Goal: Task Accomplishment & Management: Manage account settings

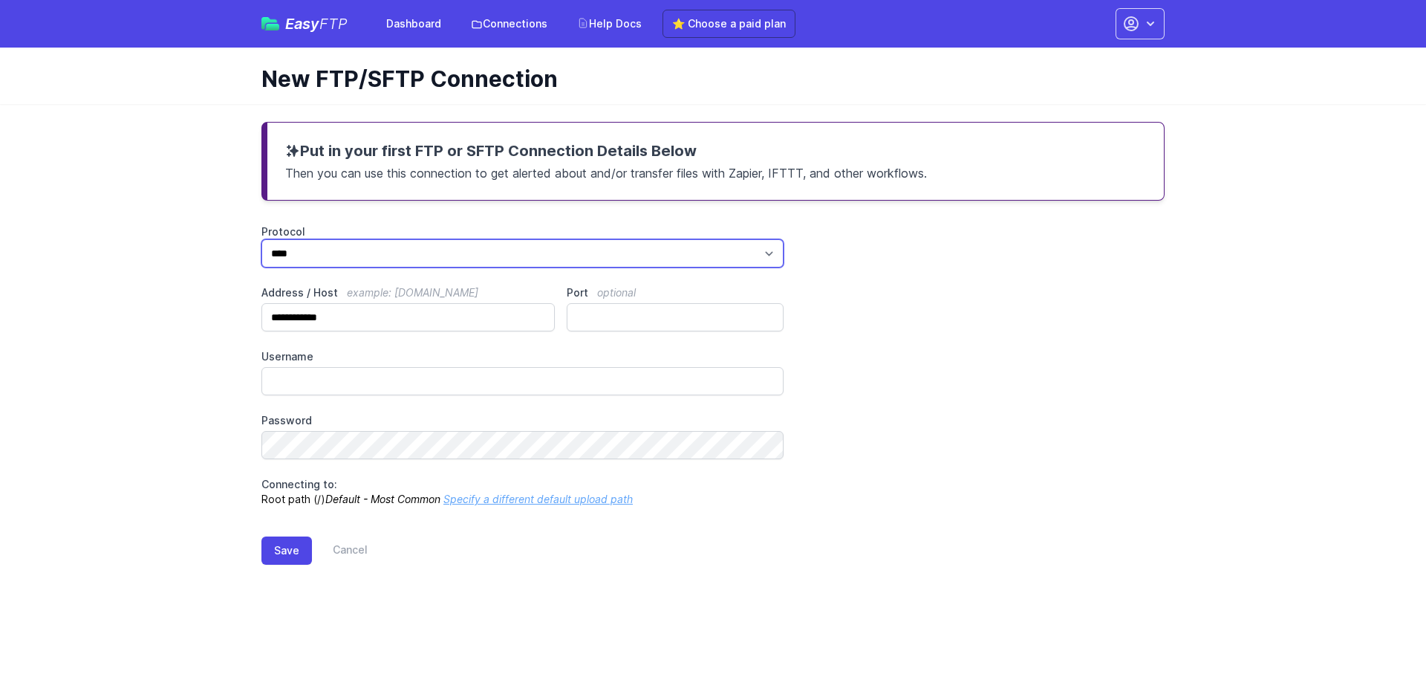
click at [320, 252] on select "*** **** ****" at bounding box center [522, 253] width 522 height 28
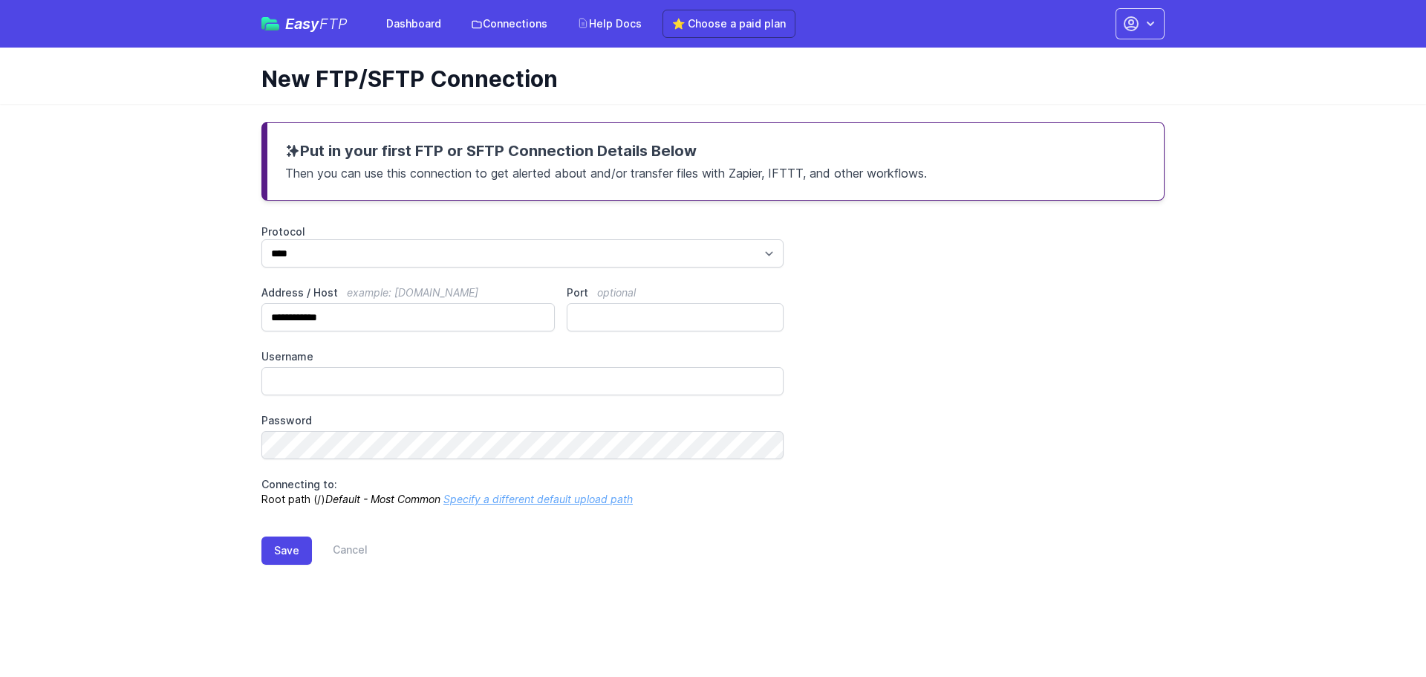
click at [208, 313] on main "**********" at bounding box center [713, 355] width 1426 height 502
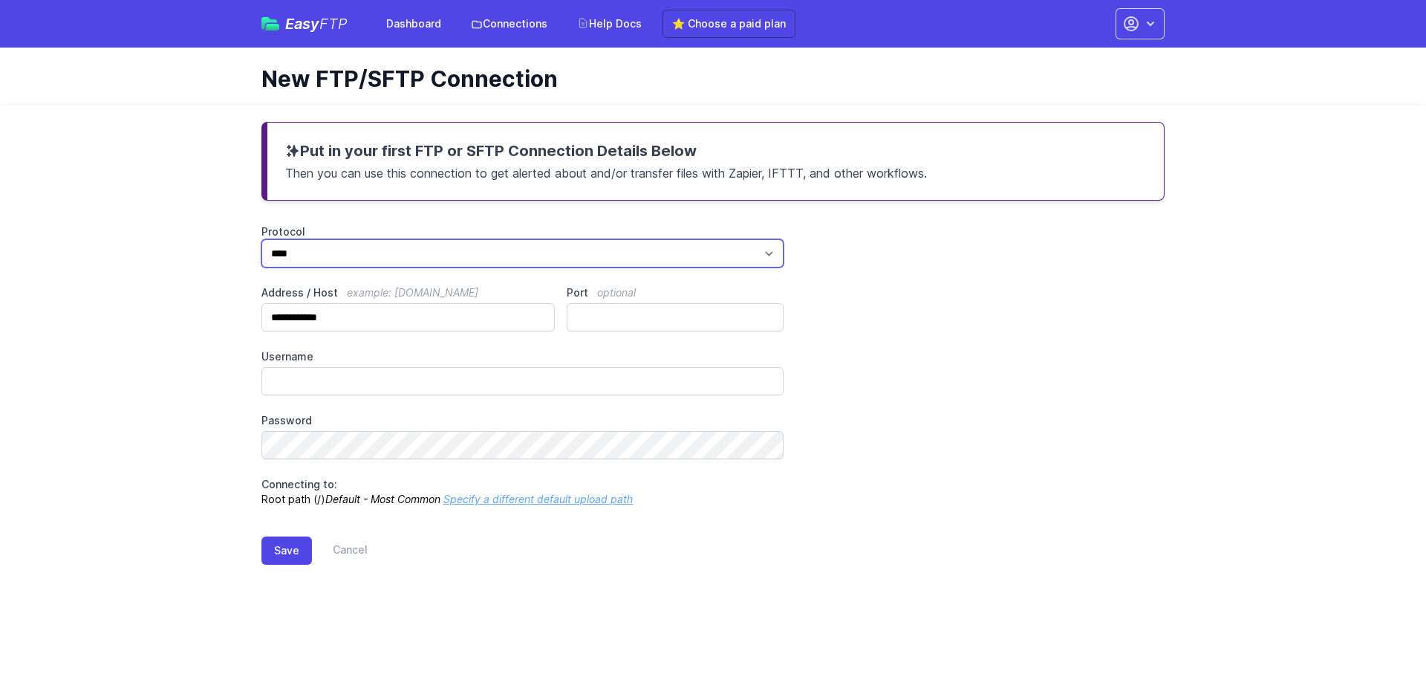
click at [353, 247] on select "*** **** ****" at bounding box center [522, 253] width 522 height 28
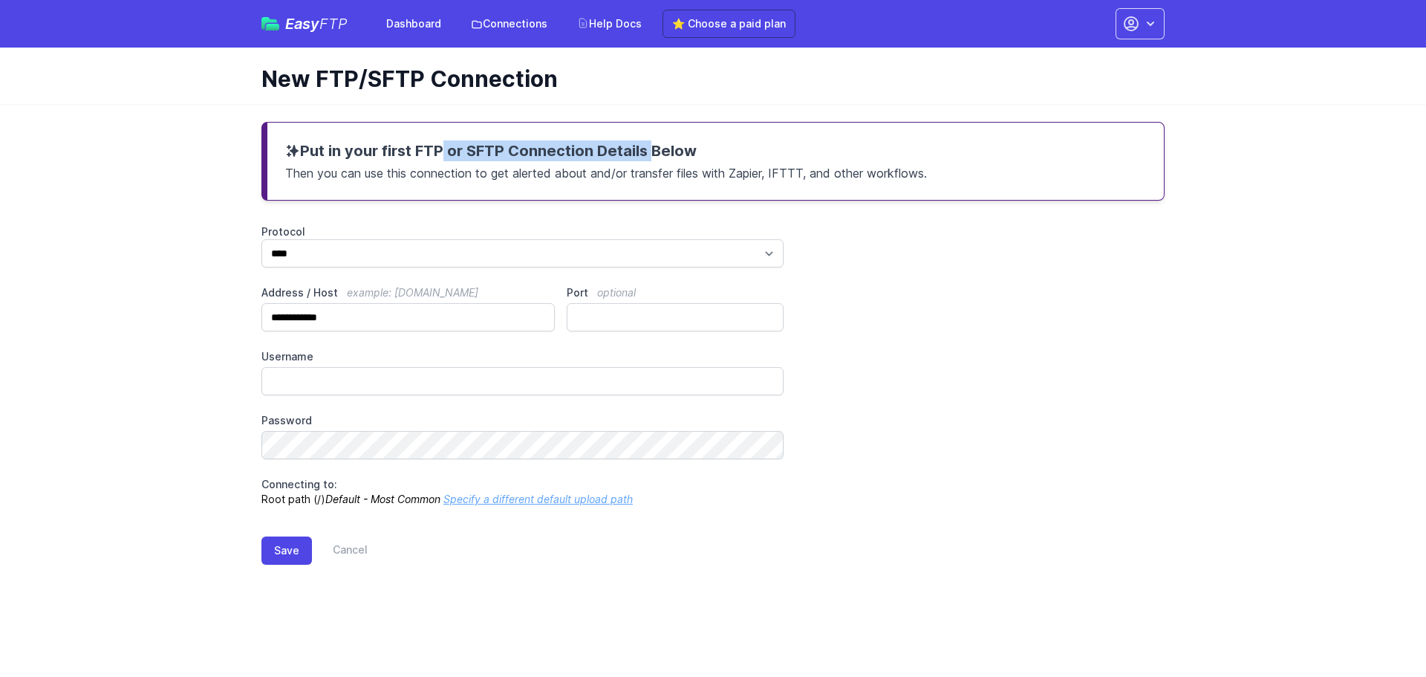
drag, startPoint x: 412, startPoint y: 155, endPoint x: 622, endPoint y: 155, distance: 210.2
click at [622, 155] on h3 "Put in your first FTP or SFTP Connection Details Below" at bounding box center [715, 150] width 861 height 21
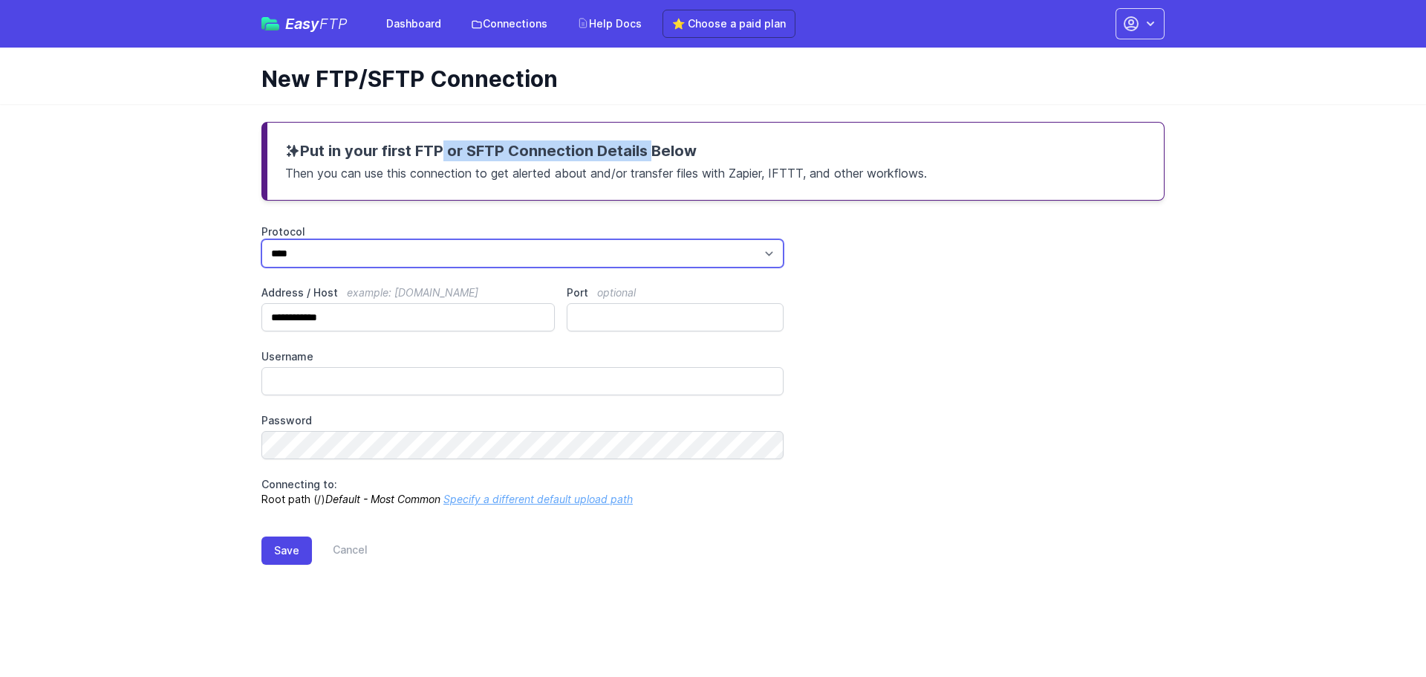
click at [372, 259] on select "*** **** ****" at bounding box center [522, 253] width 522 height 28
select select "***"
click at [261, 239] on select "*** **** ****" at bounding box center [522, 253] width 522 height 28
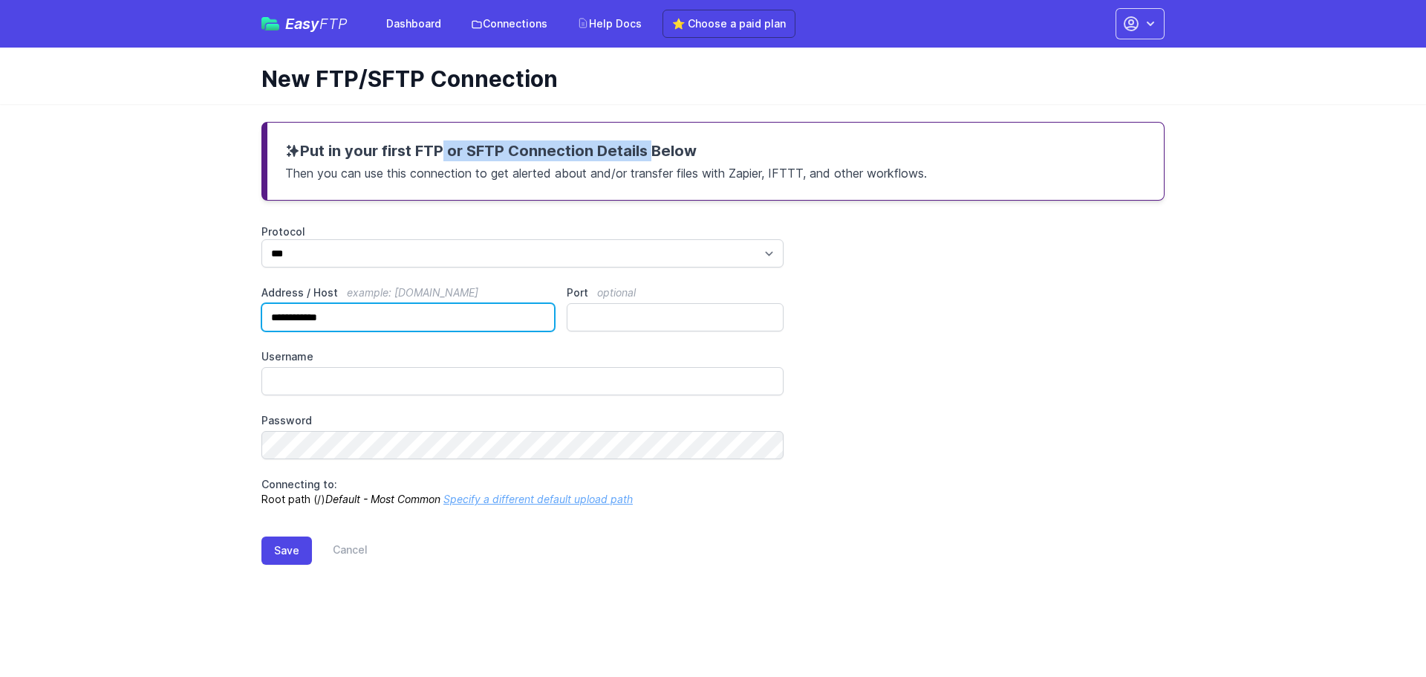
click at [347, 316] on input "**********" at bounding box center [407, 317] width 293 height 28
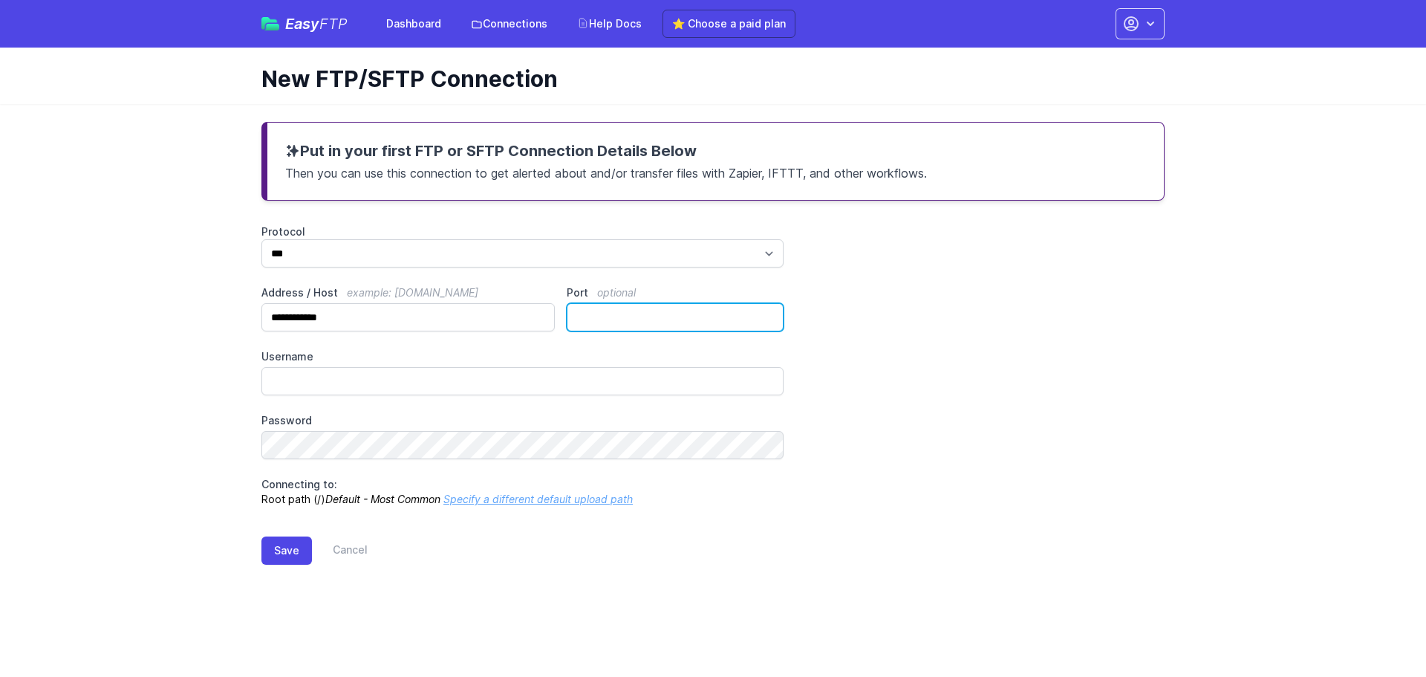
click at [628, 315] on input "Port optional" at bounding box center [675, 317] width 217 height 28
type input "**"
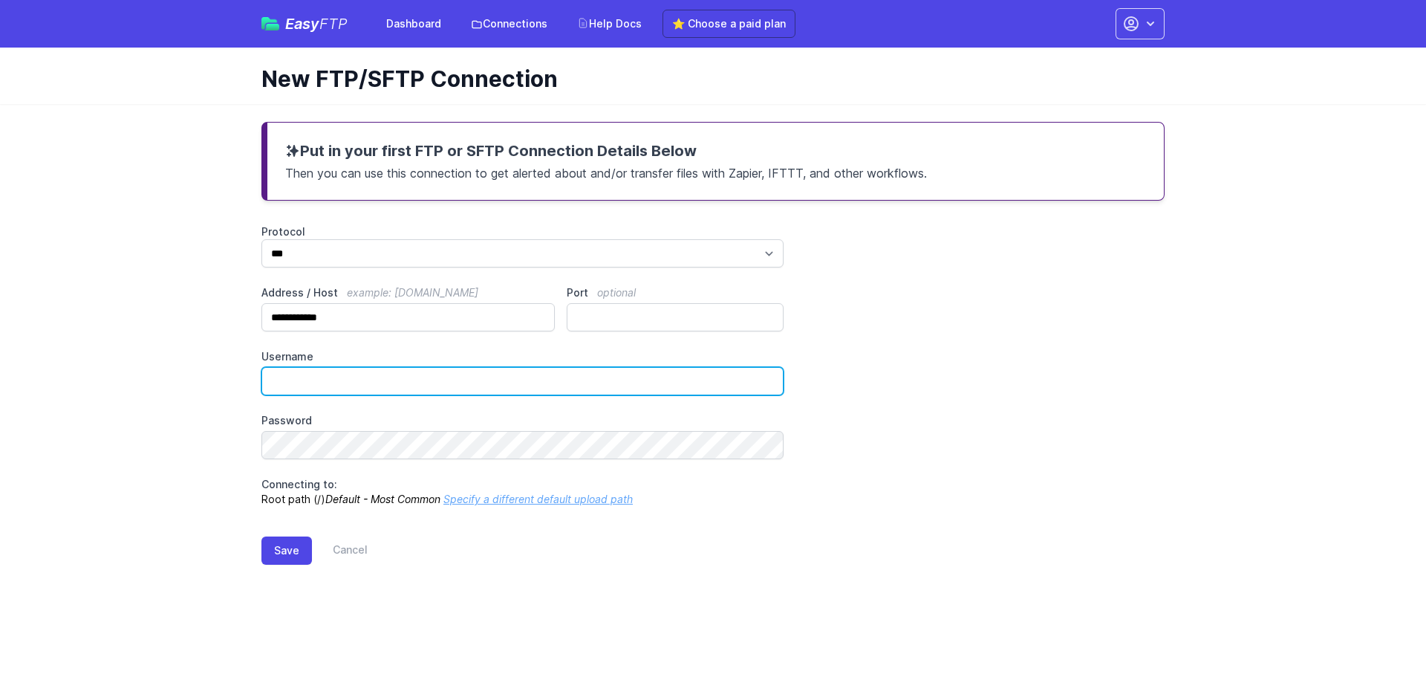
click at [430, 390] on input "Username" at bounding box center [522, 381] width 522 height 28
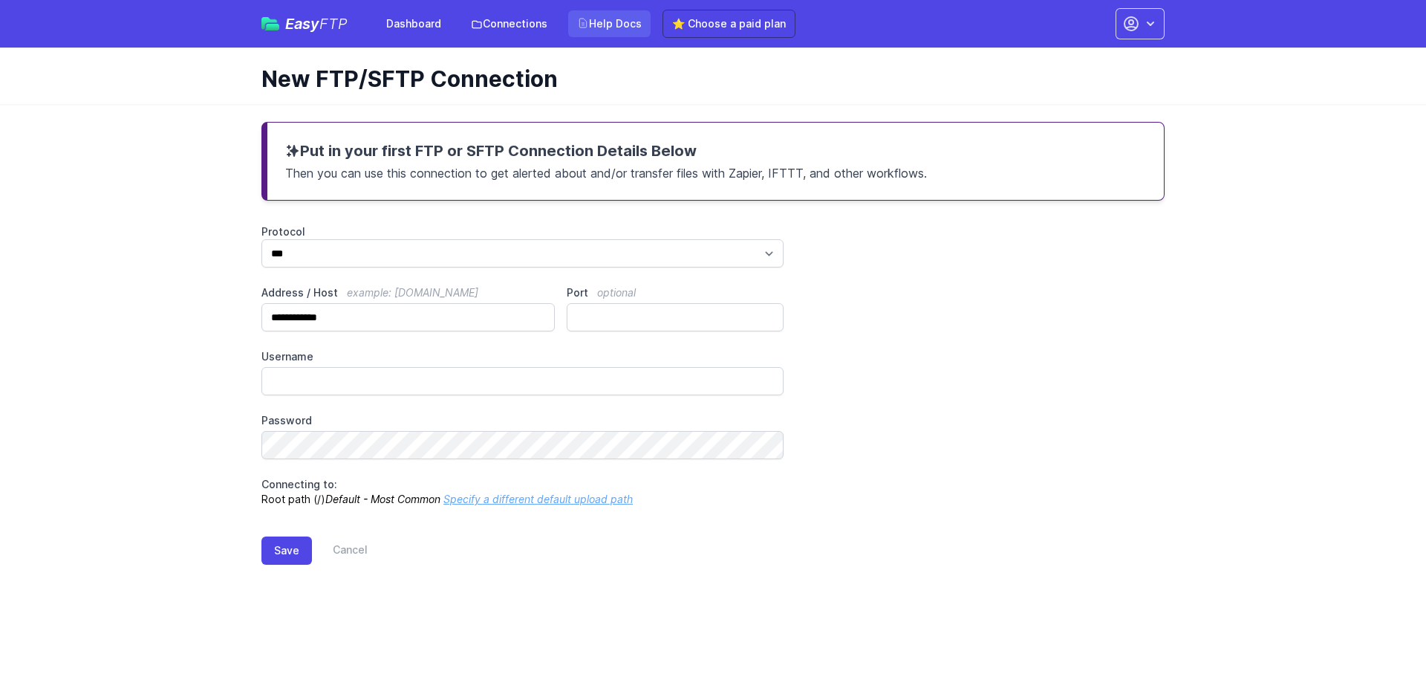
click at [609, 24] on link "Help Docs" at bounding box center [609, 23] width 82 height 27
click at [401, 310] on input "**********" at bounding box center [407, 317] width 293 height 28
drag, startPoint x: 405, startPoint y: 317, endPoint x: 138, endPoint y: 305, distance: 266.9
click at [138, 305] on main "**********" at bounding box center [713, 355] width 1426 height 502
paste input "text"
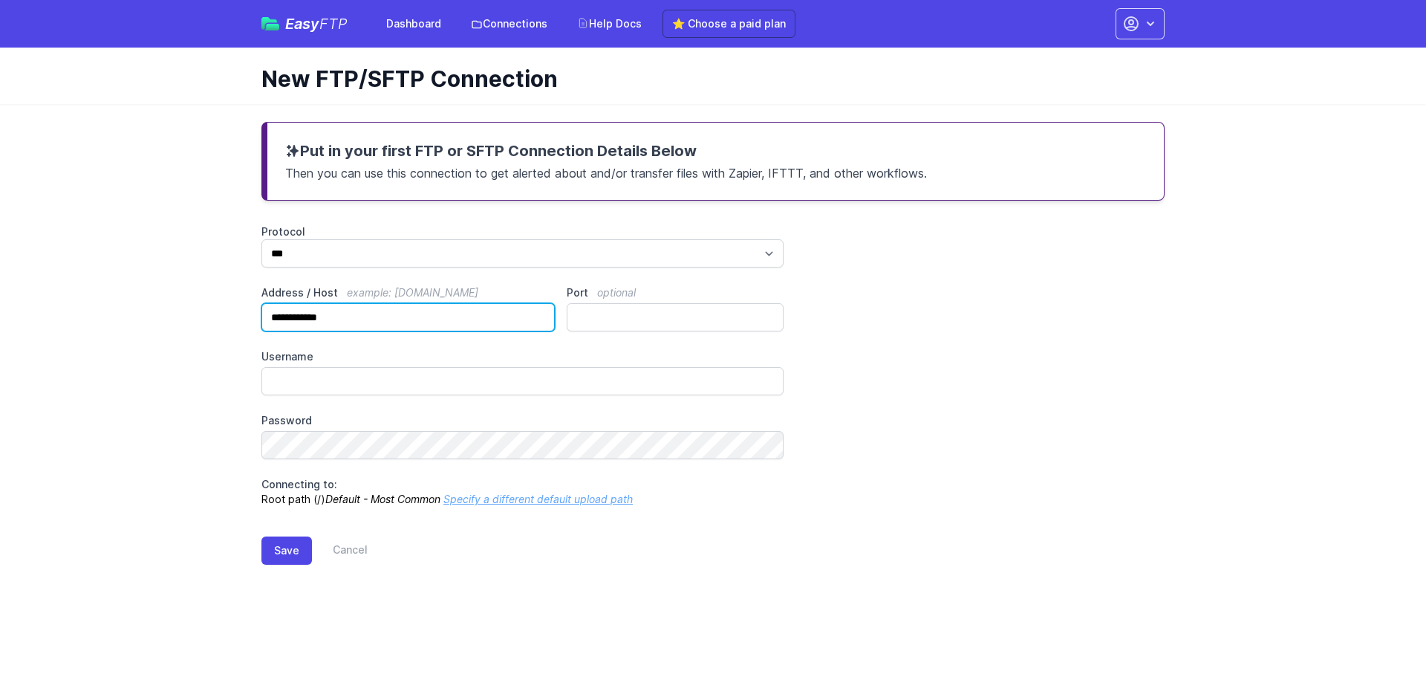
click at [278, 317] on input "**********" at bounding box center [407, 317] width 293 height 28
click at [276, 318] on input "**********" at bounding box center [407, 317] width 293 height 28
type input "**********"
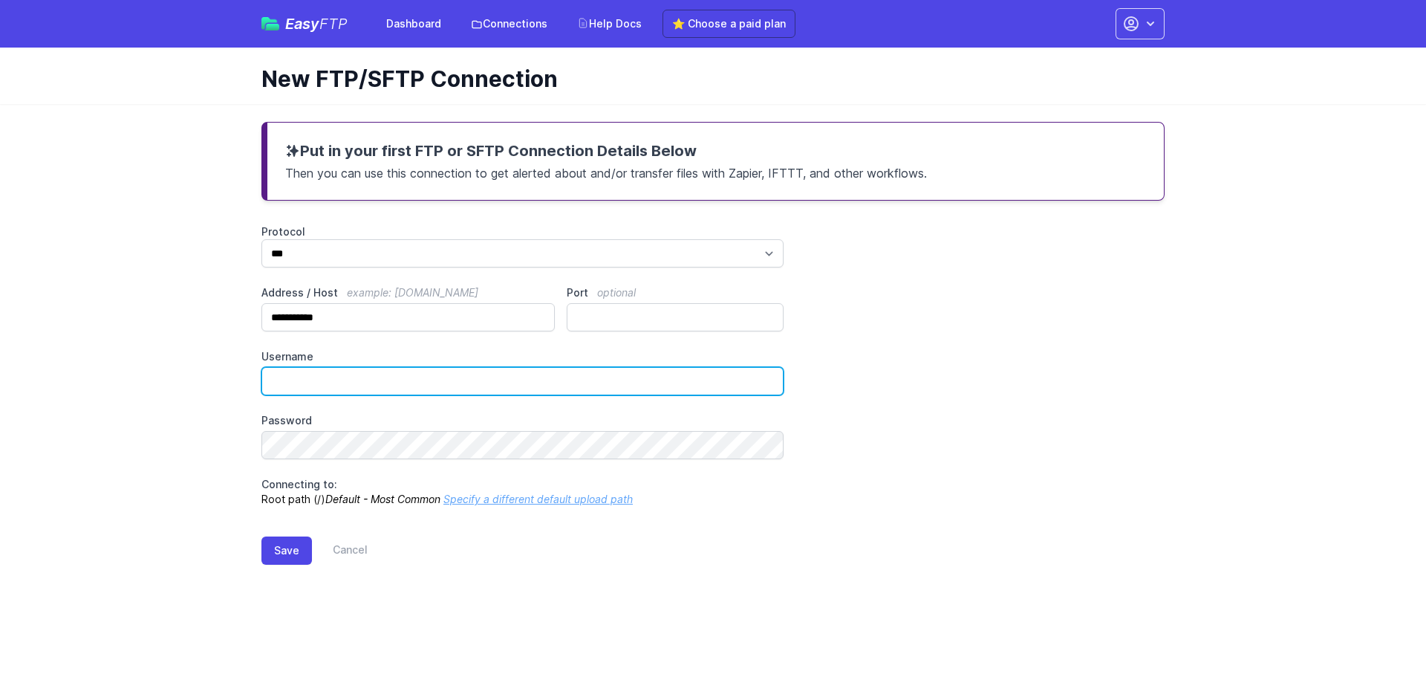
click at [299, 382] on input "Username" at bounding box center [522, 381] width 522 height 28
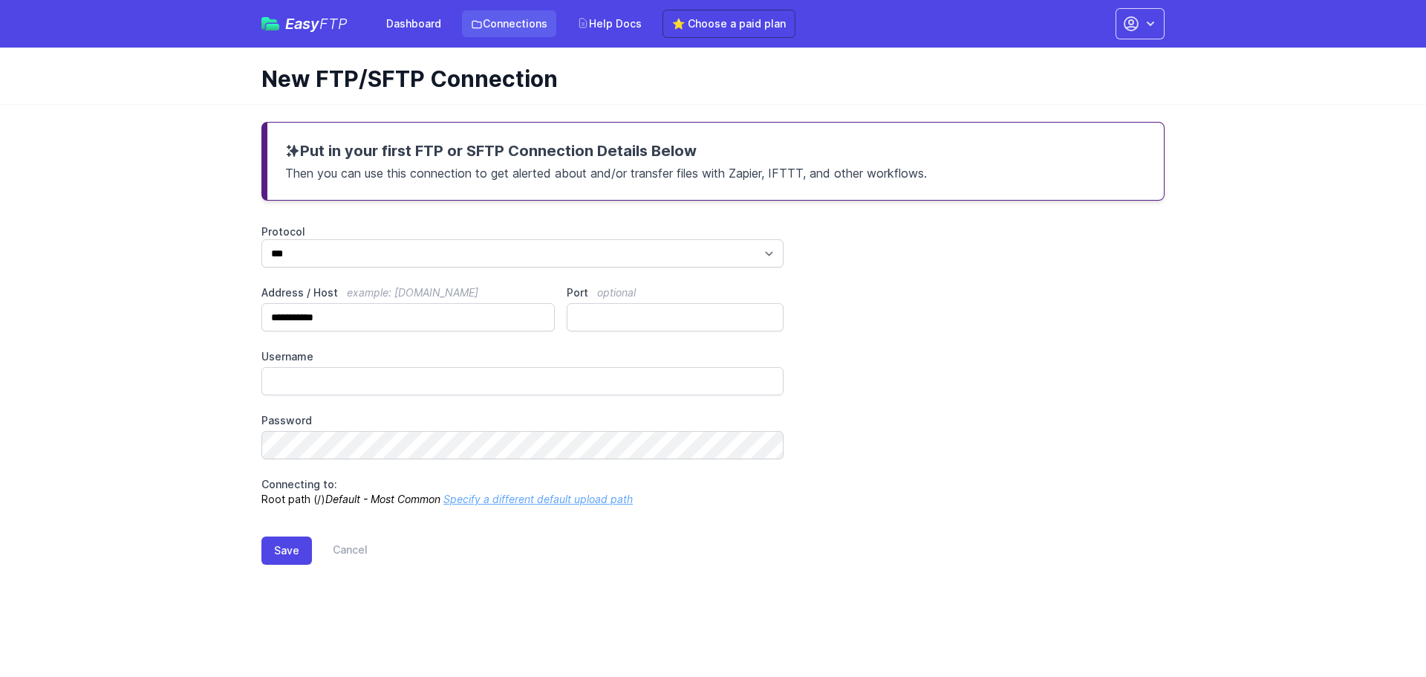
click at [480, 22] on icon at bounding box center [476, 25] width 9 height 7
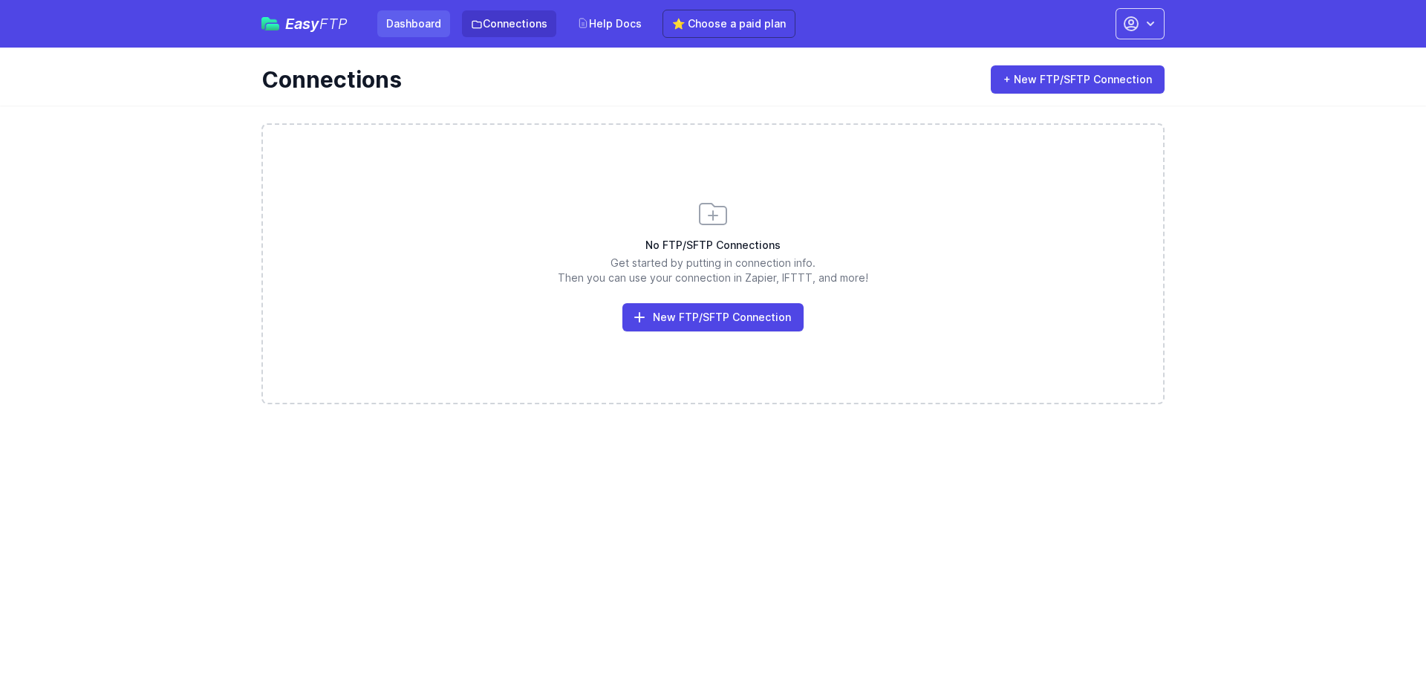
click at [386, 22] on link "Dashboard" at bounding box center [413, 23] width 73 height 27
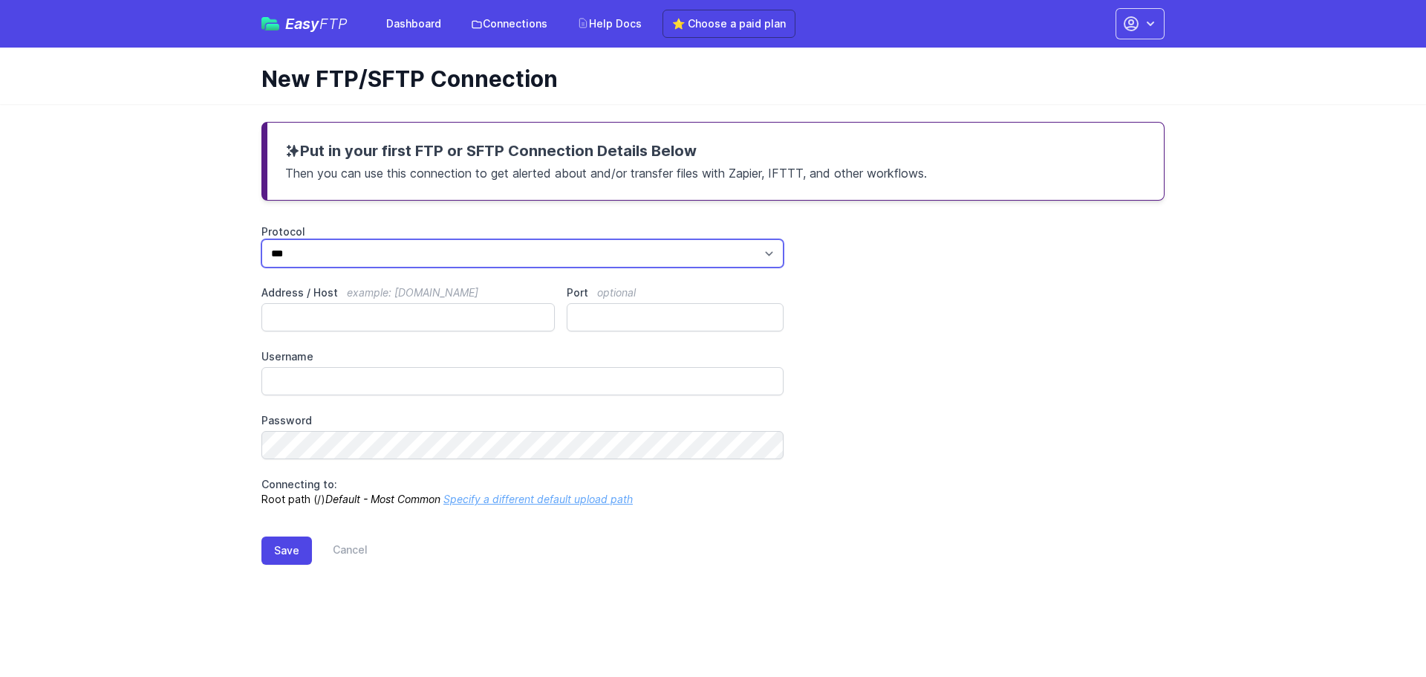
click at [313, 256] on select "*** **** ****" at bounding box center [522, 253] width 522 height 28
click at [261, 239] on select "*** **** ****" at bounding box center [522, 253] width 522 height 28
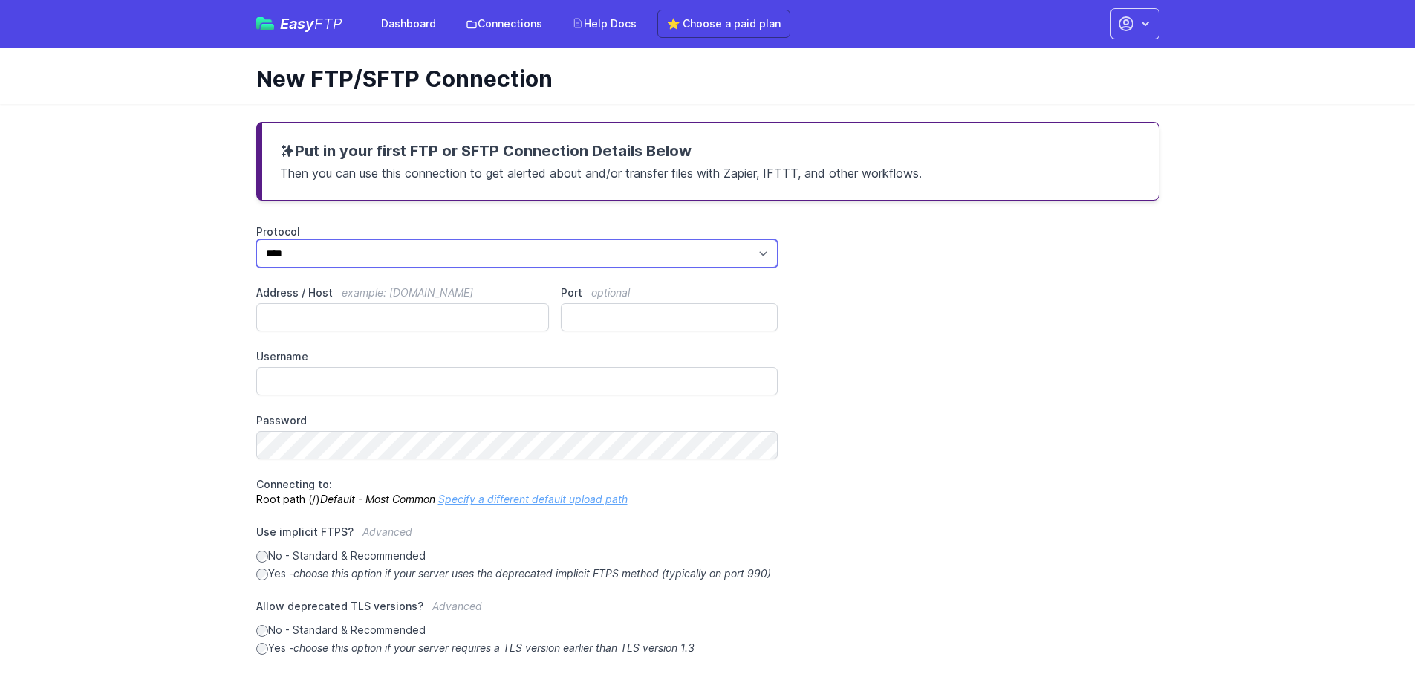
click at [559, 248] on select "*** **** ****" at bounding box center [517, 253] width 522 height 28
select select "****"
click at [256, 239] on select "*** **** ****" at bounding box center [517, 253] width 522 height 28
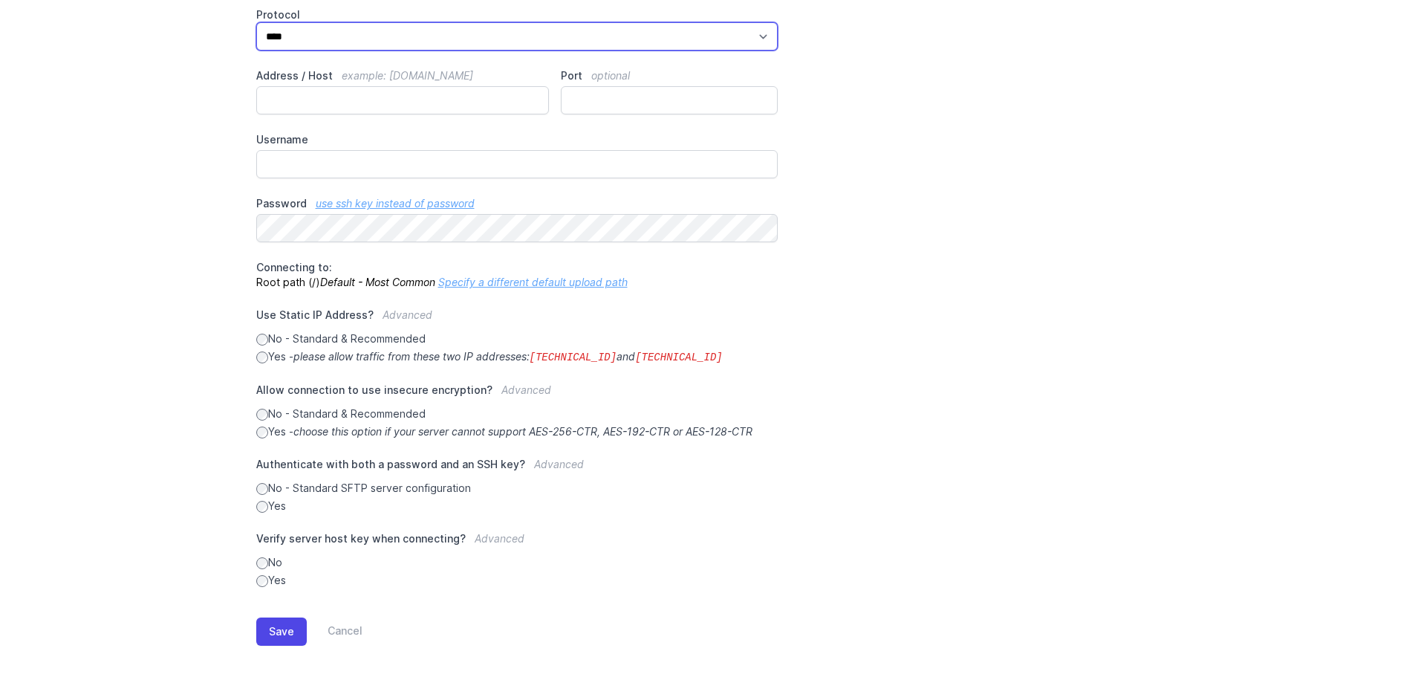
scroll to position [227, 0]
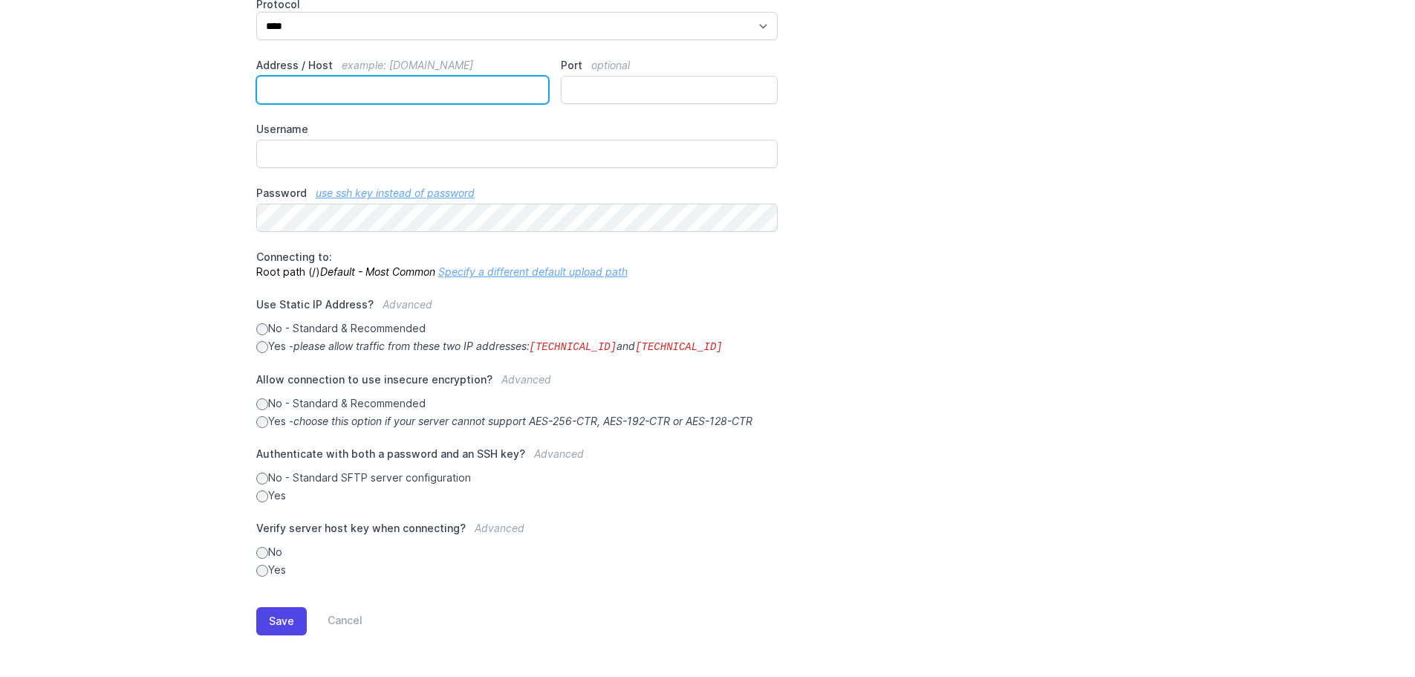
click at [289, 98] on input "Address / Host example: ftp.mydomain.com" at bounding box center [402, 90] width 293 height 28
paste input "**********"
type input "**********"
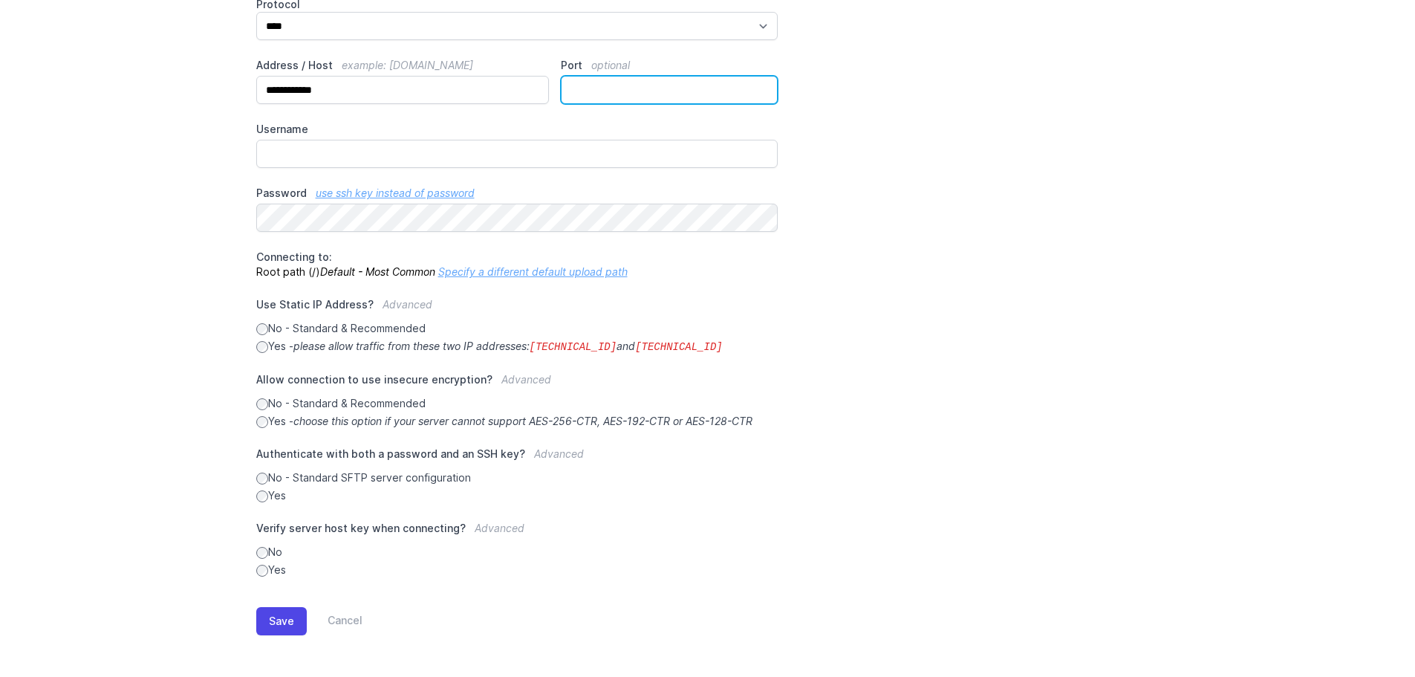
click at [596, 93] on input "Port optional" at bounding box center [669, 90] width 217 height 28
click at [761, 87] on input "*" at bounding box center [669, 90] width 217 height 28
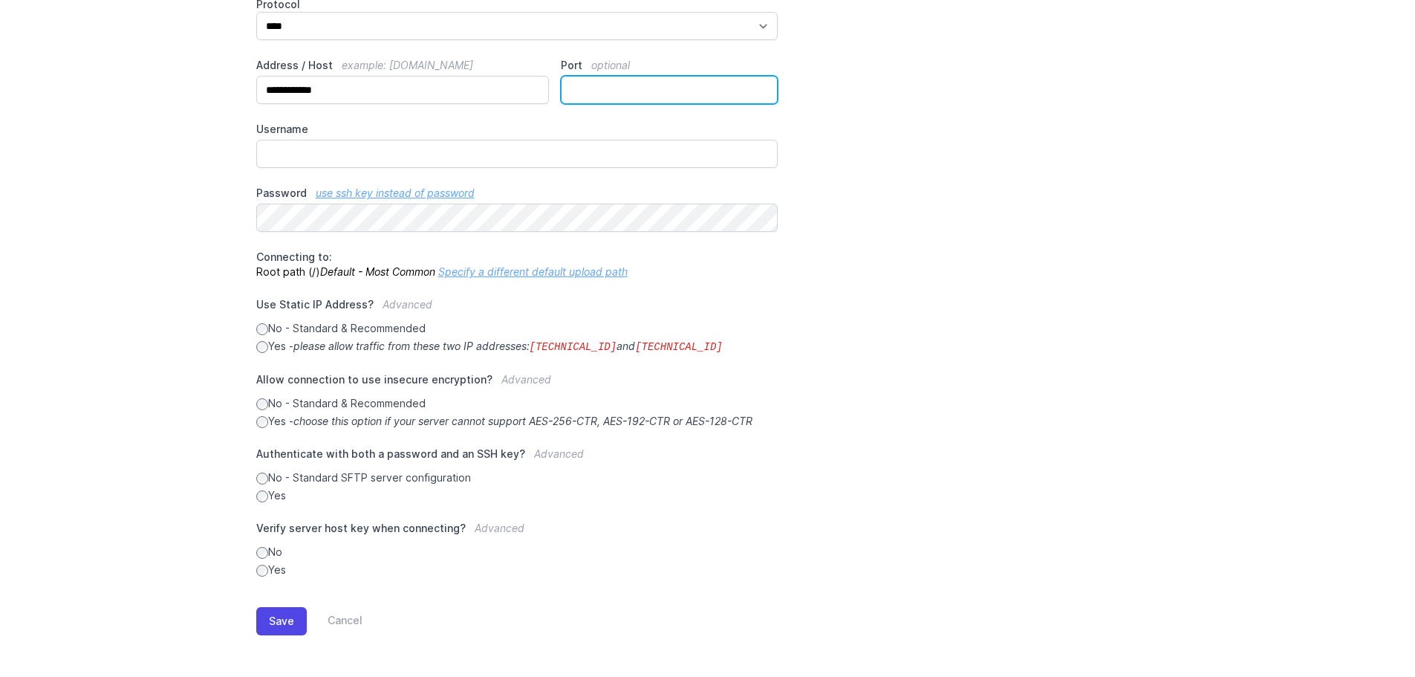
click at [761, 87] on input "*" at bounding box center [669, 90] width 217 height 28
drag, startPoint x: 613, startPoint y: 90, endPoint x: 407, endPoint y: 81, distance: 206.0
click at [440, 74] on div "**********" at bounding box center [707, 287] width 903 height 580
type input "**"
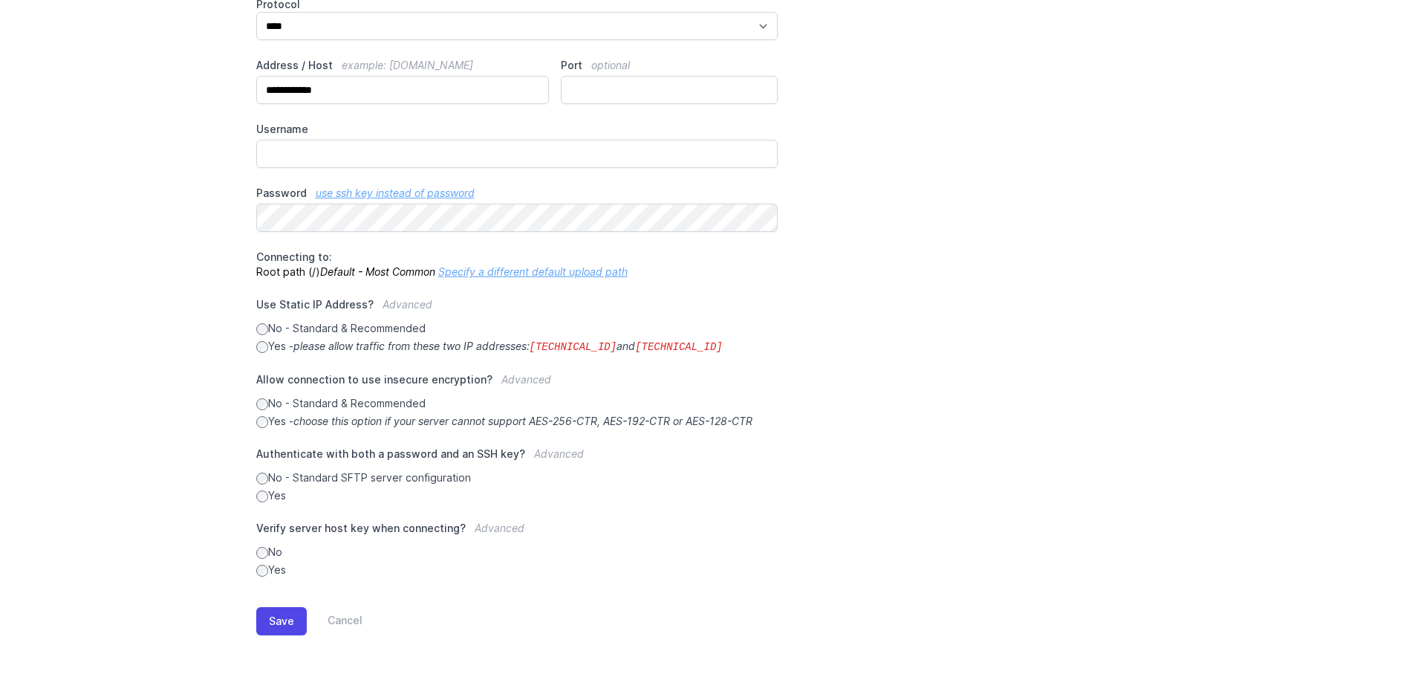
click at [407, 194] on link "use ssh key instead of password" at bounding box center [395, 192] width 159 height 13
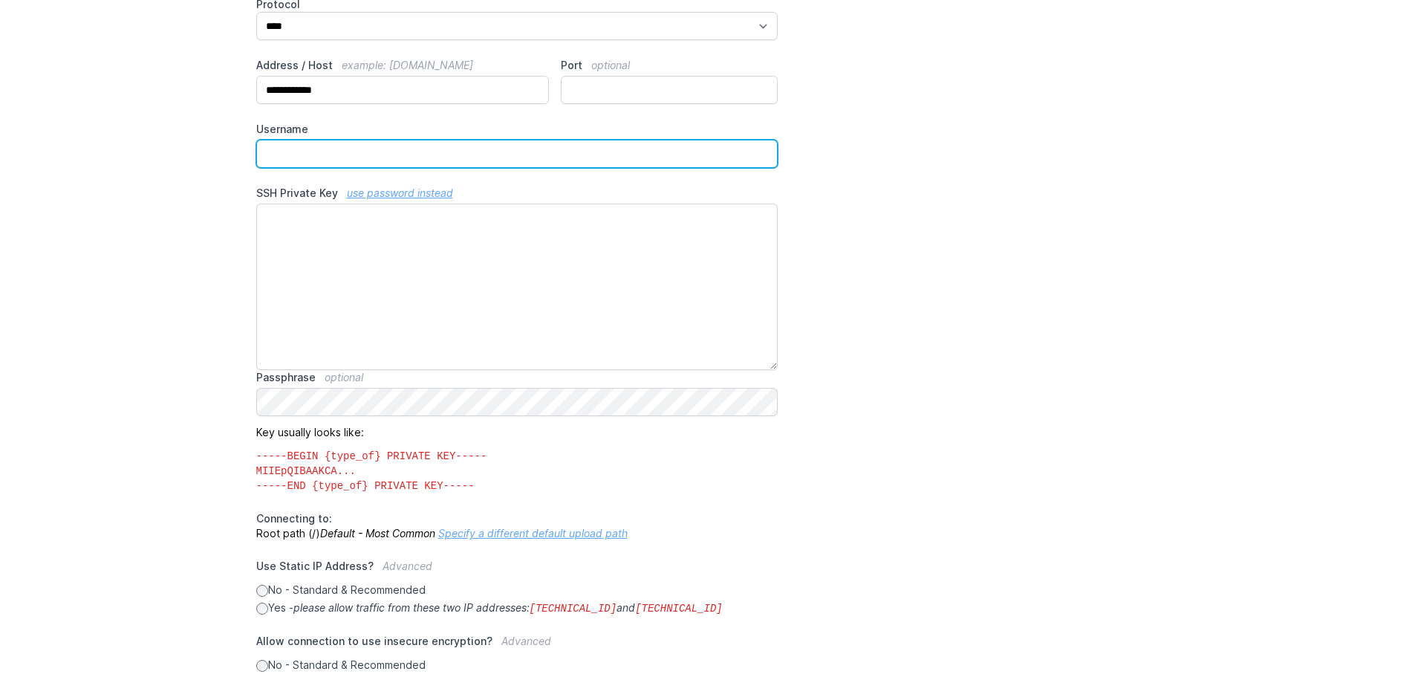
click at [322, 161] on input "Username" at bounding box center [517, 154] width 522 height 28
type input "****"
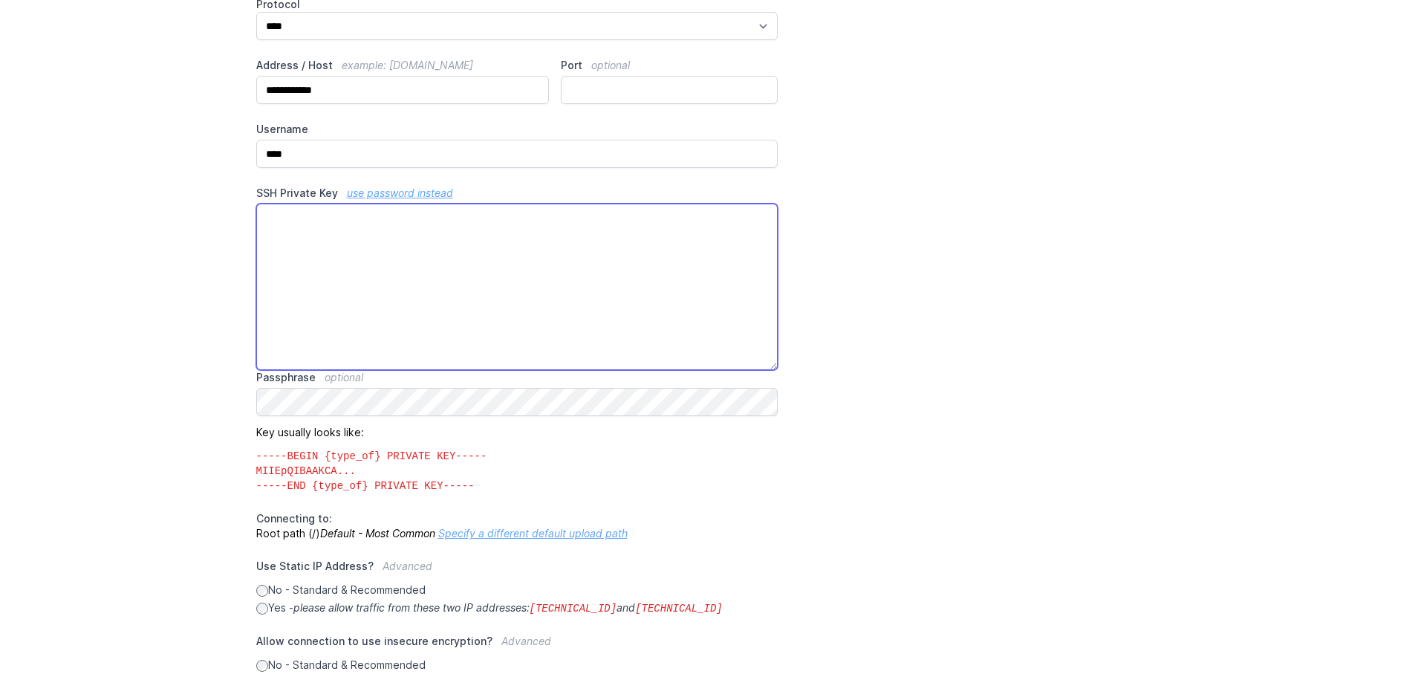
click at [290, 262] on textarea "SSH Private Key use password instead" at bounding box center [517, 287] width 522 height 166
click at [319, 240] on textarea "SSH Private Key use password instead" at bounding box center [517, 287] width 522 height 166
paste textarea "**********"
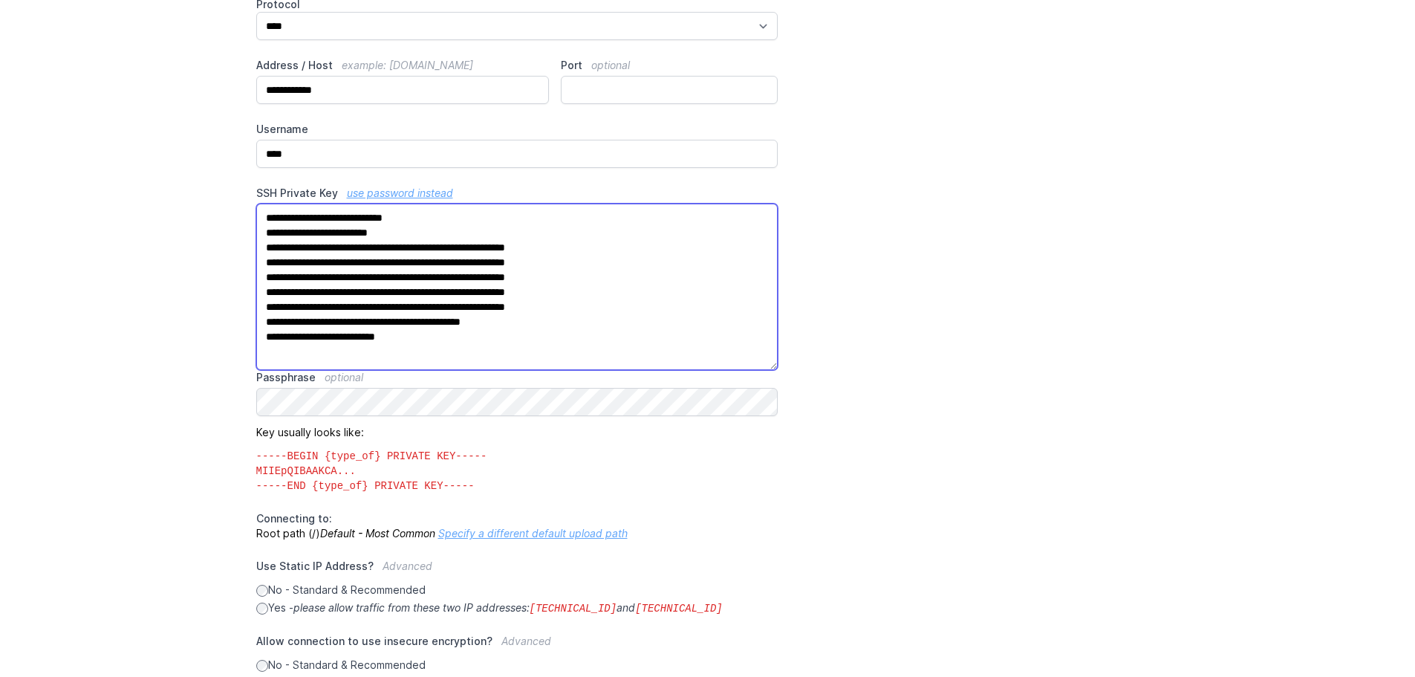
type textarea "**********"
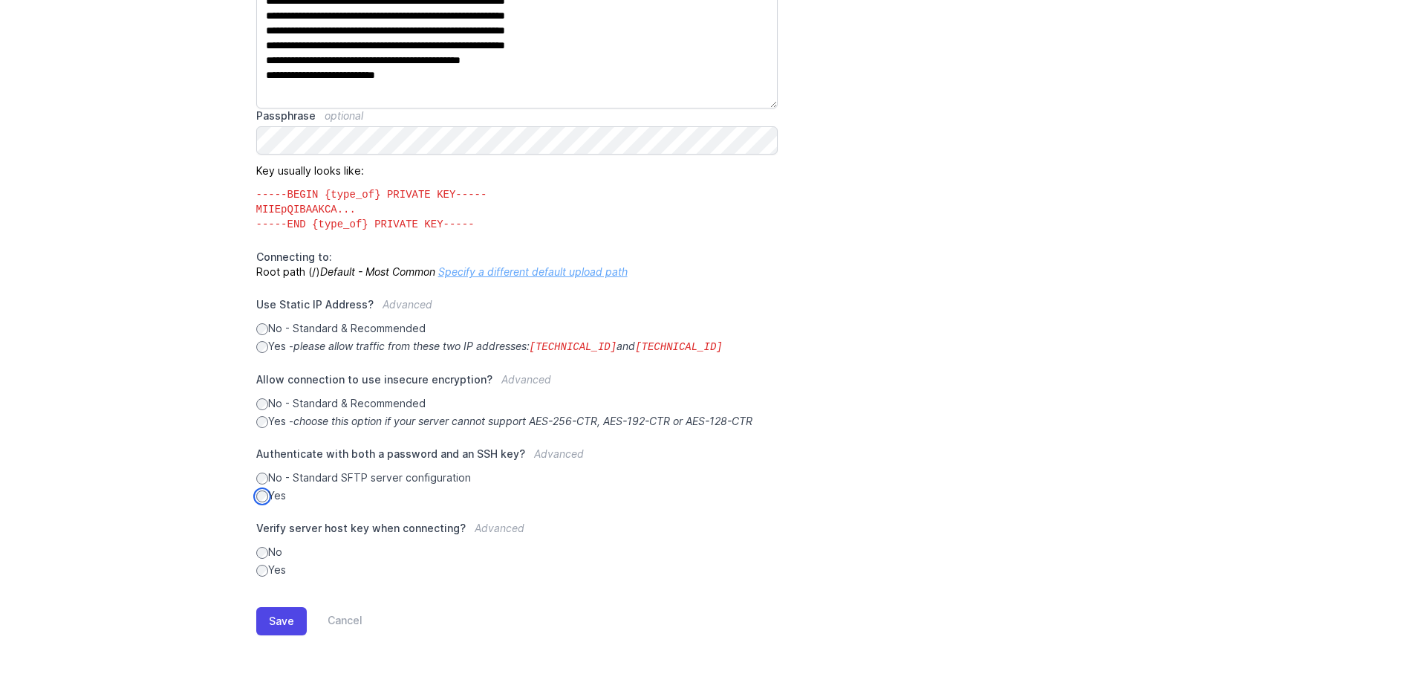
scroll to position [553, 0]
click at [582, 276] on link "Specify a different default upload path" at bounding box center [532, 271] width 189 height 13
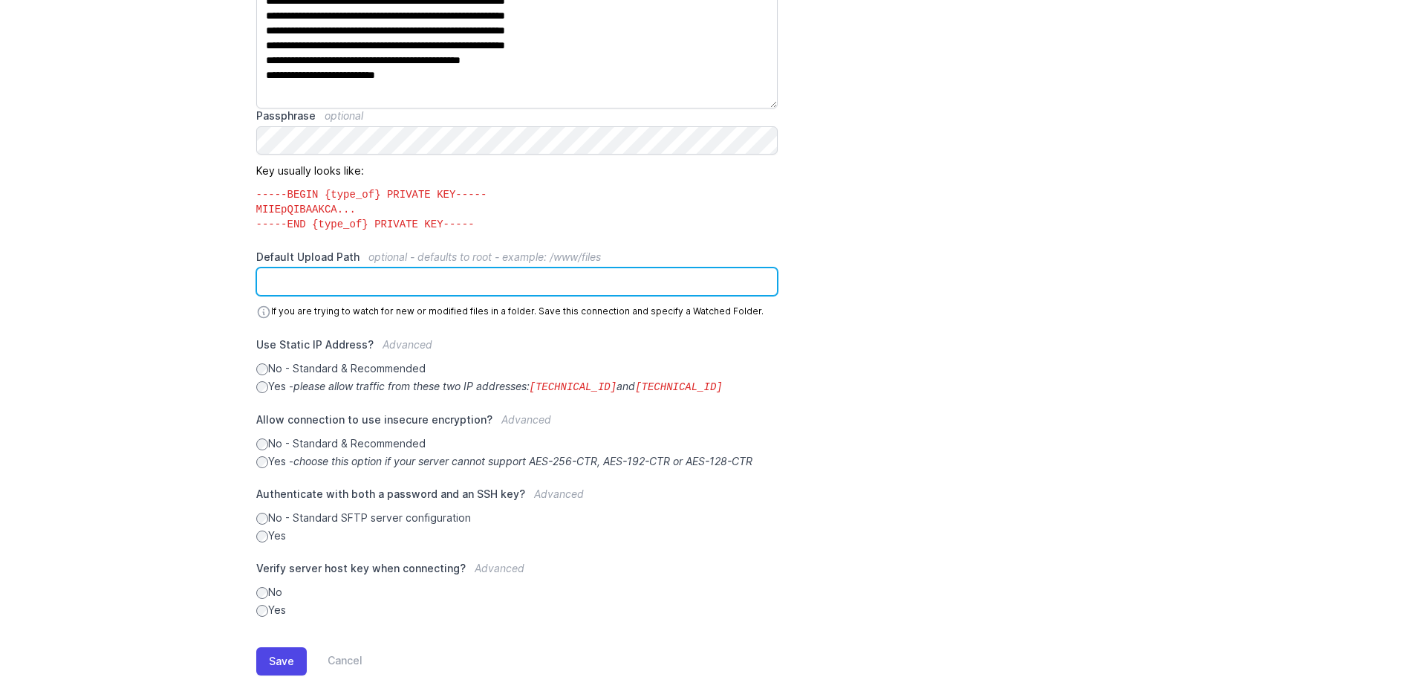
click at [405, 280] on input "Default Upload Path optional - defaults to root - example: /www/files" at bounding box center [517, 281] width 522 height 28
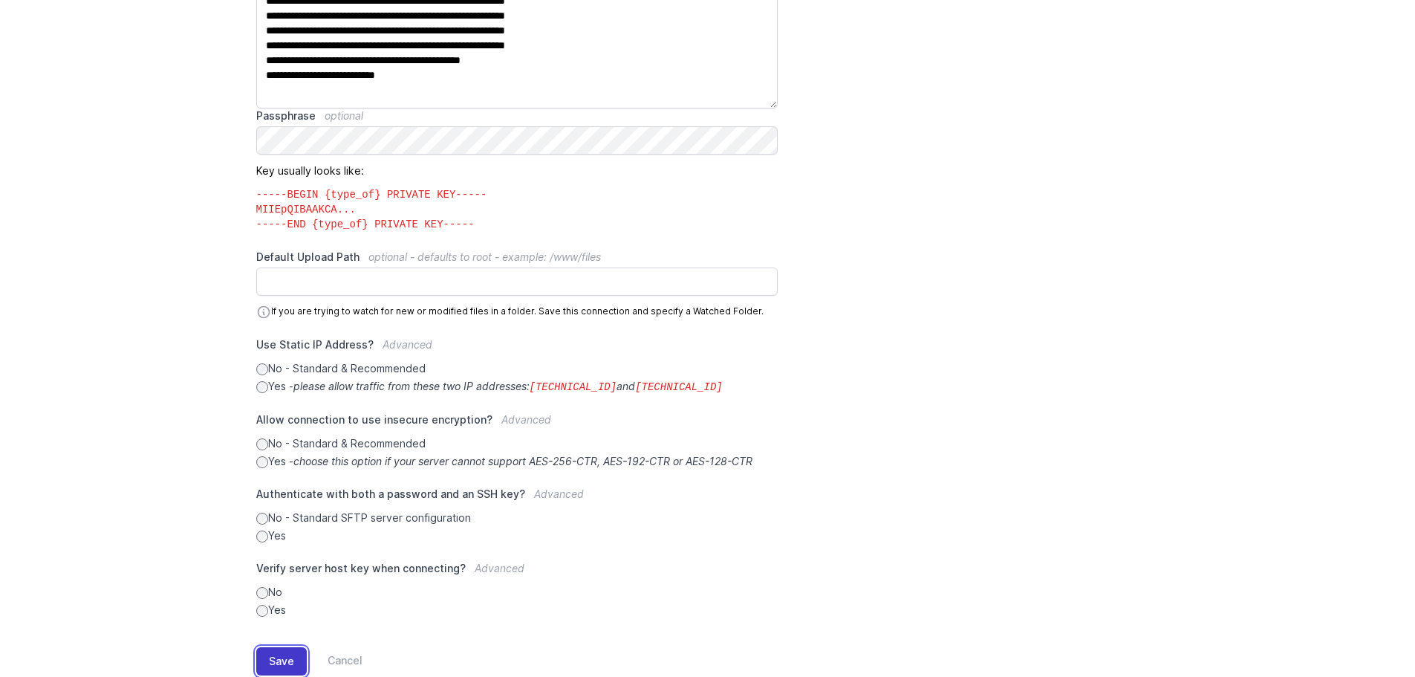
click at [276, 659] on button "Save" at bounding box center [281, 661] width 51 height 28
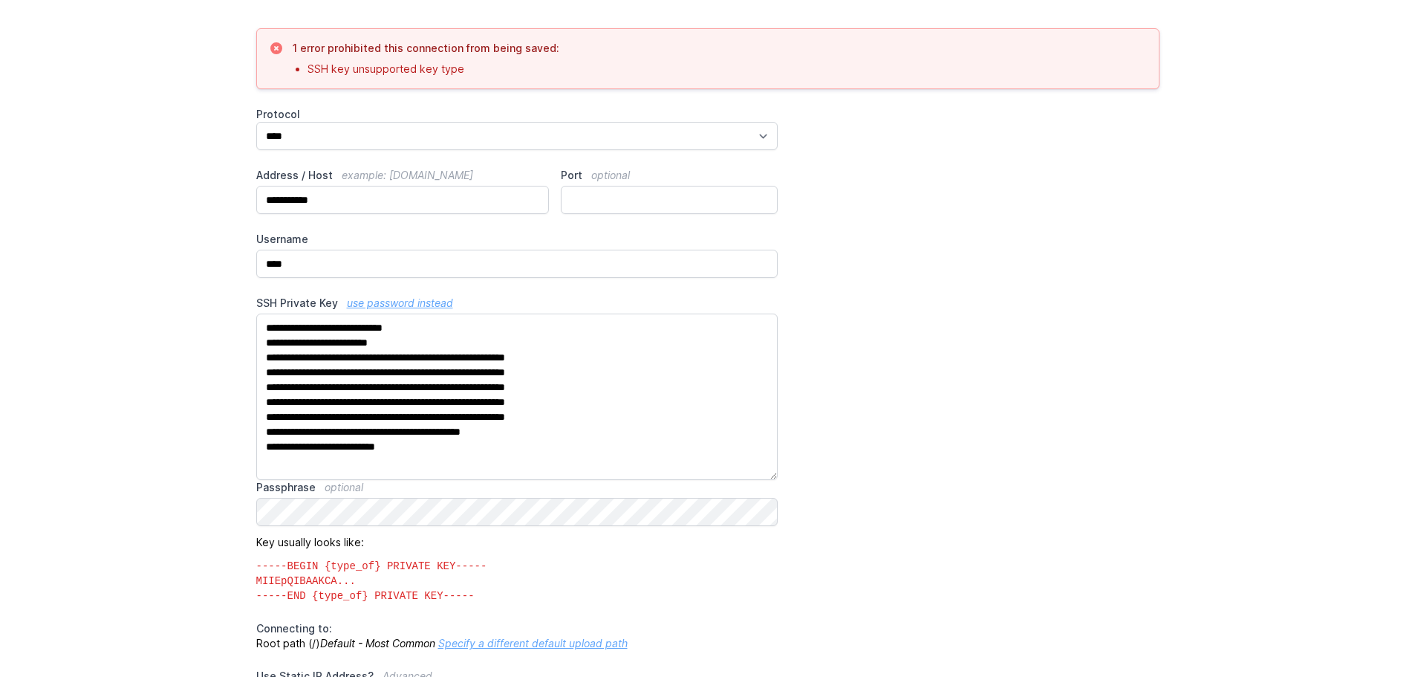
scroll to position [223, 0]
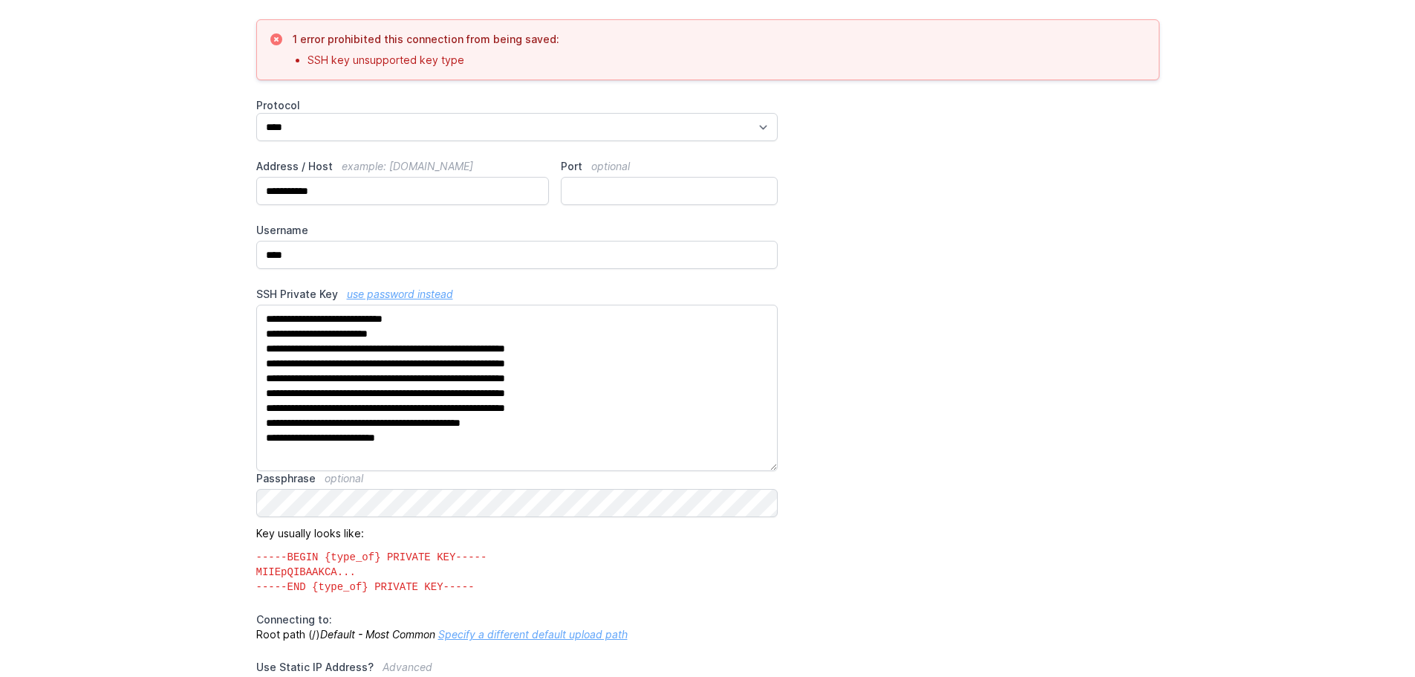
click at [317, 480] on label "Passphrase optional" at bounding box center [517, 478] width 522 height 15
drag, startPoint x: 526, startPoint y: 441, endPoint x: 186, endPoint y: 298, distance: 368.5
click at [186, 299] on main "**********" at bounding box center [707, 460] width 1415 height 1158
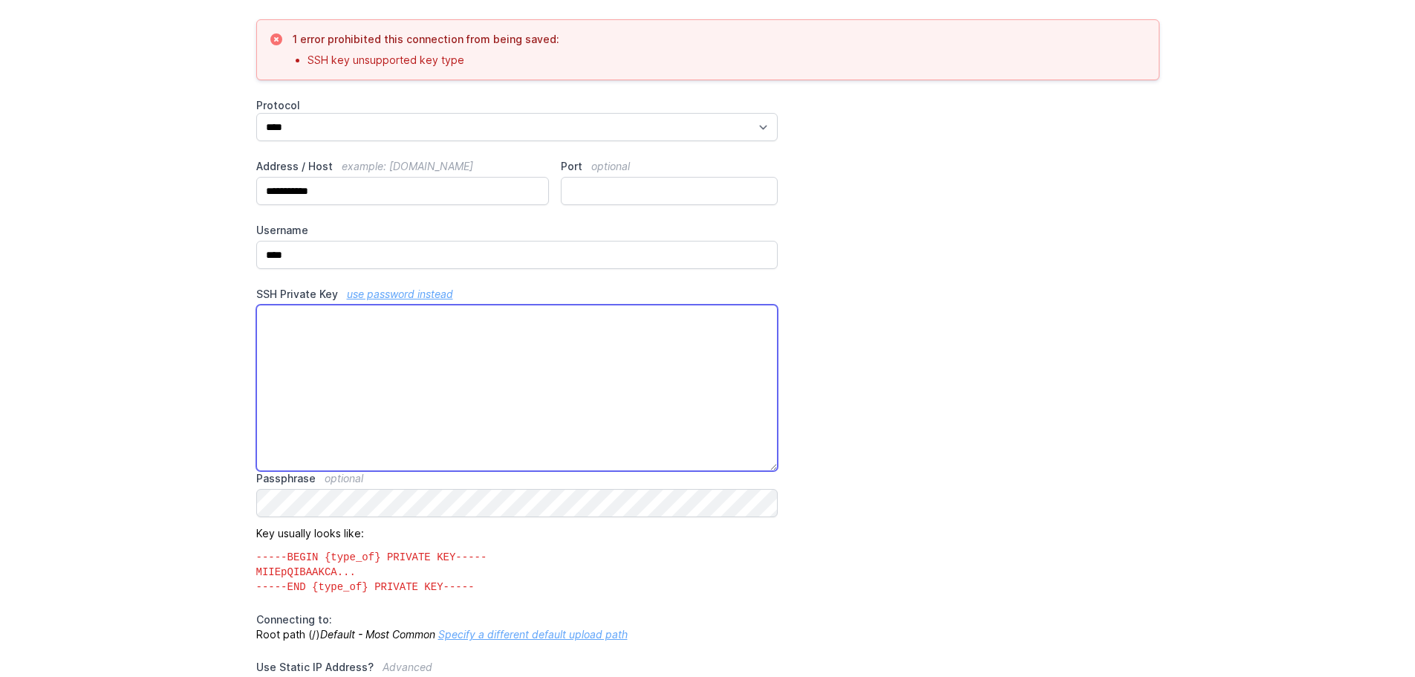
click at [445, 383] on textarea "**********" at bounding box center [517, 388] width 522 height 166
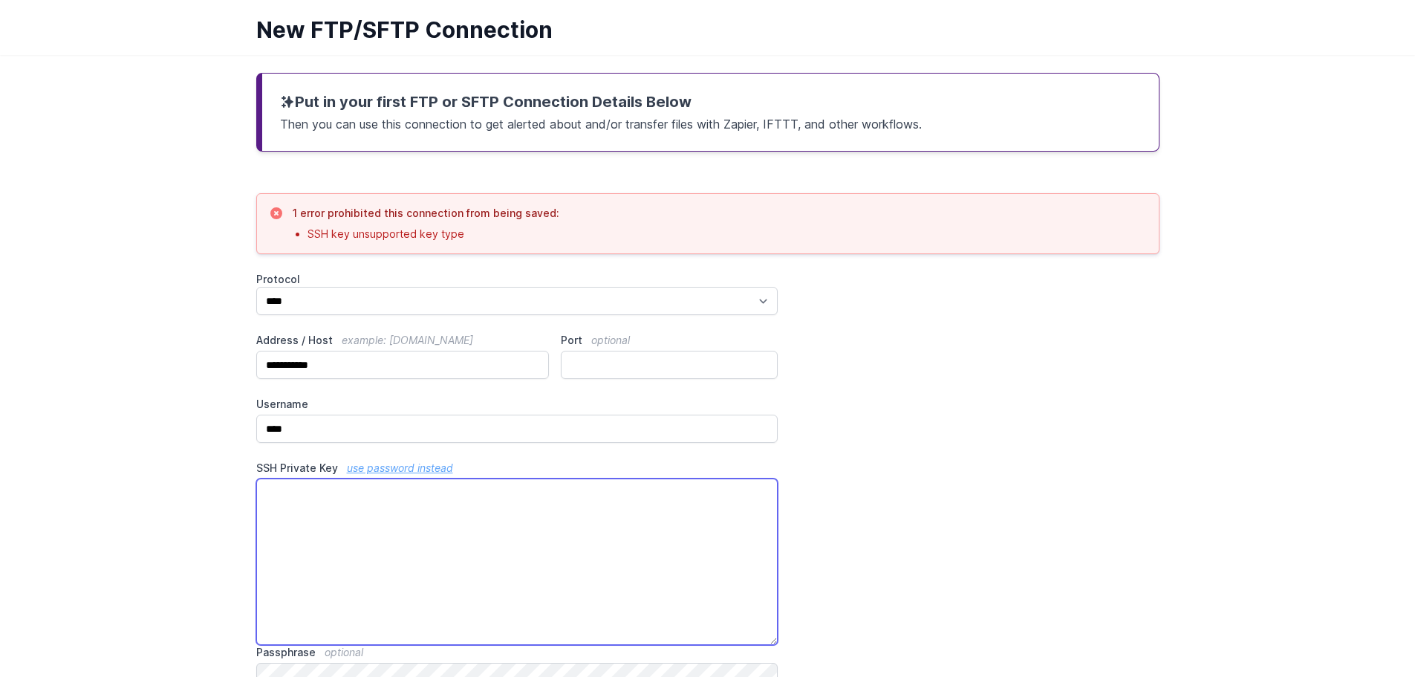
scroll to position [0, 0]
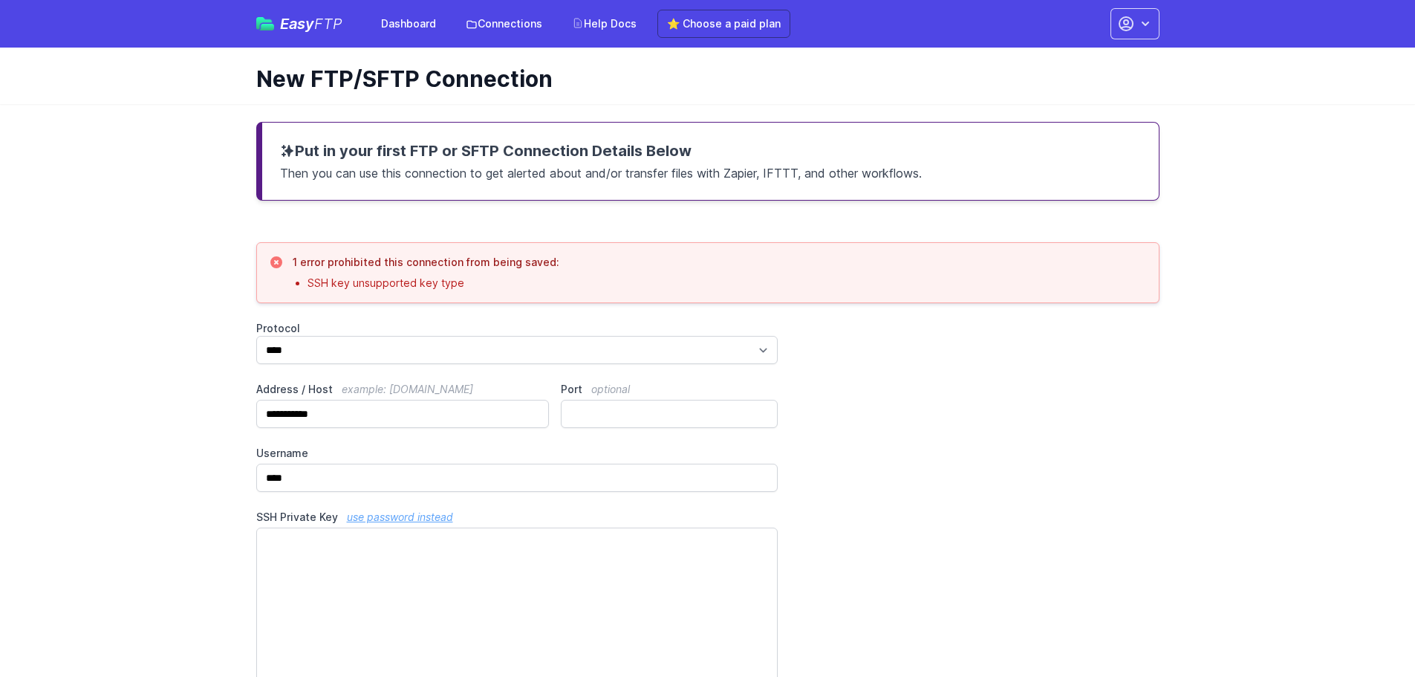
drag, startPoint x: 313, startPoint y: 267, endPoint x: 520, endPoint y: 266, distance: 206.5
click at [520, 266] on h3 "1 error prohibited this connection from being saved:" at bounding box center [426, 262] width 267 height 15
click at [611, 25] on link "Help Docs" at bounding box center [604, 23] width 82 height 27
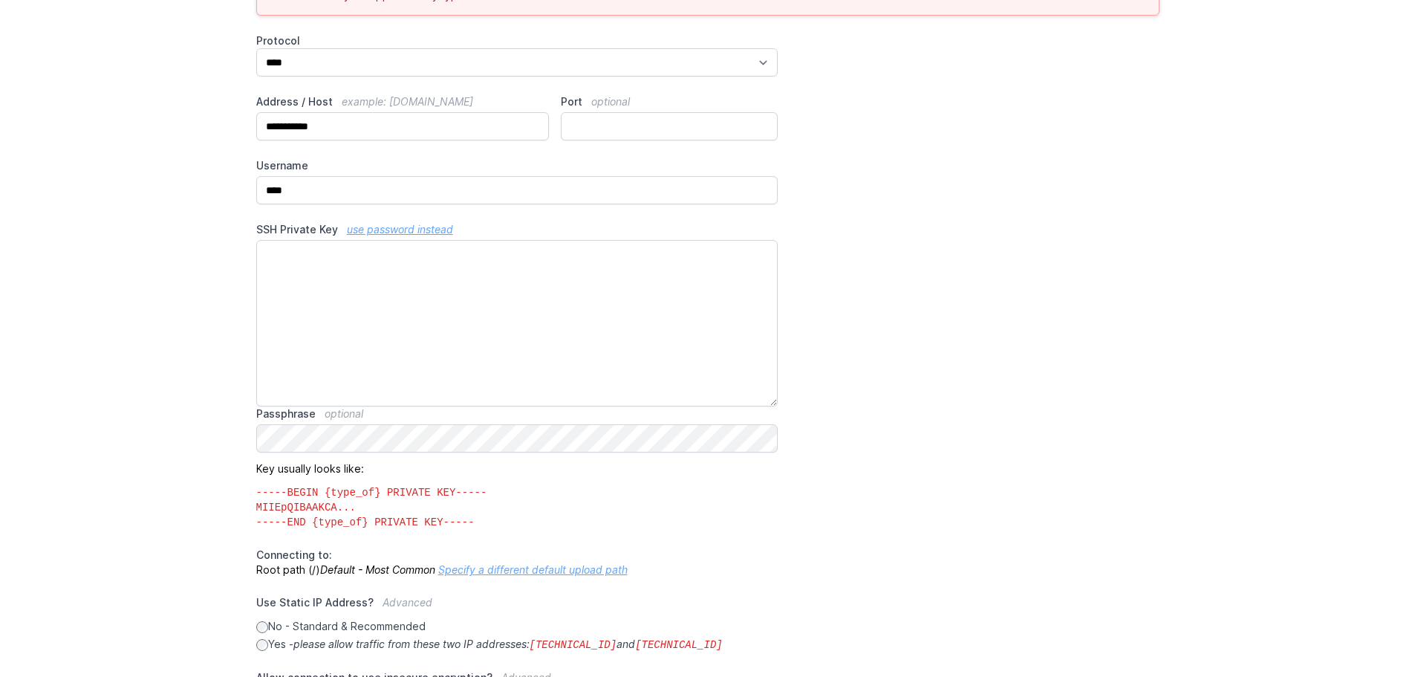
scroll to position [214, 0]
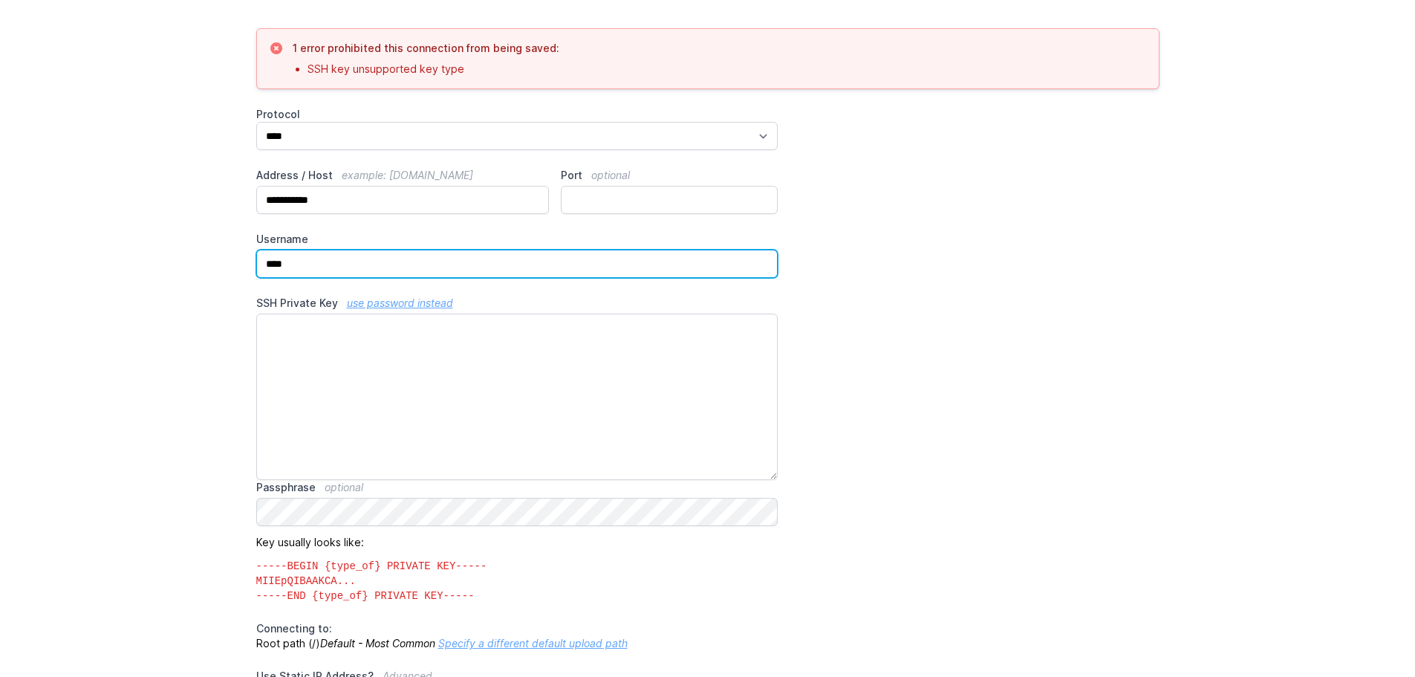
drag, startPoint x: 314, startPoint y: 263, endPoint x: 209, endPoint y: 252, distance: 105.3
click at [209, 252] on main "**********" at bounding box center [707, 469] width 1415 height 1158
type input "******"
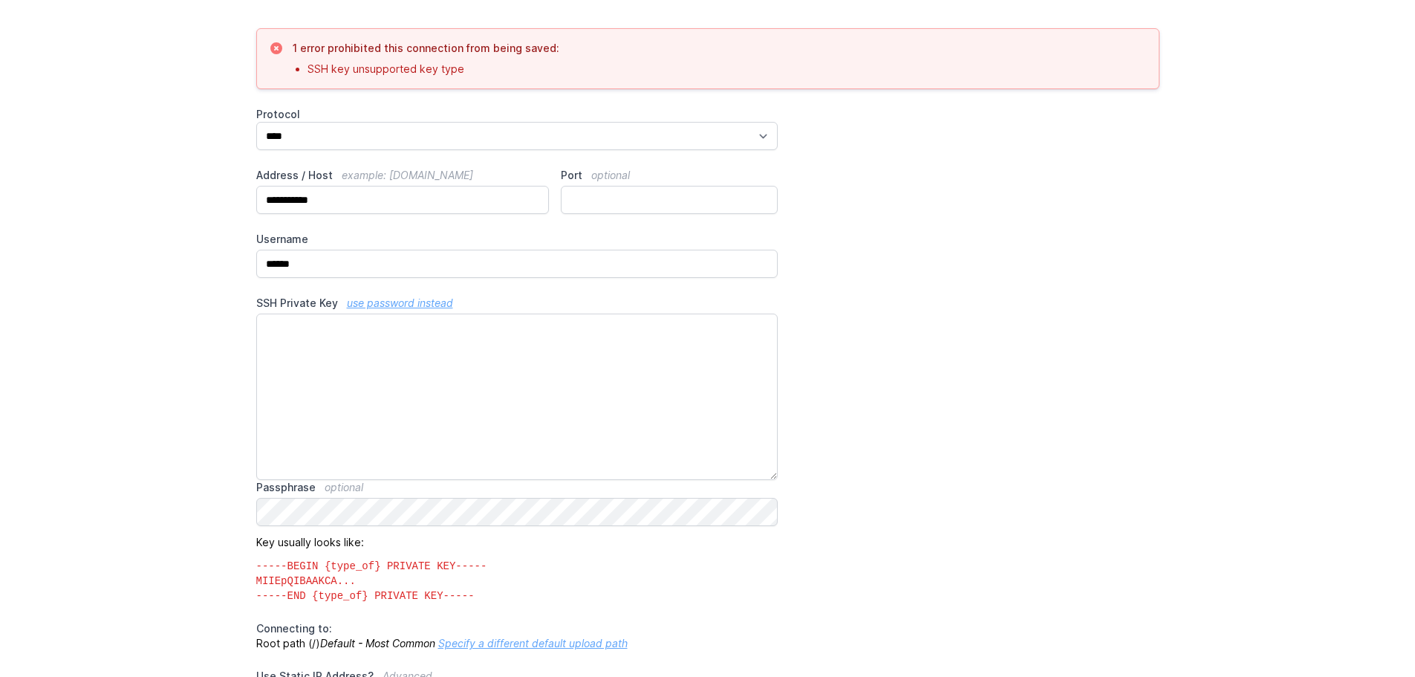
click at [440, 300] on link "use password instead" at bounding box center [400, 302] width 106 height 13
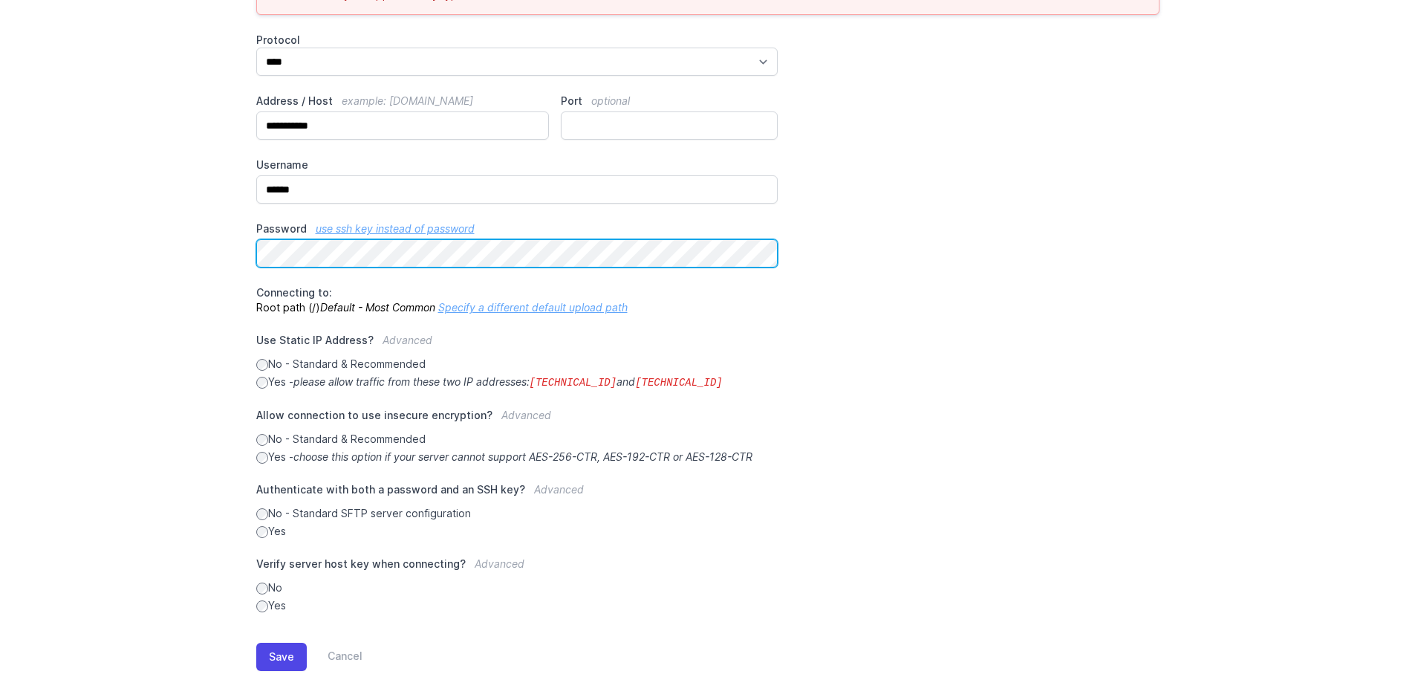
scroll to position [324, 0]
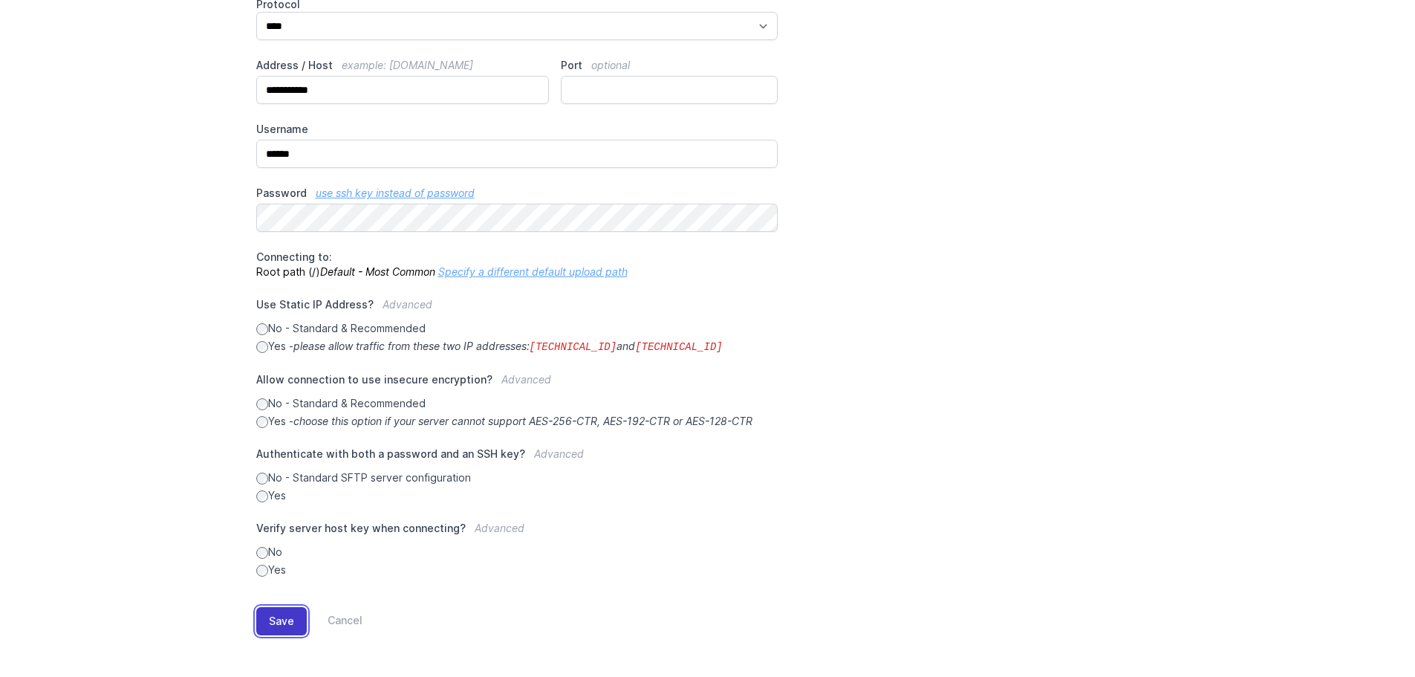
click at [272, 617] on button "Save" at bounding box center [281, 621] width 51 height 28
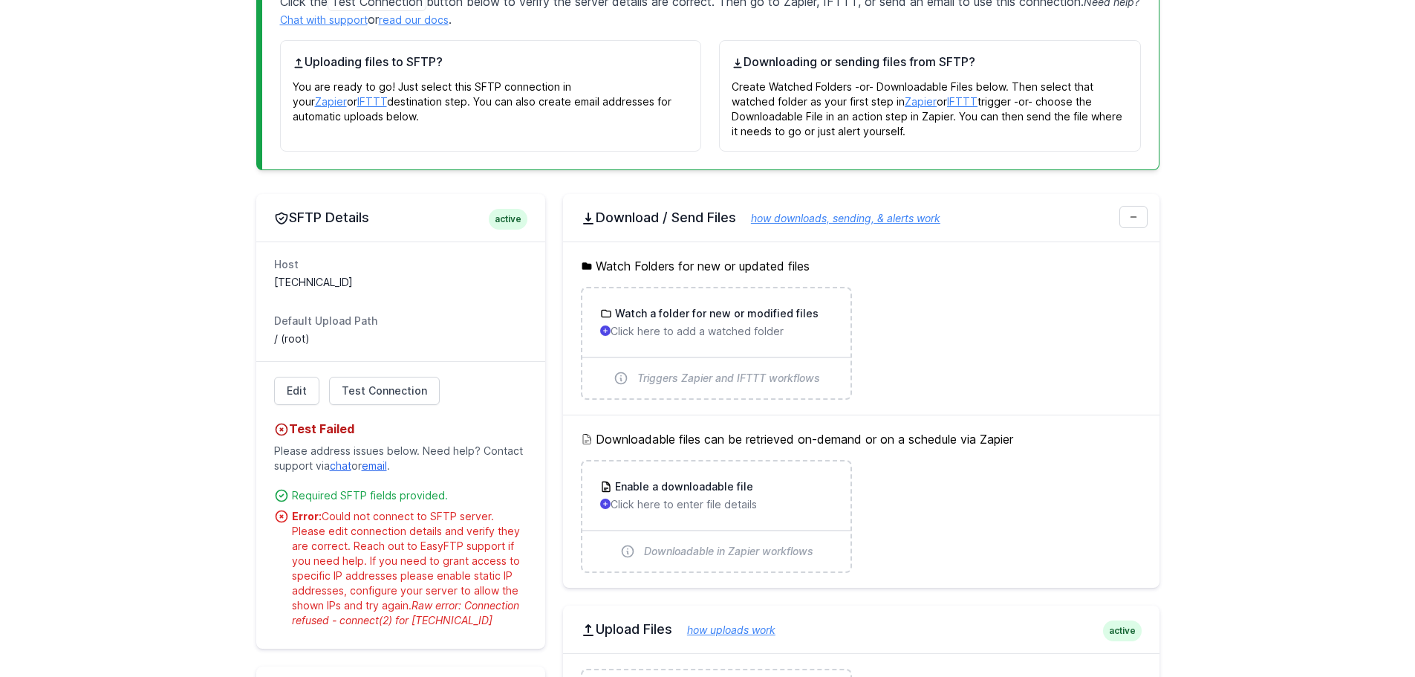
scroll to position [297, 0]
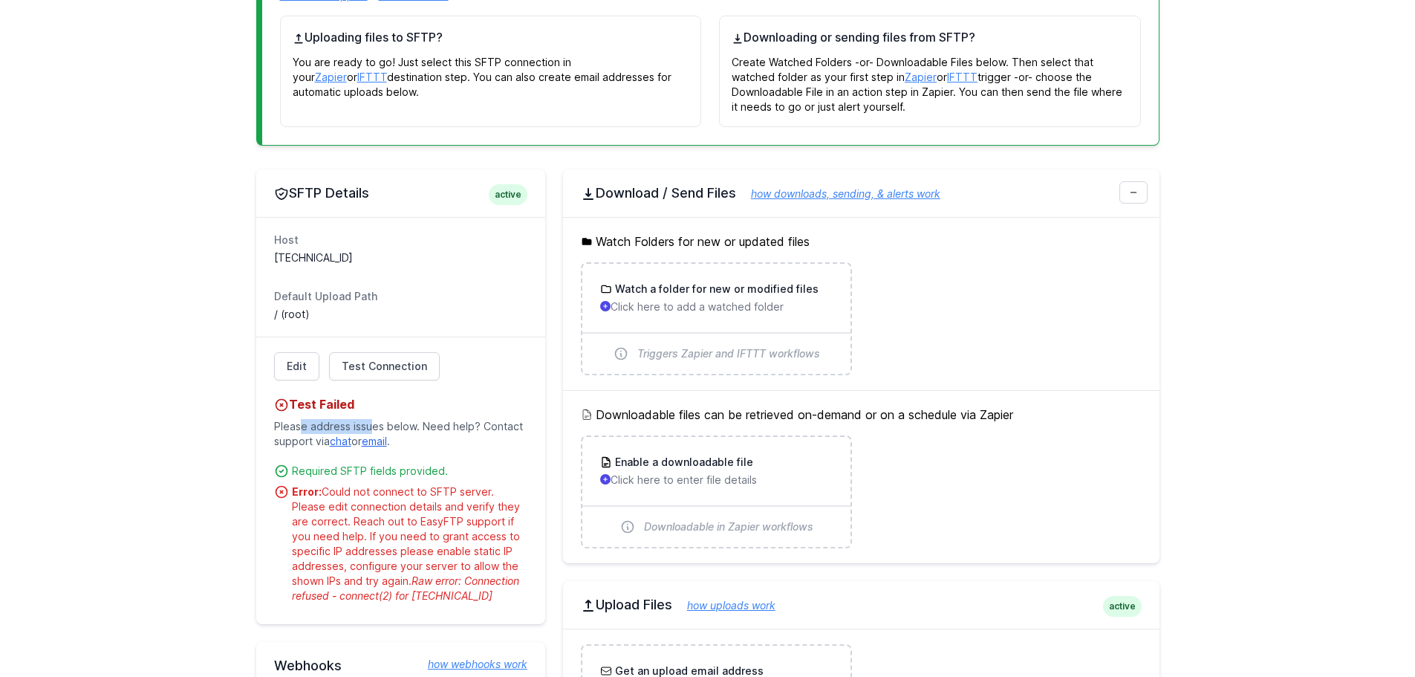
drag, startPoint x: 302, startPoint y: 426, endPoint x: 371, endPoint y: 430, distance: 68.5
click at [371, 430] on p "Please address issues below. Need help? Contact support via chat or email ." at bounding box center [400, 434] width 253 height 42
drag, startPoint x: 355, startPoint y: 467, endPoint x: 348, endPoint y: 481, distance: 15.9
click at [348, 481] on ul "Required SFTP fields provided. Error: Could not connect to SFTP server. Please …" at bounding box center [400, 529] width 253 height 149
drag, startPoint x: 360, startPoint y: 489, endPoint x: 420, endPoint y: 491, distance: 60.2
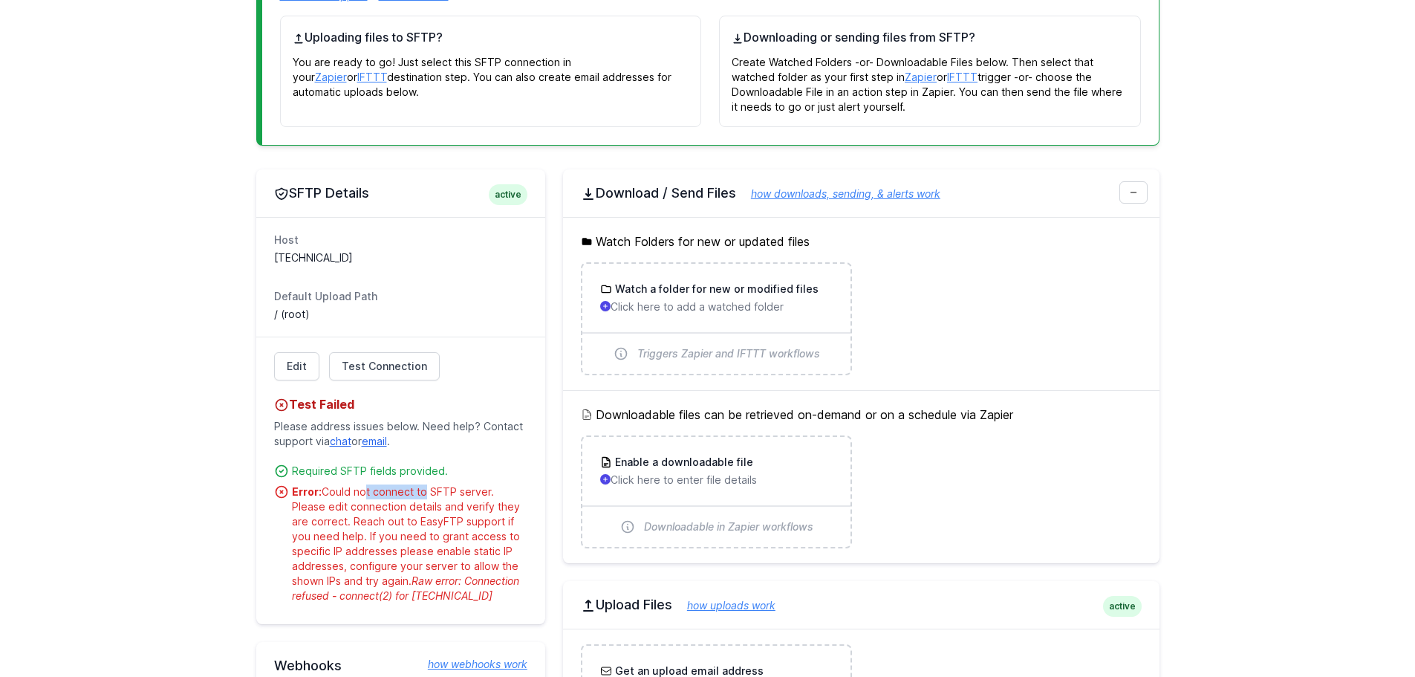
click at [420, 491] on div "Error: Could not connect to SFTP server. Please edit connection details and ver…" at bounding box center [409, 543] width 235 height 119
drag, startPoint x: 452, startPoint y: 493, endPoint x: 466, endPoint y: 492, distance: 14.1
click at [466, 492] on div "Error: Could not connect to SFTP server. Please edit connection details and ver…" at bounding box center [409, 543] width 235 height 119
click at [502, 492] on div "Error: Could not connect to SFTP server. Please edit connection details and ver…" at bounding box center [409, 543] width 235 height 119
drag, startPoint x: 360, startPoint y: 517, endPoint x: 425, endPoint y: 511, distance: 65.6
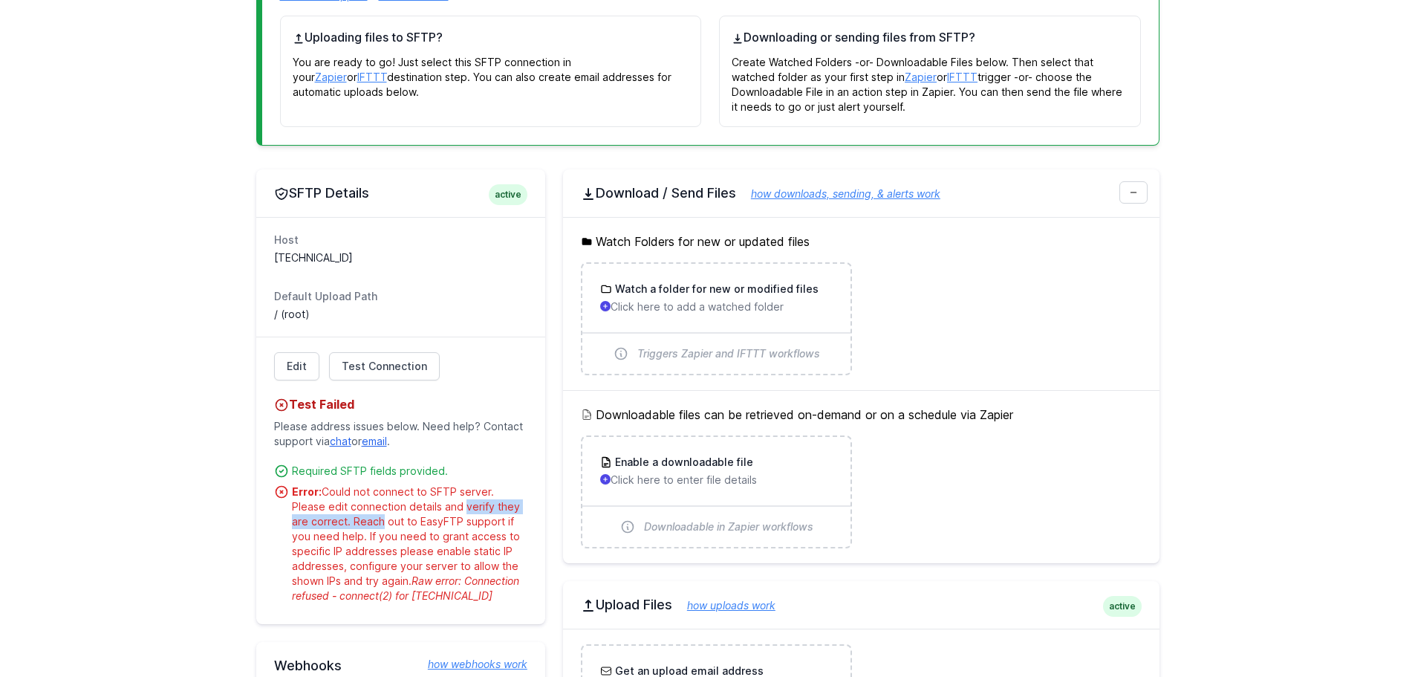
click at [425, 511] on div "Error: Could not connect to SFTP server. Please edit connection details and ver…" at bounding box center [409, 543] width 235 height 119
click at [409, 526] on div "Error: Could not connect to SFTP server. Please edit connection details and ver…" at bounding box center [409, 543] width 235 height 119
drag, startPoint x: 380, startPoint y: 525, endPoint x: 443, endPoint y: 524, distance: 63.9
click at [443, 524] on div "Error: Could not connect to SFTP server. Please edit connection details and ver…" at bounding box center [409, 543] width 235 height 119
click at [657, 283] on h3 "Watch a folder for new or modified files" at bounding box center [715, 289] width 207 height 15
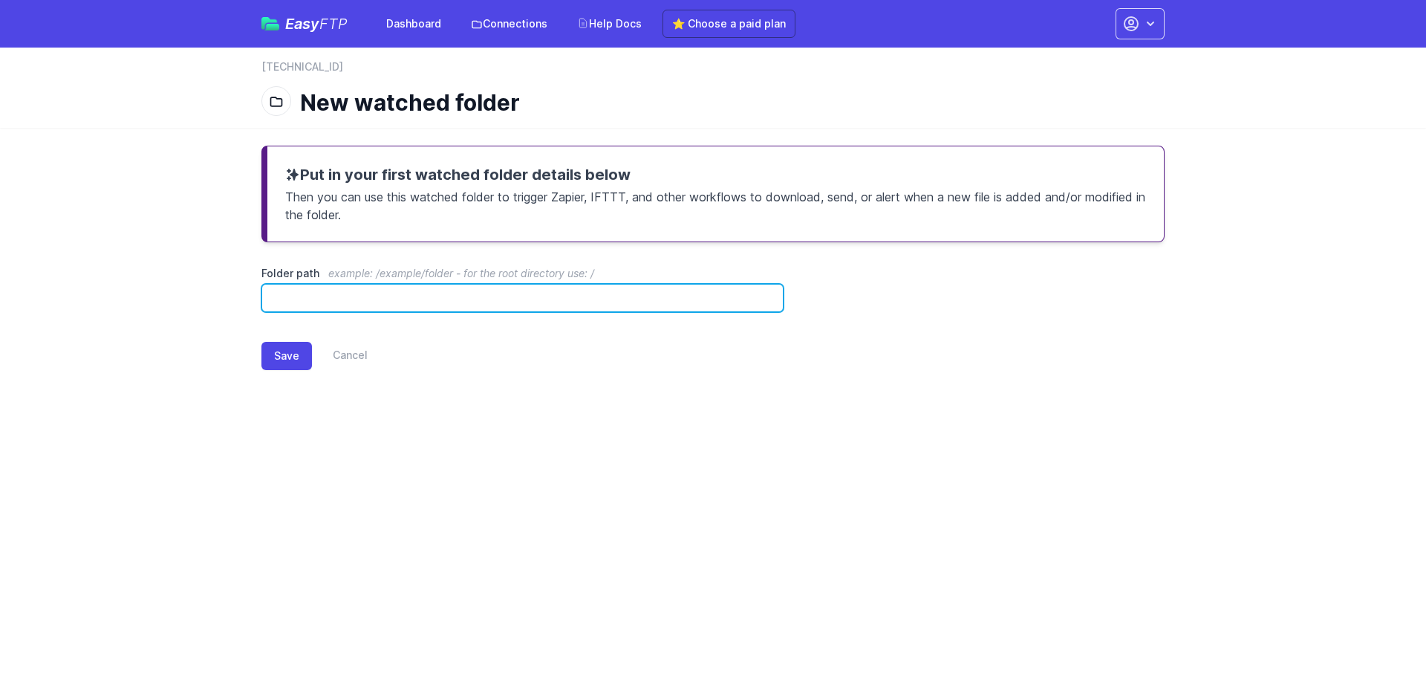
click at [417, 305] on input "Folder path example: /example/folder - for the root directory use: /" at bounding box center [522, 298] width 522 height 28
drag, startPoint x: 380, startPoint y: 297, endPoint x: 217, endPoint y: 297, distance: 163.4
click at [217, 297] on main "Put in your first watched folder details below Then you can use this watched fo…" at bounding box center [713, 270] width 1426 height 284
paste input "**********"
type input "**********"
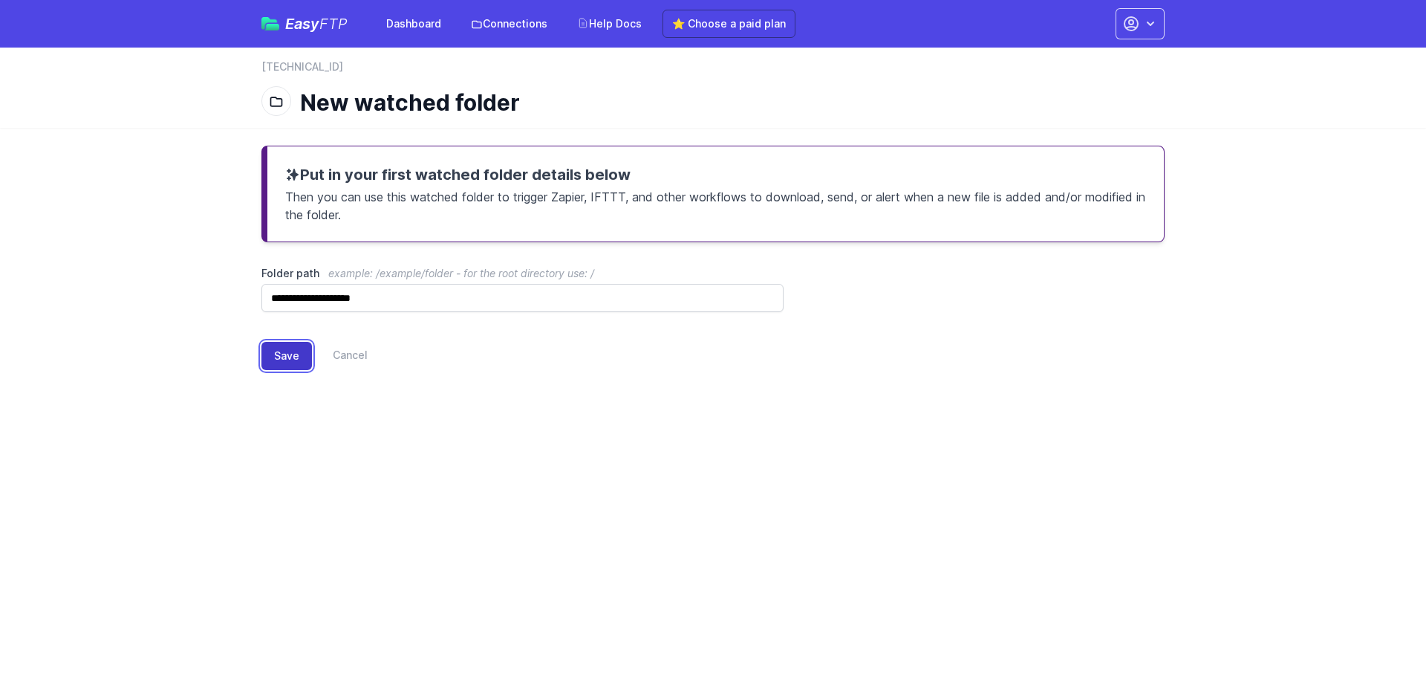
click at [296, 351] on button "Save" at bounding box center [286, 356] width 51 height 28
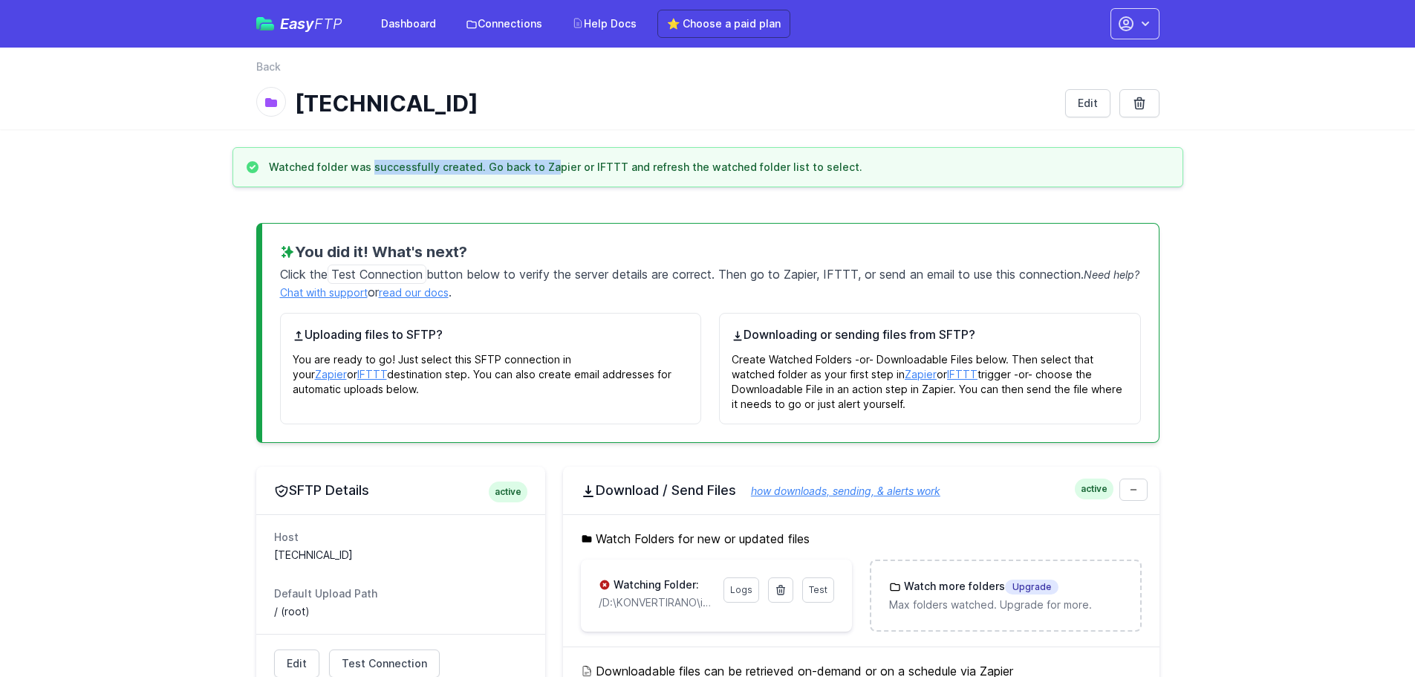
drag, startPoint x: 316, startPoint y: 171, endPoint x: 492, endPoint y: 172, distance: 176.8
click at [492, 172] on h3 "Watched folder was successfully created. Go back to Zapier or IFTTT and refresh…" at bounding box center [566, 167] width 594 height 15
drag, startPoint x: 674, startPoint y: 172, endPoint x: 817, endPoint y: 172, distance: 143.4
click at [817, 172] on h3 "Watched folder was successfully created. Go back to Zapier or IFTTT and refresh…" at bounding box center [566, 167] width 594 height 15
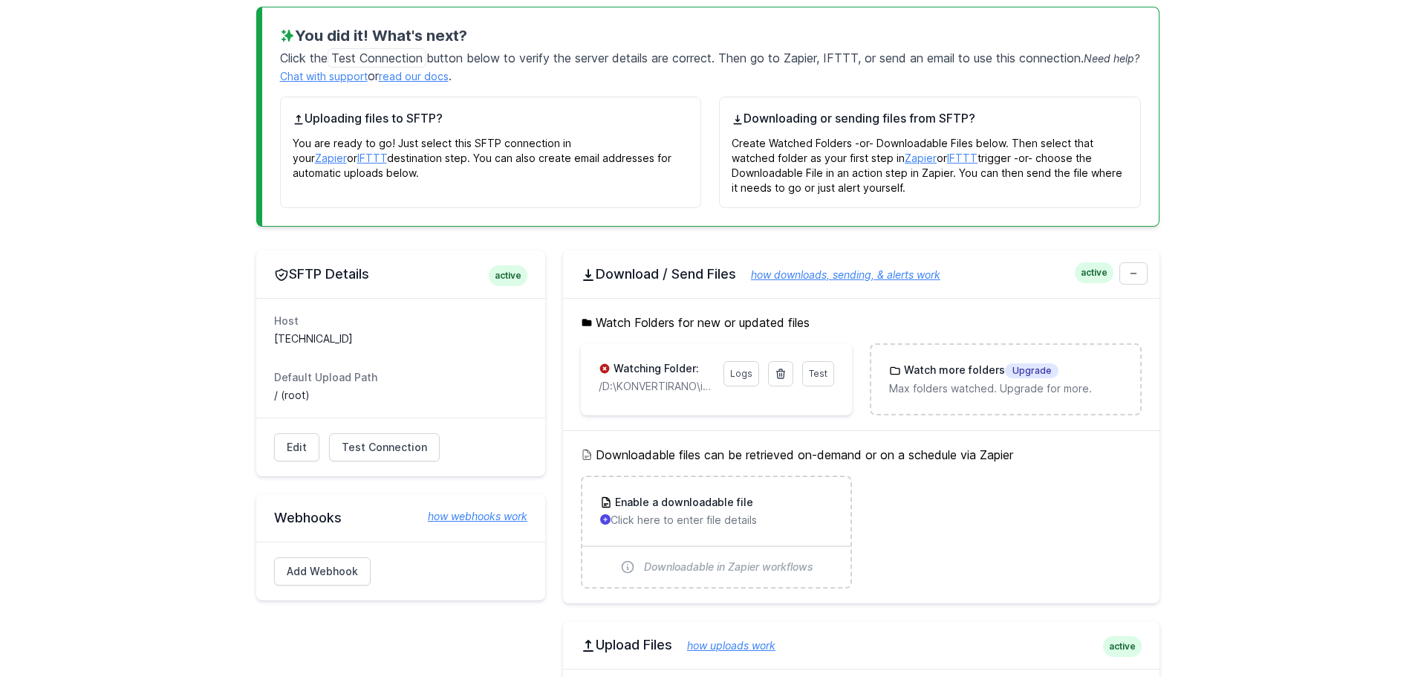
scroll to position [223, 0]
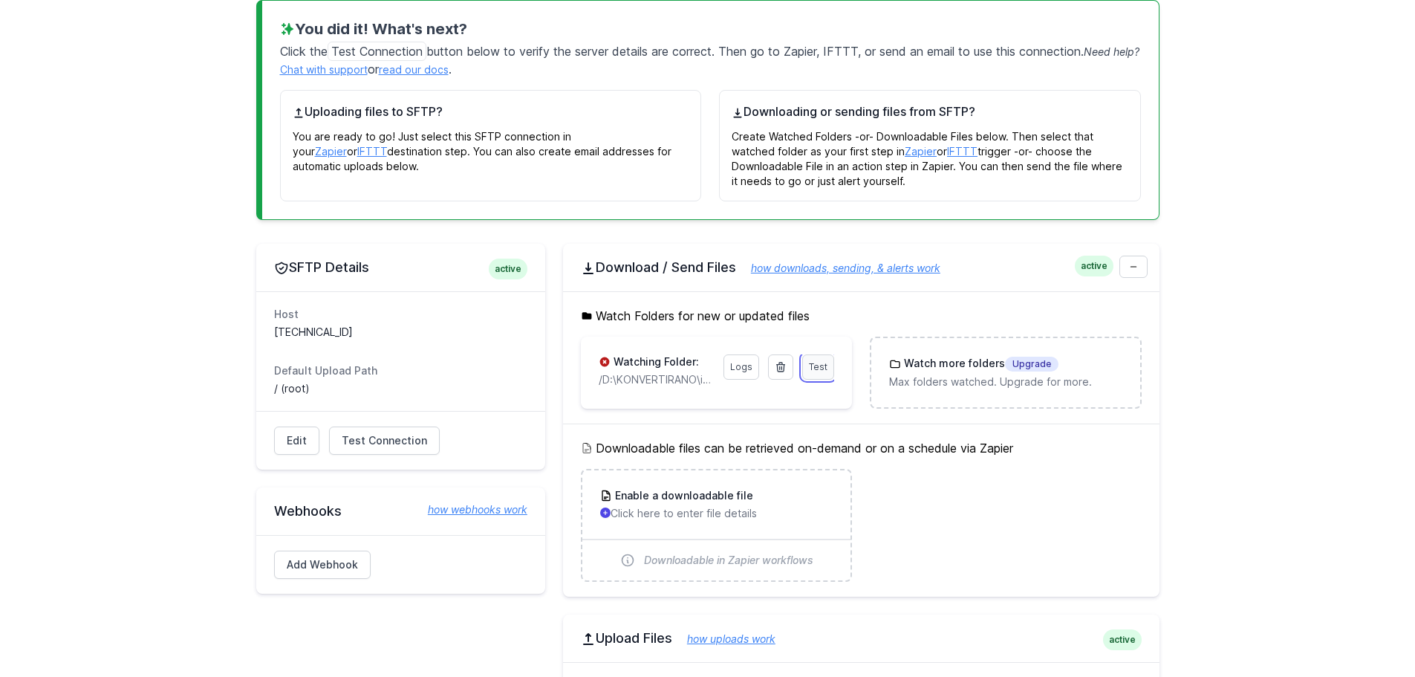
click at [821, 368] on span "Test" at bounding box center [818, 366] width 19 height 11
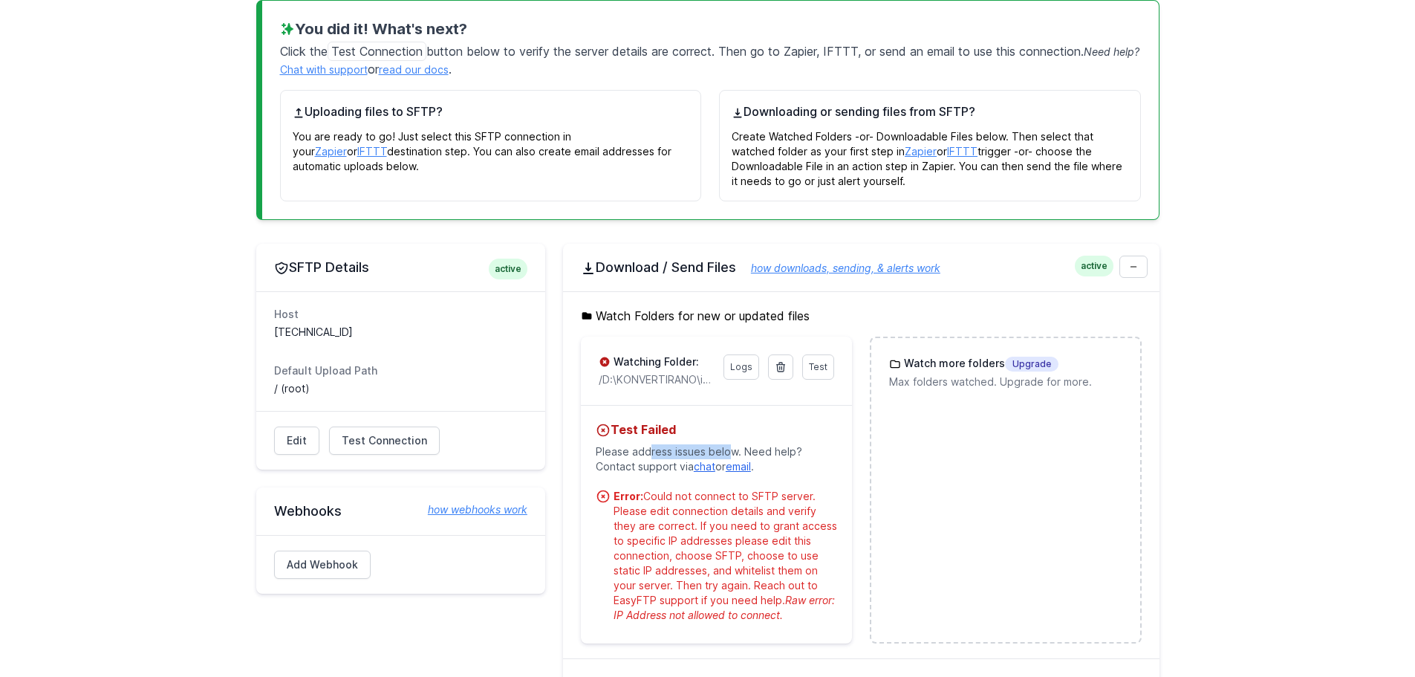
drag, startPoint x: 648, startPoint y: 454, endPoint x: 727, endPoint y: 454, distance: 78.7
click at [727, 454] on p "Please address issues below. Need help? Contact support via chat or email ." at bounding box center [716, 459] width 241 height 42
drag, startPoint x: 773, startPoint y: 452, endPoint x: 782, endPoint y: 452, distance: 8.9
click at [782, 452] on p "Please address issues below. Need help? Contact support via chat or email ." at bounding box center [716, 459] width 241 height 42
drag, startPoint x: 615, startPoint y: 468, endPoint x: 654, endPoint y: 468, distance: 39.4
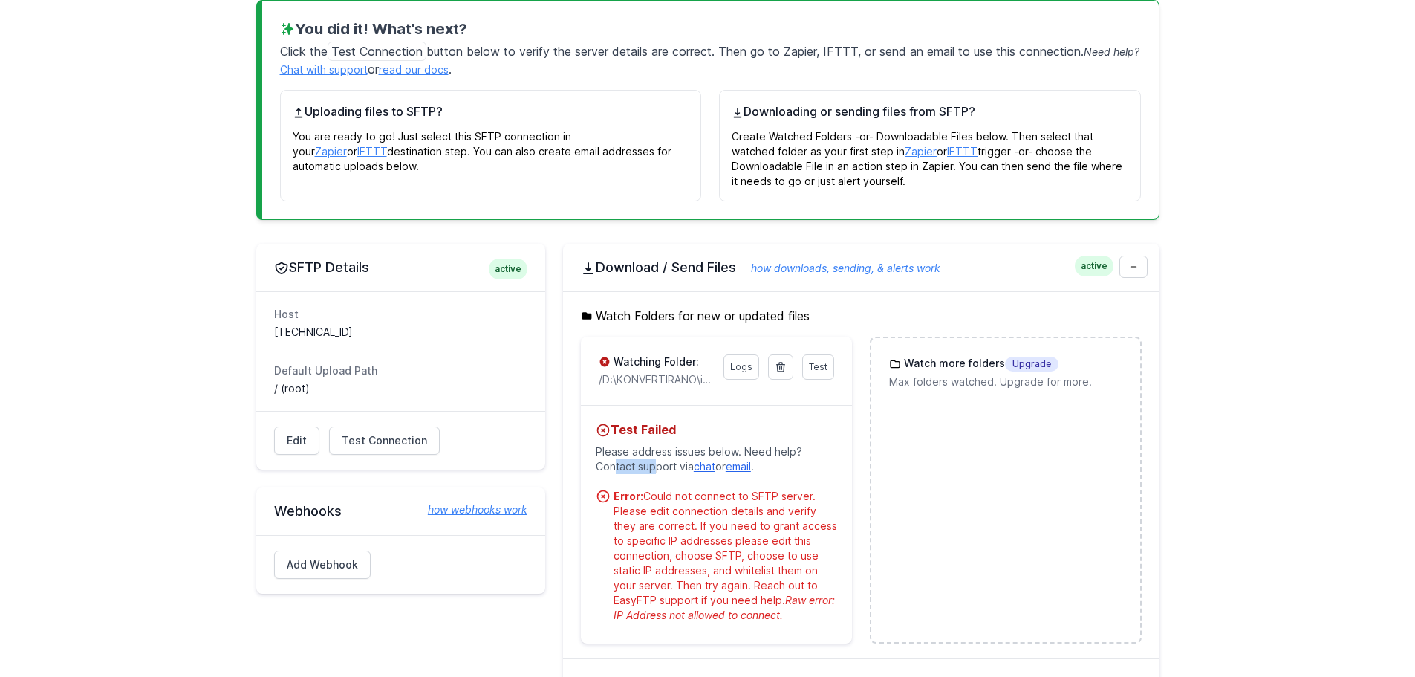
click at [654, 468] on p "Please address issues below. Need help? Contact support via chat or email ." at bounding box center [716, 459] width 241 height 42
drag, startPoint x: 646, startPoint y: 495, endPoint x: 812, endPoint y: 498, distance: 165.7
click at [812, 498] on div "Error: Could not connect to SFTP server. Please edit connection details and ver…" at bounding box center [726, 556] width 224 height 134
drag, startPoint x: 666, startPoint y: 508, endPoint x: 807, endPoint y: 510, distance: 140.4
click at [807, 510] on div "Error: Could not connect to SFTP server. Please edit connection details and ver…" at bounding box center [726, 556] width 224 height 134
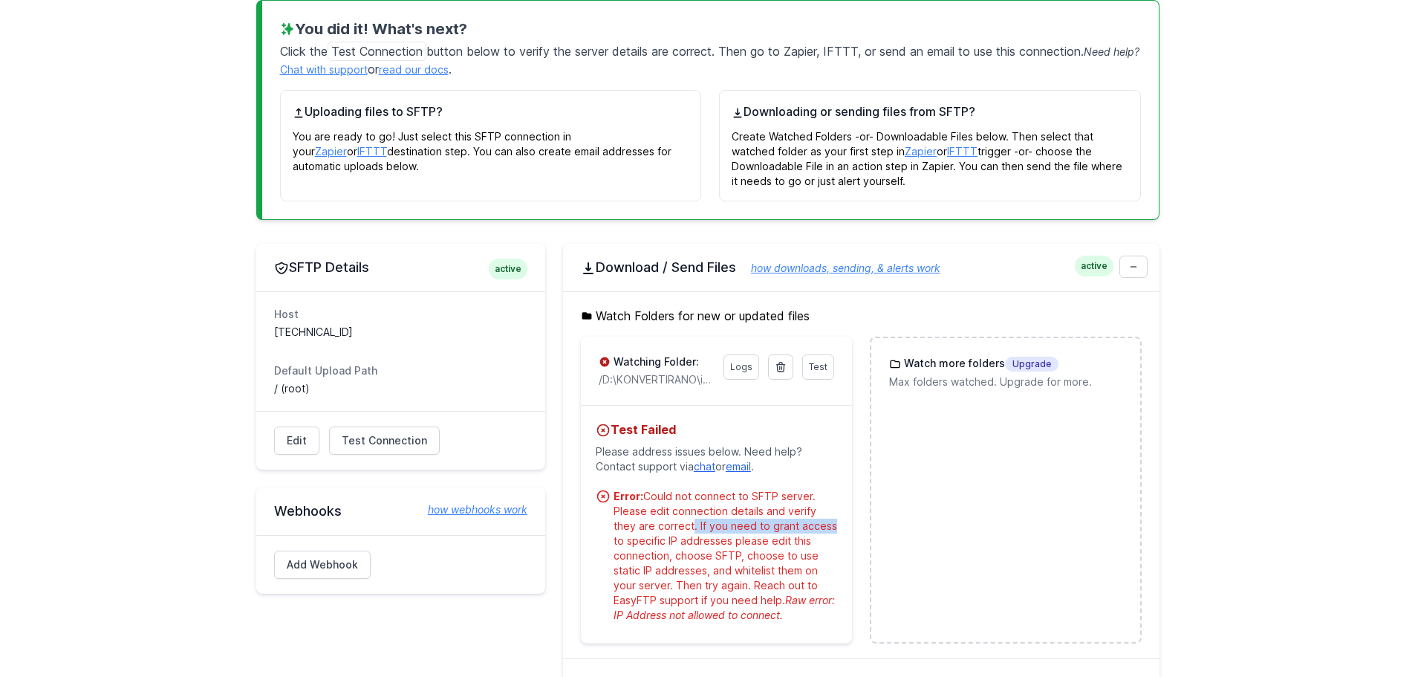
drag, startPoint x: 663, startPoint y: 525, endPoint x: 802, endPoint y: 530, distance: 139.0
click at [802, 530] on div "Error: Could not connect to SFTP server. Please edit connection details and ver…" at bounding box center [726, 556] width 224 height 134
drag, startPoint x: 641, startPoint y: 541, endPoint x: 775, endPoint y: 542, distance: 133.7
click at [775, 542] on div "Error: Could not connect to SFTP server. Please edit connection details and ver…" at bounding box center [726, 556] width 224 height 134
drag, startPoint x: 633, startPoint y: 553, endPoint x: 803, endPoint y: 564, distance: 170.5
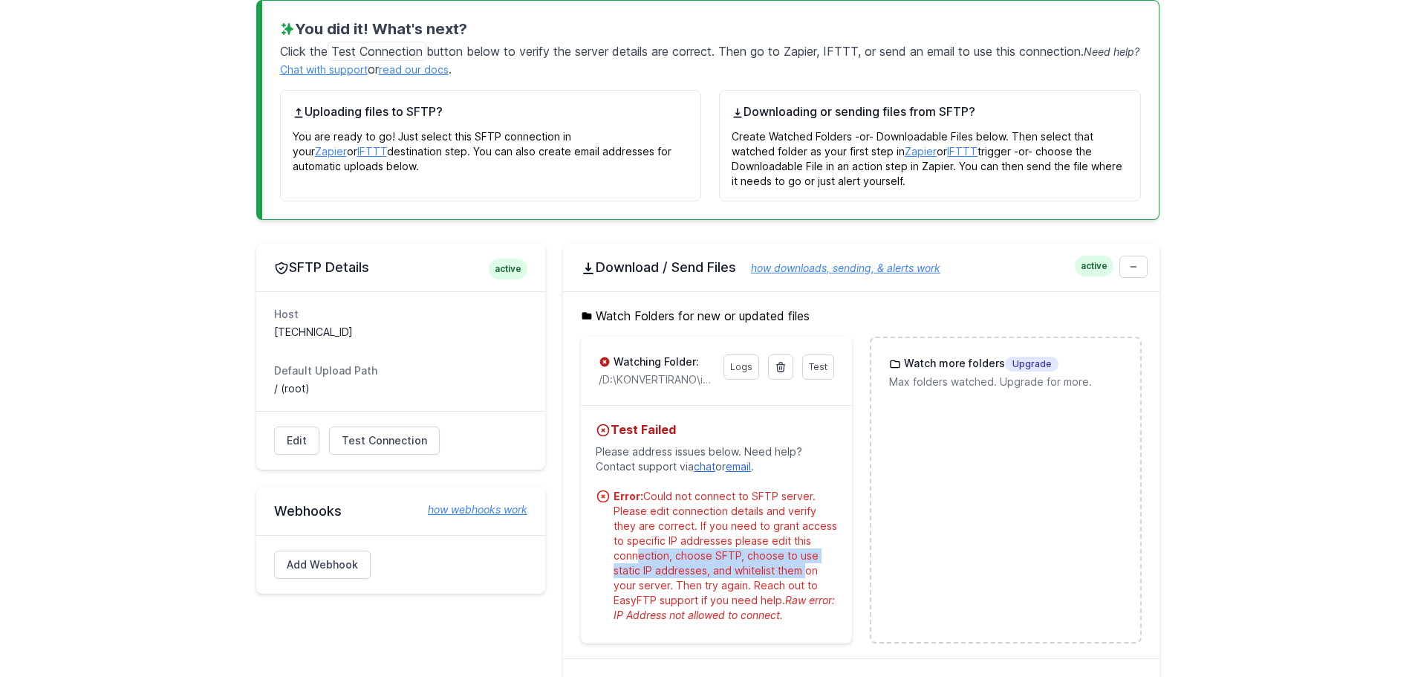
click at [803, 564] on div "Error: Could not connect to SFTP server. Please edit connection details and ver…" at bounding box center [726, 556] width 224 height 134
click at [642, 573] on div "Error: Could not connect to SFTP server. Please edit connection details and ver…" at bounding box center [726, 556] width 224 height 134
drag, startPoint x: 741, startPoint y: 570, endPoint x: 779, endPoint y: 572, distance: 38.7
click at [779, 572] on div "Error: Could not connect to SFTP server. Please edit connection details and ver…" at bounding box center [726, 556] width 224 height 134
drag, startPoint x: 674, startPoint y: 585, endPoint x: 738, endPoint y: 587, distance: 64.6
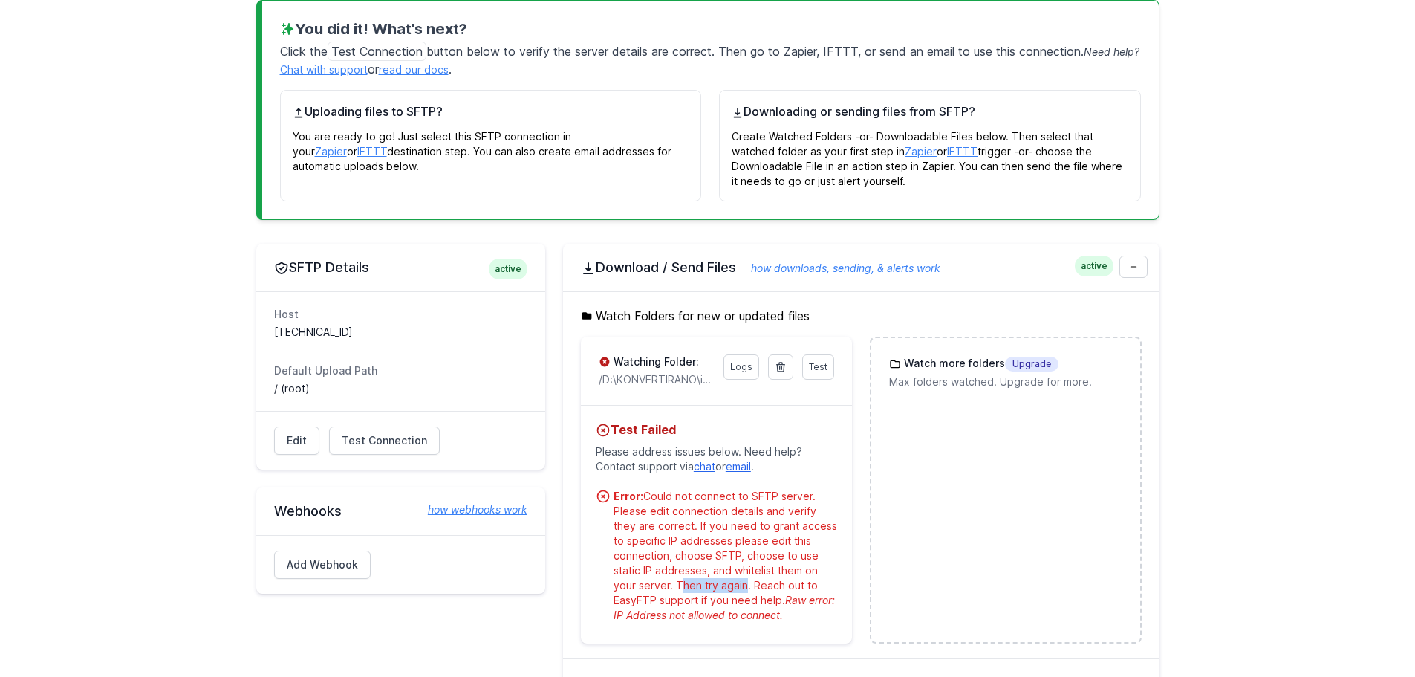
click at [738, 587] on div "Error: Could not connect to SFTP server. Please edit connection details and ver…" at bounding box center [726, 556] width 224 height 134
click at [703, 599] on div "Error: Could not connect to SFTP server. Please edit connection details and ver…" at bounding box center [726, 556] width 224 height 134
drag, startPoint x: 691, startPoint y: 586, endPoint x: 734, endPoint y: 588, distance: 43.1
click at [734, 588] on div "Error: Could not connect to SFTP server. Please edit connection details and ver…" at bounding box center [726, 556] width 224 height 134
drag, startPoint x: 798, startPoint y: 588, endPoint x: 809, endPoint y: 590, distance: 11.2
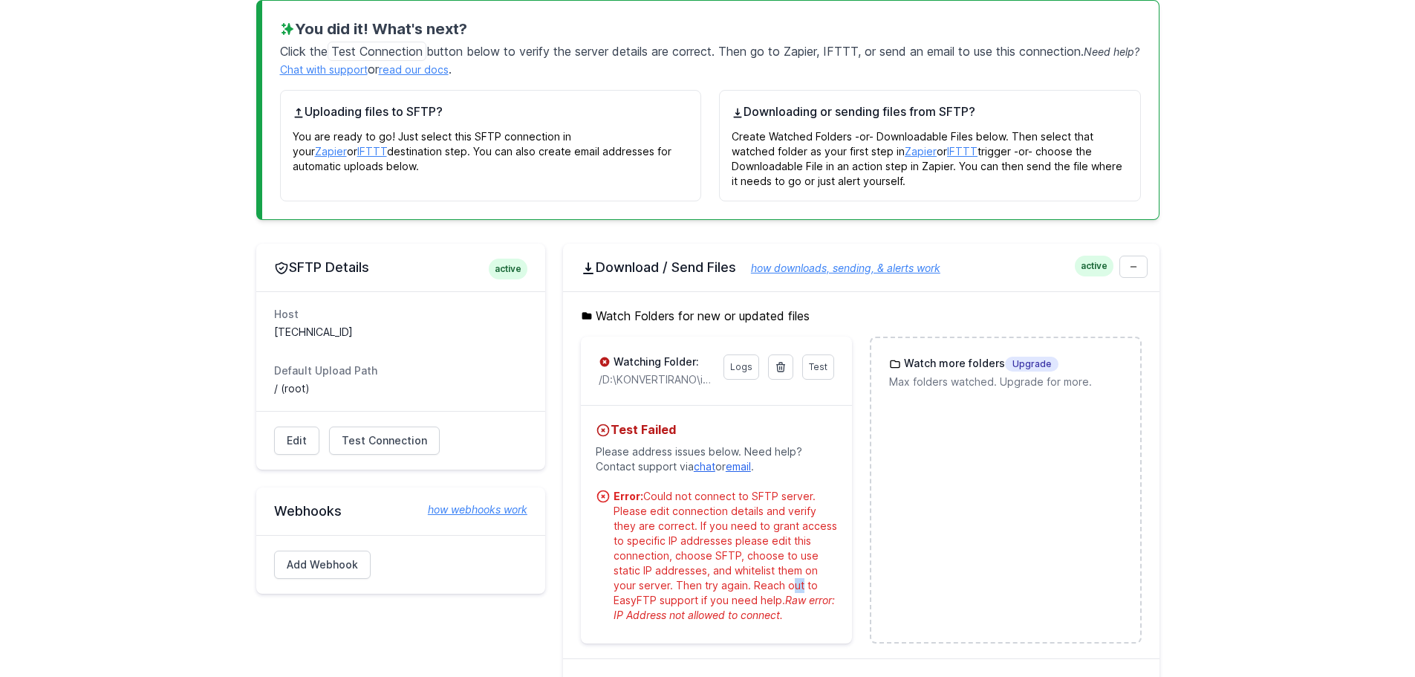
click at [809, 590] on div "Error: Could not connect to SFTP server. Please edit connection details and ver…" at bounding box center [726, 556] width 224 height 134
drag, startPoint x: 650, startPoint y: 602, endPoint x: 833, endPoint y: 606, distance: 182.8
click at [833, 606] on div "Error: Could not connect to SFTP server. Please edit connection details and ver…" at bounding box center [726, 556] width 224 height 134
drag, startPoint x: 637, startPoint y: 611, endPoint x: 737, endPoint y: 611, distance: 99.5
click at [737, 611] on span "Raw error: IP Address not allowed to connect." at bounding box center [724, 607] width 221 height 27
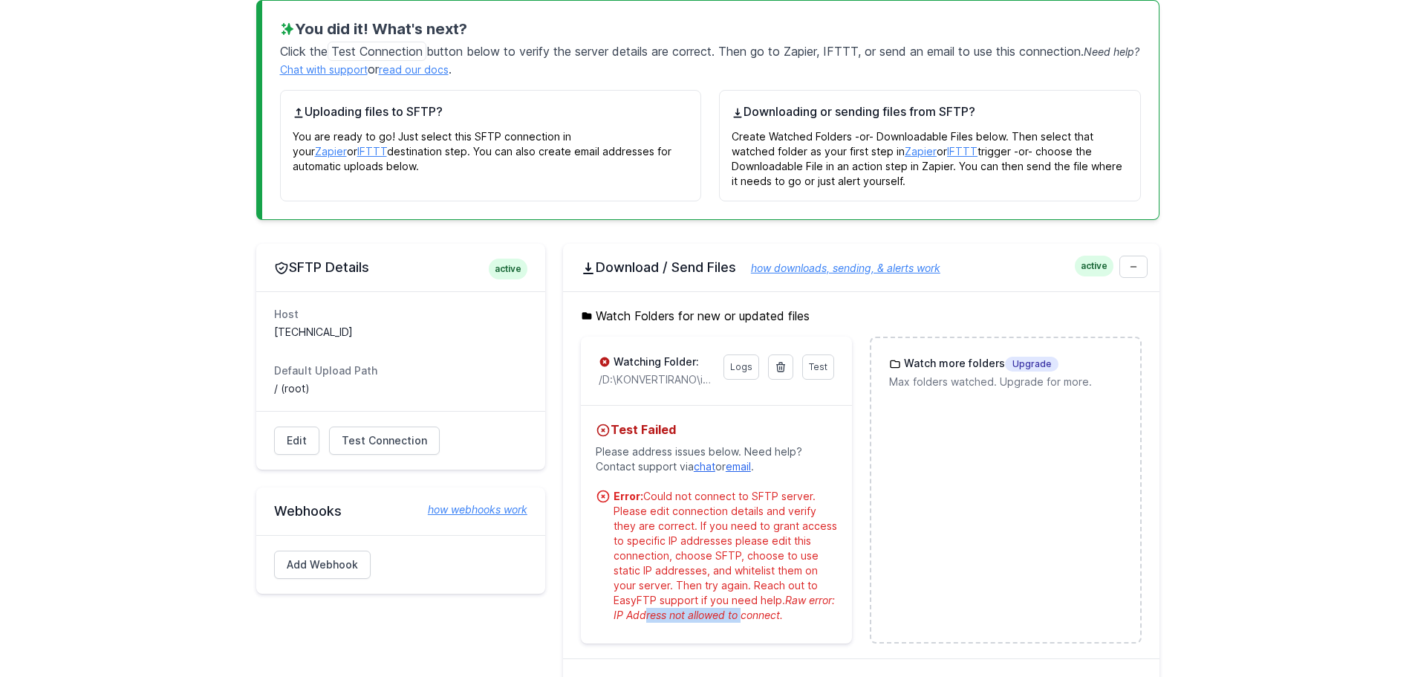
click at [750, 614] on span "Raw error: IP Address not allowed to connect." at bounding box center [724, 607] width 221 height 27
drag, startPoint x: 613, startPoint y: 614, endPoint x: 790, endPoint y: 617, distance: 177.6
click at [790, 617] on div "Error: Could not connect to SFTP server. Please edit connection details and ver…" at bounding box center [726, 556] width 224 height 134
drag, startPoint x: 787, startPoint y: 600, endPoint x: 842, endPoint y: 601, distance: 55.0
click at [842, 601] on div "Test Failed Please address issues below. Need help? Contact support via chat or…" at bounding box center [716, 524] width 271 height 238
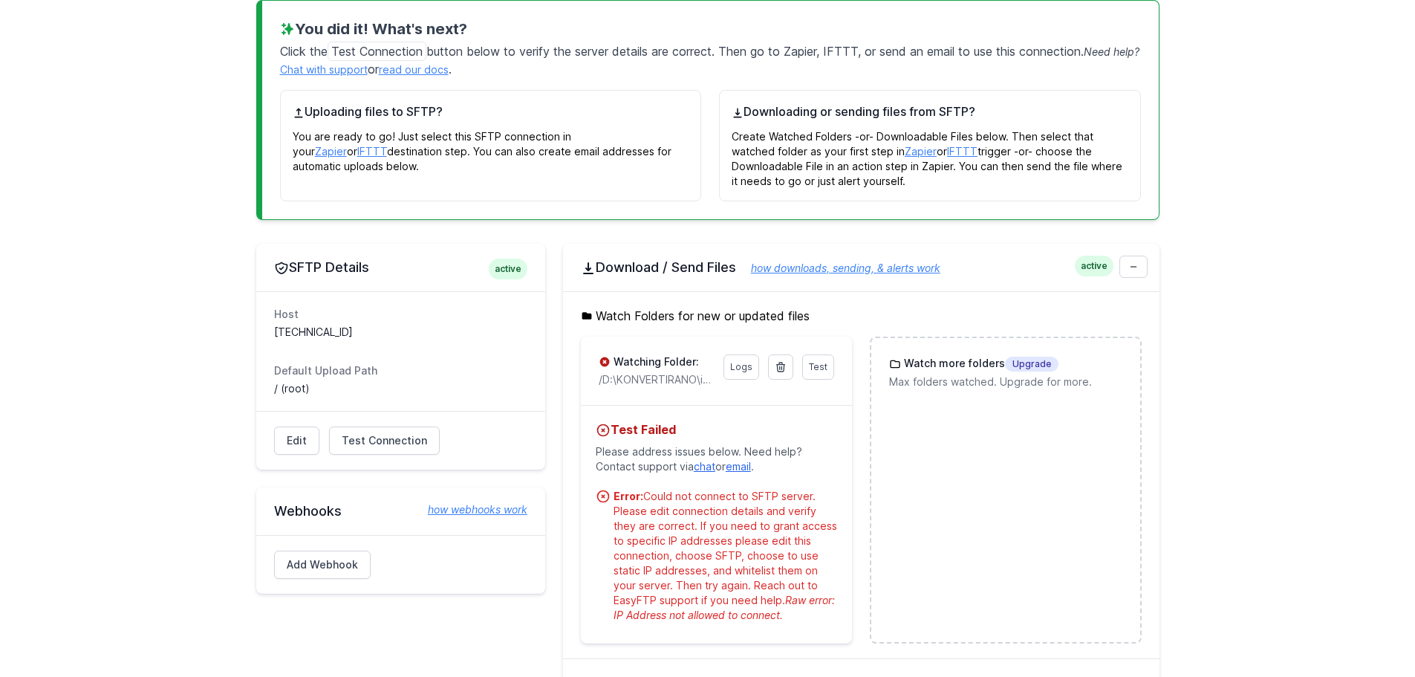
click at [683, 603] on div "Error: Could not connect to SFTP server. Please edit connection details and ver…" at bounding box center [726, 556] width 224 height 134
drag, startPoint x: 648, startPoint y: 496, endPoint x: 797, endPoint y: 501, distance: 148.7
click at [797, 501] on div "Error: Could not connect to SFTP server. Please edit connection details and ver…" at bounding box center [726, 556] width 224 height 134
drag, startPoint x: 650, startPoint y: 513, endPoint x: 792, endPoint y: 499, distance: 142.5
click at [771, 516] on div "Error: Could not connect to SFTP server. Please edit connection details and ver…" at bounding box center [726, 556] width 224 height 134
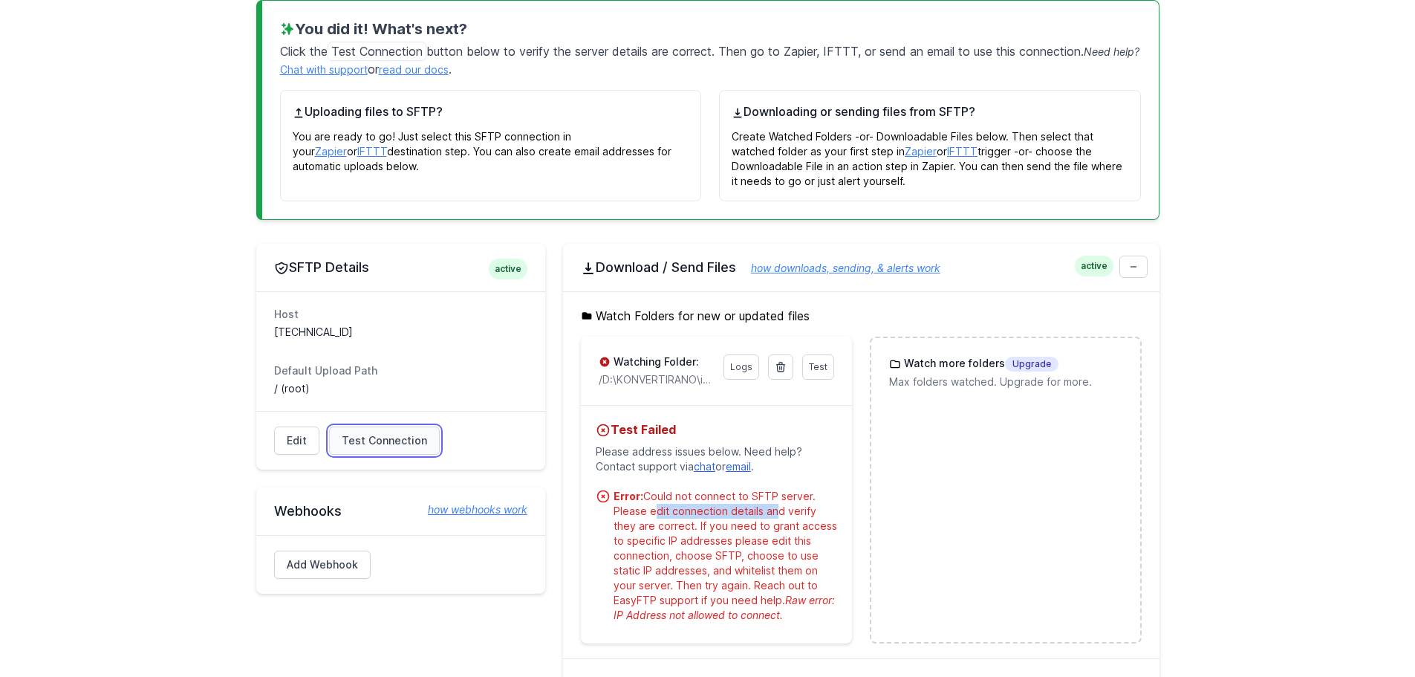
click at [375, 446] on span "Test Connection" at bounding box center [384, 440] width 85 height 15
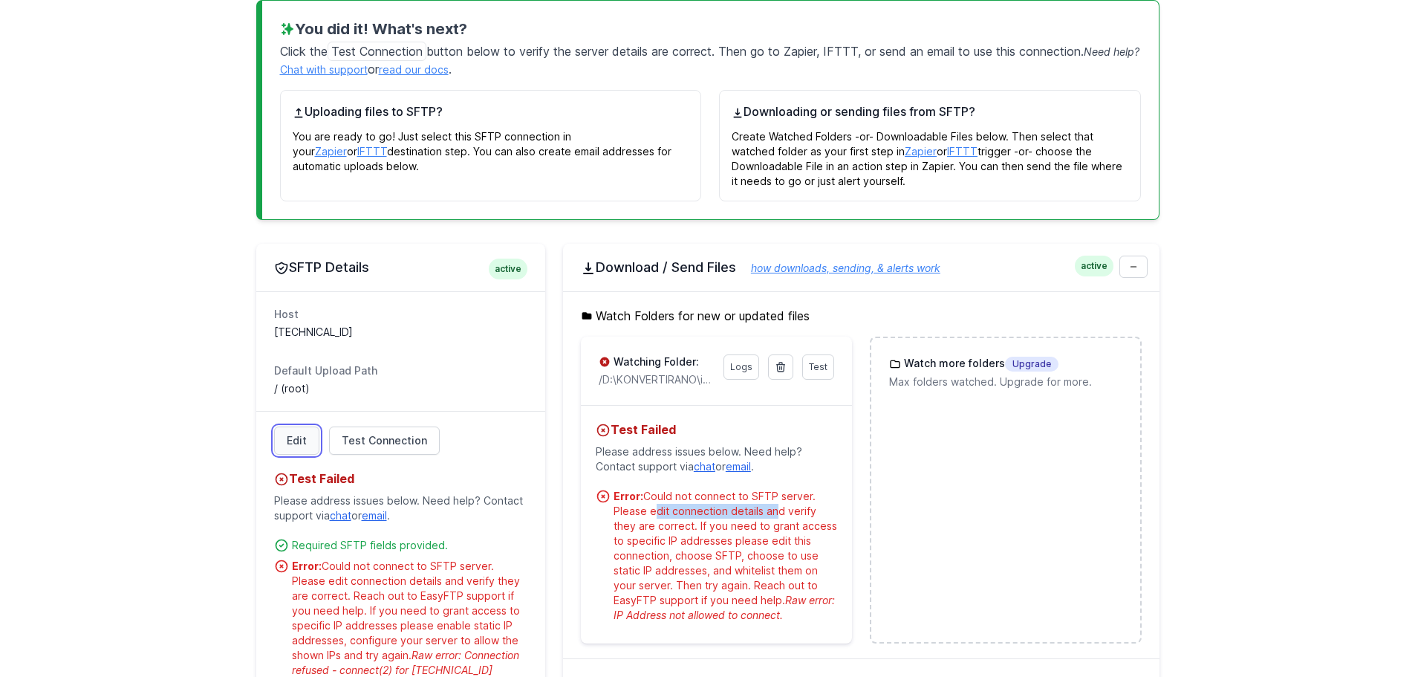
click at [301, 444] on link "Edit" at bounding box center [296, 440] width 45 height 28
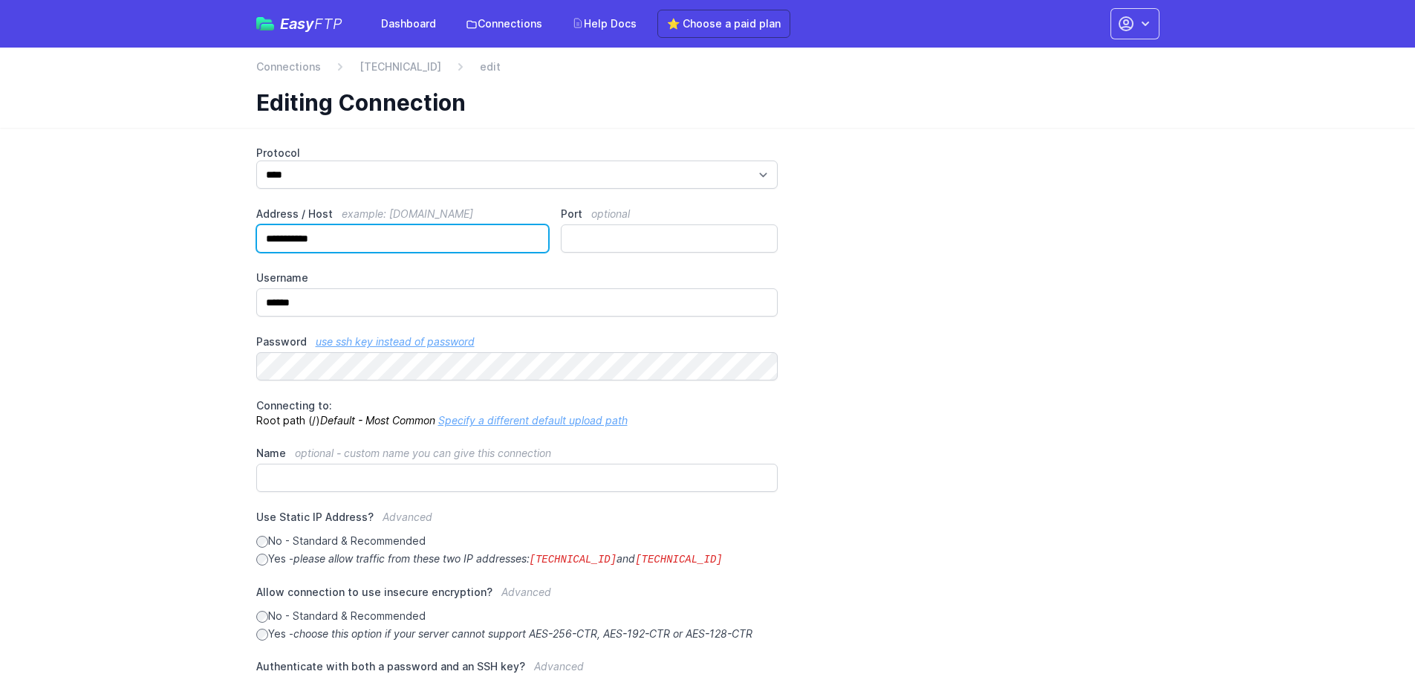
drag, startPoint x: 334, startPoint y: 235, endPoint x: 224, endPoint y: 237, distance: 110.7
click at [225, 236] on main "**********" at bounding box center [707, 508] width 1415 height 761
paste input "**********"
click at [504, 235] on input "**********" at bounding box center [402, 238] width 293 height 28
drag, startPoint x: 507, startPoint y: 235, endPoint x: 219, endPoint y: 235, distance: 288.2
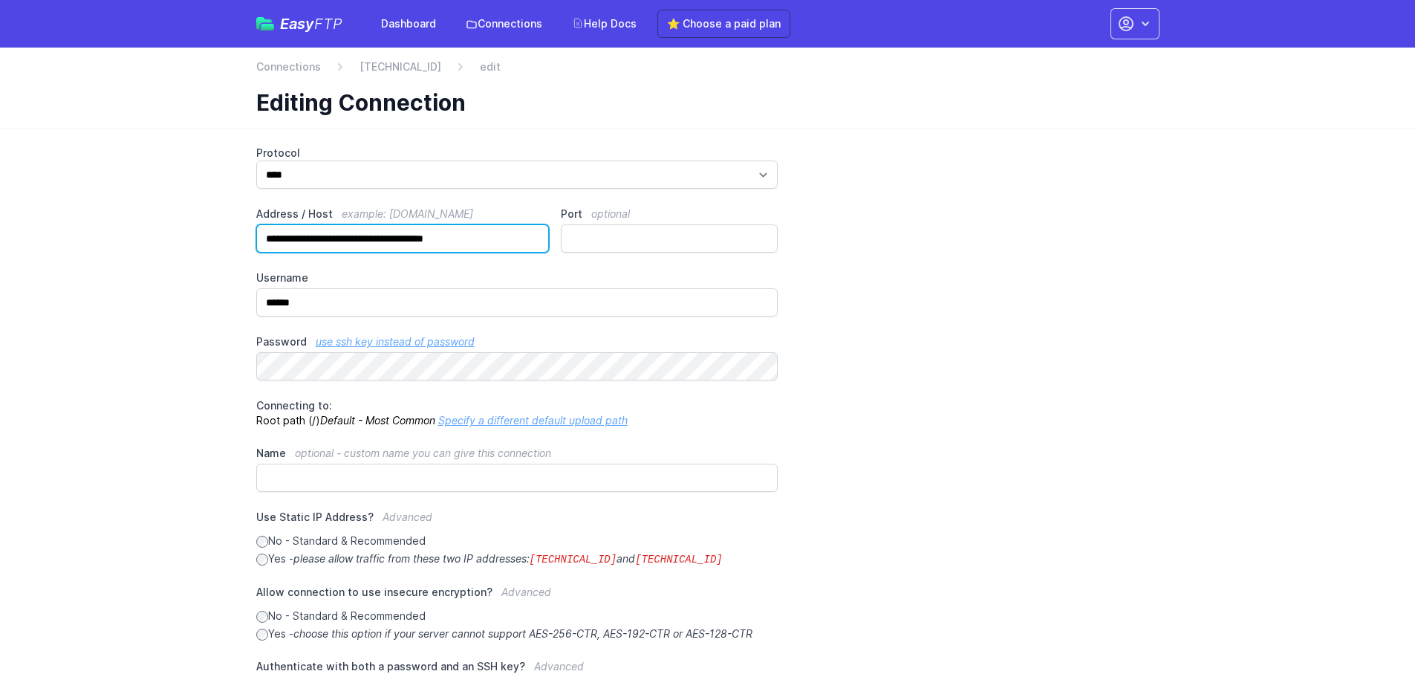
click at [219, 235] on main "**********" at bounding box center [707, 508] width 1415 height 761
paste input "text"
type input "**********"
click at [535, 422] on link "Specify a different default upload path" at bounding box center [532, 420] width 189 height 13
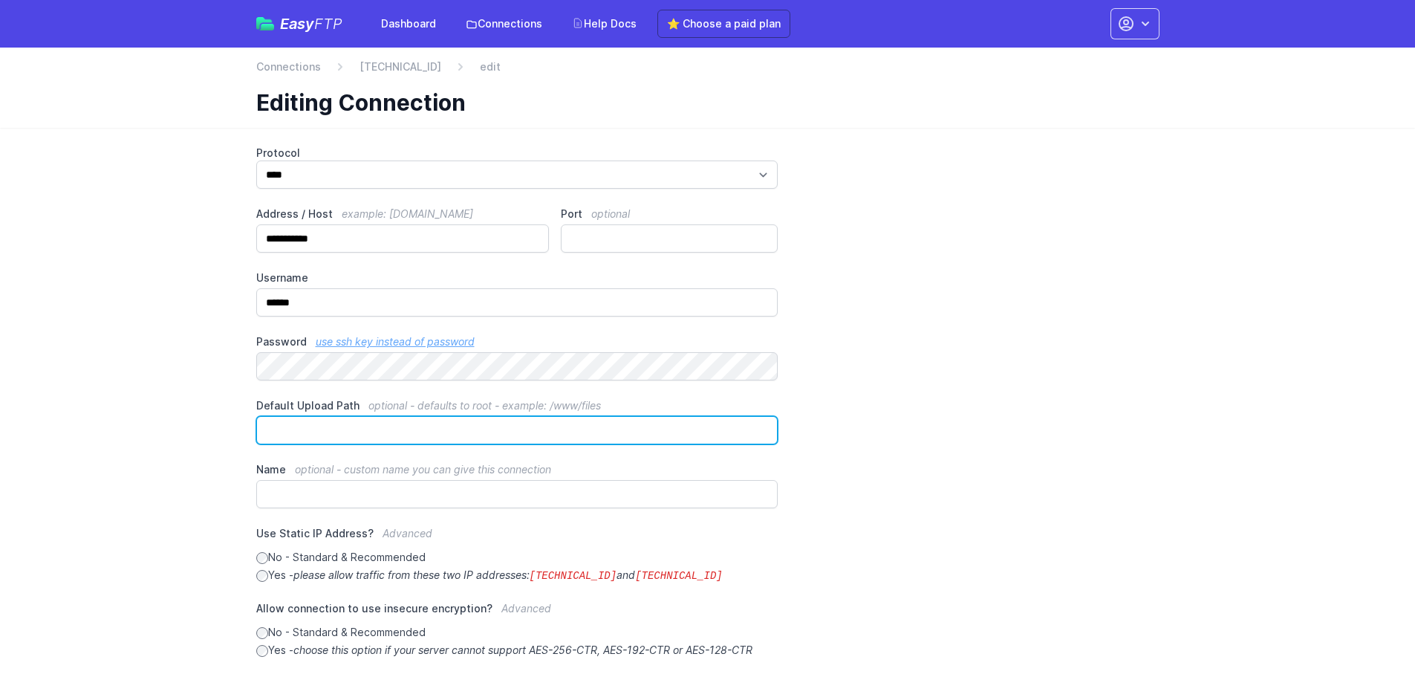
click at [395, 429] on input "Default Upload Path optional - defaults to root - example: /www/files" at bounding box center [517, 430] width 522 height 28
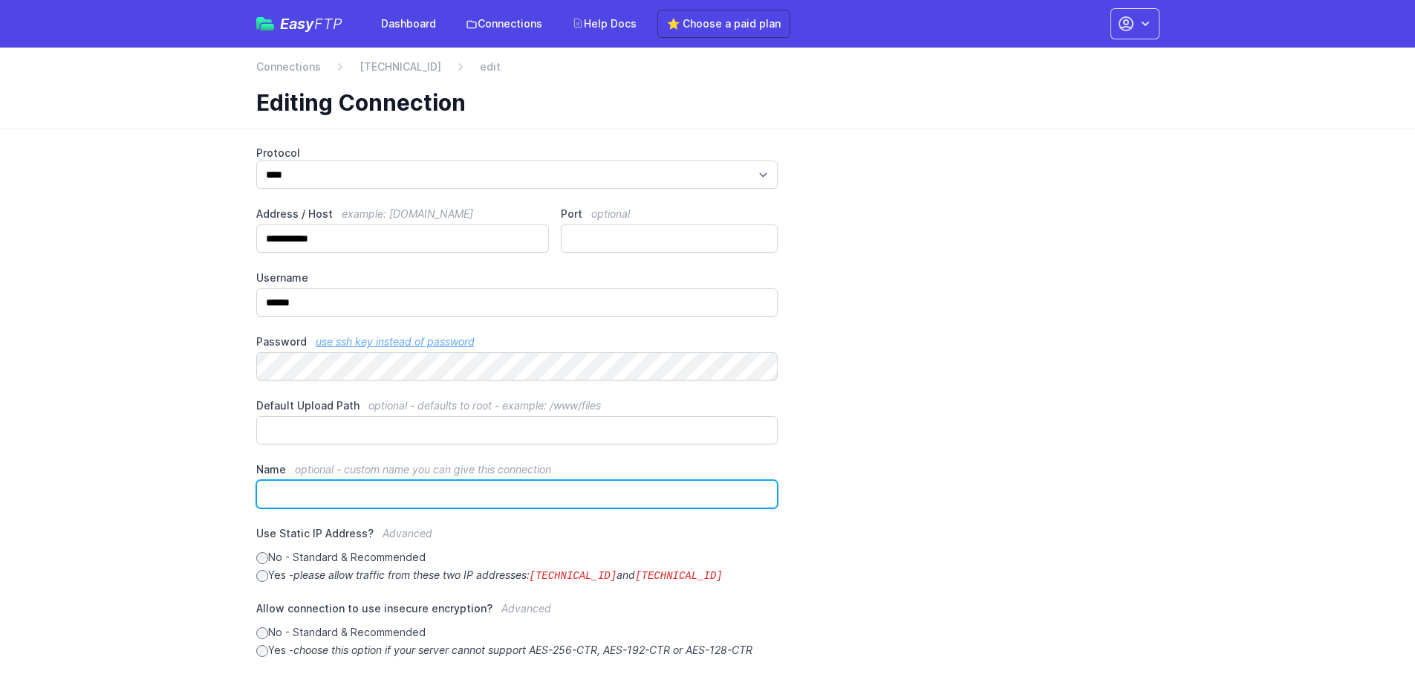
click at [313, 494] on input "Name optional - custom name you can give this connection" at bounding box center [517, 494] width 522 height 28
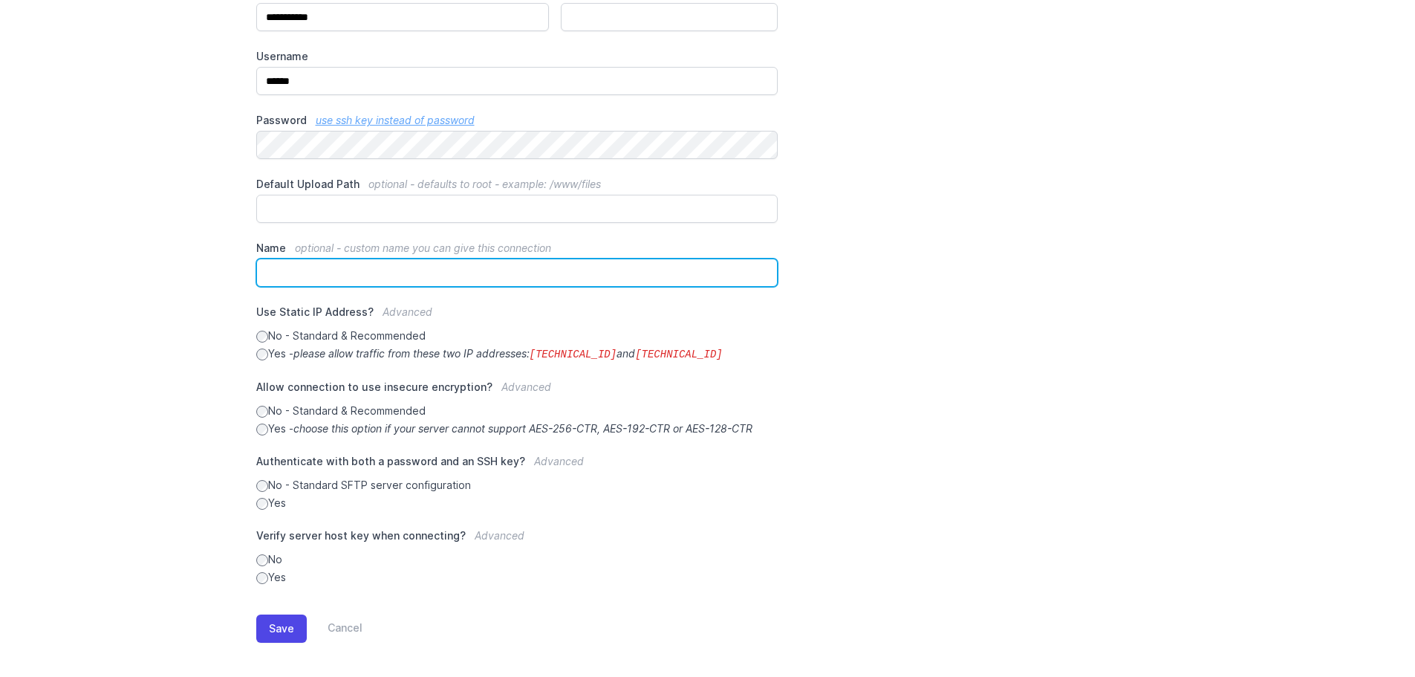
scroll to position [229, 0]
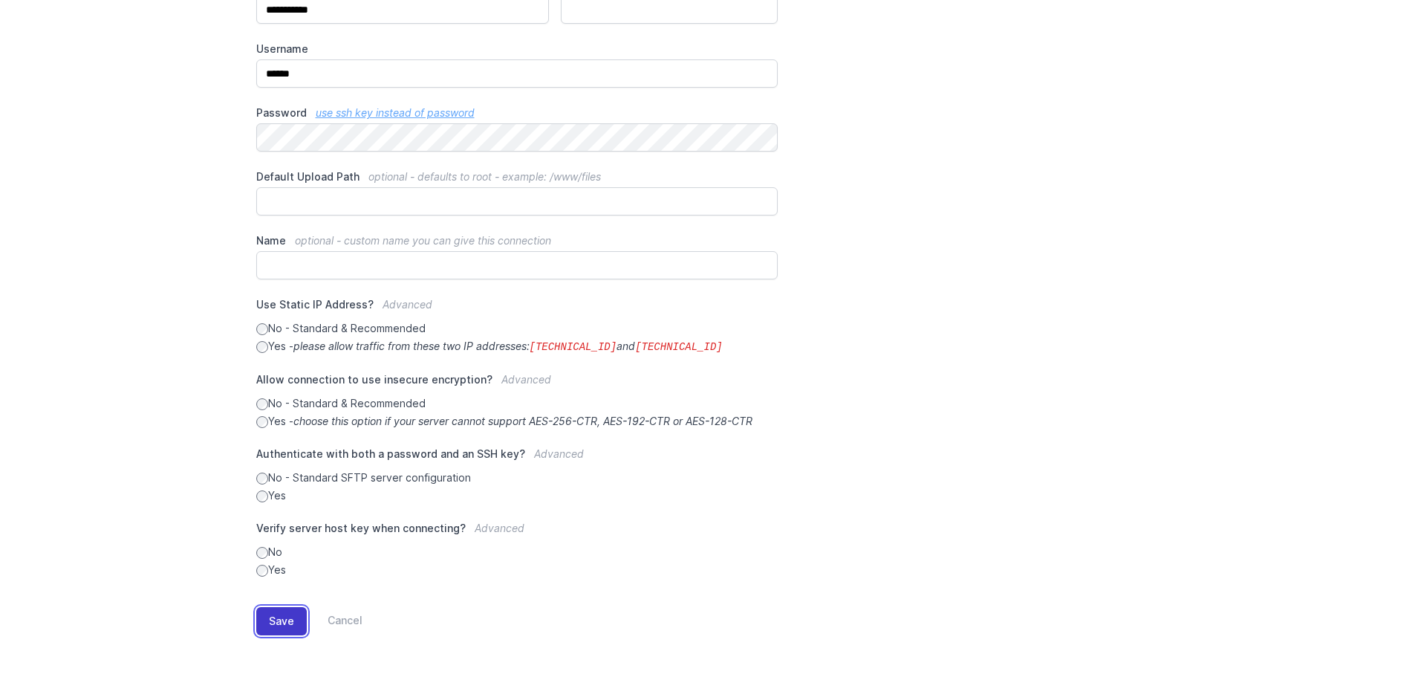
click at [293, 619] on button "Save" at bounding box center [281, 621] width 51 height 28
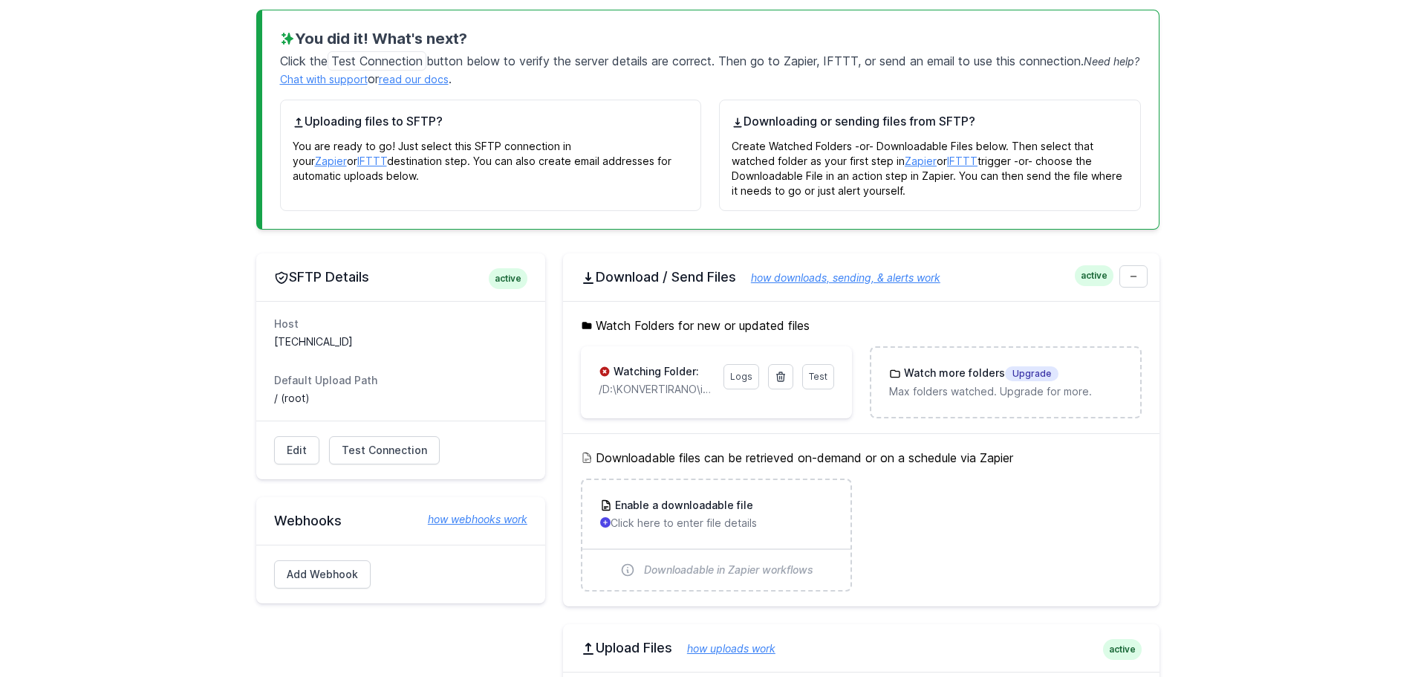
scroll to position [223, 0]
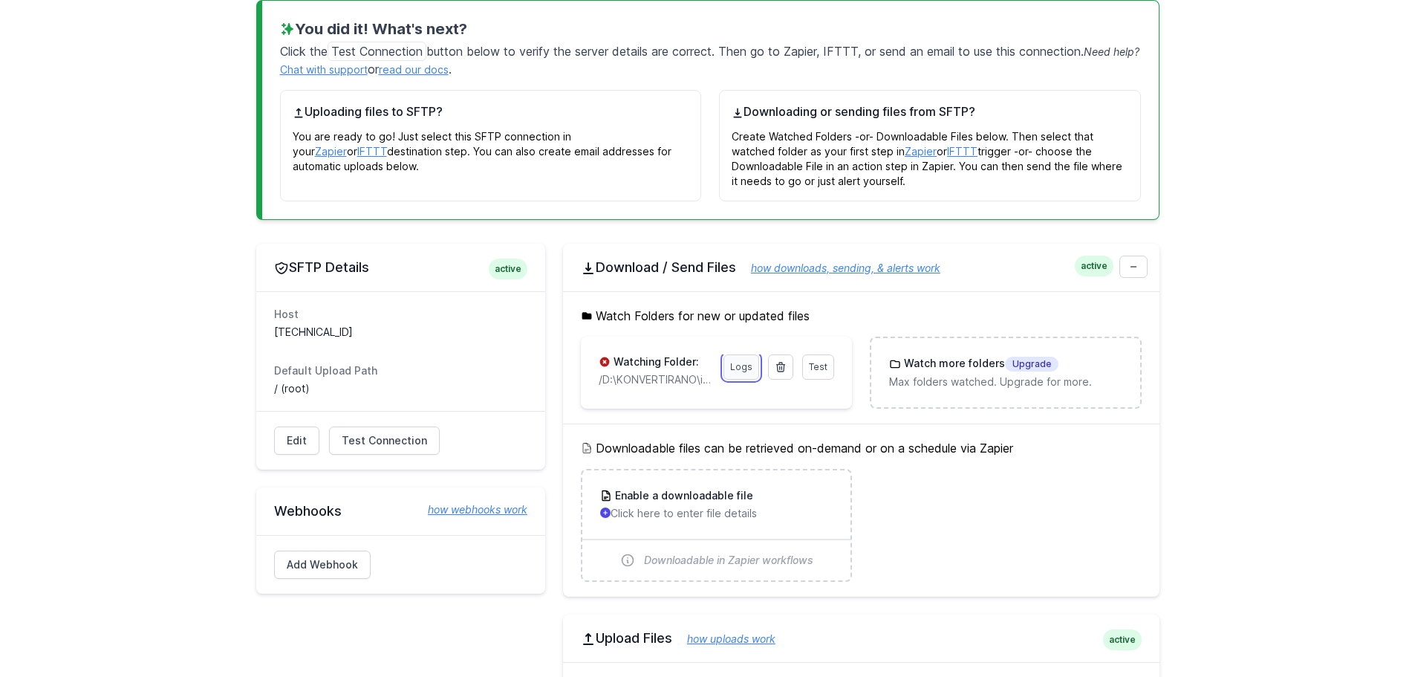
click at [744, 365] on link "Logs" at bounding box center [742, 366] width 36 height 25
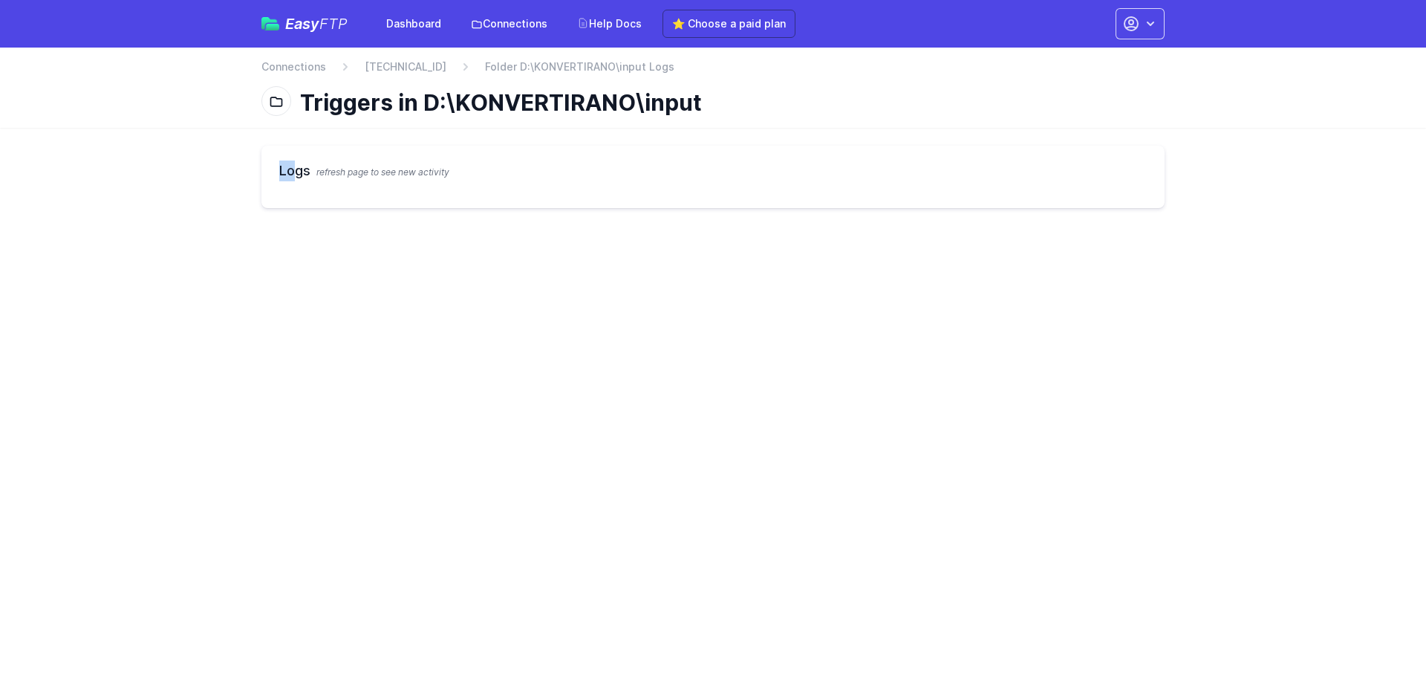
drag, startPoint x: 295, startPoint y: 169, endPoint x: 249, endPoint y: 169, distance: 46.1
click at [251, 169] on div "Logs refresh page to see new activity" at bounding box center [713, 177] width 951 height 98
click at [384, 66] on link "[TECHNICAL_ID]" at bounding box center [406, 66] width 82 height 15
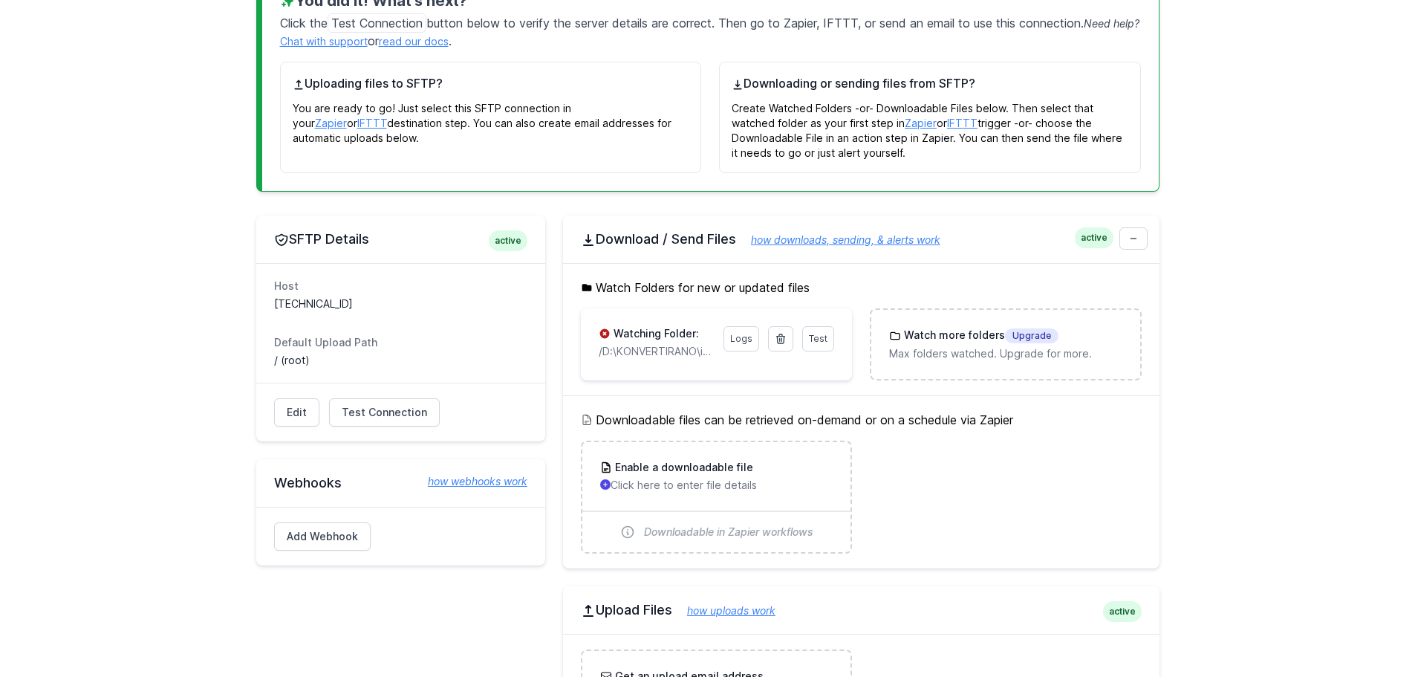
scroll to position [111, 0]
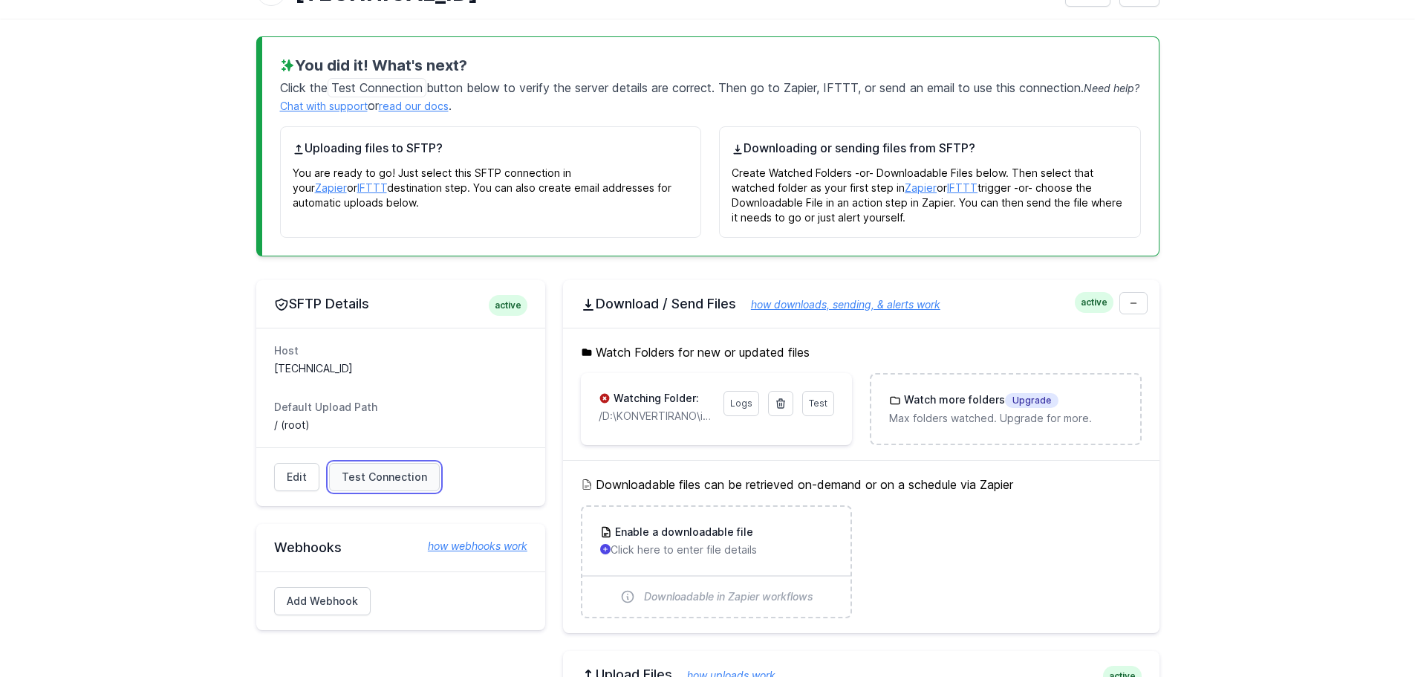
click at [400, 479] on span "Test Connection" at bounding box center [384, 476] width 85 height 15
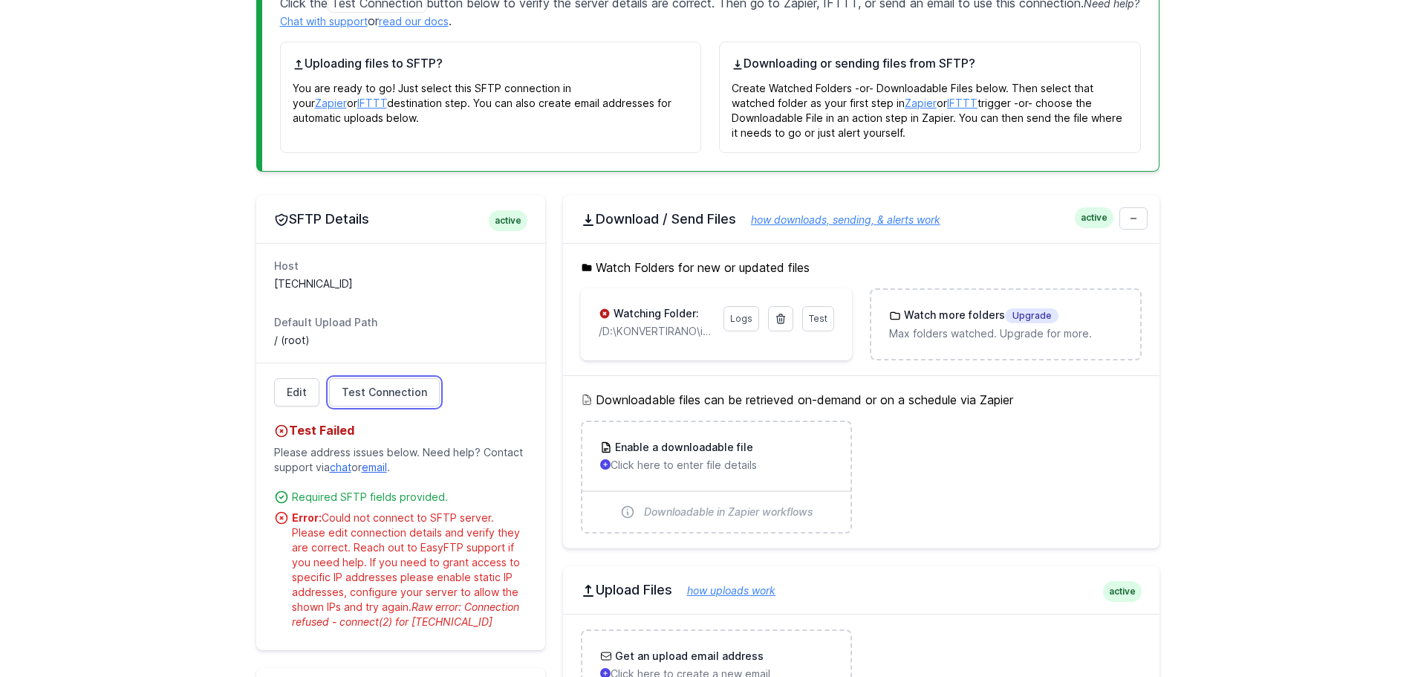
scroll to position [408, 0]
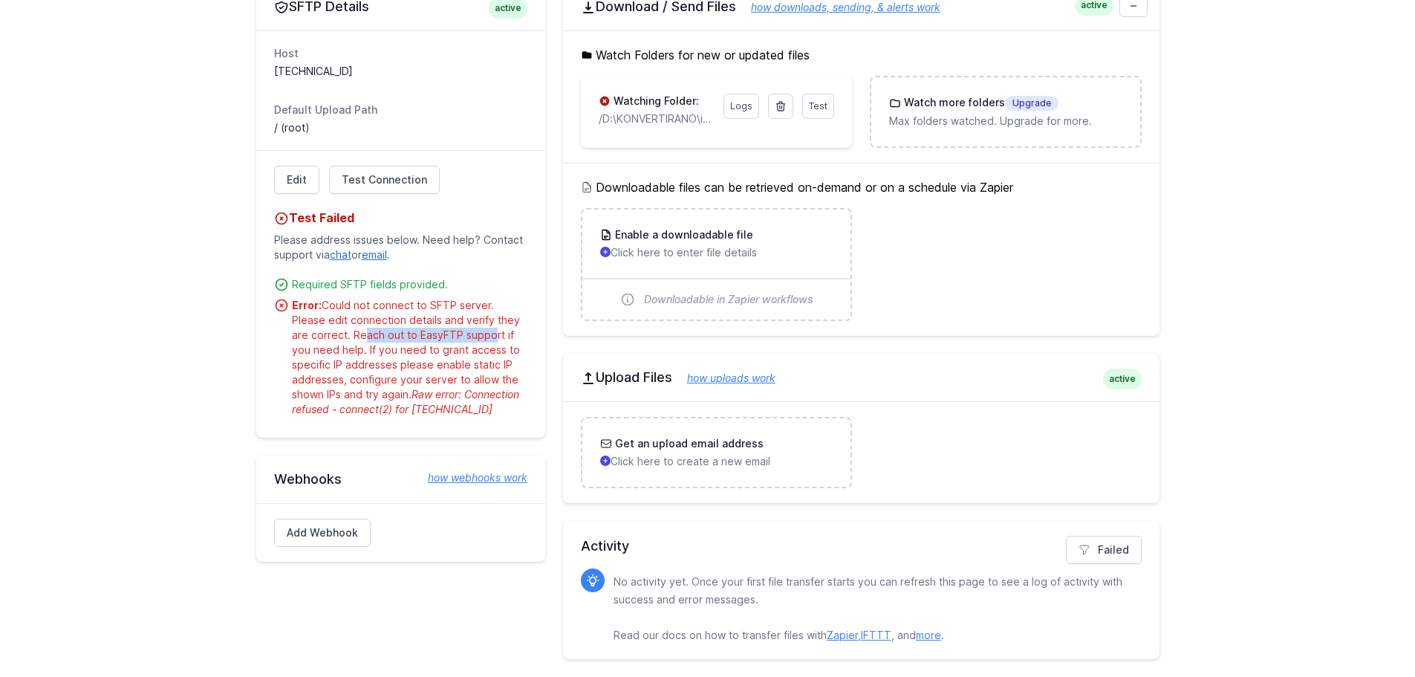
drag, startPoint x: 340, startPoint y: 337, endPoint x: 469, endPoint y: 336, distance: 129.3
click at [469, 336] on div "Error: Could not connect to SFTP server. Please edit connection details and ver…" at bounding box center [409, 357] width 235 height 119
drag, startPoint x: 331, startPoint y: 320, endPoint x: 406, endPoint y: 319, distance: 75.8
click at [406, 319] on div "Error: Could not connect to SFTP server. Please edit connection details and ver…" at bounding box center [409, 357] width 235 height 119
drag, startPoint x: 354, startPoint y: 349, endPoint x: 480, endPoint y: 347, distance: 125.6
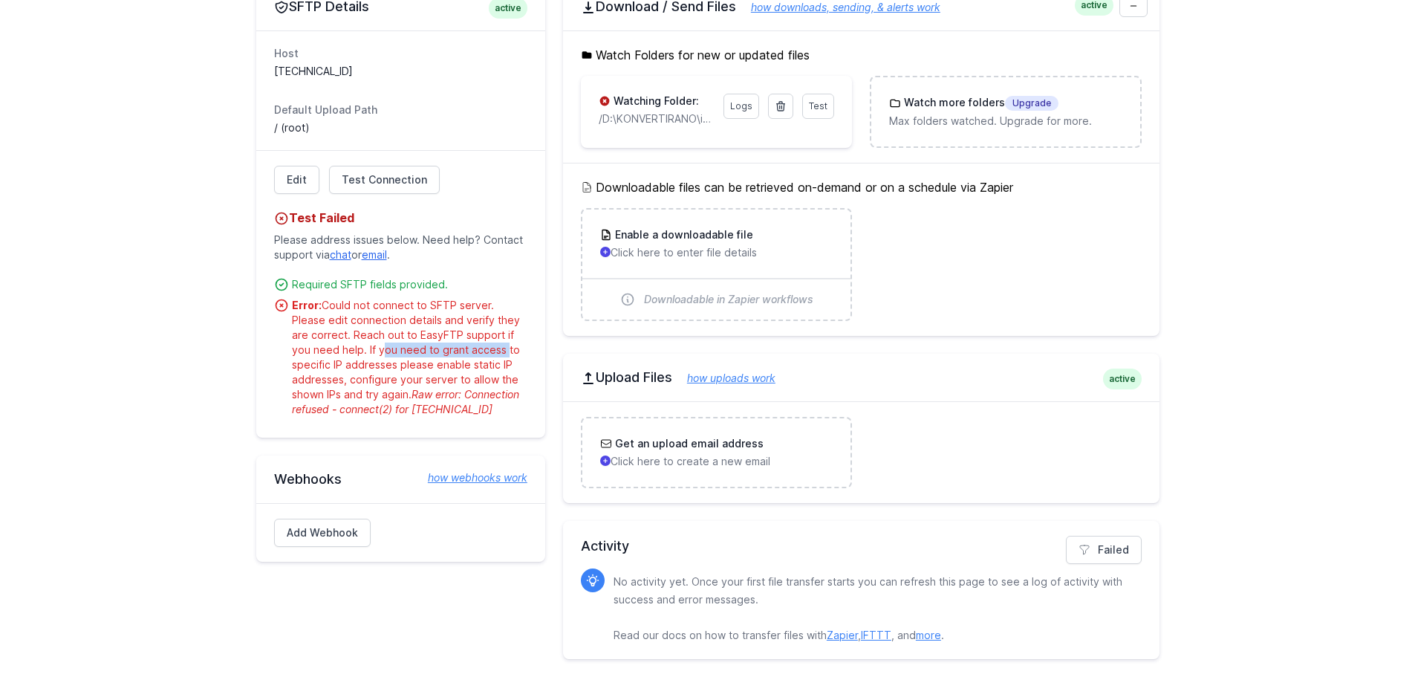
click at [480, 347] on div "Error: Could not connect to SFTP server. Please edit connection details and ver…" at bounding box center [409, 357] width 235 height 119
drag, startPoint x: 336, startPoint y: 366, endPoint x: 478, endPoint y: 365, distance: 142.6
click at [478, 365] on div "Error: Could not connect to SFTP server. Please edit connection details and ver…" at bounding box center [409, 357] width 235 height 119
drag, startPoint x: 368, startPoint y: 348, endPoint x: 450, endPoint y: 348, distance: 81.7
click at [450, 348] on div "Error: Could not connect to SFTP server. Please edit connection details and ver…" at bounding box center [409, 357] width 235 height 119
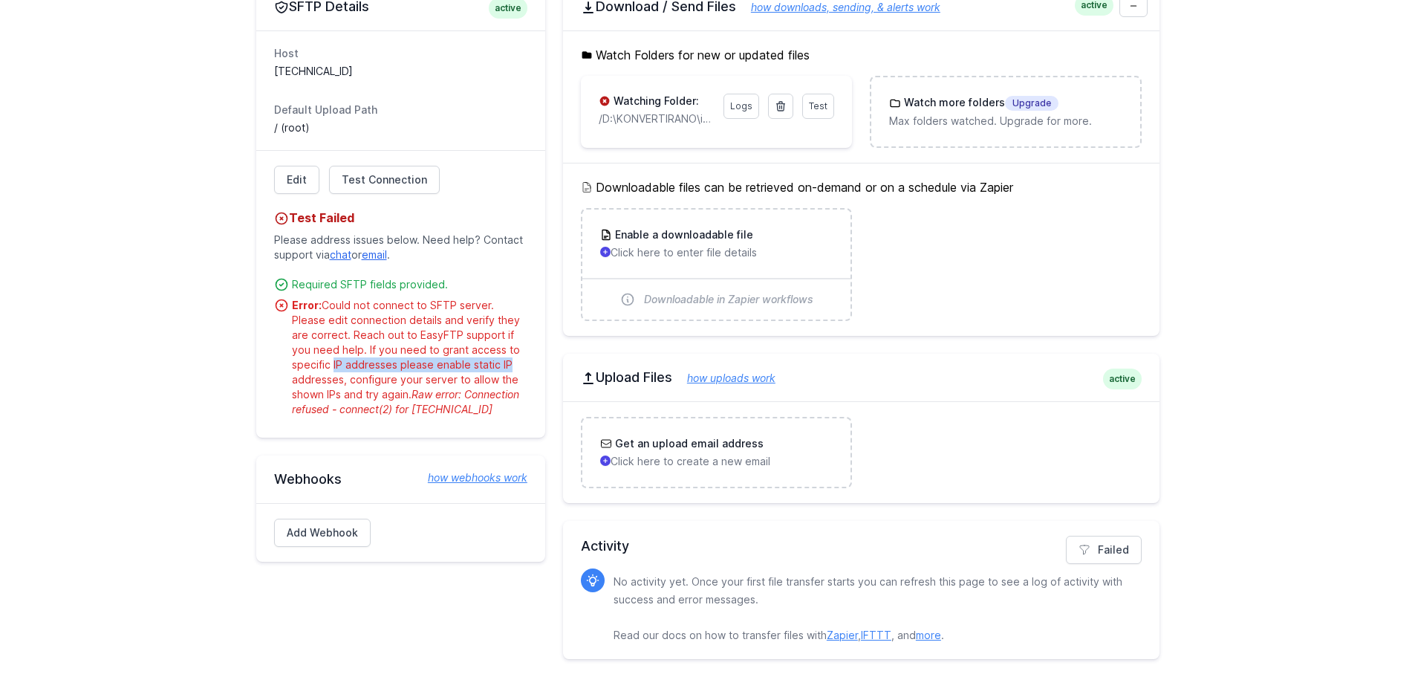
drag, startPoint x: 330, startPoint y: 361, endPoint x: 504, endPoint y: 362, distance: 174.6
click at [504, 362] on div "Error: Could not connect to SFTP server. Please edit connection details and ver…" at bounding box center [409, 357] width 235 height 119
drag, startPoint x: 326, startPoint y: 374, endPoint x: 471, endPoint y: 374, distance: 144.8
click at [471, 374] on div "Error: Could not connect to SFTP server. Please edit connection details and ver…" at bounding box center [409, 357] width 235 height 119
drag, startPoint x: 310, startPoint y: 394, endPoint x: 401, endPoint y: 394, distance: 90.6
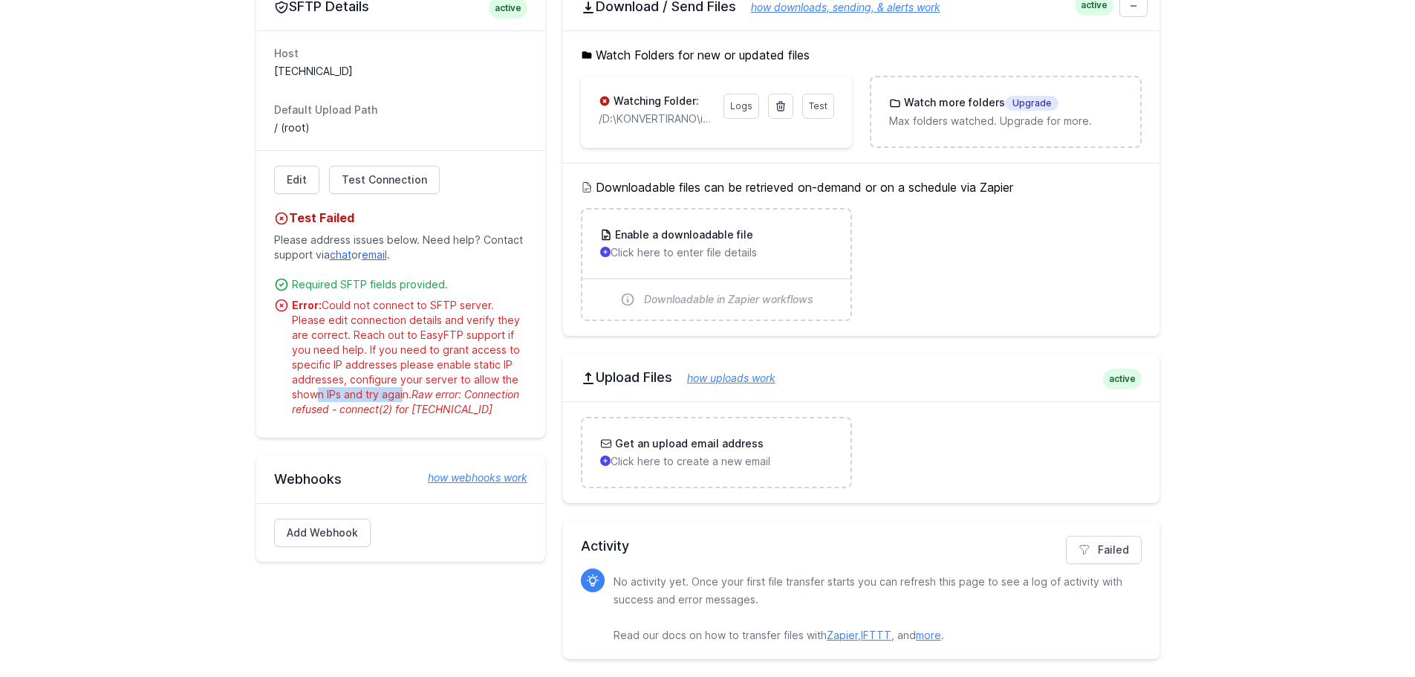
click at [401, 394] on div "Error: Could not connect to SFTP server. Please edit connection details and ver…" at bounding box center [409, 357] width 235 height 119
drag, startPoint x: 357, startPoint y: 383, endPoint x: 492, endPoint y: 381, distance: 135.9
click at [492, 381] on div "Error: Could not connect to SFTP server. Please edit connection details and ver…" at bounding box center [409, 357] width 235 height 119
drag, startPoint x: 298, startPoint y: 394, endPoint x: 396, endPoint y: 394, distance: 98.1
click at [396, 394] on div "Error: Could not connect to SFTP server. Please edit connection details and ver…" at bounding box center [409, 357] width 235 height 119
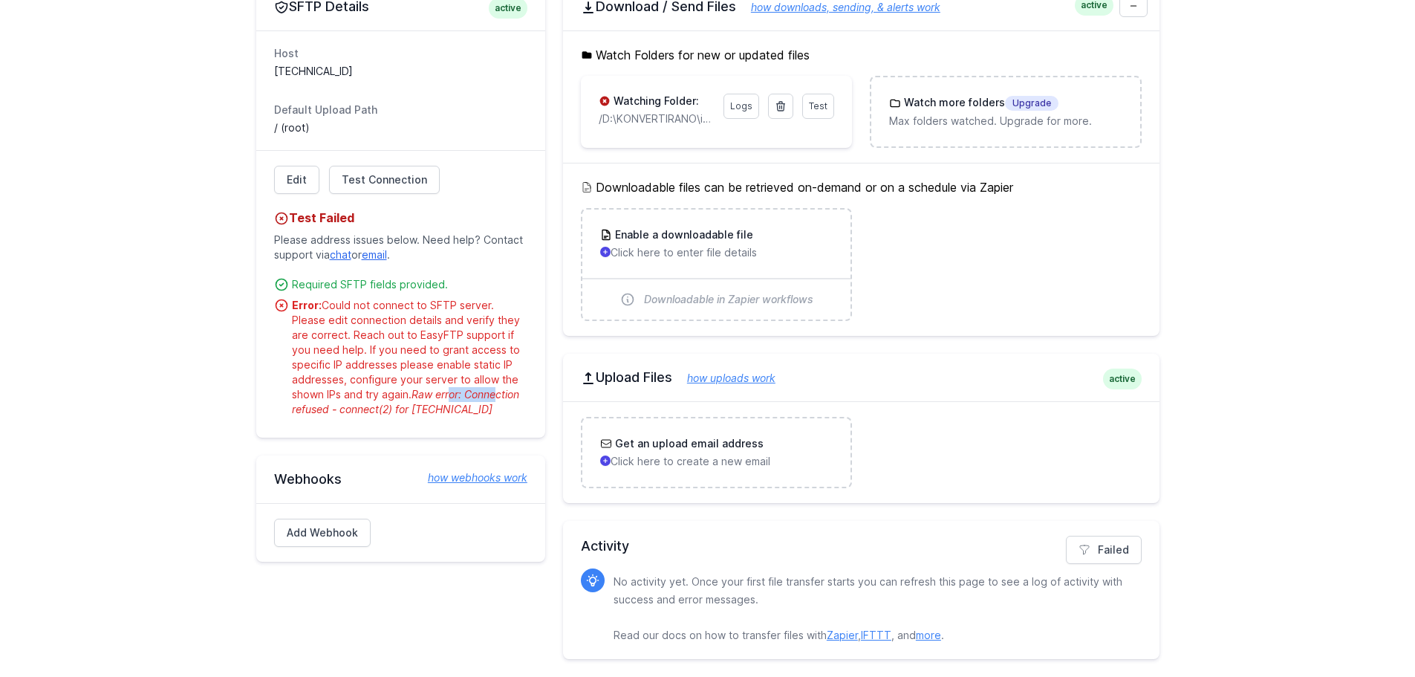
drag, startPoint x: 484, startPoint y: 394, endPoint x: 495, endPoint y: 395, distance: 11.9
click at [495, 394] on span "Raw error: Connection refused - connect(2) for 78.1.57.195:22" at bounding box center [405, 401] width 227 height 27
drag, startPoint x: 348, startPoint y: 413, endPoint x: 456, endPoint y: 412, distance: 107.7
click at [455, 412] on span "Raw error: Connection refused - connect(2) for 78.1.57.195:22" at bounding box center [405, 401] width 227 height 27
click at [464, 410] on span "Raw error: Connection refused - connect(2) for 78.1.57.195:22" at bounding box center [405, 401] width 227 height 27
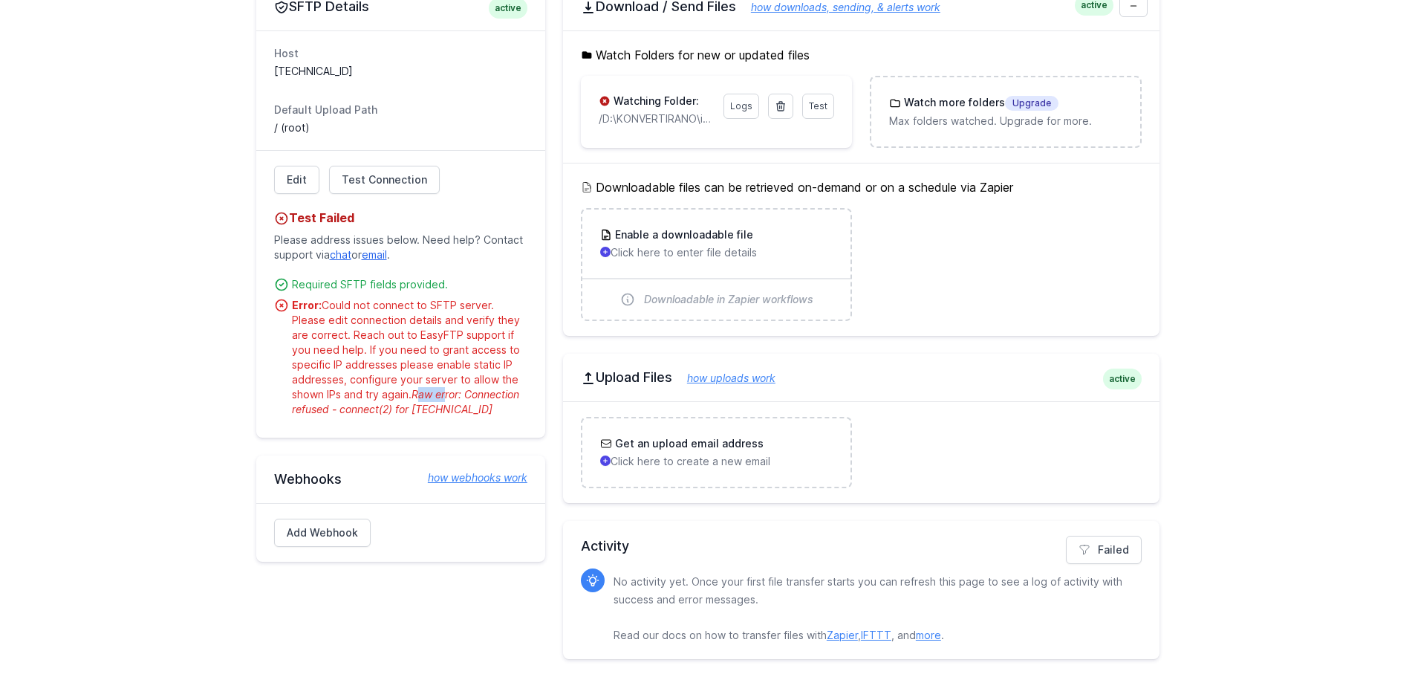
drag, startPoint x: 414, startPoint y: 395, endPoint x: 446, endPoint y: 394, distance: 32.0
click at [446, 394] on span "Raw error: Connection refused - connect(2) for 78.1.57.195:22" at bounding box center [405, 401] width 227 height 27
drag, startPoint x: 414, startPoint y: 410, endPoint x: 491, endPoint y: 413, distance: 77.3
click at [491, 413] on div "Error: Could not connect to SFTP server. Please edit connection details and ver…" at bounding box center [409, 357] width 235 height 119
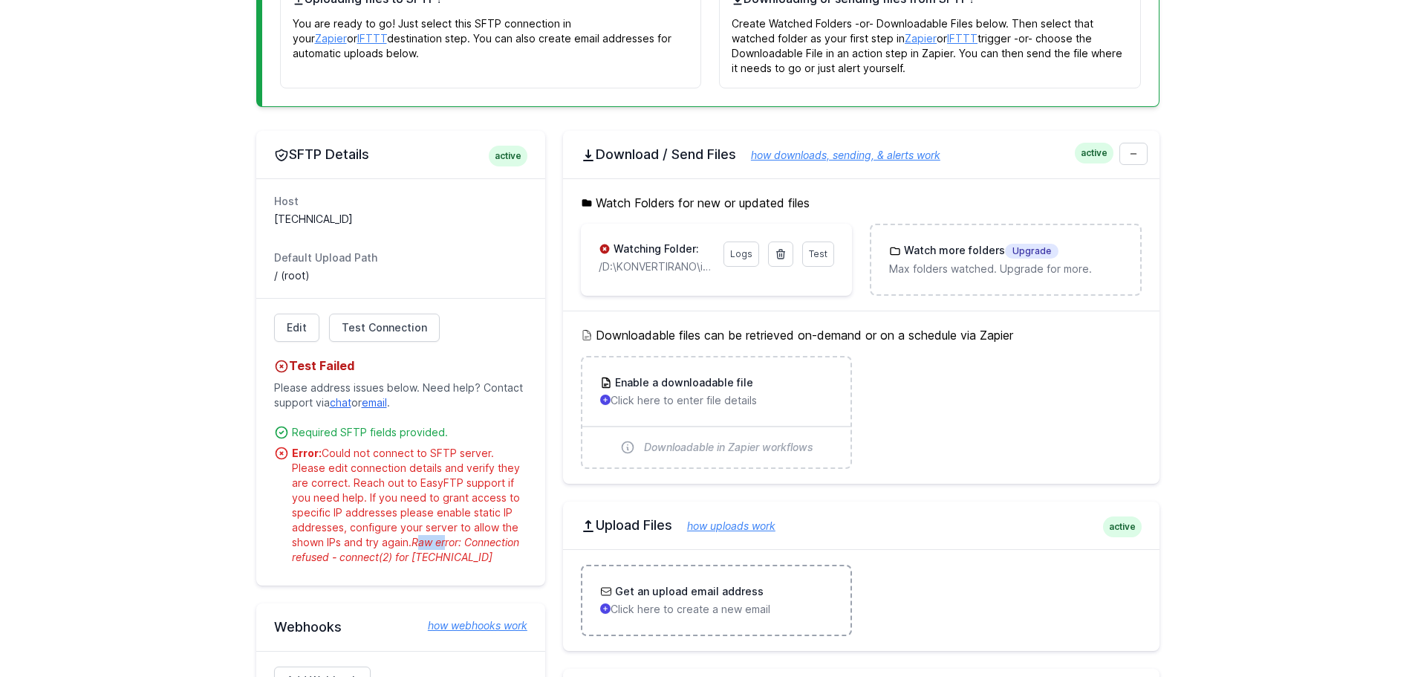
scroll to position [259, 0]
drag, startPoint x: 677, startPoint y: 338, endPoint x: 944, endPoint y: 336, distance: 266.7
click at [944, 336] on h5 "Downloadable files can be retrieved on-demand or on a schedule via Zapier" at bounding box center [861, 336] width 561 height 18
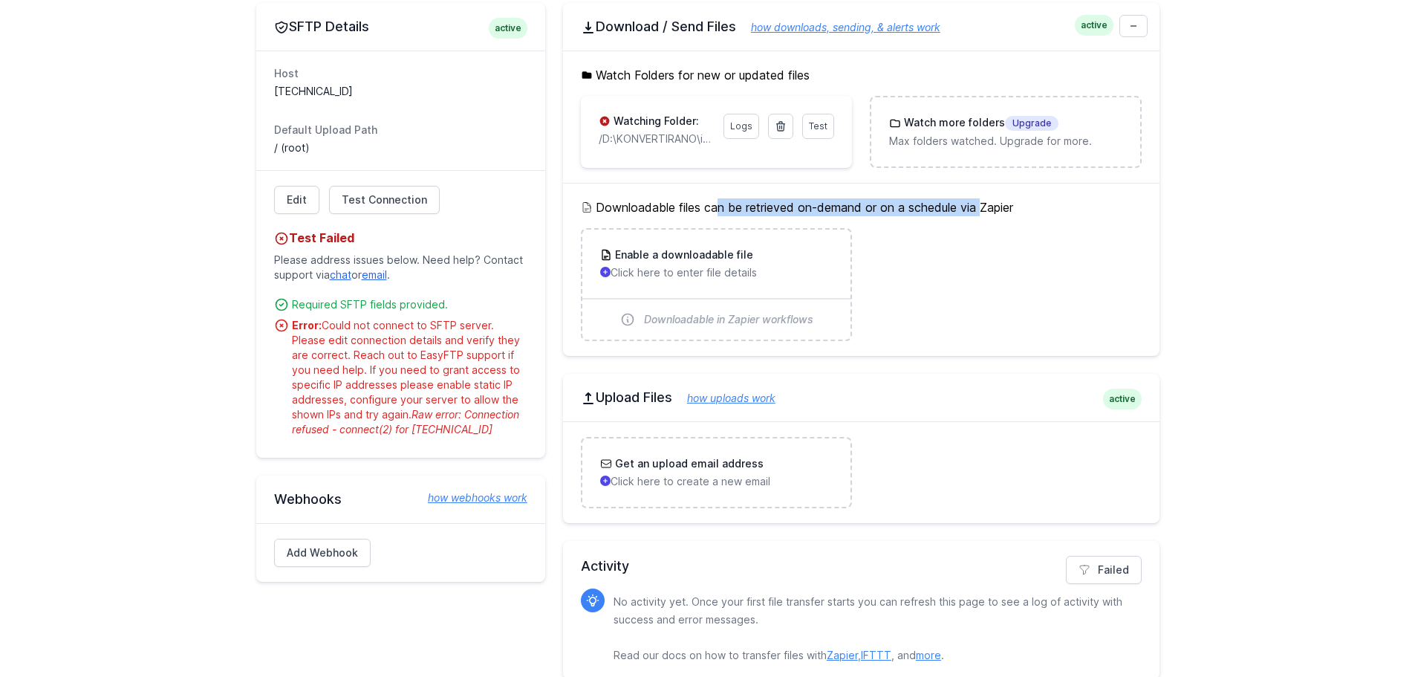
scroll to position [408, 0]
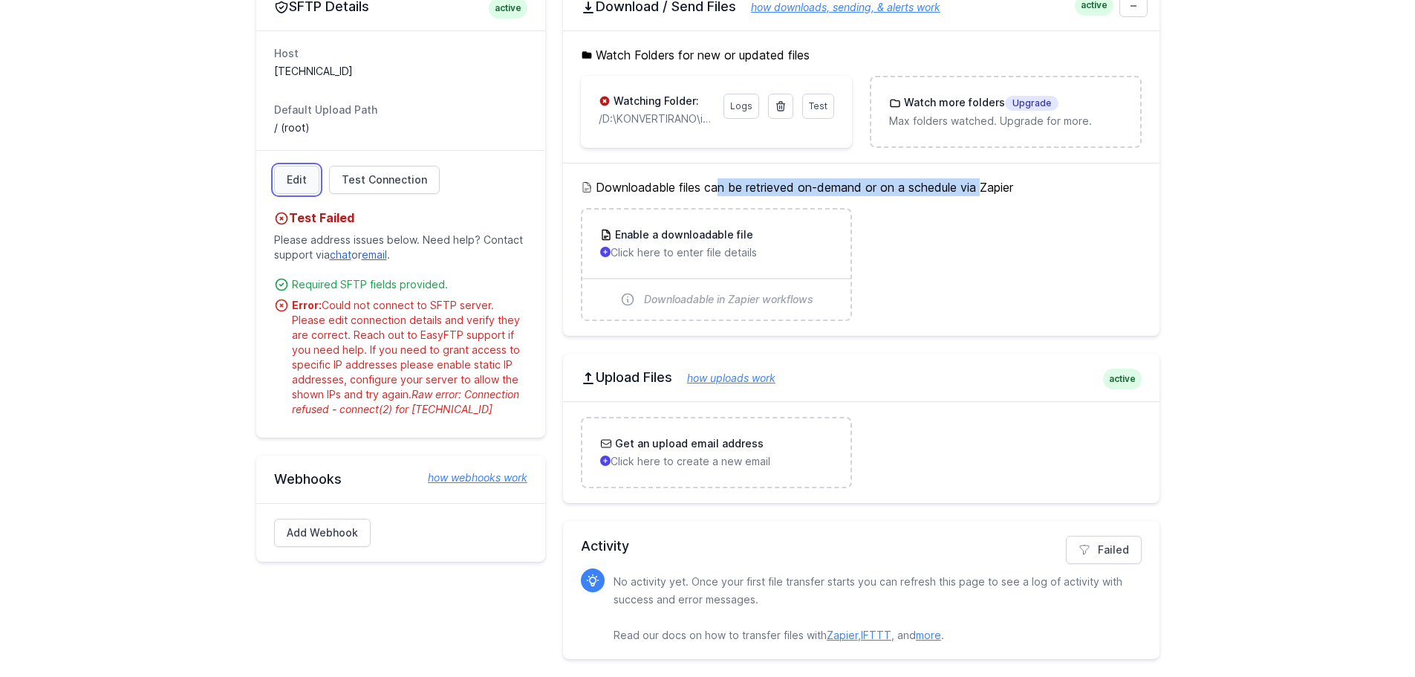
click at [301, 181] on link "Edit" at bounding box center [296, 180] width 45 height 28
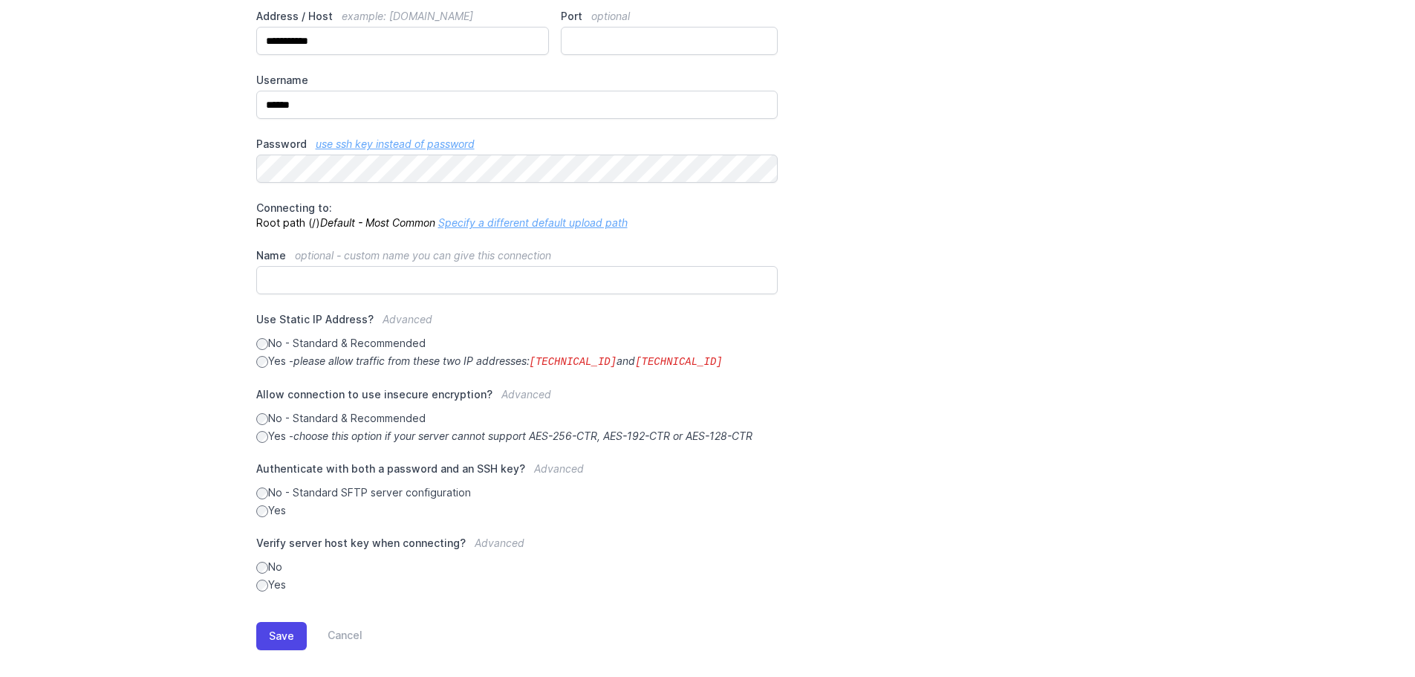
scroll to position [212, 0]
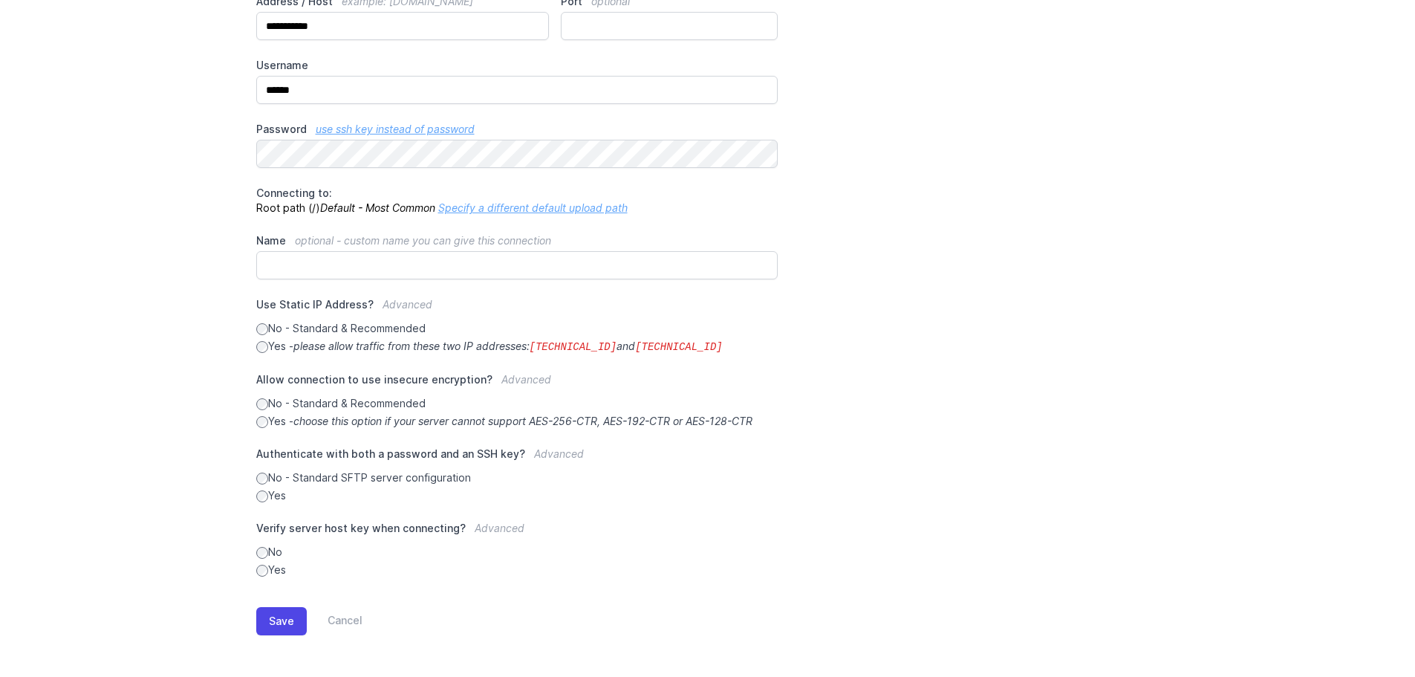
click at [510, 209] on link "Specify a different default upload path" at bounding box center [532, 207] width 189 height 13
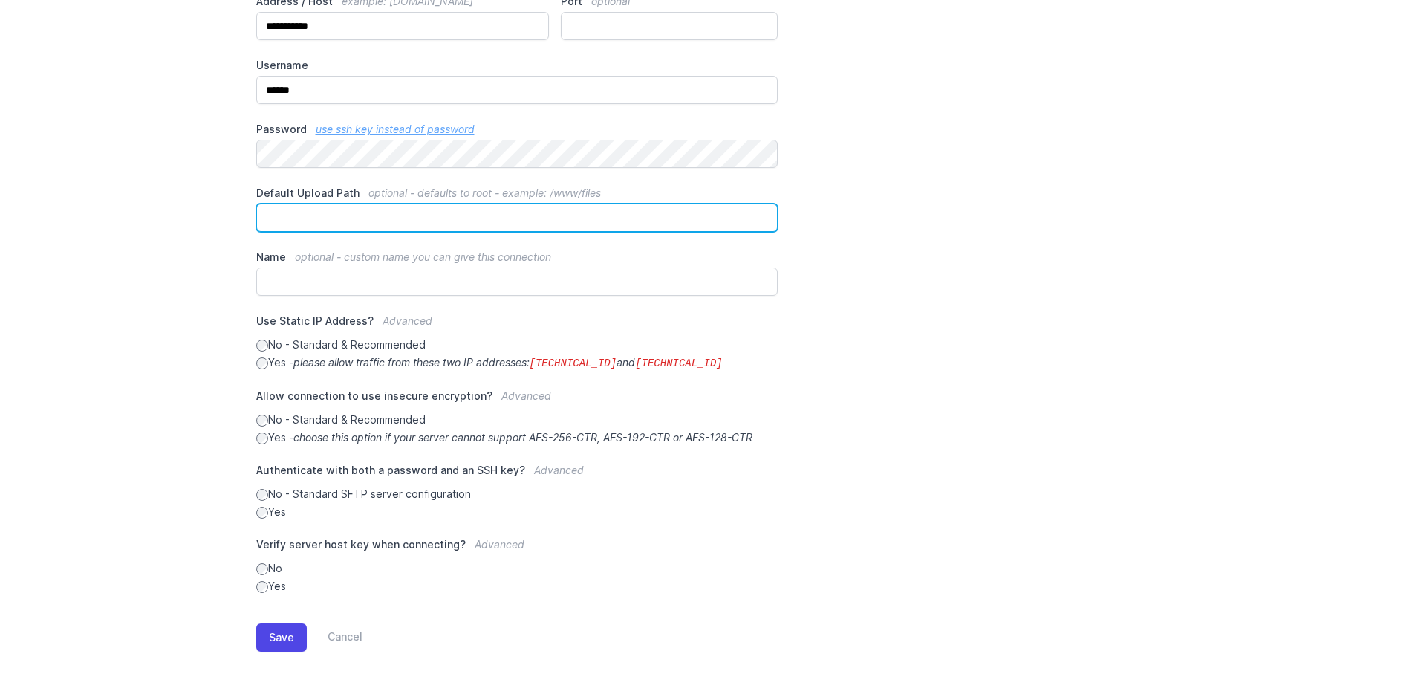
click at [419, 221] on input "Default Upload Path optional - defaults to root - example: /www/files" at bounding box center [517, 218] width 522 height 28
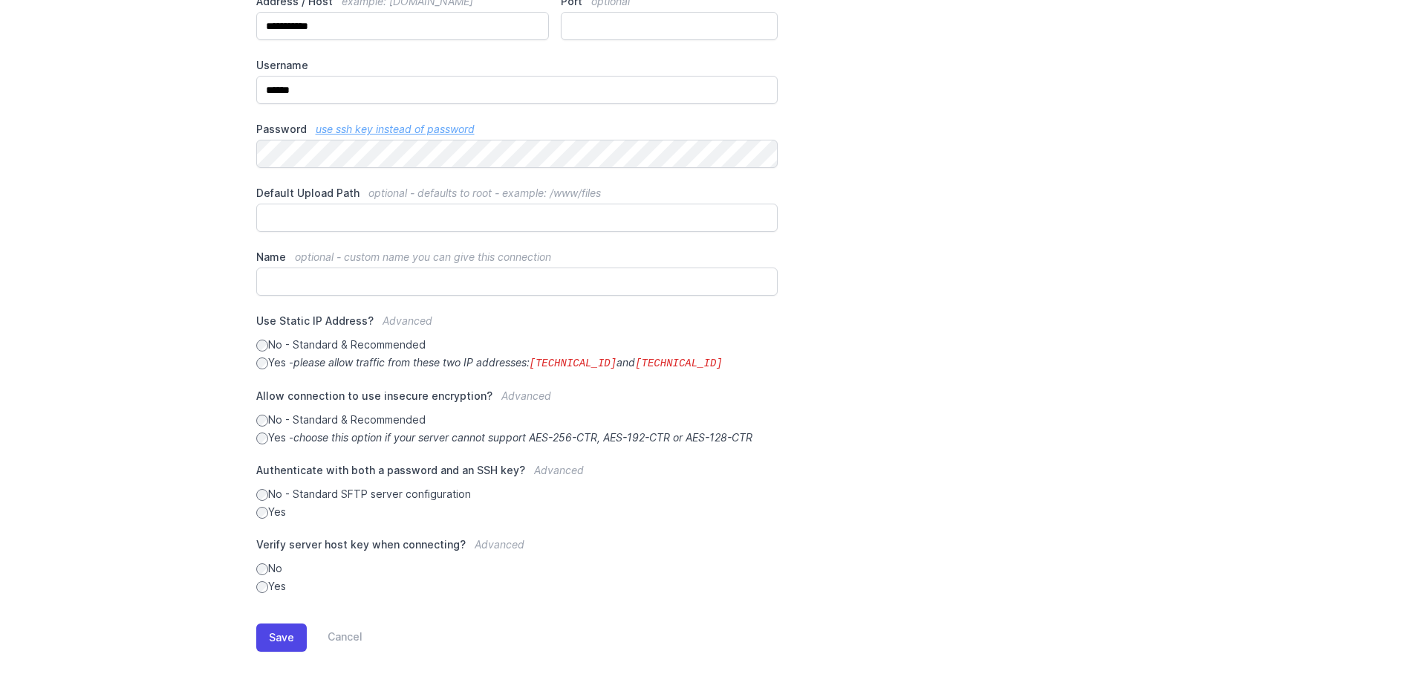
click at [130, 244] on main "**********" at bounding box center [707, 304] width 1415 height 778
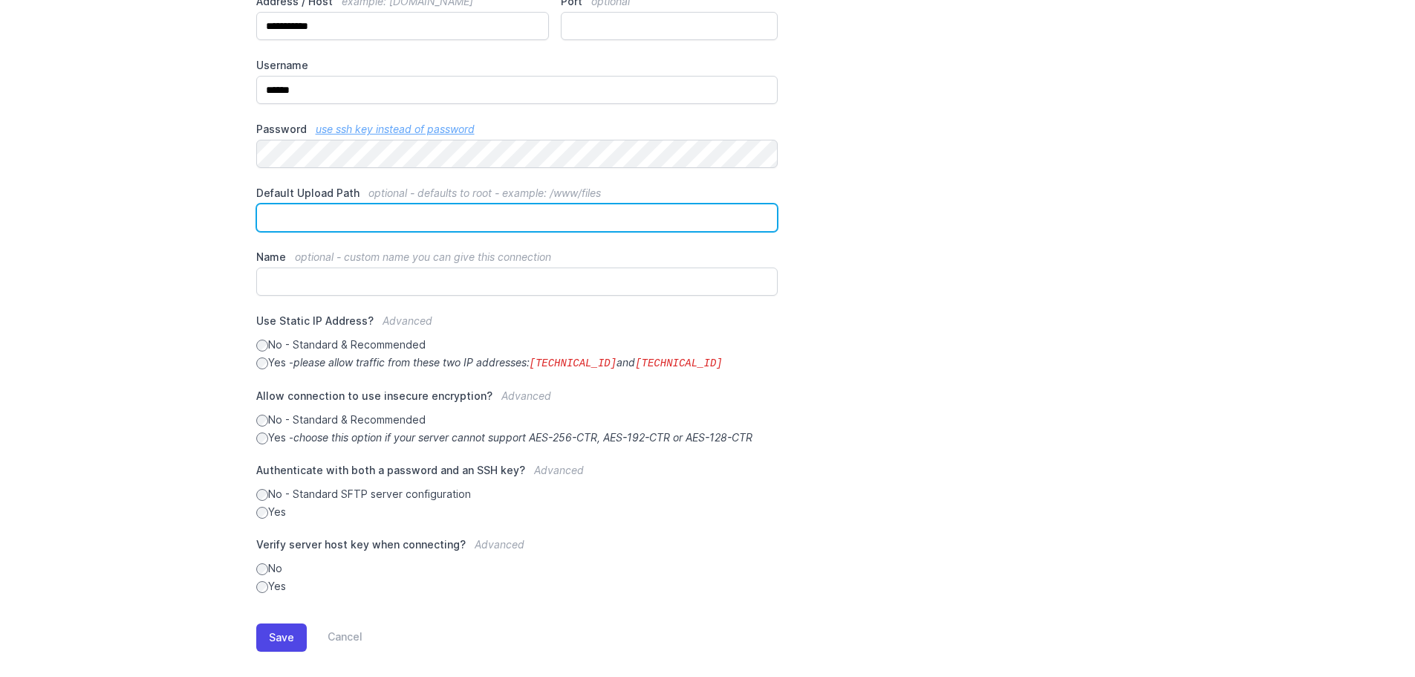
click at [348, 212] on input "Default Upload Path optional - defaults to root - example: /www/files" at bounding box center [517, 218] width 522 height 28
paste input "**********"
type input "**********"
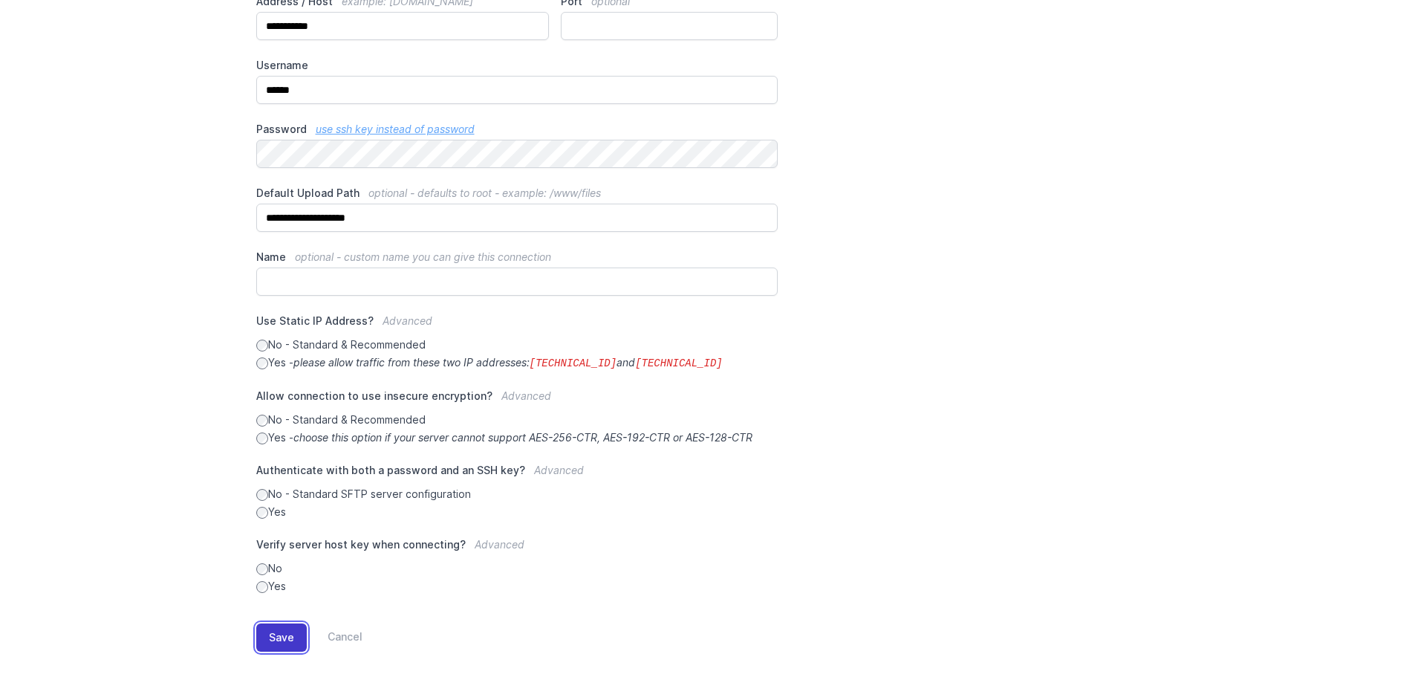
click at [278, 631] on button "Save" at bounding box center [281, 637] width 51 height 28
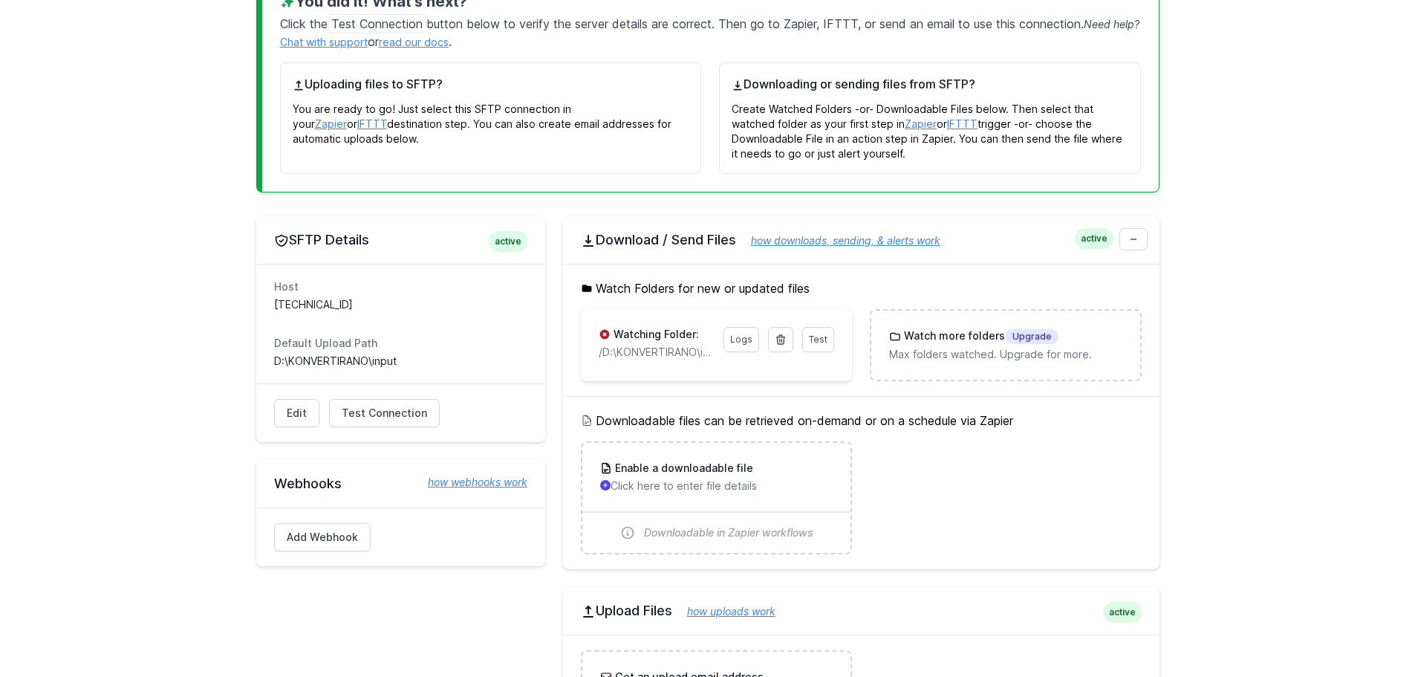
scroll to position [297, 0]
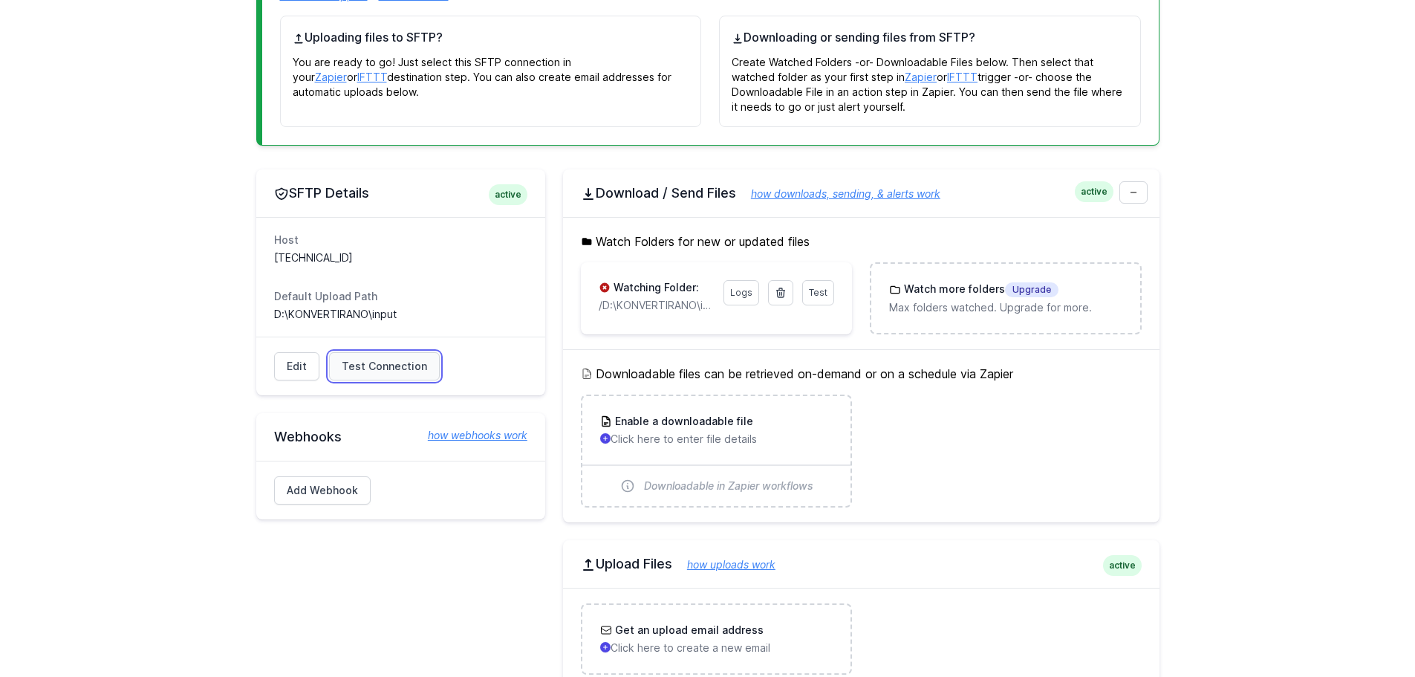
click at [374, 356] on link "Test Connection" at bounding box center [384, 366] width 111 height 28
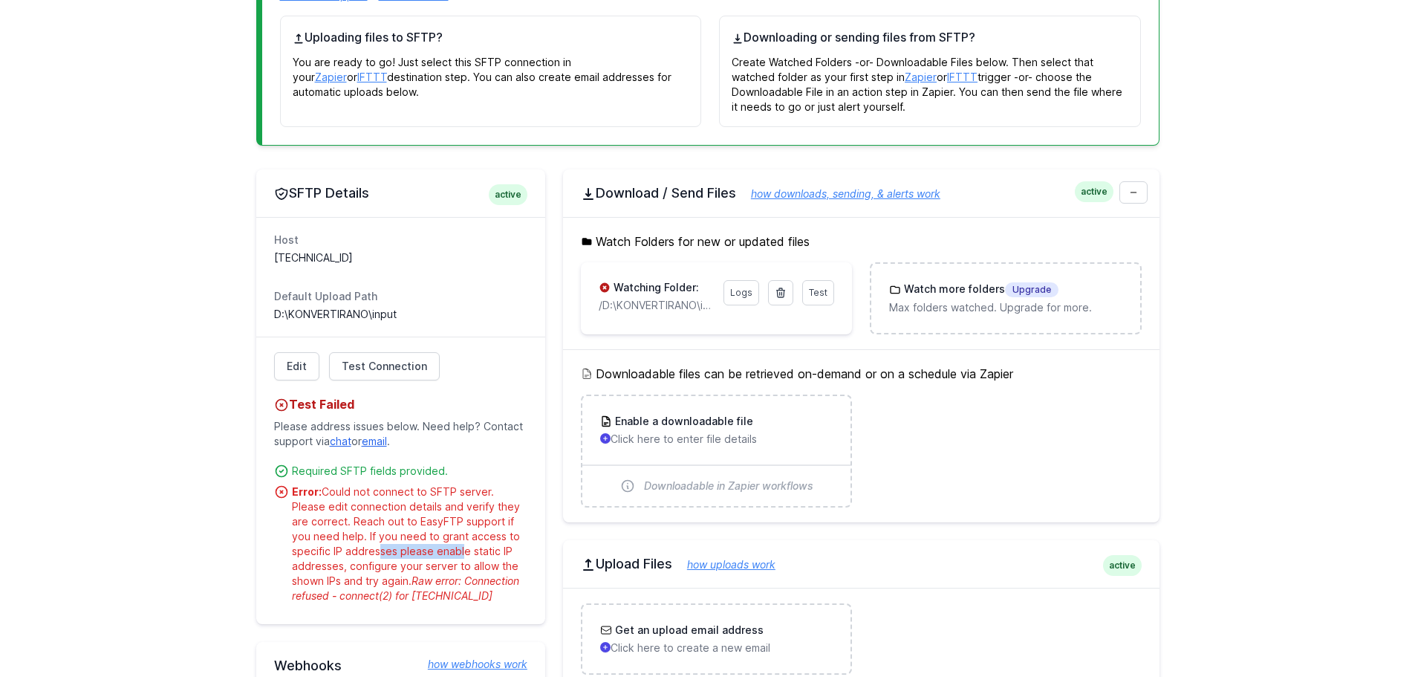
drag, startPoint x: 374, startPoint y: 545, endPoint x: 458, endPoint y: 552, distance: 84.9
click at [458, 552] on div "Error: Could not connect to SFTP server. Please edit connection details and ver…" at bounding box center [409, 543] width 235 height 119
drag, startPoint x: 354, startPoint y: 568, endPoint x: 438, endPoint y: 568, distance: 83.9
click at [438, 568] on div "Error: Could not connect to SFTP server. Please edit connection details and ver…" at bounding box center [409, 543] width 235 height 119
drag, startPoint x: 328, startPoint y: 584, endPoint x: 382, endPoint y: 584, distance: 54.2
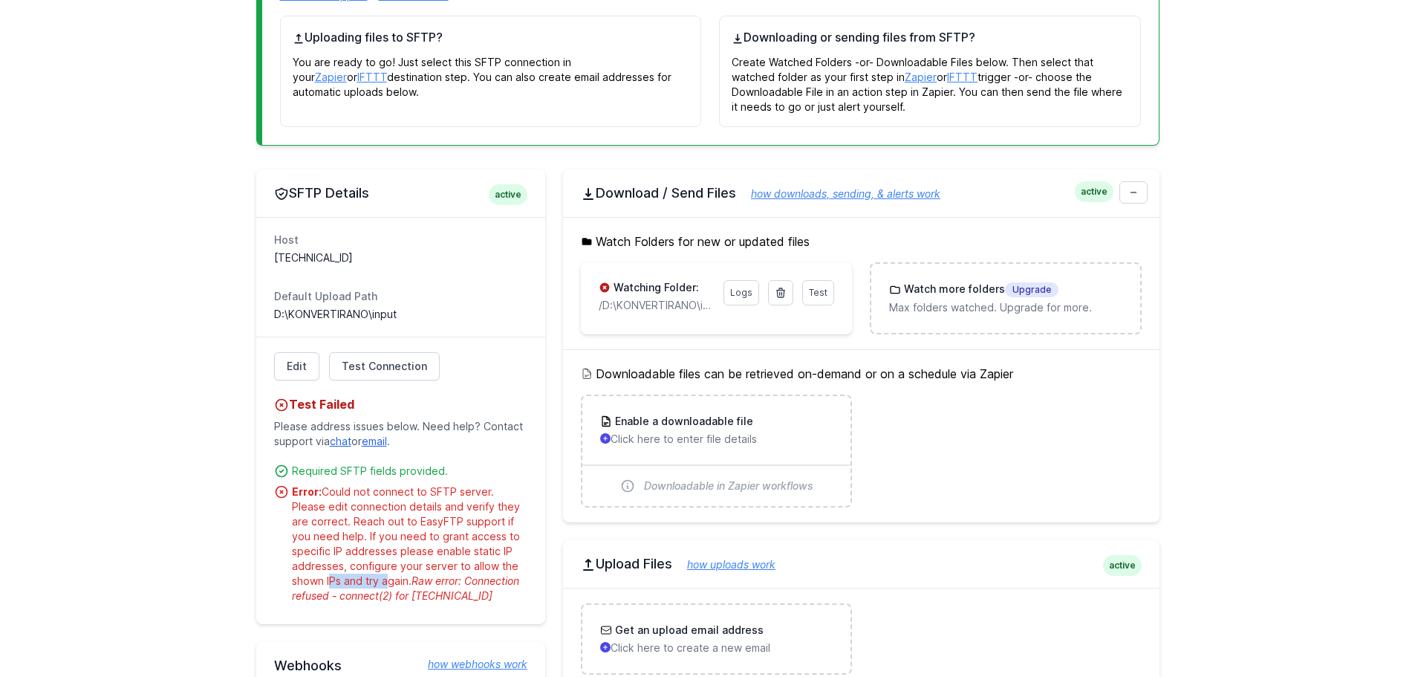
click at [382, 584] on div "Error: Could not connect to SFTP server. Please edit connection details and ver…" at bounding box center [409, 543] width 235 height 119
drag, startPoint x: 467, startPoint y: 582, endPoint x: 510, endPoint y: 582, distance: 42.3
click at [510, 582] on span "Raw error: Connection refused - connect(2) for 78.1.57.195:22" at bounding box center [405, 587] width 227 height 27
drag, startPoint x: 295, startPoint y: 600, endPoint x: 487, endPoint y: 597, distance: 191.7
click at [487, 597] on div "Error: Could not connect to SFTP server. Please edit connection details and ver…" at bounding box center [409, 543] width 235 height 119
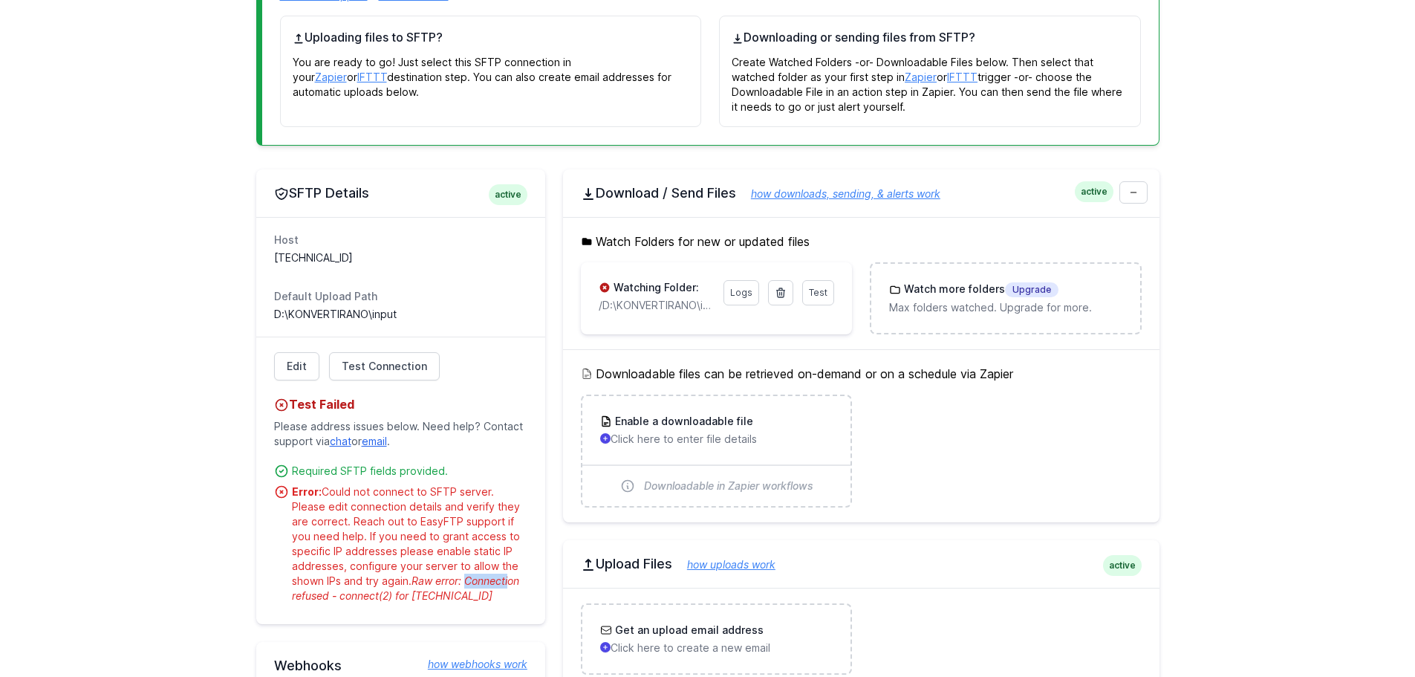
click at [466, 598] on span "Raw error: Connection refused - connect(2) for 78.1.57.195:22" at bounding box center [405, 587] width 227 height 27
drag, startPoint x: 371, startPoint y: 539, endPoint x: 475, endPoint y: 539, distance: 104.0
click at [477, 536] on div "Error: Could not connect to SFTP server. Please edit connection details and ver…" at bounding box center [409, 543] width 235 height 119
drag, startPoint x: 325, startPoint y: 549, endPoint x: 444, endPoint y: 551, distance: 118.9
click at [444, 551] on div "Error: Could not connect to SFTP server. Please edit connection details and ver…" at bounding box center [409, 543] width 235 height 119
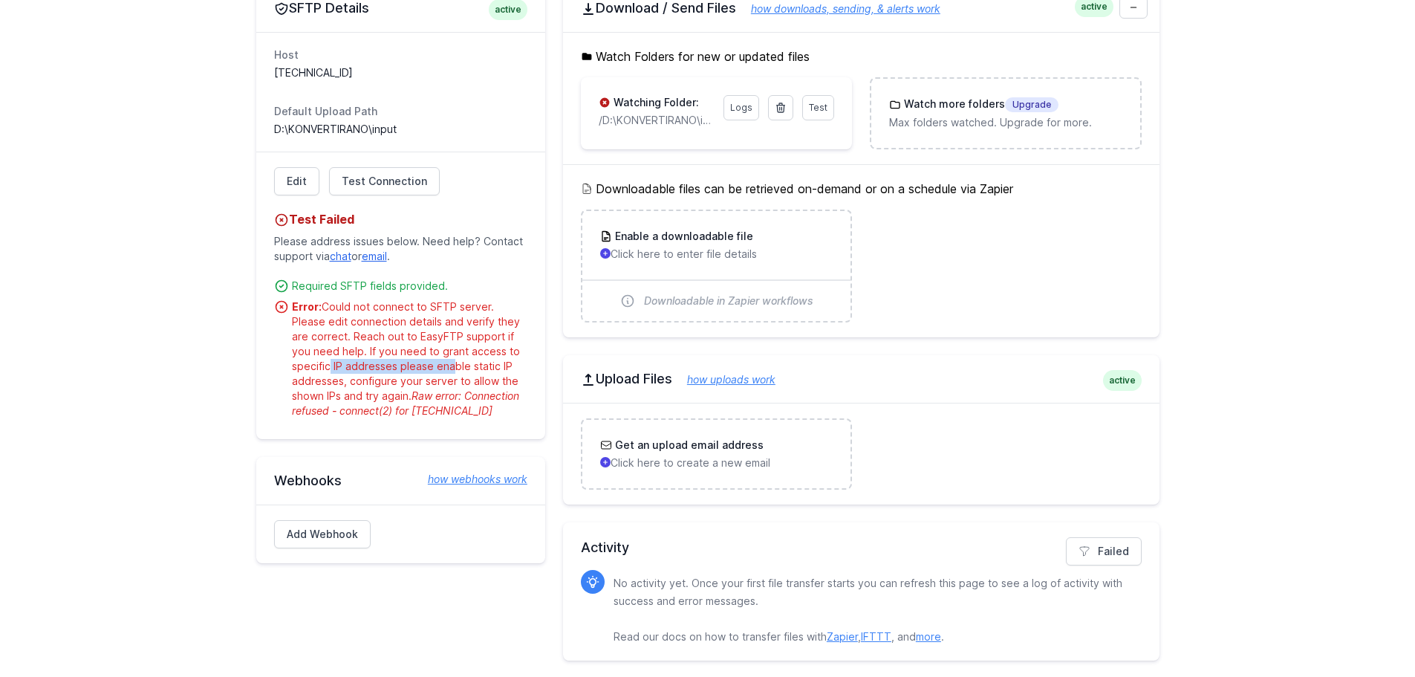
scroll to position [484, 0]
drag, startPoint x: 712, startPoint y: 582, endPoint x: 859, endPoint y: 584, distance: 147.8
click at [859, 584] on p "No activity yet. Once your first file transfer starts you can refresh this page…" at bounding box center [872, 608] width 516 height 71
drag, startPoint x: 707, startPoint y: 634, endPoint x: 784, endPoint y: 637, distance: 76.6
click at [784, 637] on p "No activity yet. Once your first file transfer starts you can refresh this page…" at bounding box center [872, 608] width 516 height 71
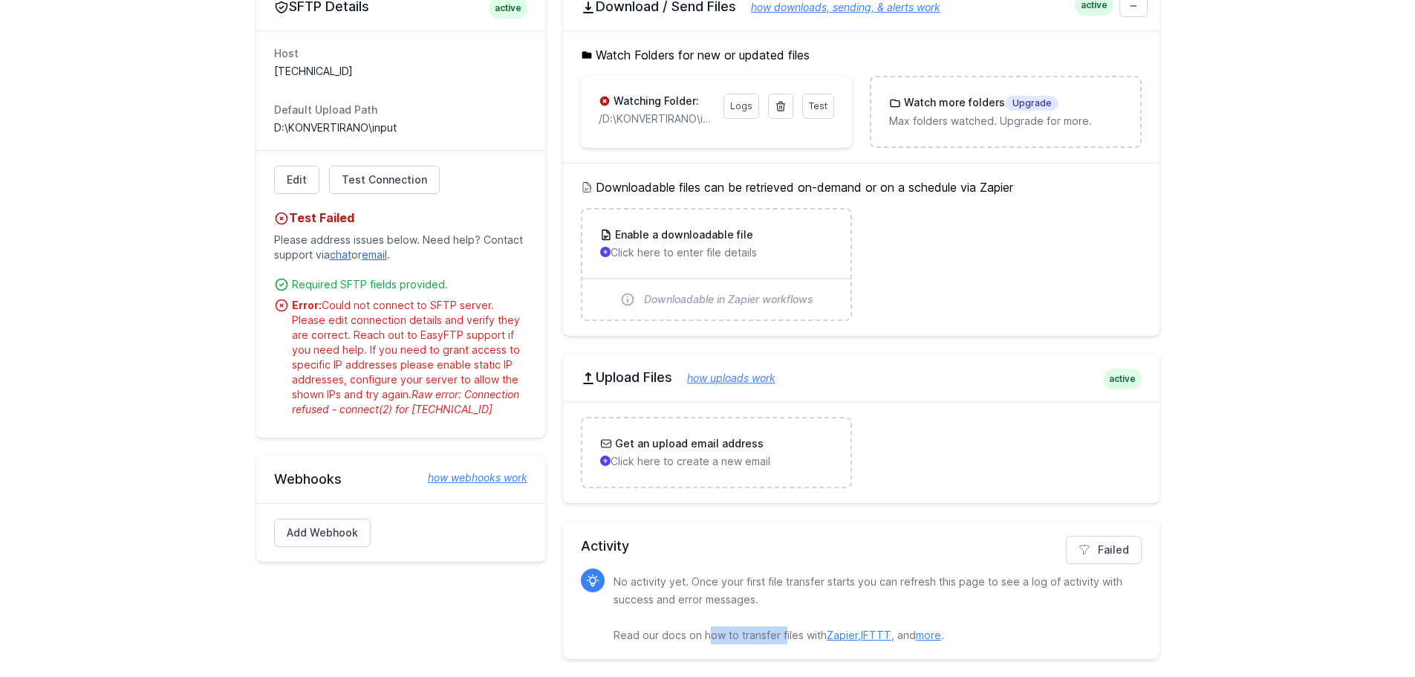
scroll to position [186, 0]
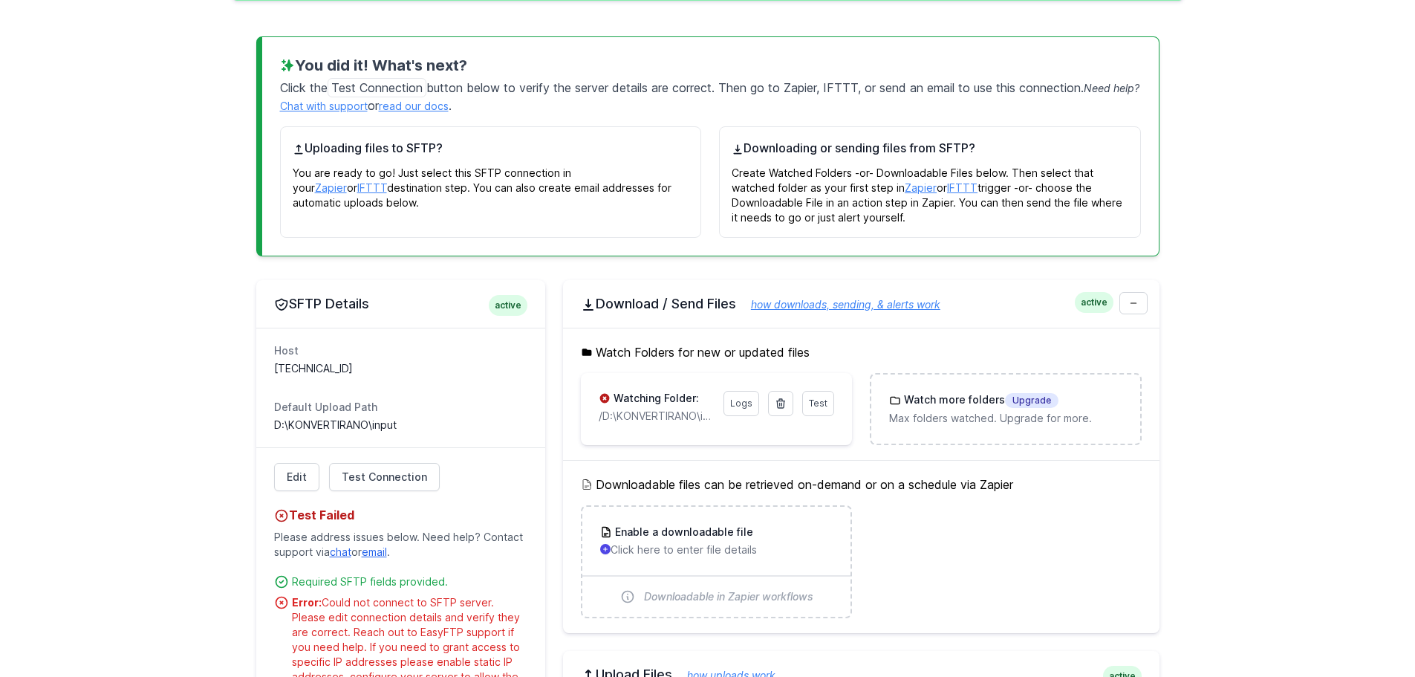
drag, startPoint x: 273, startPoint y: 368, endPoint x: 357, endPoint y: 368, distance: 83.9
click at [357, 368] on div "Host 78.1.57.195:22 Default Upload Path D:\KONVERTIRANO\input" at bounding box center [400, 388] width 289 height 120
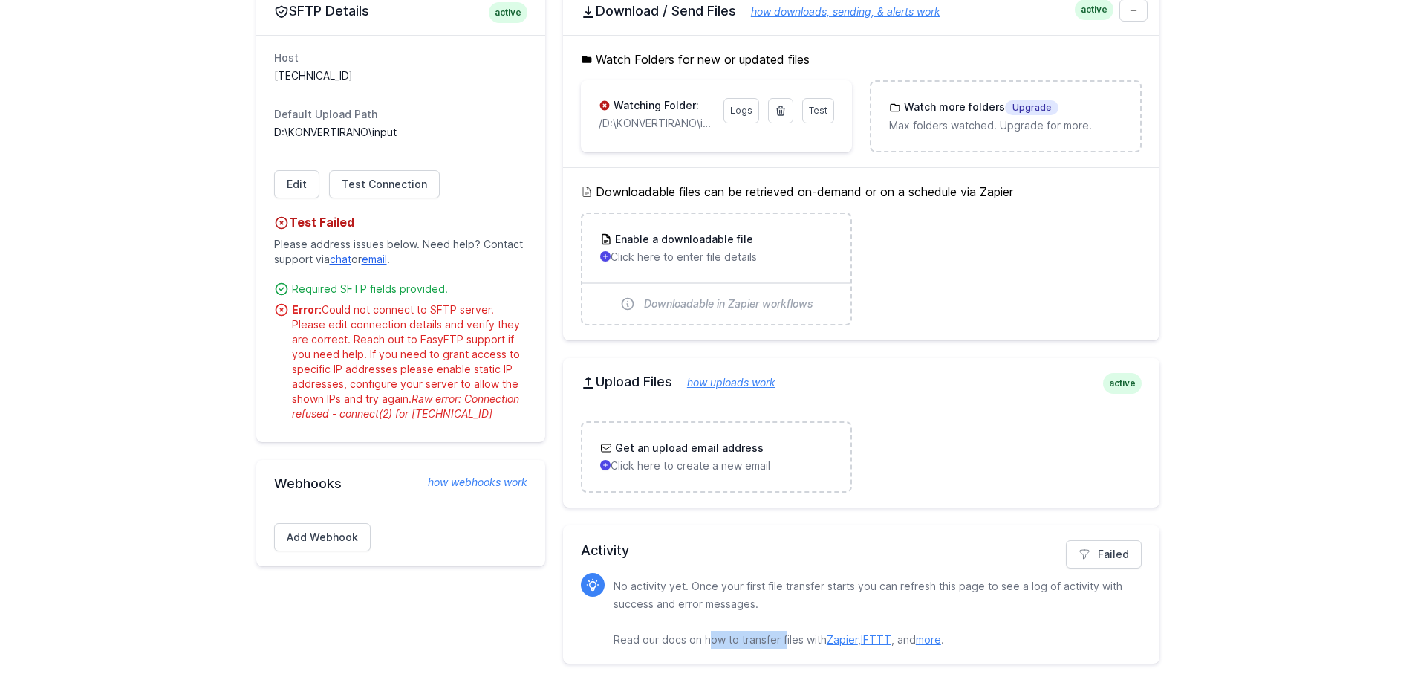
scroll to position [484, 0]
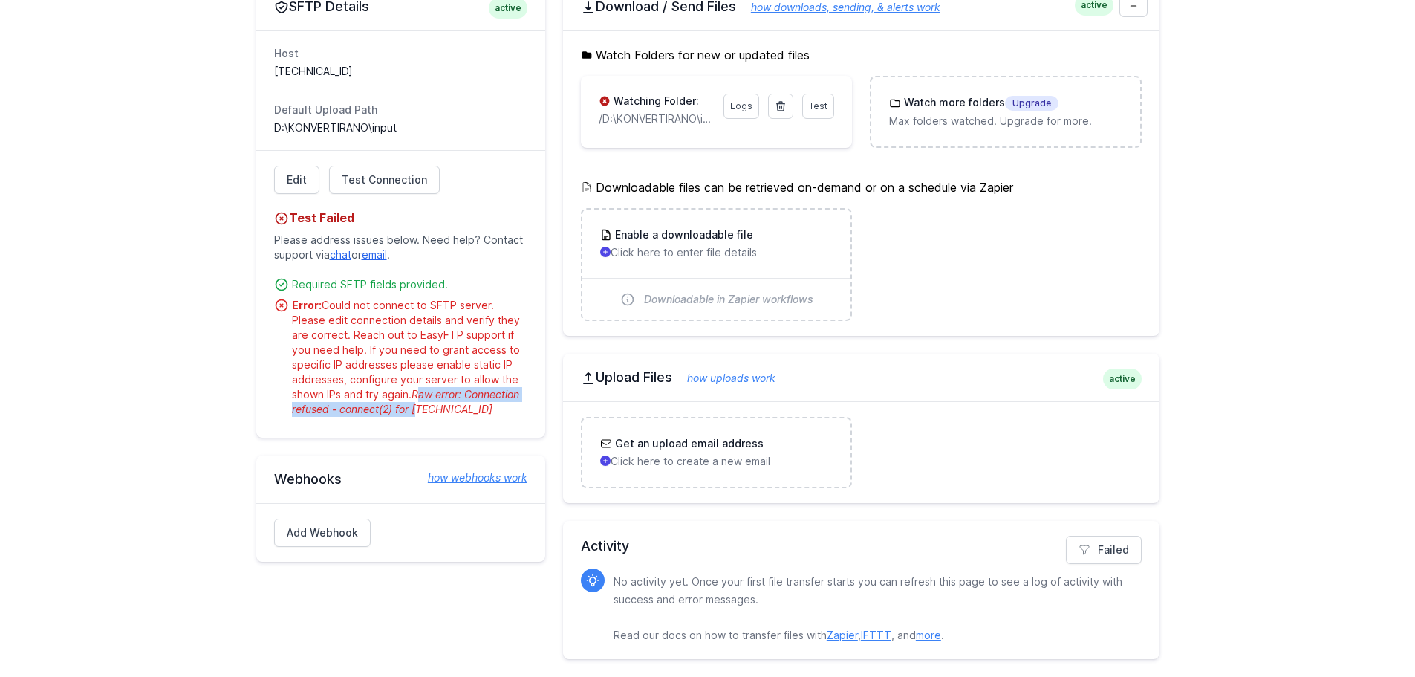
drag, startPoint x: 416, startPoint y: 391, endPoint x: 412, endPoint y: 403, distance: 11.7
click at [412, 403] on span "Raw error: Connection refused - connect(2) for 78.1.57.195:22" at bounding box center [405, 401] width 227 height 27
drag, startPoint x: 303, startPoint y: 281, endPoint x: 507, endPoint y: 287, distance: 204.4
click at [507, 287] on div "Required SFTP fields provided." at bounding box center [409, 284] width 235 height 15
drag, startPoint x: 368, startPoint y: 348, endPoint x: 466, endPoint y: 348, distance: 97.3
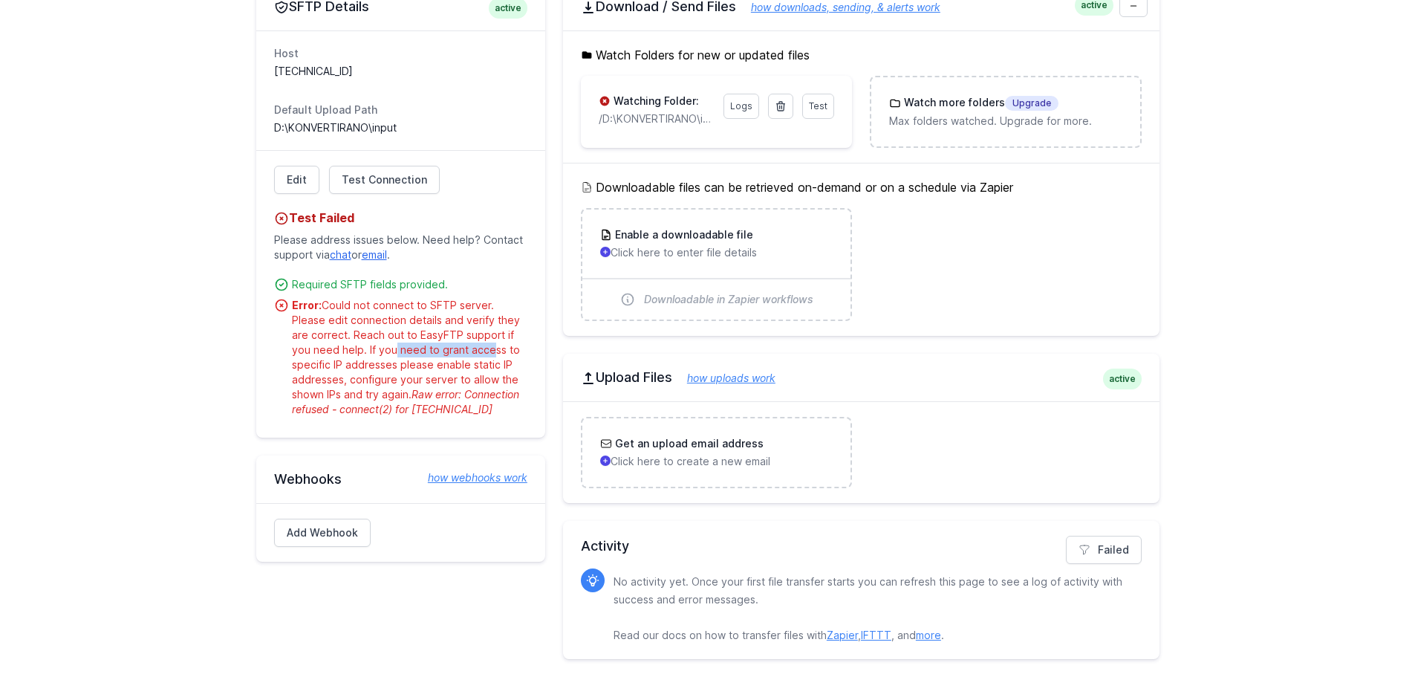
click at [466, 348] on div "Error: Could not connect to SFTP server. Please edit connection details and ver…" at bounding box center [409, 357] width 235 height 119
drag, startPoint x: 334, startPoint y: 367, endPoint x: 406, endPoint y: 367, distance: 72.8
click at [406, 367] on div "Error: Could not connect to SFTP server. Please edit connection details and ver…" at bounding box center [409, 357] width 235 height 119
click at [338, 379] on div "Error: Could not connect to SFTP server. Please edit connection details and ver…" at bounding box center [409, 357] width 235 height 119
drag, startPoint x: 348, startPoint y: 377, endPoint x: 478, endPoint y: 376, distance: 130.0
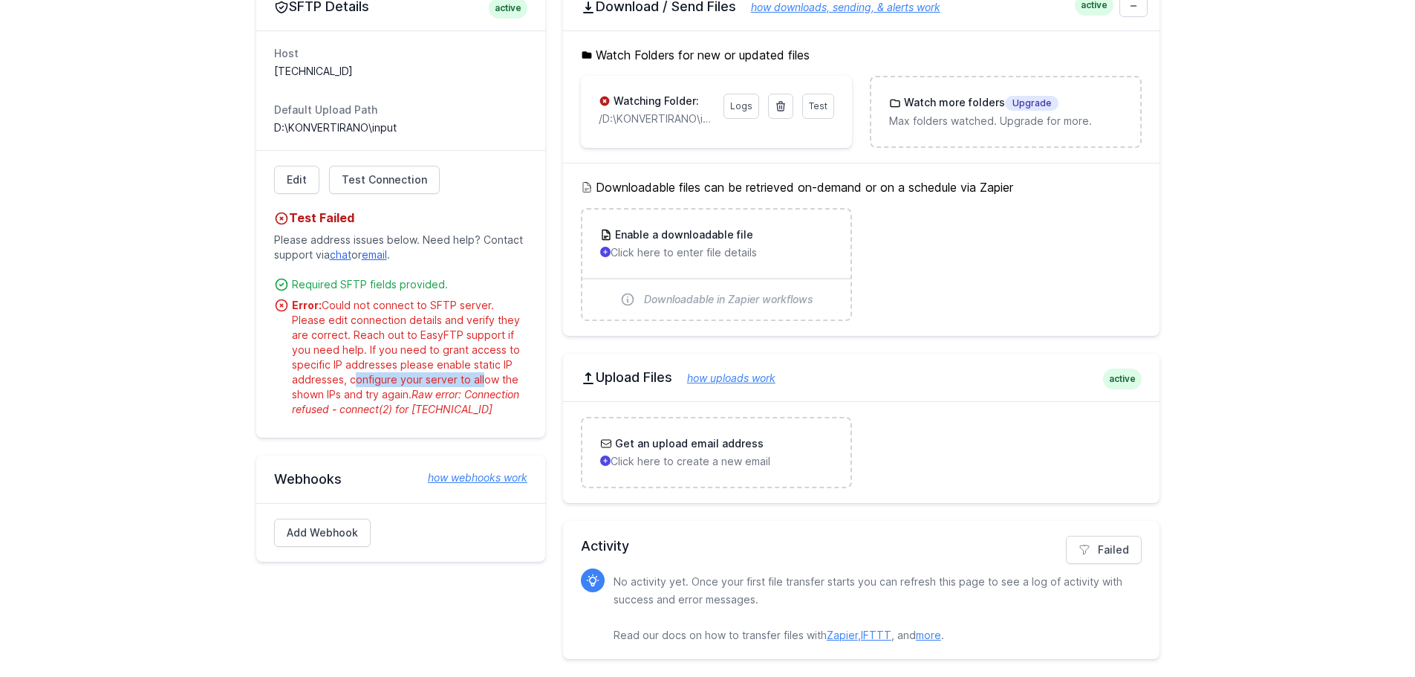
click at [478, 376] on div "Error: Could not connect to SFTP server. Please edit connection details and ver…" at bounding box center [409, 357] width 235 height 119
drag, startPoint x: 293, startPoint y: 388, endPoint x: 372, endPoint y: 389, distance: 79.5
click at [372, 389] on div "Error: Could not connect to SFTP server. Please edit connection details and ver…" at bounding box center [409, 357] width 235 height 119
click at [412, 378] on div "Error: Could not connect to SFTP server. Please edit connection details and ver…" at bounding box center [409, 357] width 235 height 119
drag, startPoint x: 342, startPoint y: 365, endPoint x: 415, endPoint y: 364, distance: 72.8
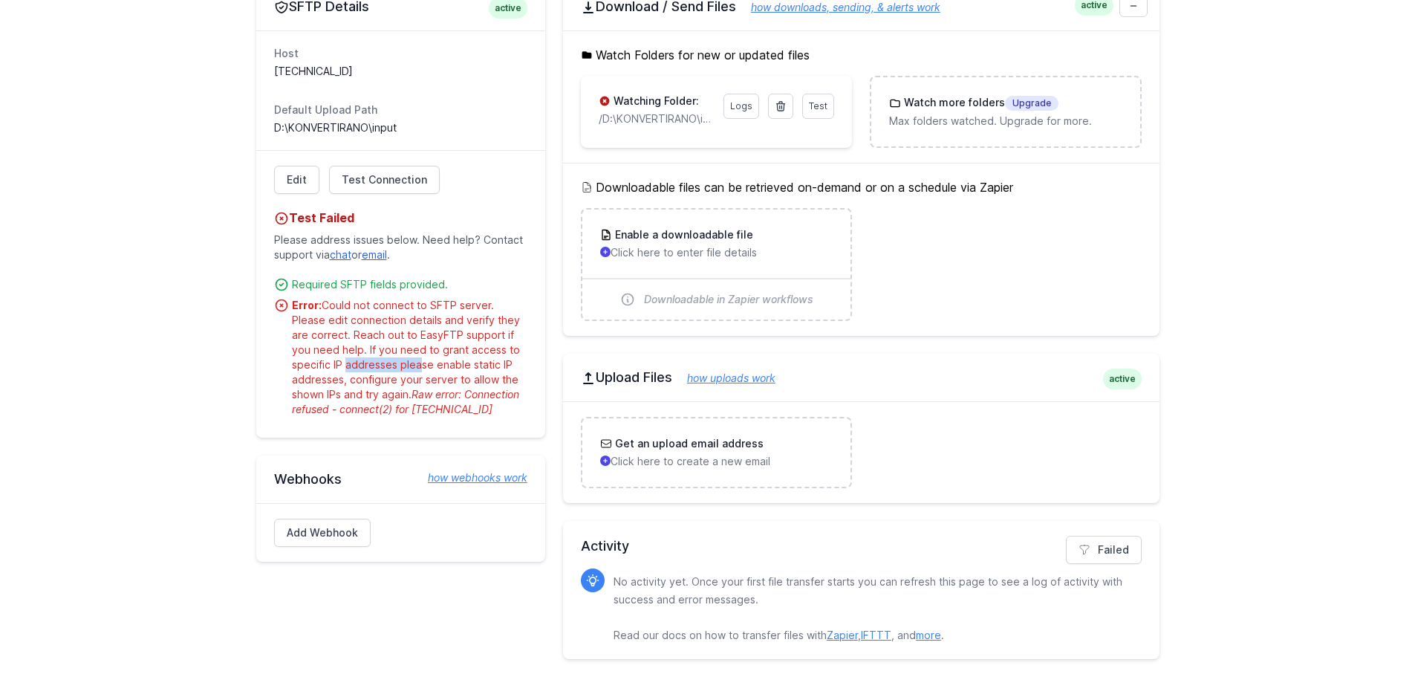
click at [415, 364] on div "Error: Could not connect to SFTP server. Please edit connection details and ver…" at bounding box center [409, 357] width 235 height 119
drag, startPoint x: 328, startPoint y: 390, endPoint x: 406, endPoint y: 393, distance: 77.3
click at [406, 393] on div "Error: Could not connect to SFTP server. Please edit connection details and ver…" at bounding box center [409, 357] width 235 height 119
click at [283, 175] on link "Edit" at bounding box center [296, 180] width 45 height 28
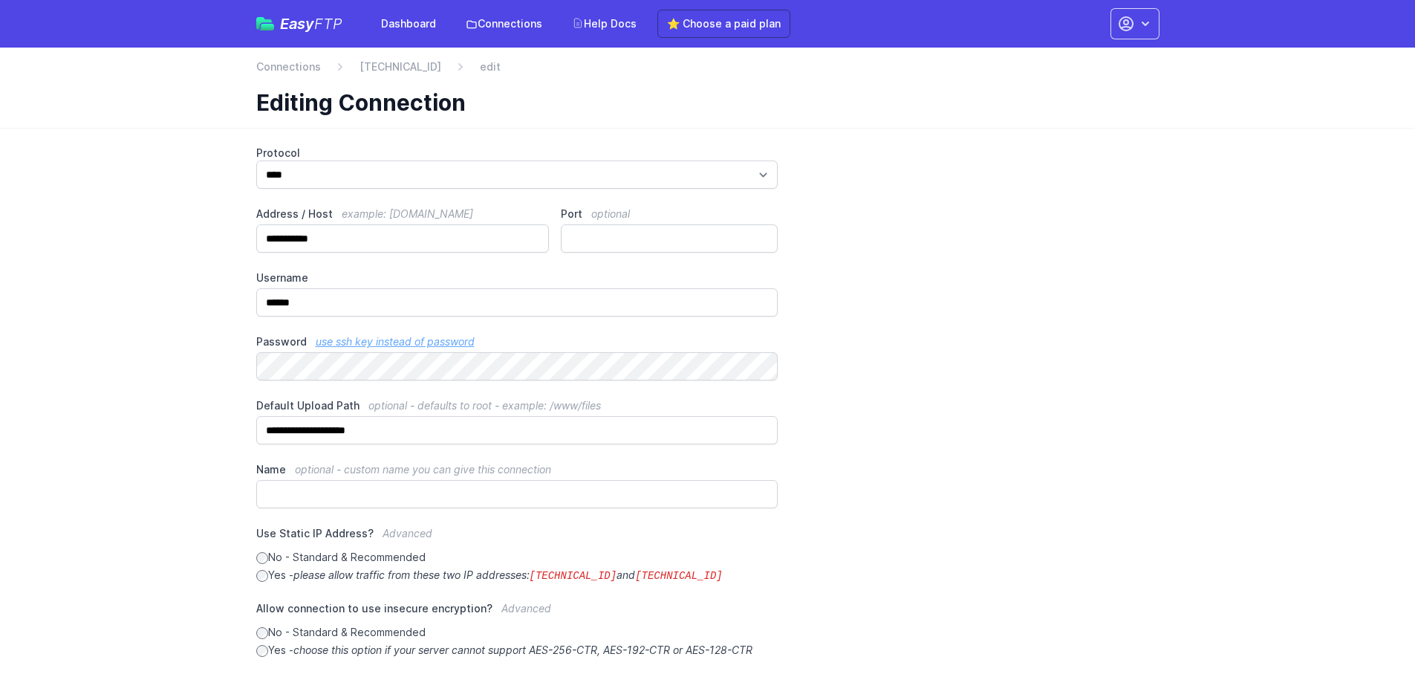
scroll to position [229, 0]
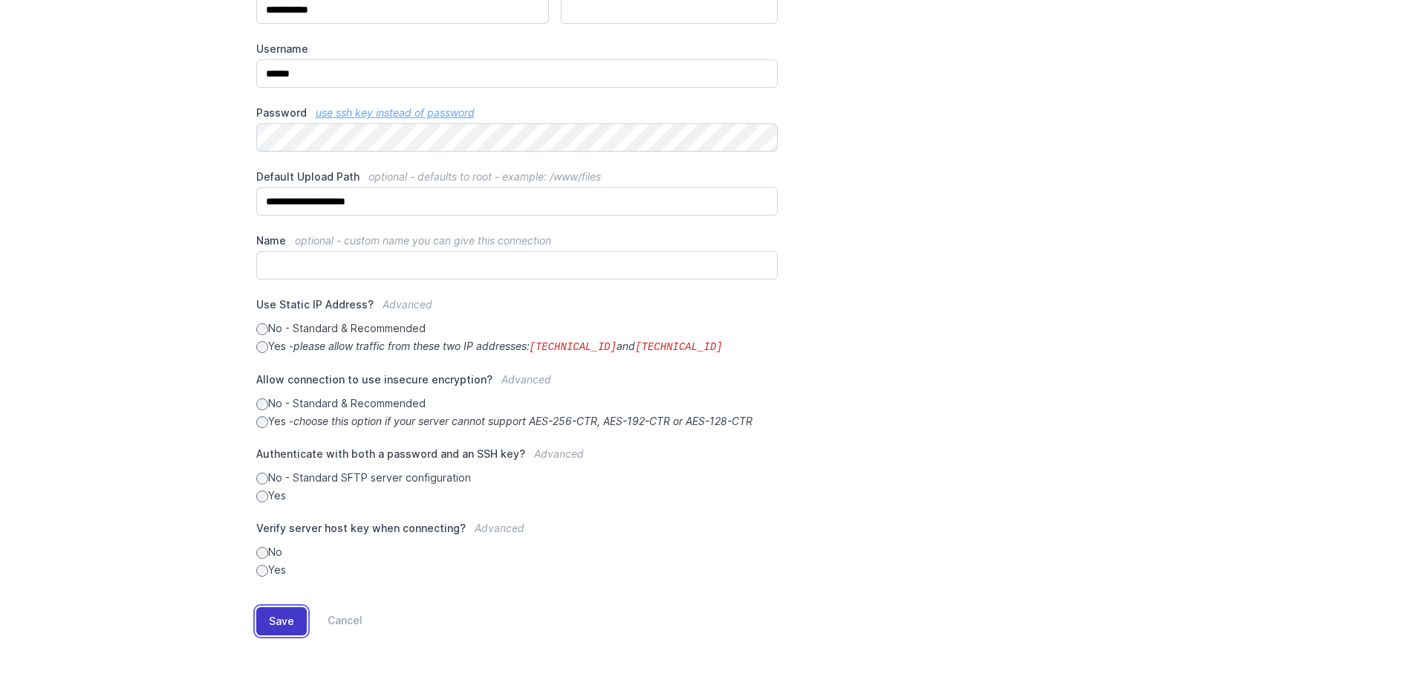
click at [273, 621] on button "Save" at bounding box center [281, 621] width 51 height 28
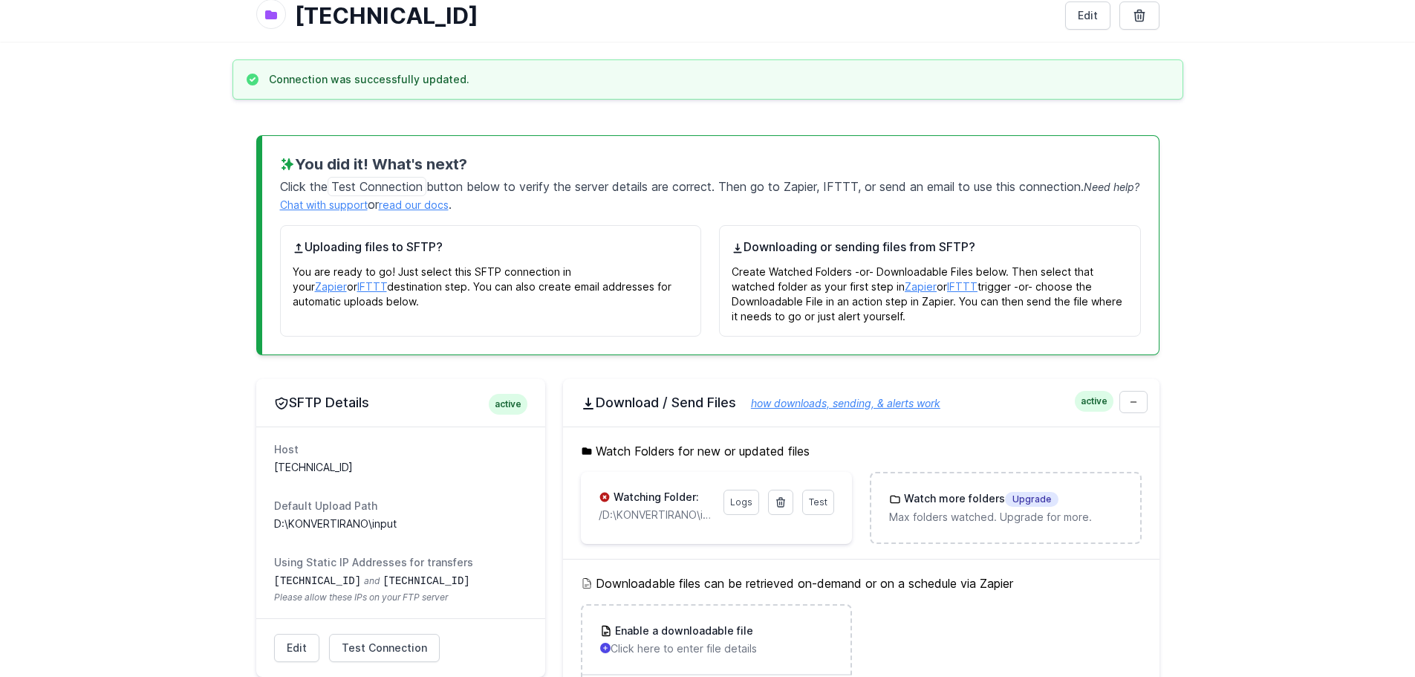
scroll to position [371, 0]
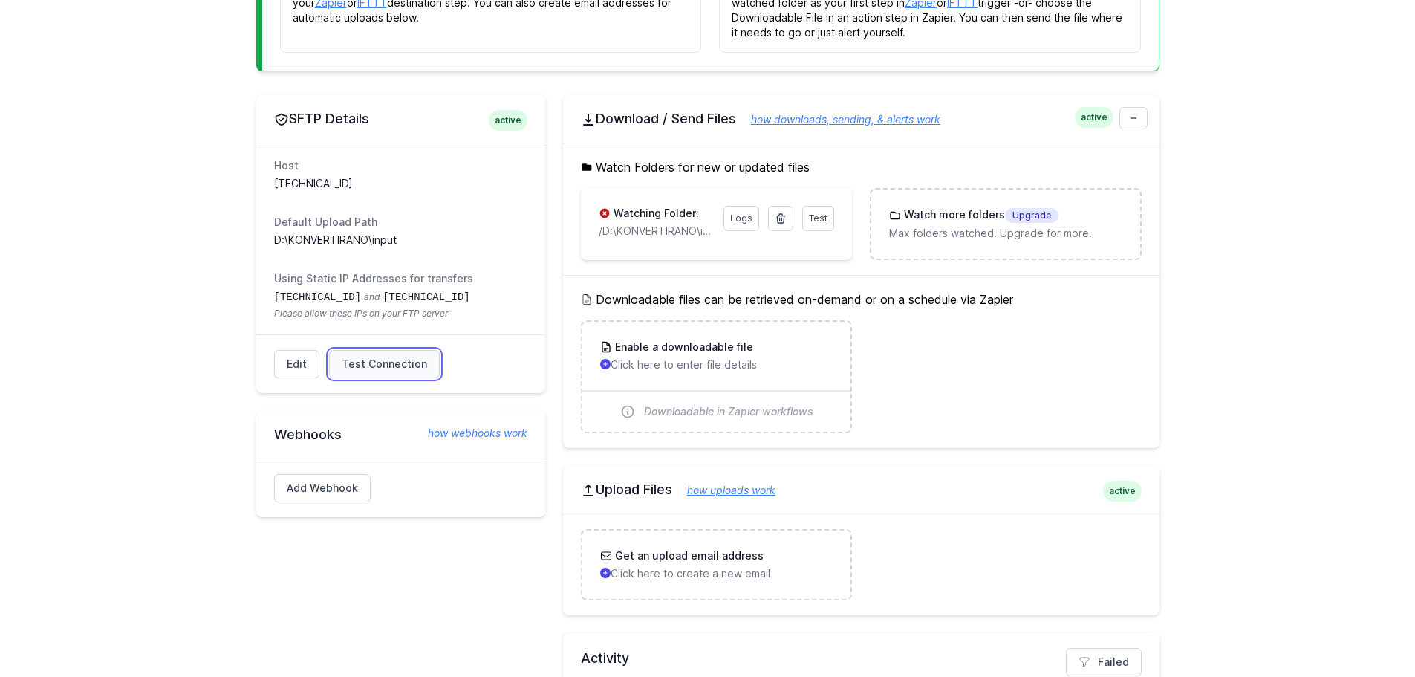
click at [384, 365] on span "Test Connection" at bounding box center [384, 364] width 85 height 15
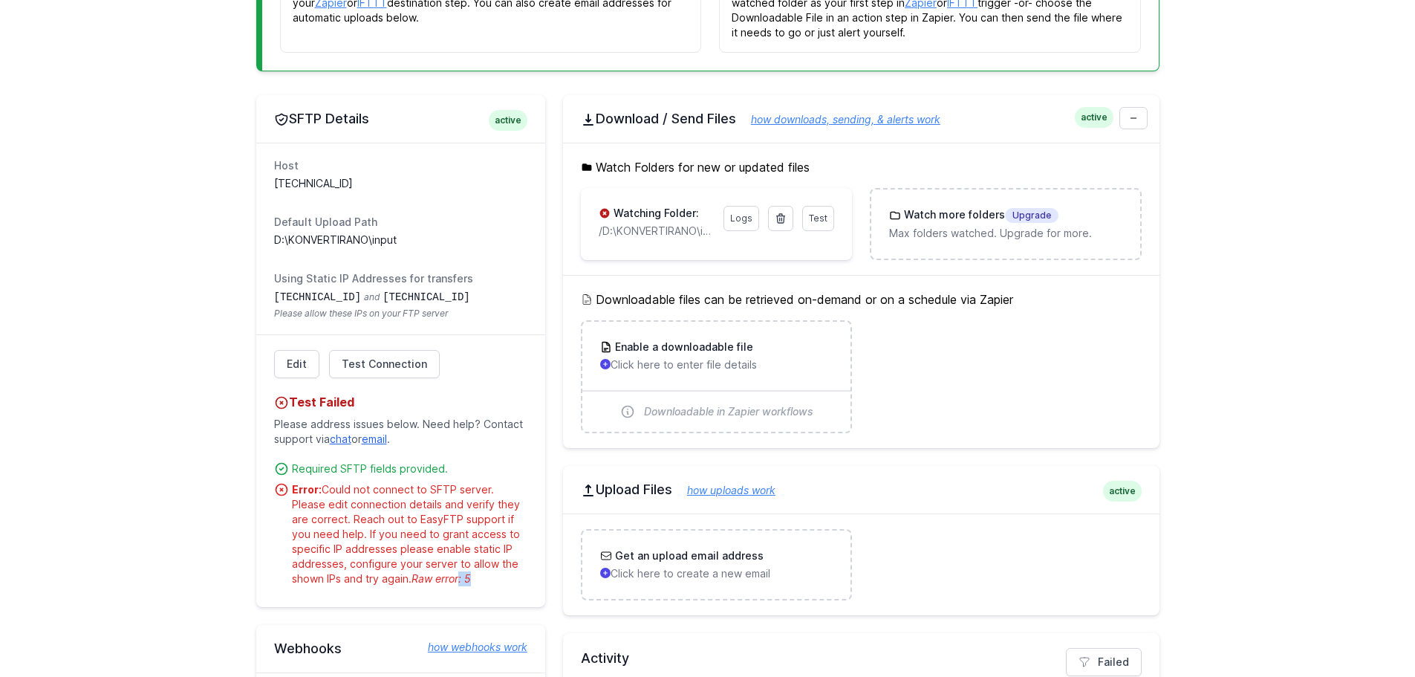
drag, startPoint x: 460, startPoint y: 575, endPoint x: 469, endPoint y: 575, distance: 9.7
click at [469, 575] on span "Raw error: 5" at bounding box center [441, 578] width 59 height 13
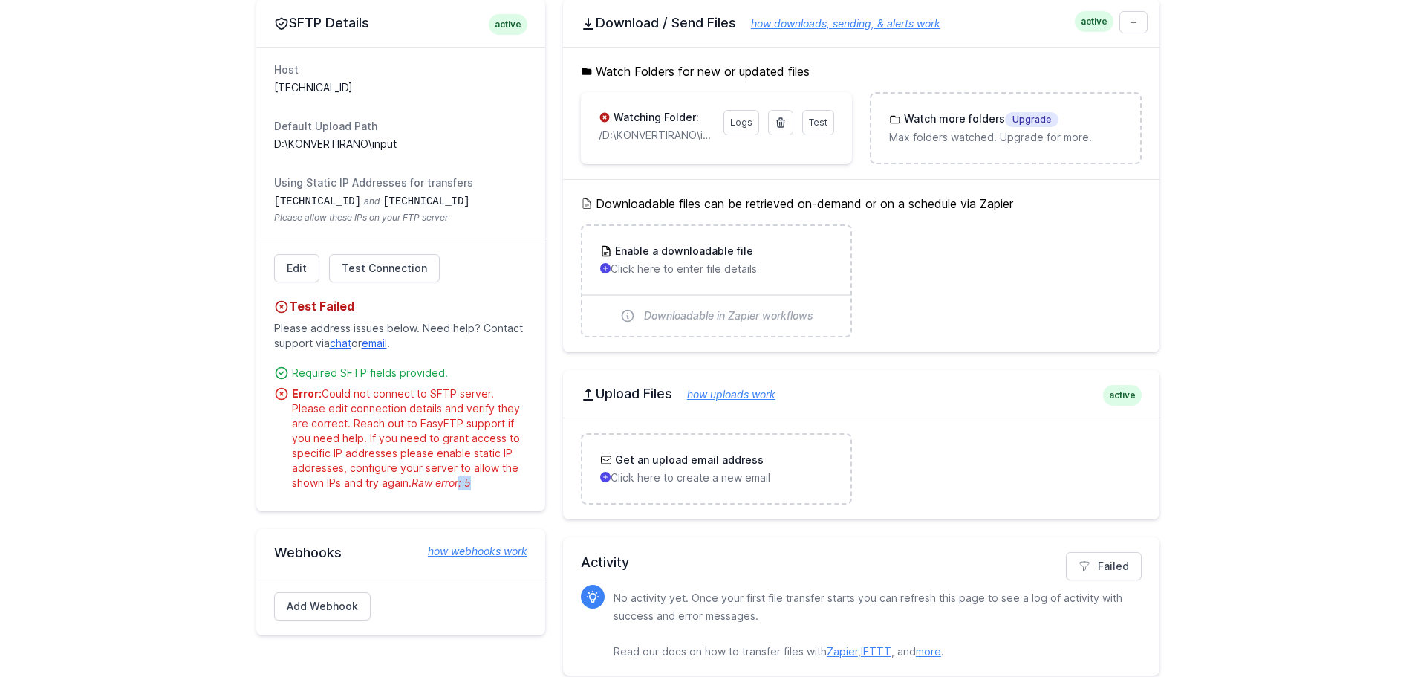
scroll to position [484, 0]
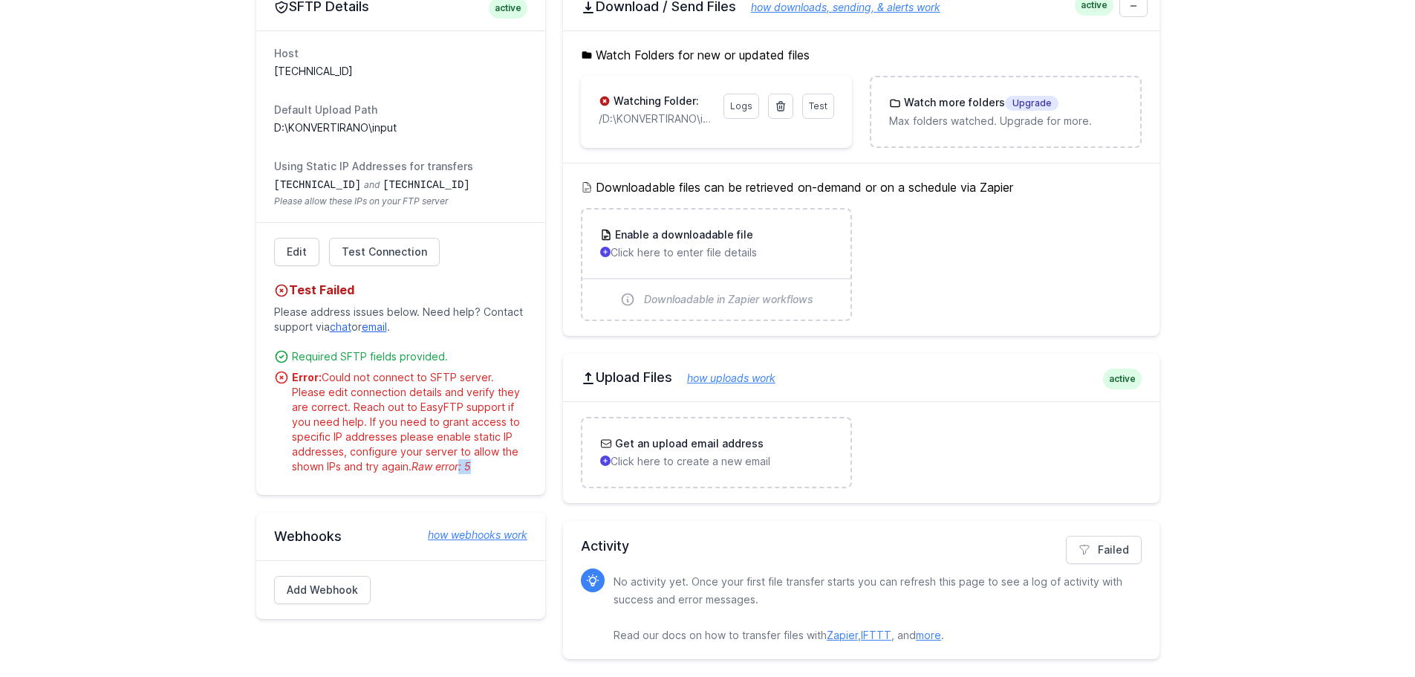
drag, startPoint x: 416, startPoint y: 468, endPoint x: 484, endPoint y: 469, distance: 68.3
click at [484, 469] on div "Error: Could not connect to SFTP server. Please edit connection details and ver…" at bounding box center [409, 422] width 235 height 104
click at [441, 392] on div "Error: Could not connect to SFTP server. Please edit connection details and ver…" at bounding box center [409, 422] width 235 height 104
drag, startPoint x: 386, startPoint y: 425, endPoint x: 431, endPoint y: 425, distance: 45.3
click at [431, 425] on div "Error: Could not connect to SFTP server. Please edit connection details and ver…" at bounding box center [409, 422] width 235 height 104
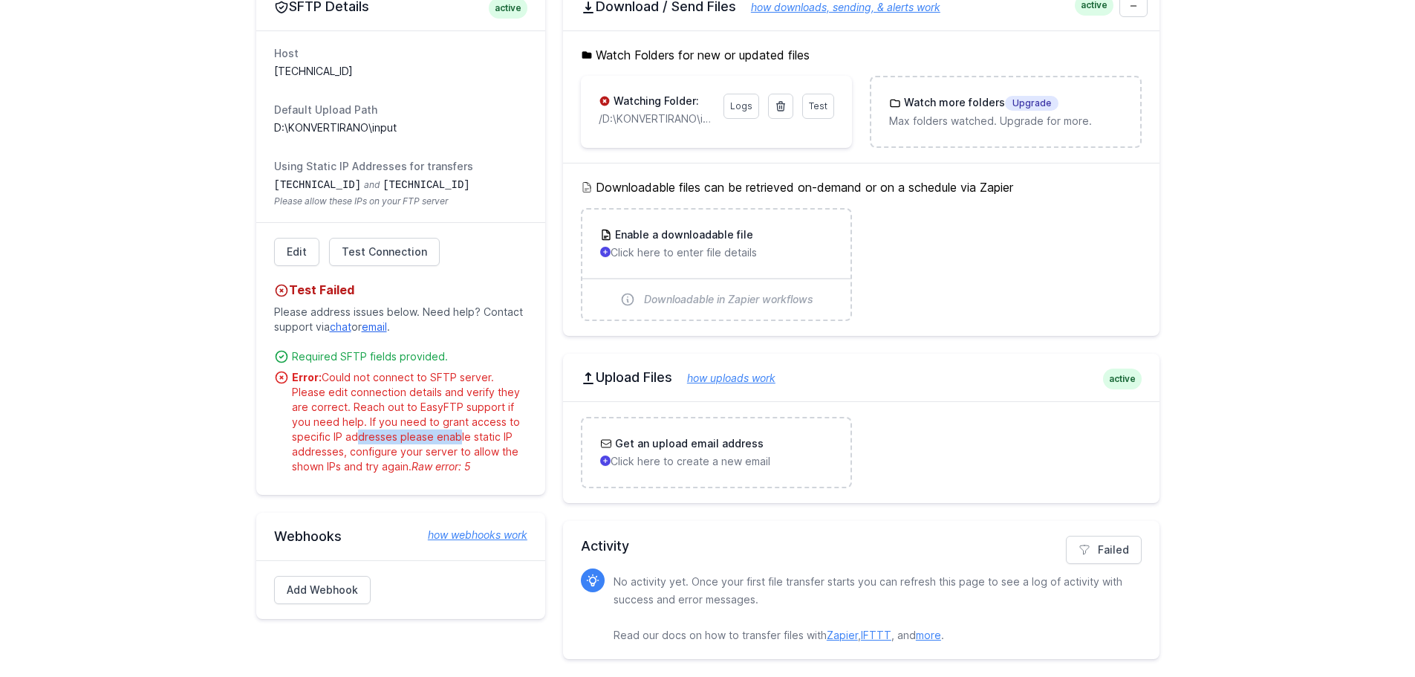
drag, startPoint x: 351, startPoint y: 440, endPoint x: 452, endPoint y: 440, distance: 101.0
click at [452, 440] on div "Error: Could not connect to SFTP server. Please edit connection details and ver…" at bounding box center [409, 422] width 235 height 104
drag, startPoint x: 327, startPoint y: 457, endPoint x: 345, endPoint y: 457, distance: 18.6
click at [345, 457] on div "Error: Could not connect to SFTP server. Please edit connection details and ver…" at bounding box center [409, 422] width 235 height 104
drag, startPoint x: 398, startPoint y: 454, endPoint x: 443, endPoint y: 455, distance: 45.3
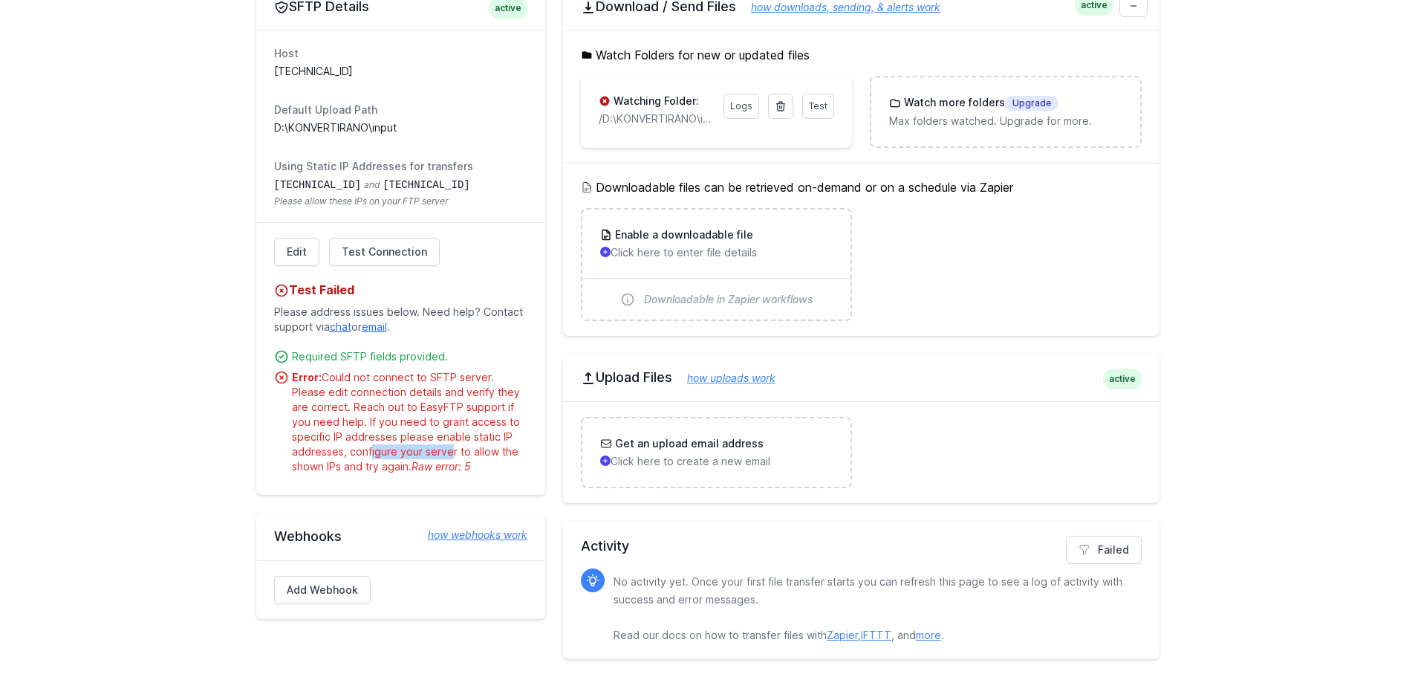
click at [443, 455] on div "Error: Could not connect to SFTP server. Please edit connection details and ver…" at bounding box center [409, 422] width 235 height 104
drag, startPoint x: 294, startPoint y: 466, endPoint x: 409, endPoint y: 464, distance: 115.2
click at [409, 464] on div "Error: Could not connect to SFTP server. Please edit connection details and ver…" at bounding box center [409, 422] width 235 height 104
drag, startPoint x: 414, startPoint y: 466, endPoint x: 478, endPoint y: 470, distance: 63.2
click at [478, 470] on div "Error: Could not connect to SFTP server. Please edit connection details and ver…" at bounding box center [409, 422] width 235 height 104
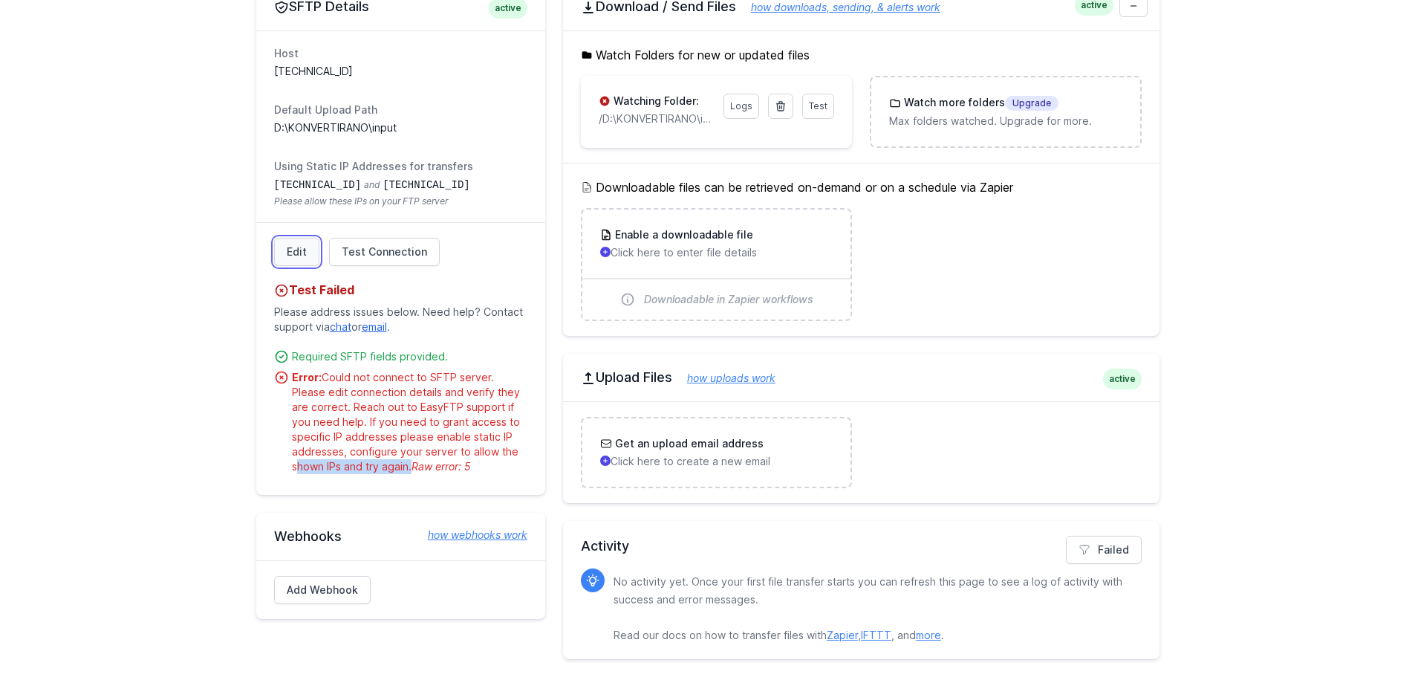
click at [307, 262] on link "Edit" at bounding box center [296, 252] width 45 height 28
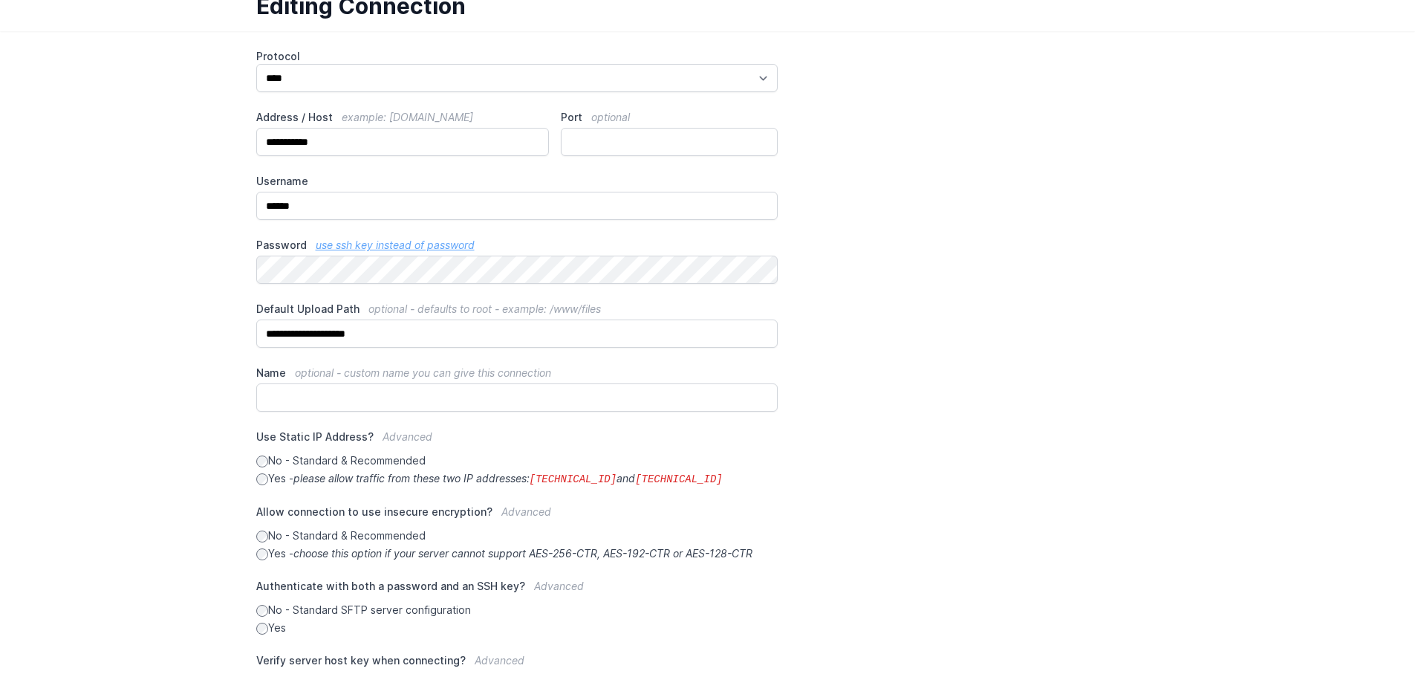
scroll to position [229, 0]
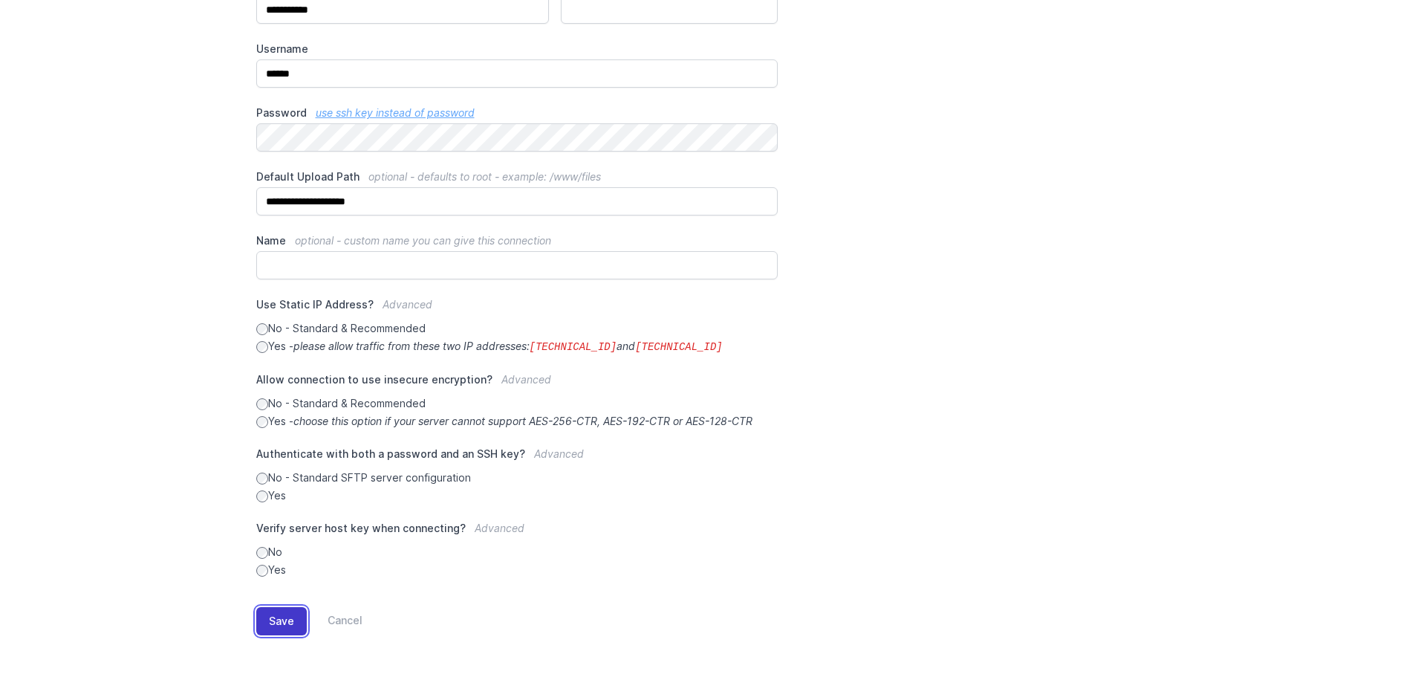
click at [279, 622] on button "Save" at bounding box center [281, 621] width 51 height 28
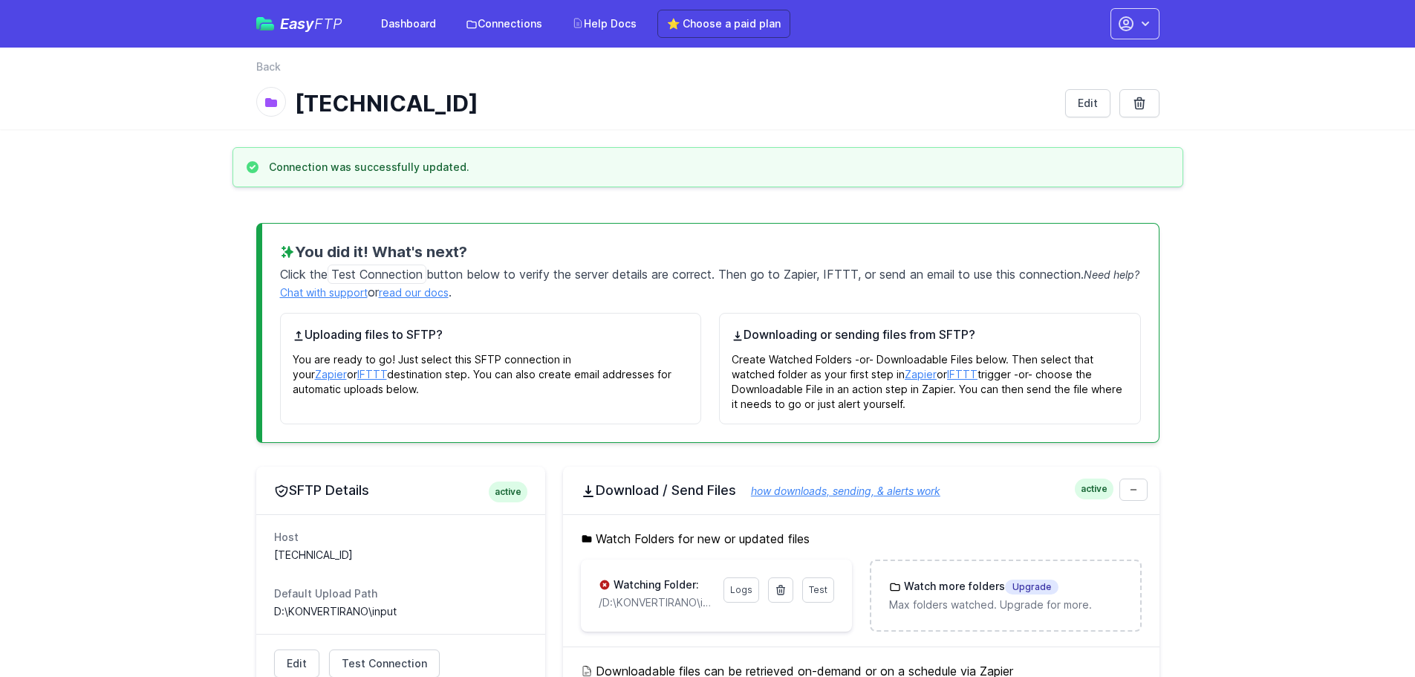
click at [276, 165] on h3 "Connection was successfully updated." at bounding box center [369, 167] width 201 height 15
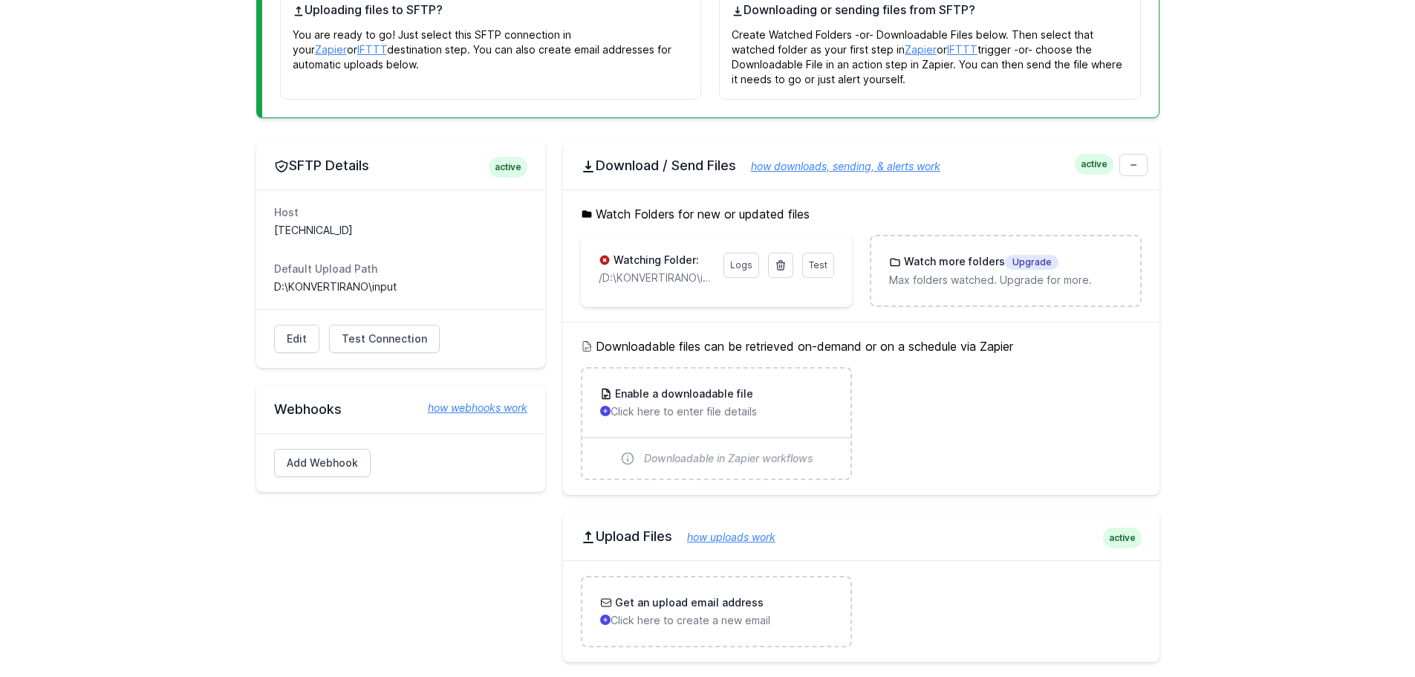
scroll to position [297, 0]
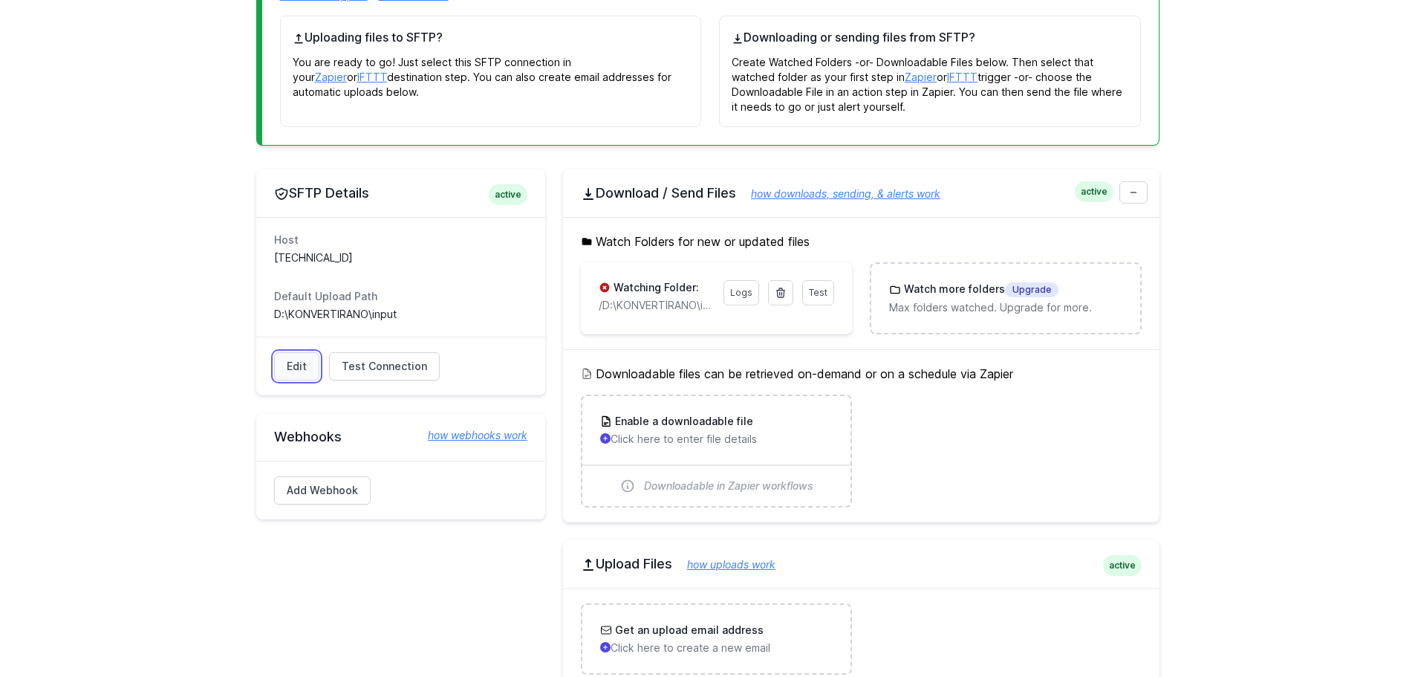
click at [309, 368] on link "Edit" at bounding box center [296, 366] width 45 height 28
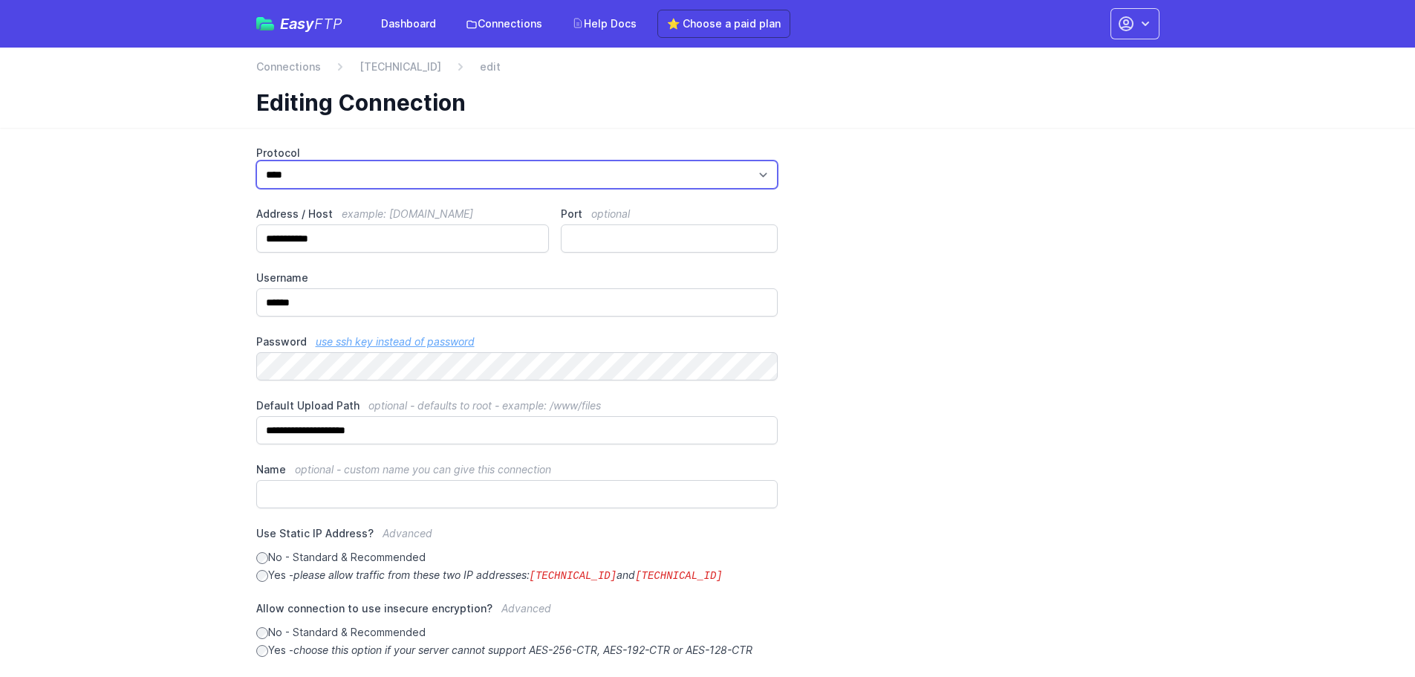
click at [331, 181] on select "*** **** ****" at bounding box center [517, 174] width 522 height 28
select select "****"
click at [256, 160] on select "*** **** ****" at bounding box center [517, 174] width 522 height 28
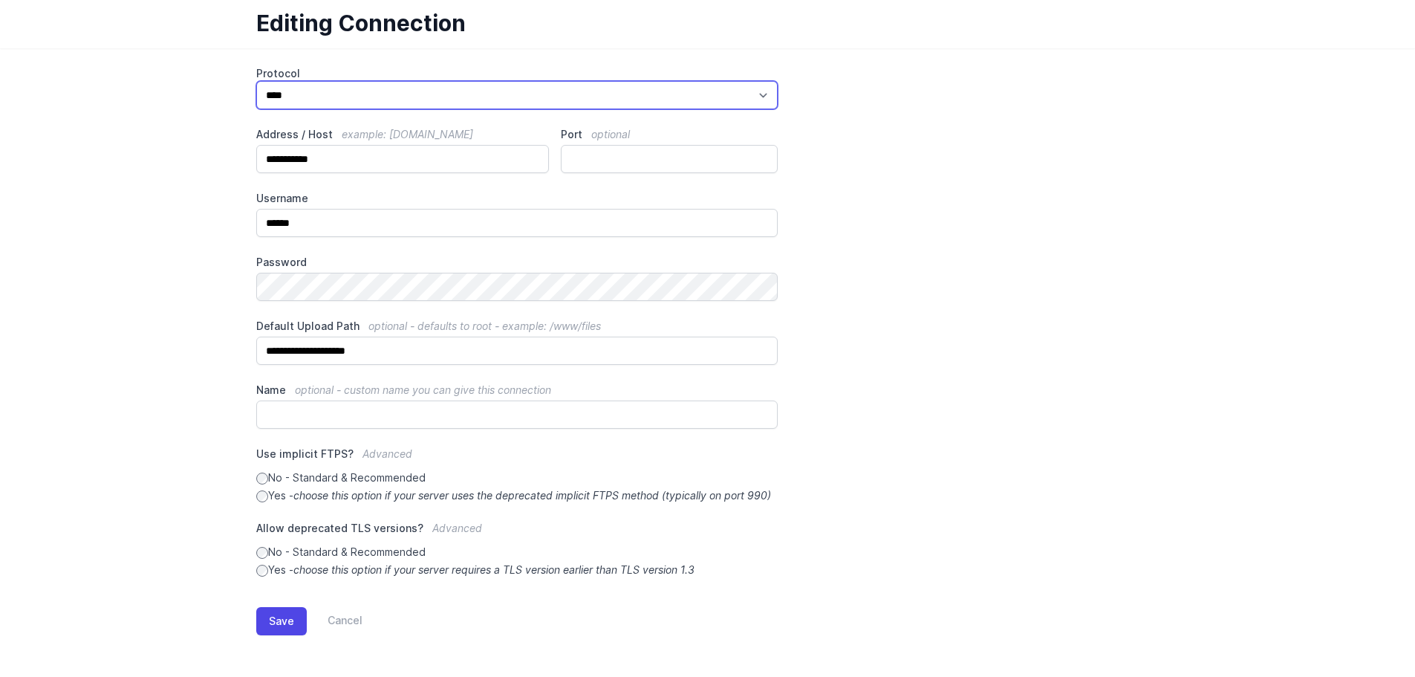
scroll to position [94, 0]
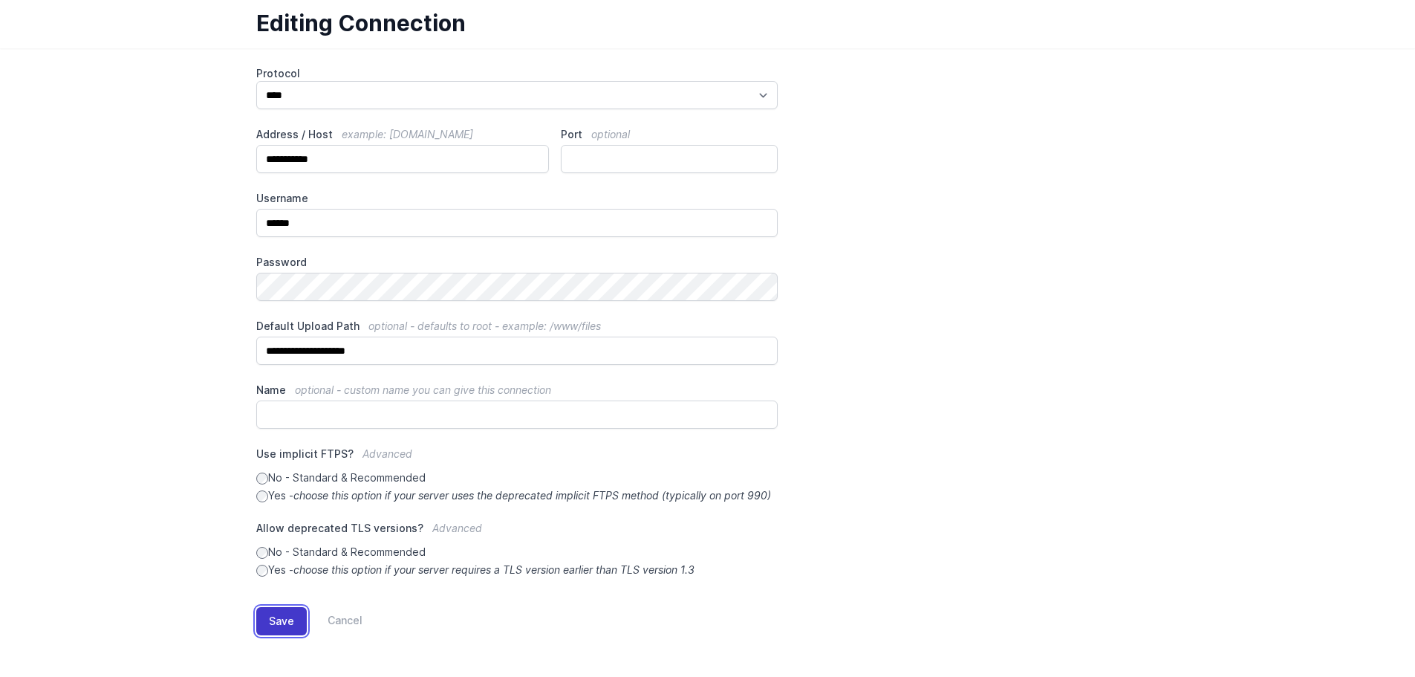
click at [280, 625] on button "Save" at bounding box center [281, 621] width 51 height 28
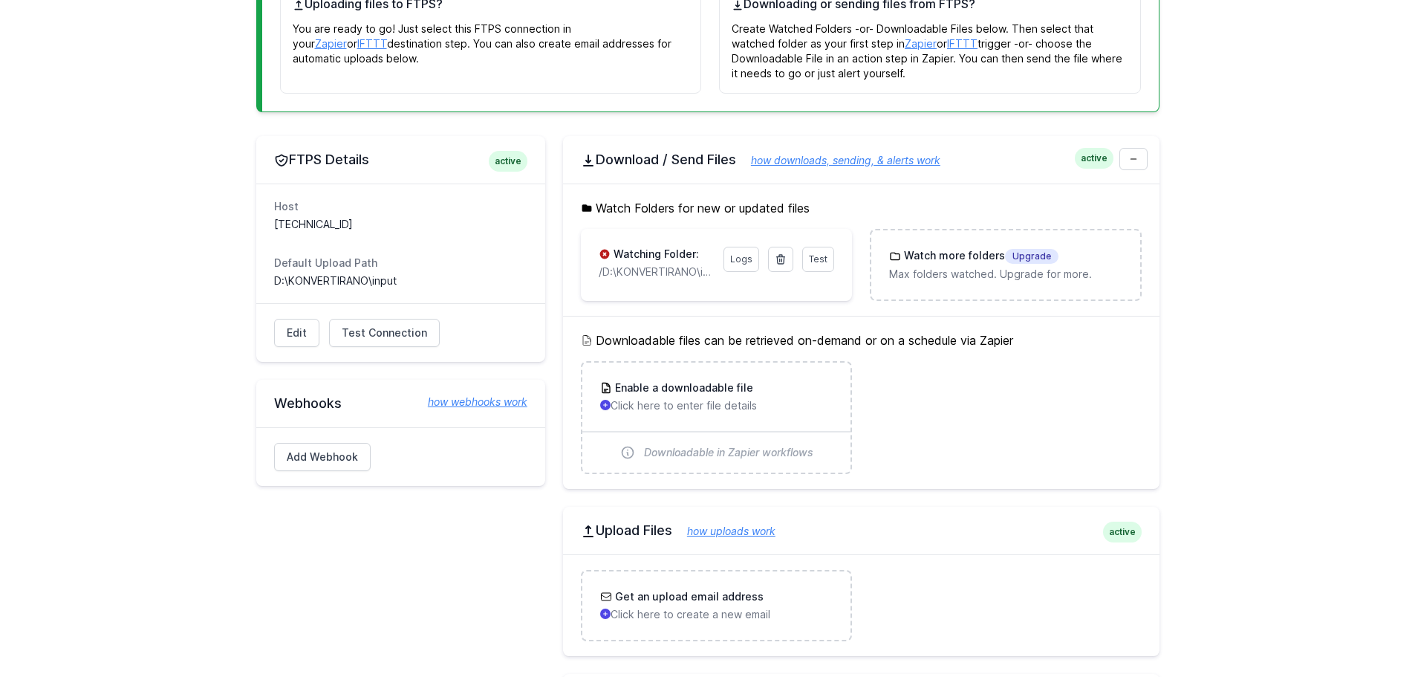
scroll to position [371, 0]
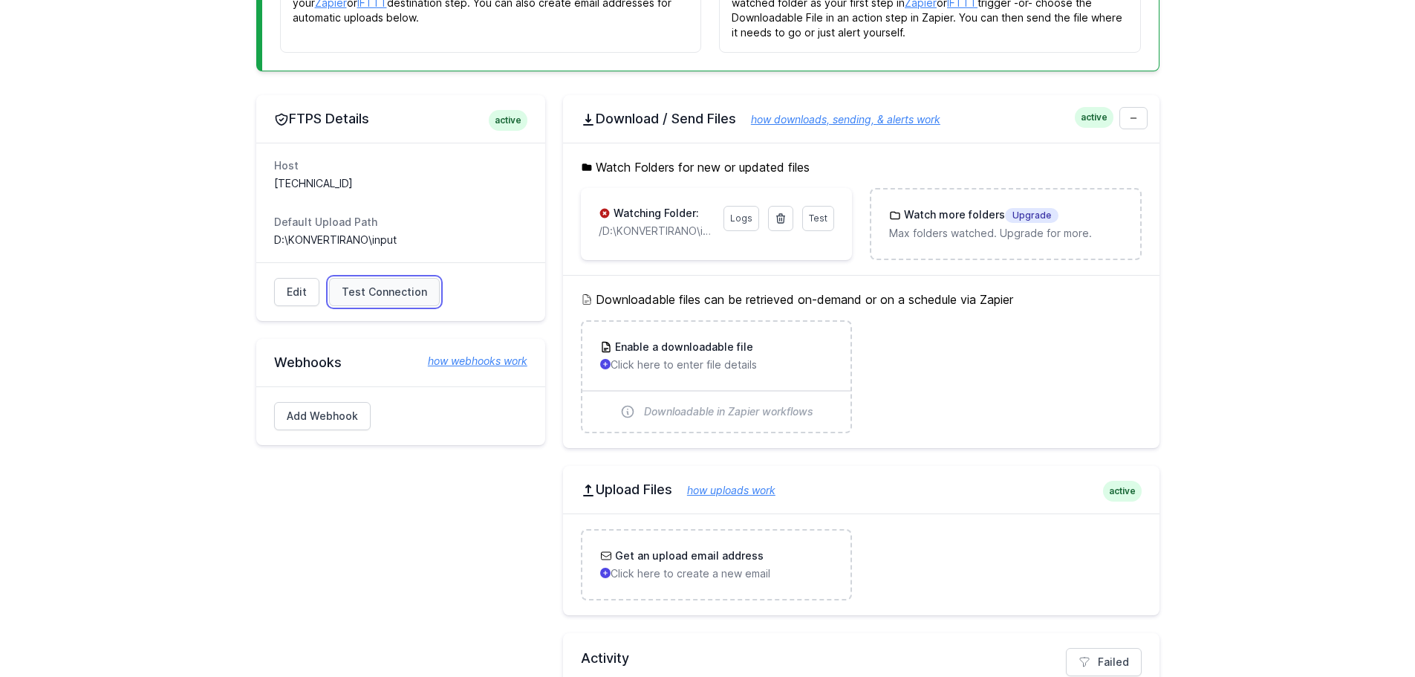
click at [360, 292] on span "Test Connection" at bounding box center [384, 291] width 85 height 15
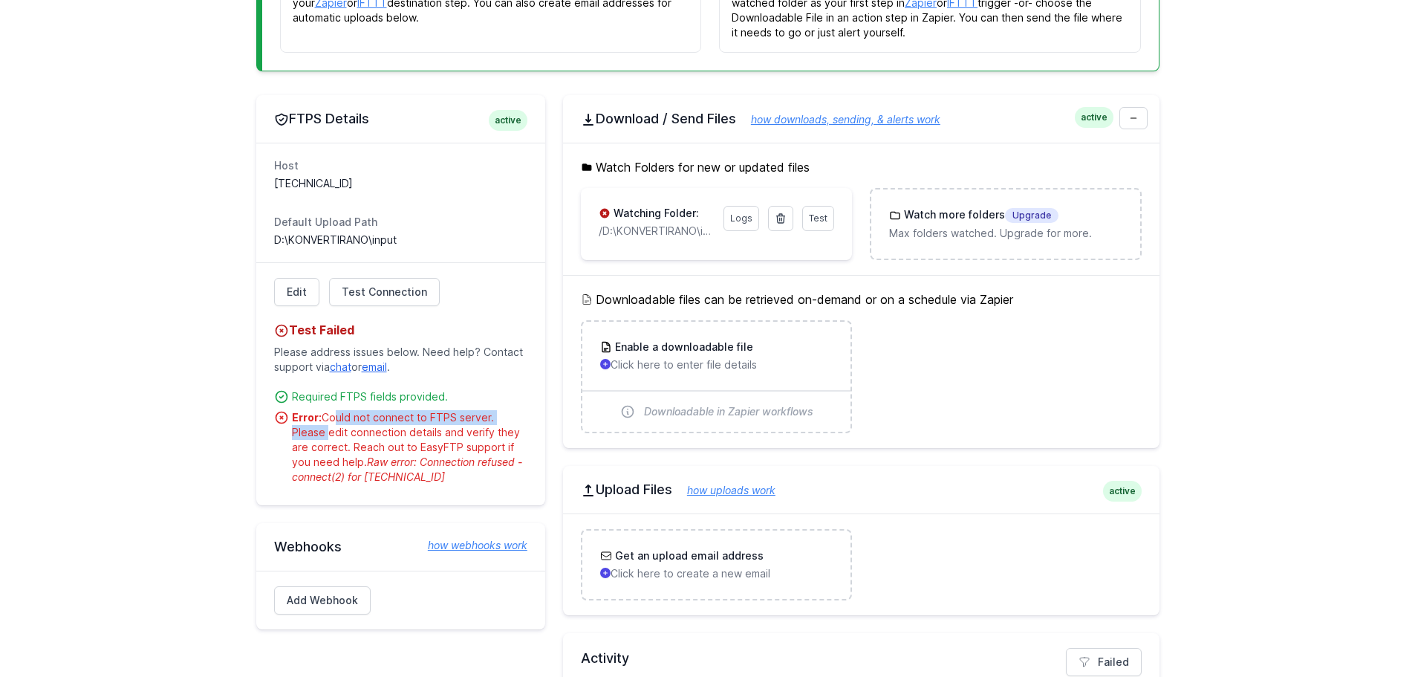
drag, startPoint x: 334, startPoint y: 417, endPoint x: 527, endPoint y: 420, distance: 193.9
click at [527, 420] on div "Edit Test Connection Test Failed Please address issues below. Need help? Contac…" at bounding box center [400, 383] width 289 height 243
drag, startPoint x: 316, startPoint y: 432, endPoint x: 460, endPoint y: 433, distance: 144.1
click at [460, 433] on div "Error: Could not connect to FTPS server. Please edit connection details and ver…" at bounding box center [409, 447] width 235 height 74
drag, startPoint x: 385, startPoint y: 447, endPoint x: 479, endPoint y: 447, distance: 94.3
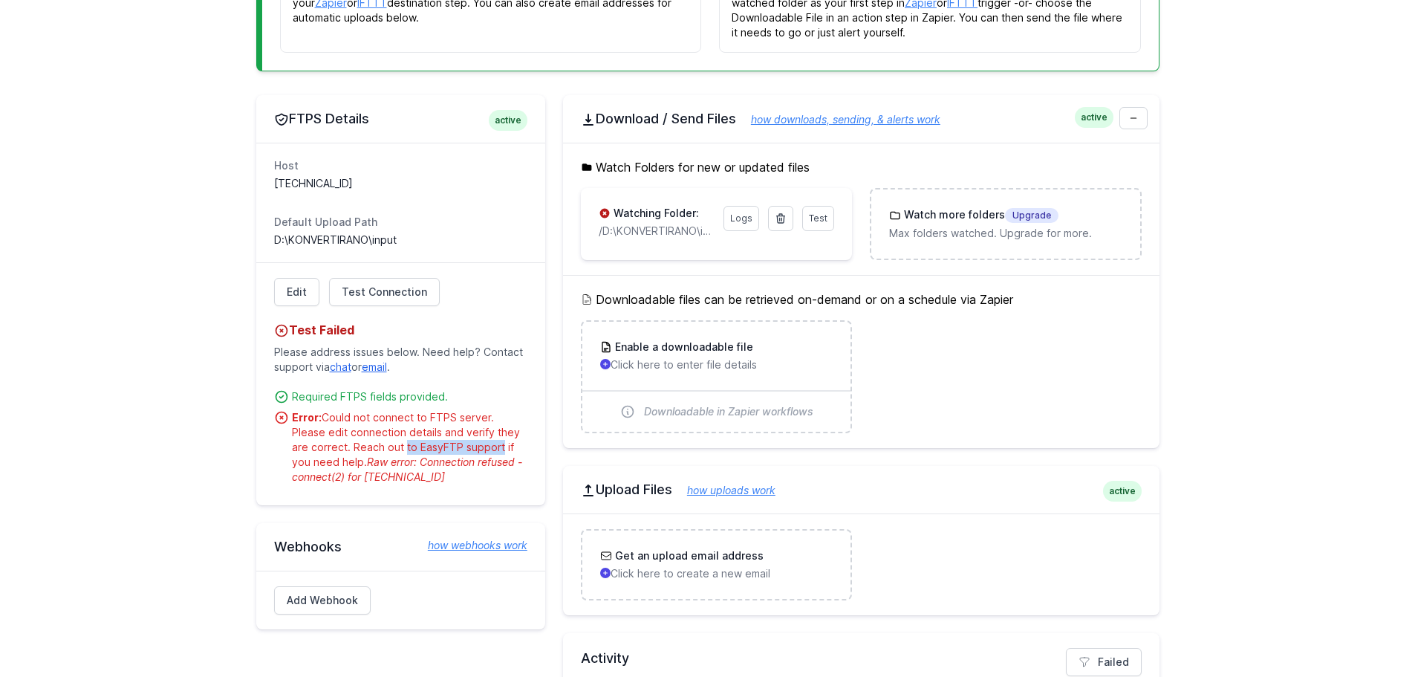
click at [479, 447] on div "Error: Could not connect to FTPS server. Please edit connection details and ver…" at bounding box center [409, 447] width 235 height 74
drag, startPoint x: 429, startPoint y: 462, endPoint x: 490, endPoint y: 462, distance: 60.9
click at [490, 462] on span "Raw error: Connection refused - connect(2) for 78.1.57.195:22" at bounding box center [407, 468] width 230 height 27
drag, startPoint x: 404, startPoint y: 475, endPoint x: 417, endPoint y: 476, distance: 13.4
click at [409, 475] on span "Raw error: Connection refused - connect(2) for 78.1.57.195:22" at bounding box center [407, 468] width 230 height 27
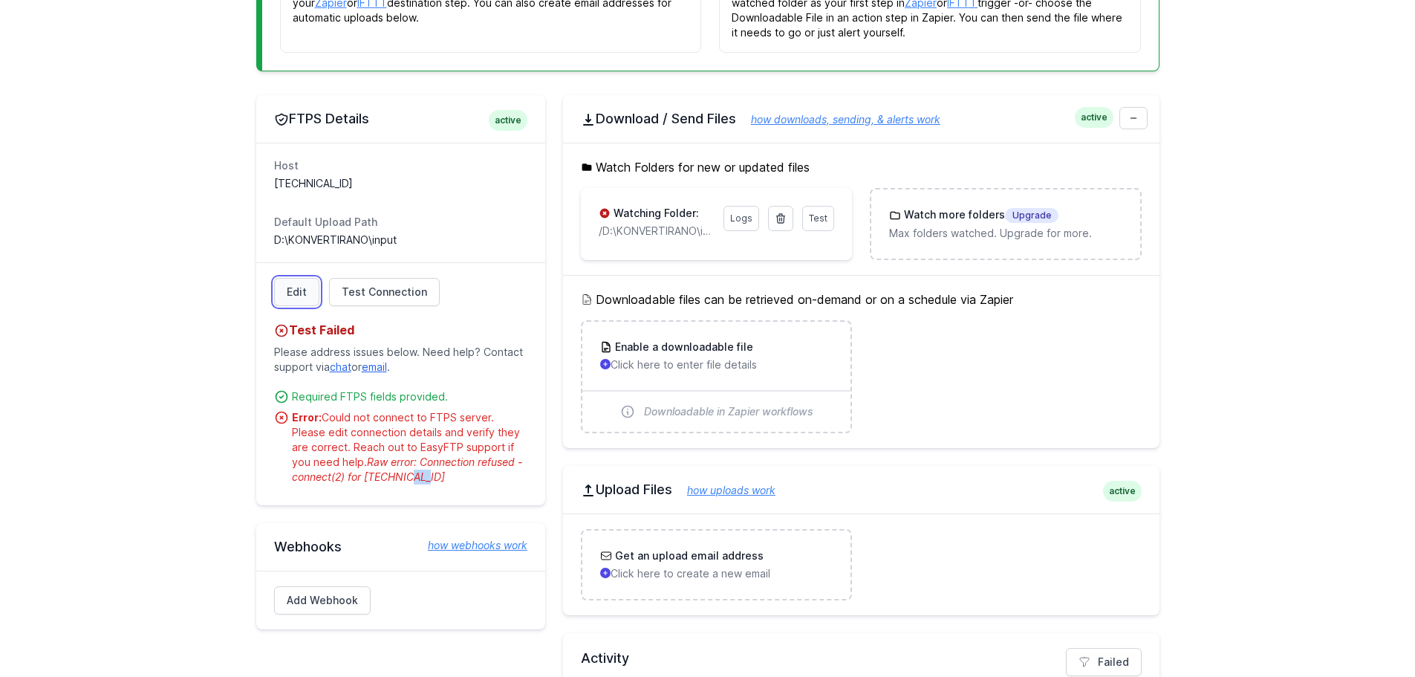
click at [275, 286] on link "Edit" at bounding box center [296, 292] width 45 height 28
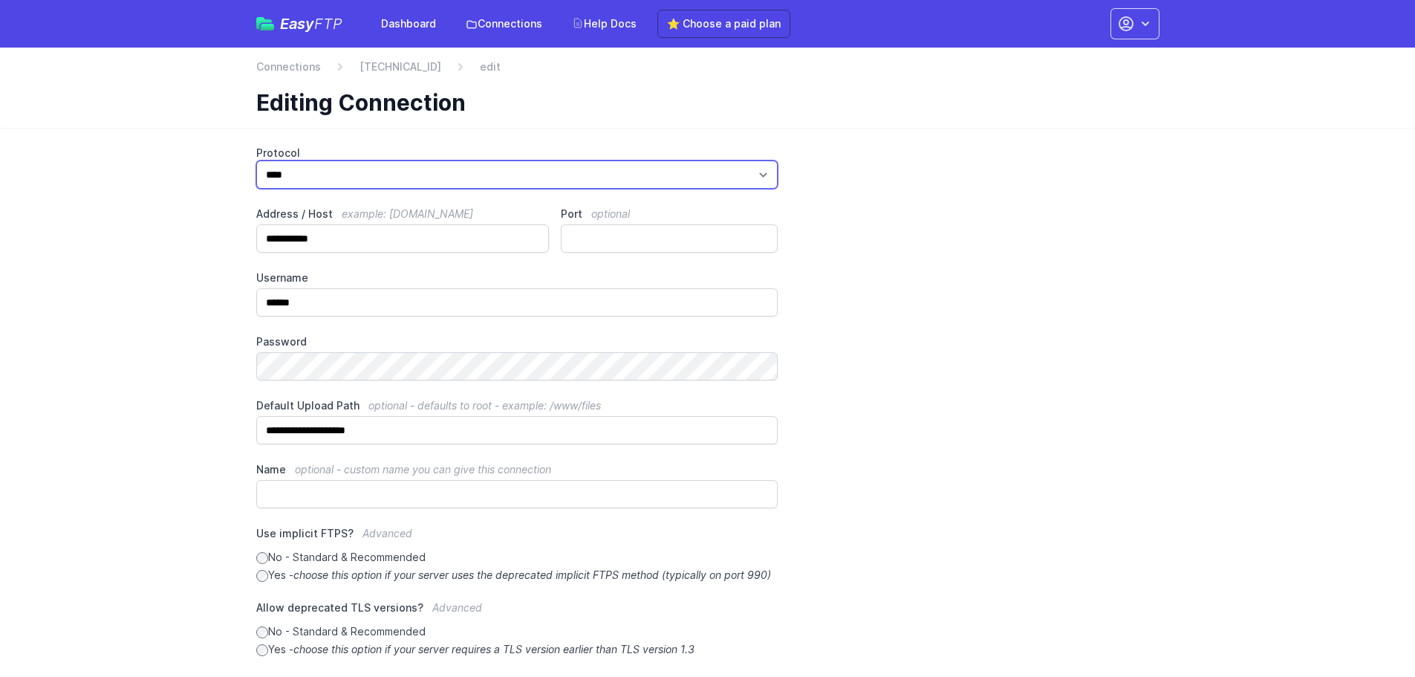
click at [327, 185] on select "*** **** ****" at bounding box center [517, 174] width 522 height 28
select select "****"
click at [256, 160] on select "*** **** ****" at bounding box center [517, 174] width 522 height 28
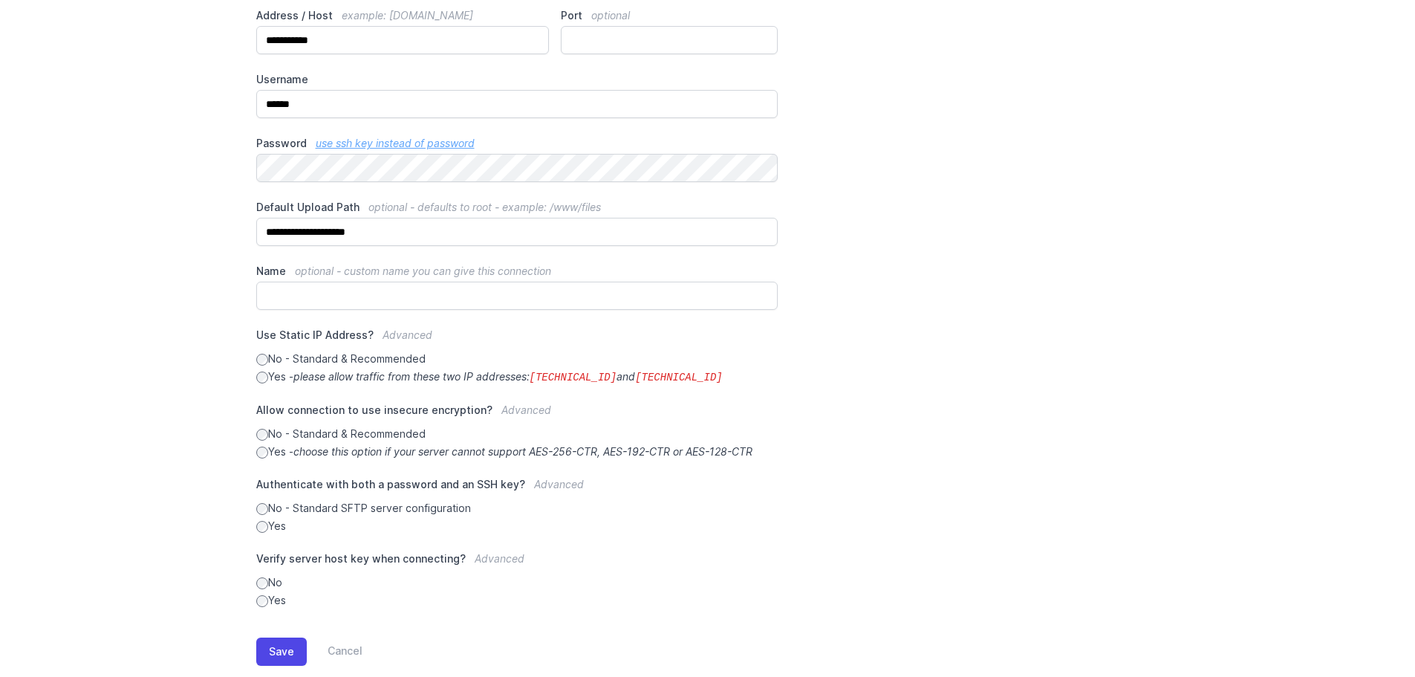
scroll to position [229, 0]
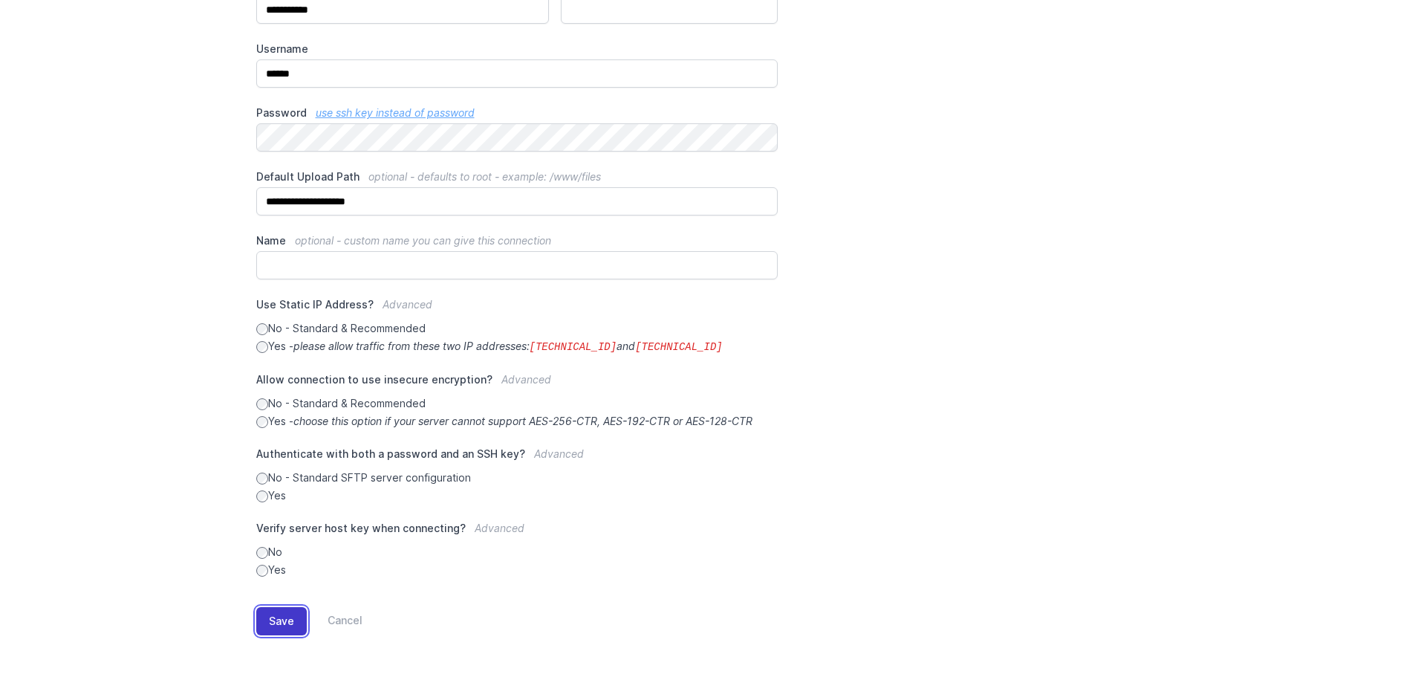
click at [280, 627] on button "Save" at bounding box center [281, 621] width 51 height 28
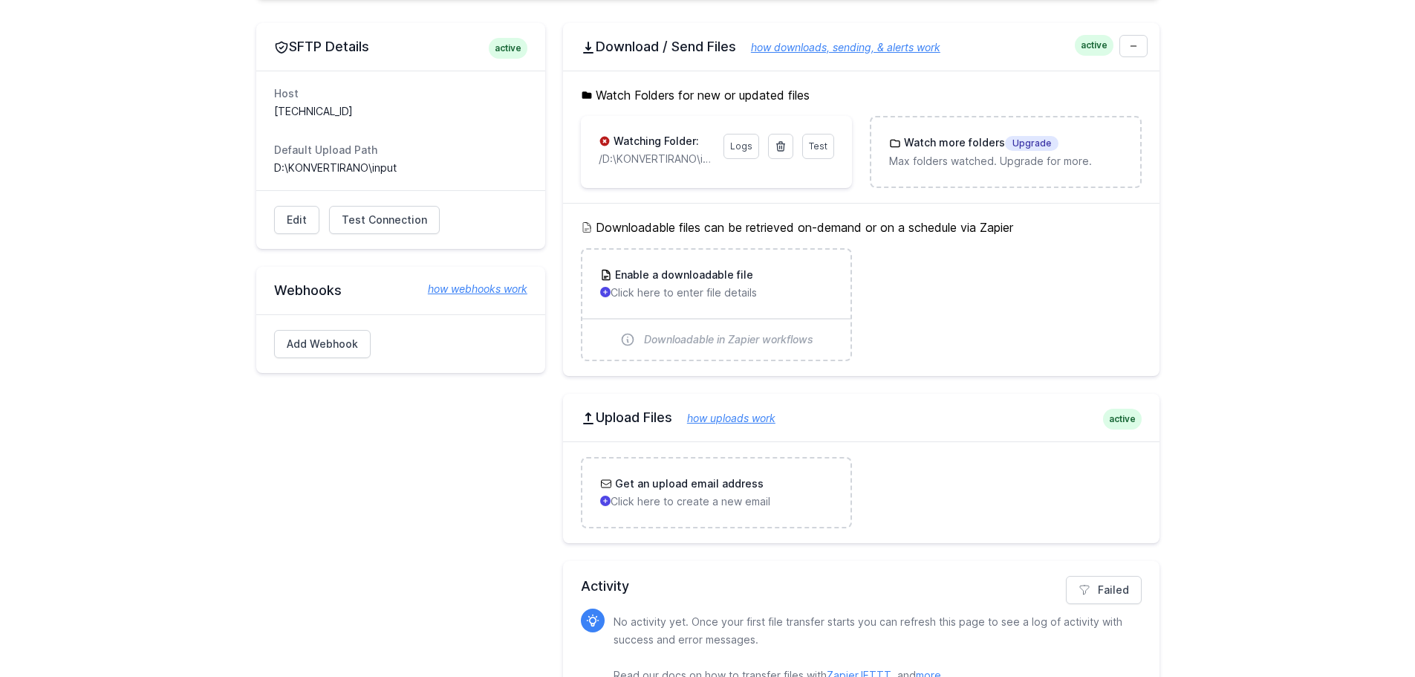
scroll to position [446, 0]
click at [284, 227] on link "Edit" at bounding box center [296, 218] width 45 height 28
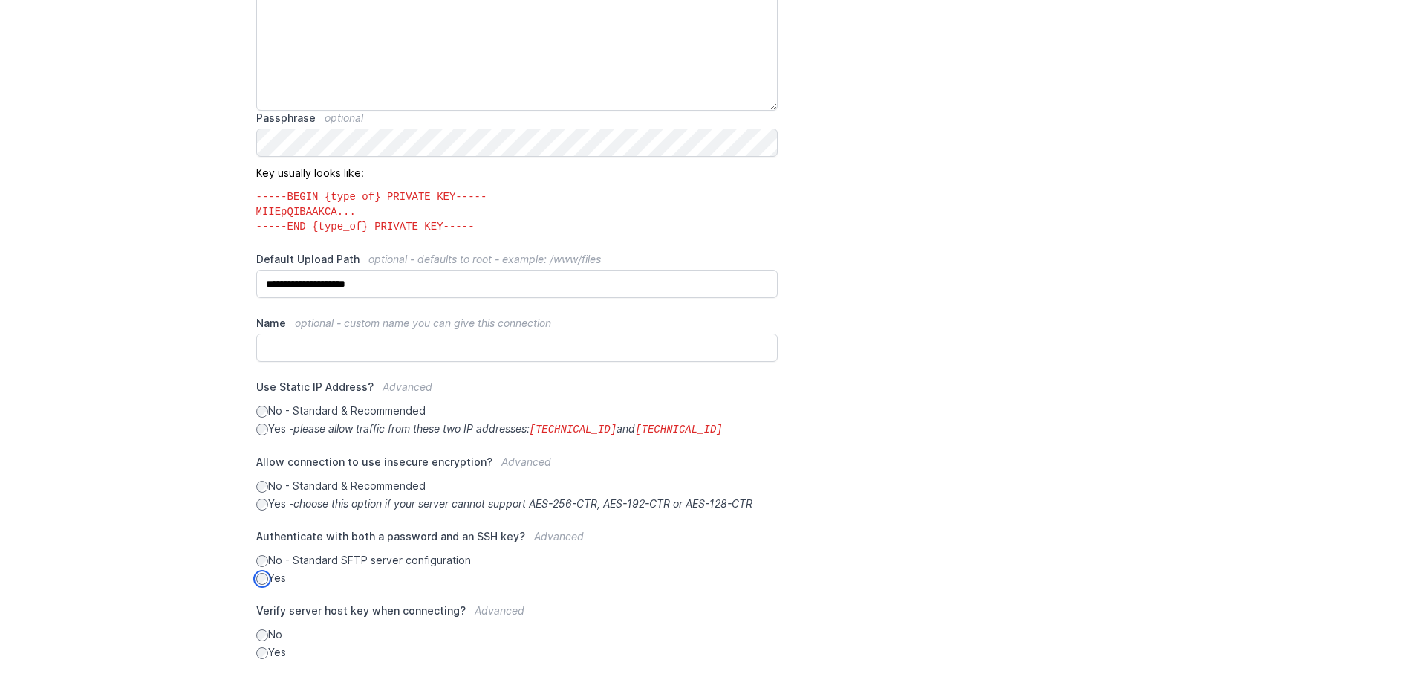
scroll to position [554, 0]
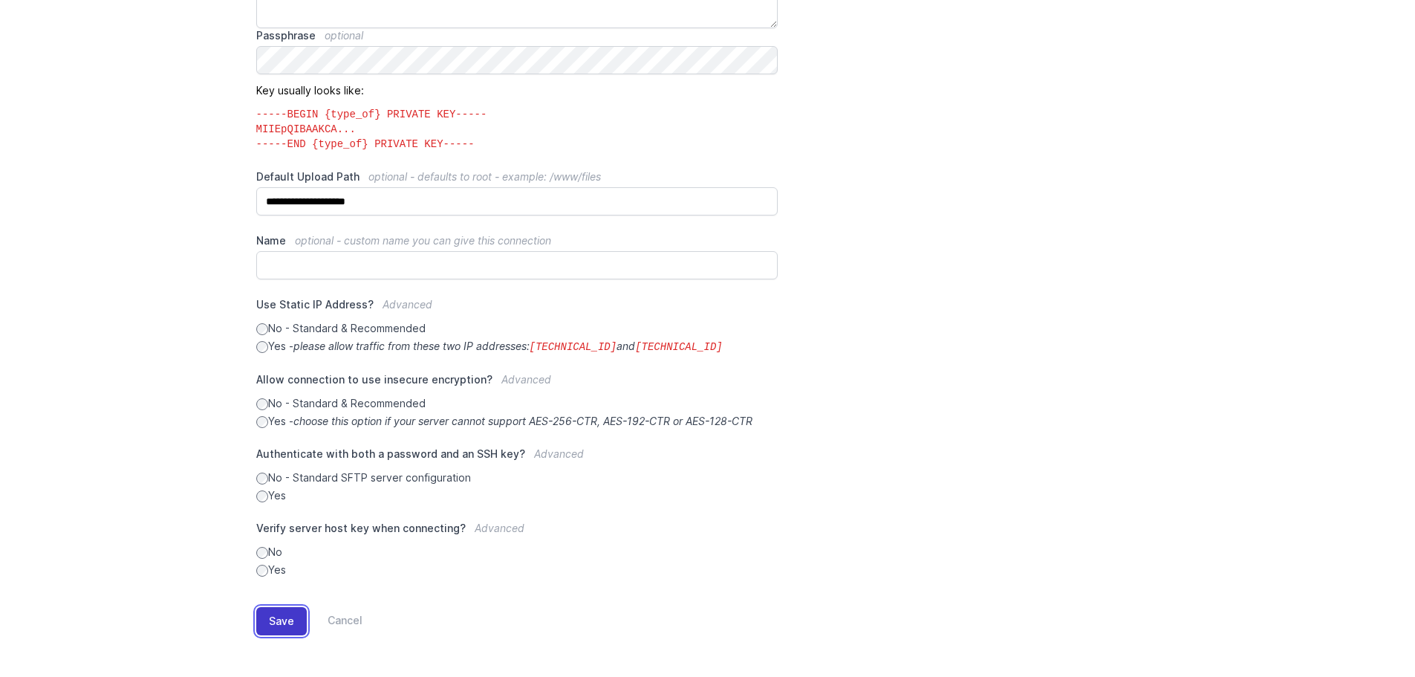
click at [292, 627] on button "Save" at bounding box center [281, 621] width 51 height 28
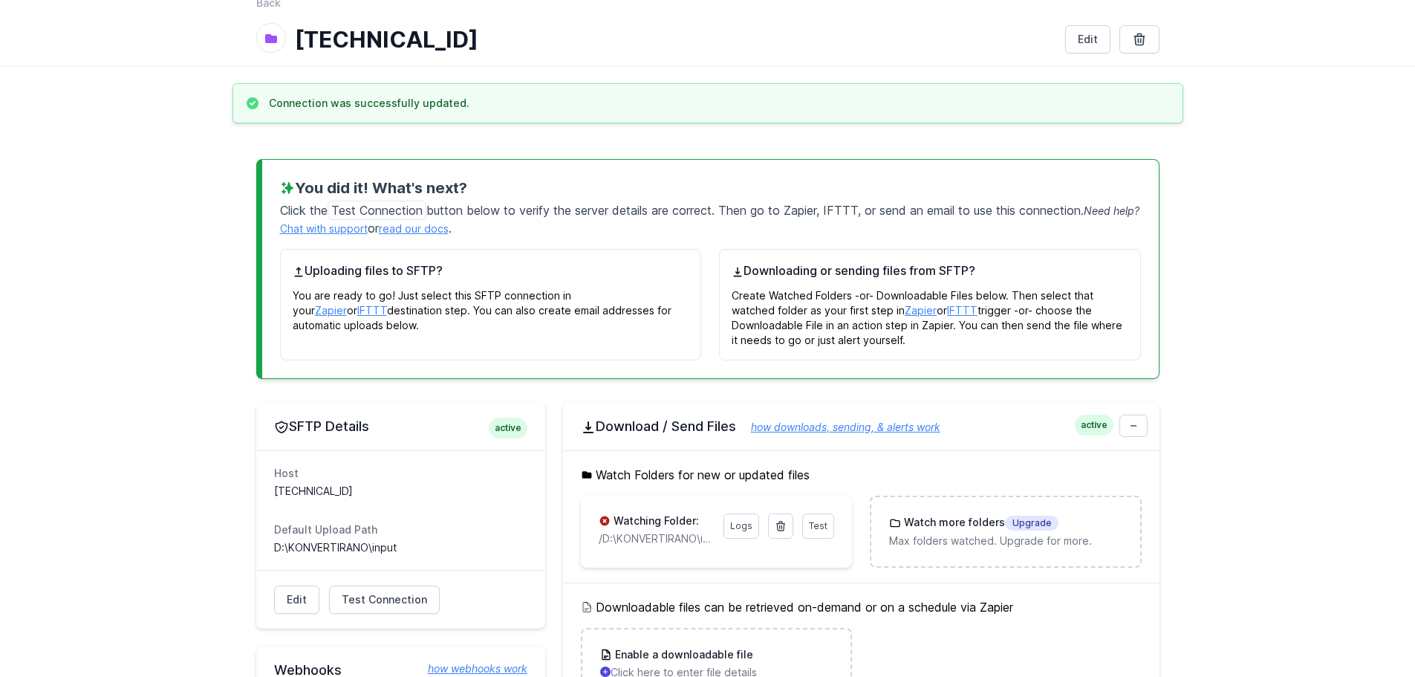
scroll to position [149, 0]
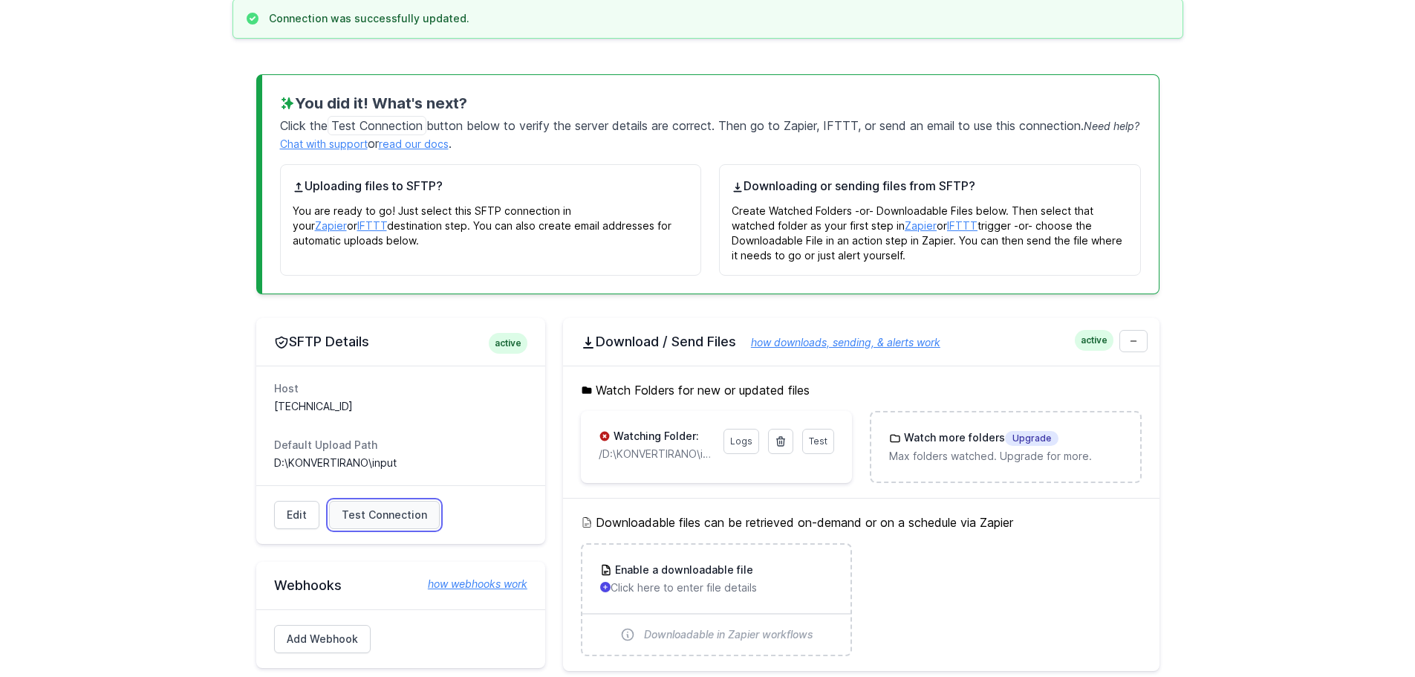
click at [390, 511] on span "Test Connection" at bounding box center [384, 514] width 85 height 15
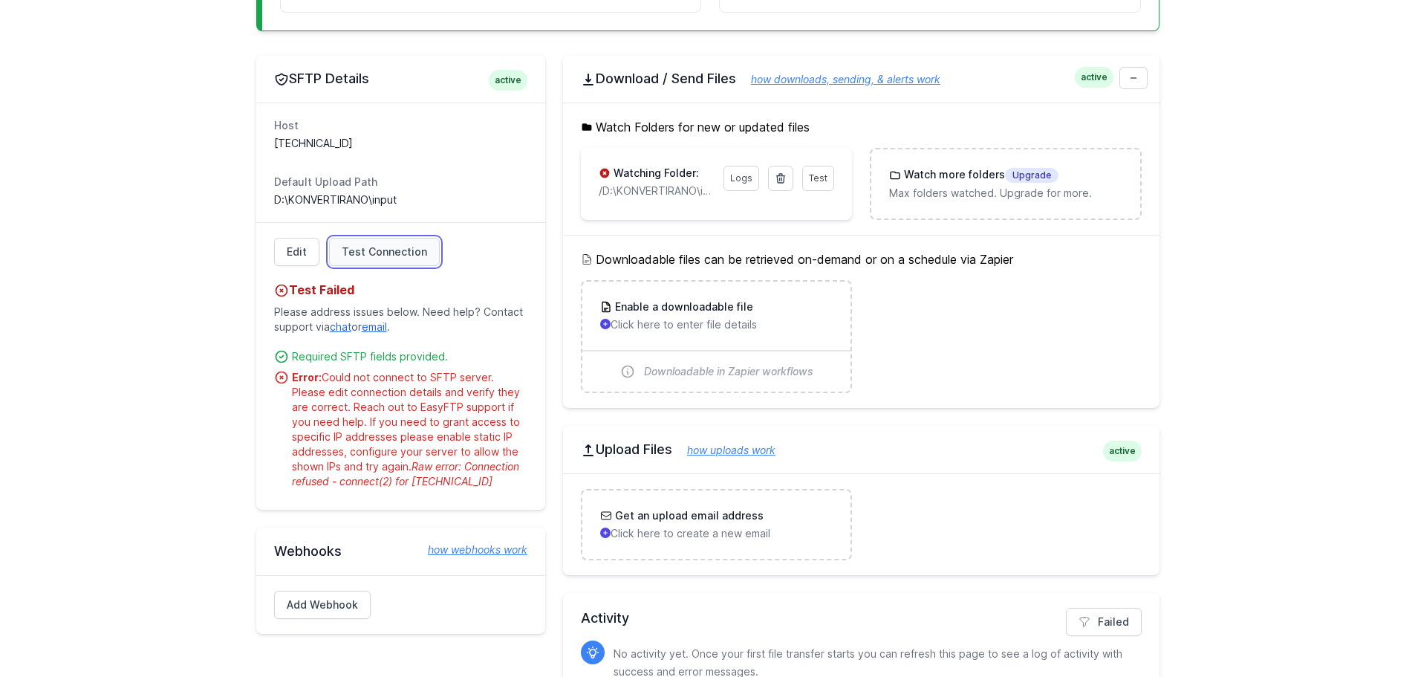
scroll to position [446, 0]
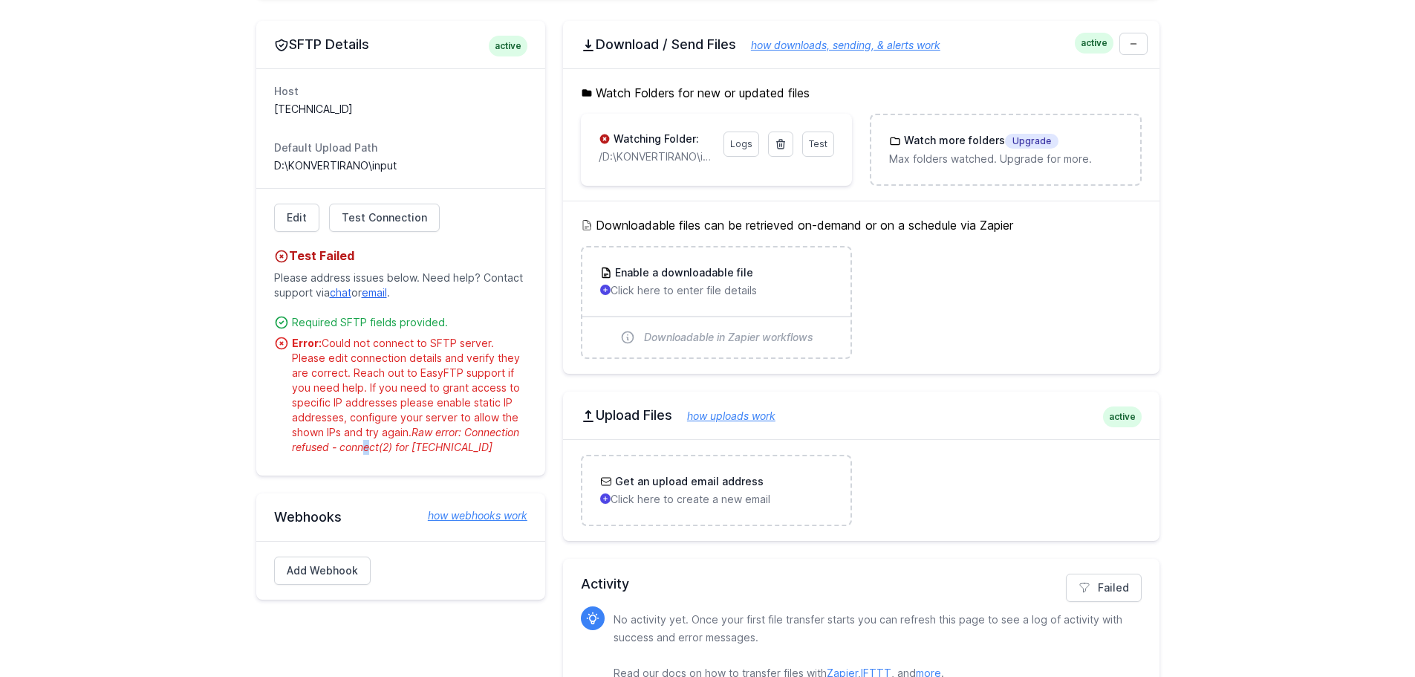
click at [358, 450] on span "Raw error: Connection refused - connect(2) for [TECHNICAL_ID]" at bounding box center [405, 439] width 227 height 27
drag, startPoint x: 329, startPoint y: 434, endPoint x: 354, endPoint y: 435, distance: 25.3
click at [354, 435] on div "Error: Could not connect to SFTP server. Please edit connection details and ver…" at bounding box center [409, 395] width 235 height 119
drag, startPoint x: 425, startPoint y: 423, endPoint x: 454, endPoint y: 421, distance: 29.0
click at [454, 421] on div "Error: Could not connect to SFTP server. Please edit connection details and ver…" at bounding box center [409, 395] width 235 height 119
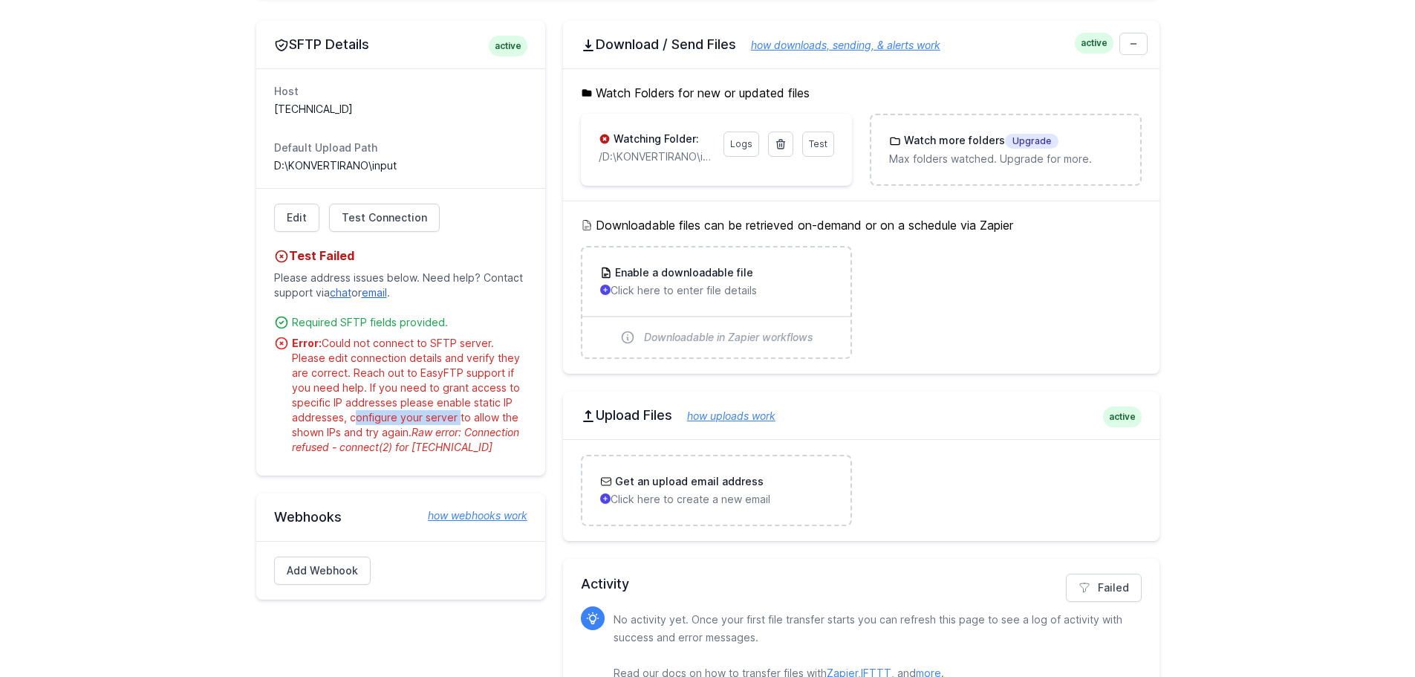
drag, startPoint x: 348, startPoint y: 417, endPoint x: 453, endPoint y: 416, distance: 104.7
click at [453, 416] on div "Error: Could not connect to SFTP server. Please edit connection details and ver…" at bounding box center [409, 395] width 235 height 119
drag, startPoint x: 345, startPoint y: 388, endPoint x: 481, endPoint y: 393, distance: 136.8
click at [481, 393] on div "Error: Could not connect to SFTP server. Please edit connection details and ver…" at bounding box center [409, 395] width 235 height 119
drag, startPoint x: 325, startPoint y: 404, endPoint x: 464, endPoint y: 404, distance: 138.9
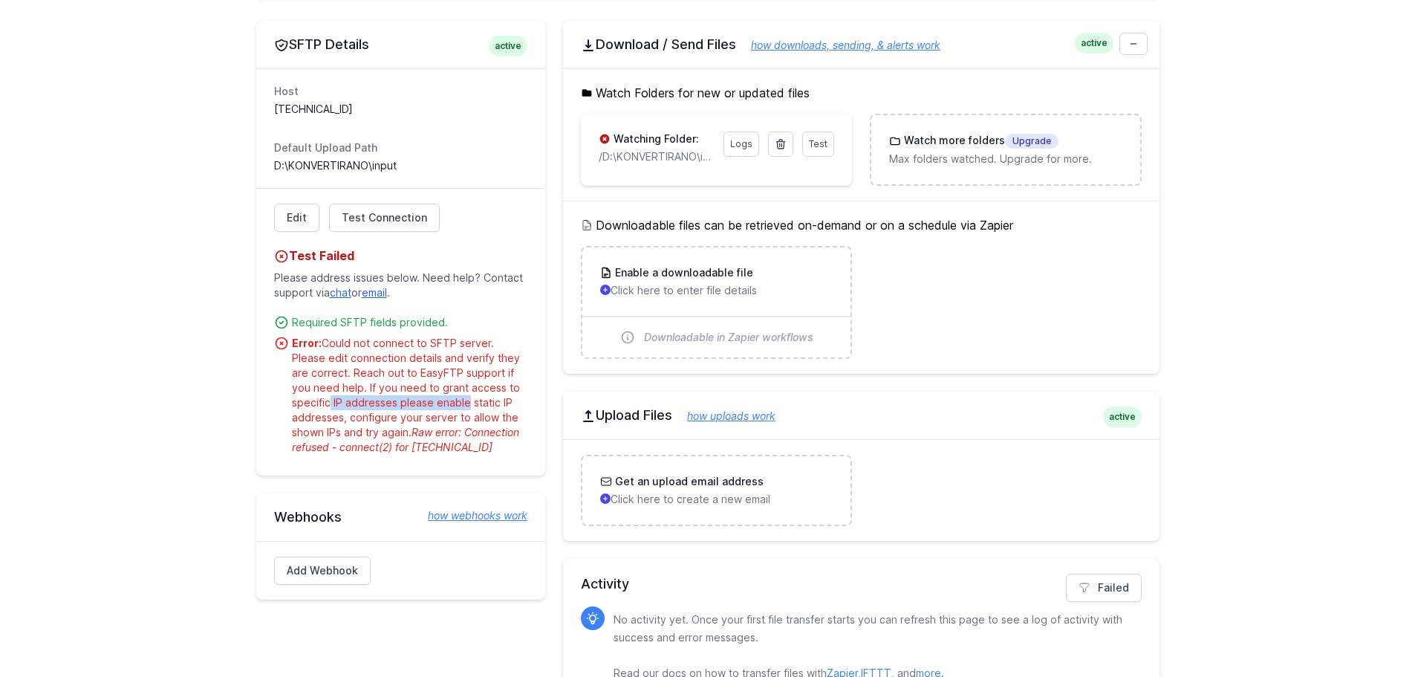
click at [464, 404] on div "Error: Could not connect to SFTP server. Please edit connection details and ver…" at bounding box center [409, 395] width 235 height 119
click at [351, 418] on div "Error: Could not connect to SFTP server. Please edit connection details and ver…" at bounding box center [409, 395] width 235 height 119
drag, startPoint x: 349, startPoint y: 418, endPoint x: 475, endPoint y: 418, distance: 126.3
click at [475, 418] on div "Error: Could not connect to SFTP server. Please edit connection details and ver…" at bounding box center [409, 395] width 235 height 119
drag, startPoint x: 320, startPoint y: 432, endPoint x: 366, endPoint y: 429, distance: 46.2
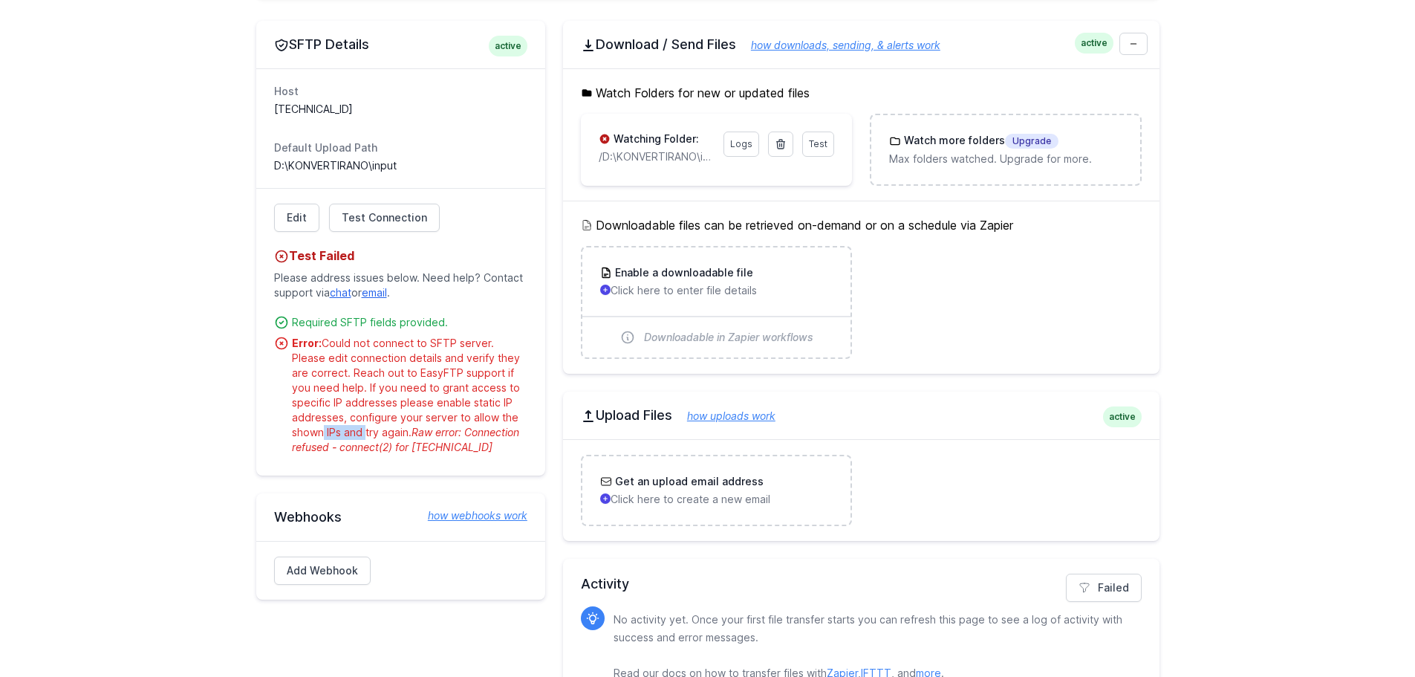
click at [365, 429] on div "Error: Could not connect to SFTP server. Please edit connection details and ver…" at bounding box center [409, 395] width 235 height 119
drag, startPoint x: 445, startPoint y: 406, endPoint x: 464, endPoint y: 406, distance: 19.3
click at [464, 406] on div "Error: Could not connect to SFTP server. Please edit connection details and ver…" at bounding box center [409, 395] width 235 height 119
drag, startPoint x: 305, startPoint y: 431, endPoint x: 400, endPoint y: 426, distance: 95.2
click at [400, 426] on div "Error: Could not connect to SFTP server. Please edit connection details and ver…" at bounding box center [409, 395] width 235 height 119
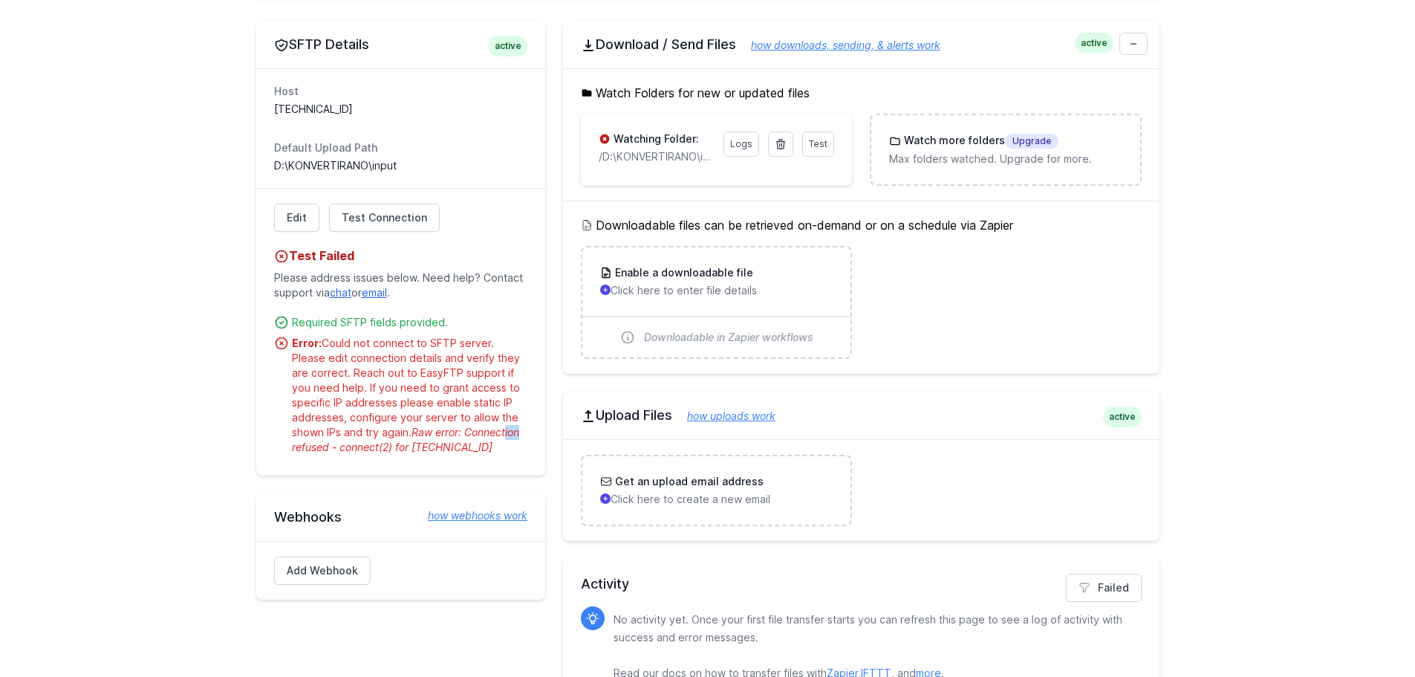
drag, startPoint x: 505, startPoint y: 428, endPoint x: 518, endPoint y: 430, distance: 13.6
click at [518, 429] on span "Raw error: Connection refused - connect(2) for 78.1.57.195:22" at bounding box center [405, 439] width 227 height 27
drag, startPoint x: 410, startPoint y: 388, endPoint x: 455, endPoint y: 395, distance: 45.1
click at [455, 395] on div "Error: Could not connect to SFTP server. Please edit connection details and ver…" at bounding box center [409, 395] width 235 height 119
click at [449, 408] on div "Error: Could not connect to SFTP server. Please edit connection details and ver…" at bounding box center [409, 395] width 235 height 119
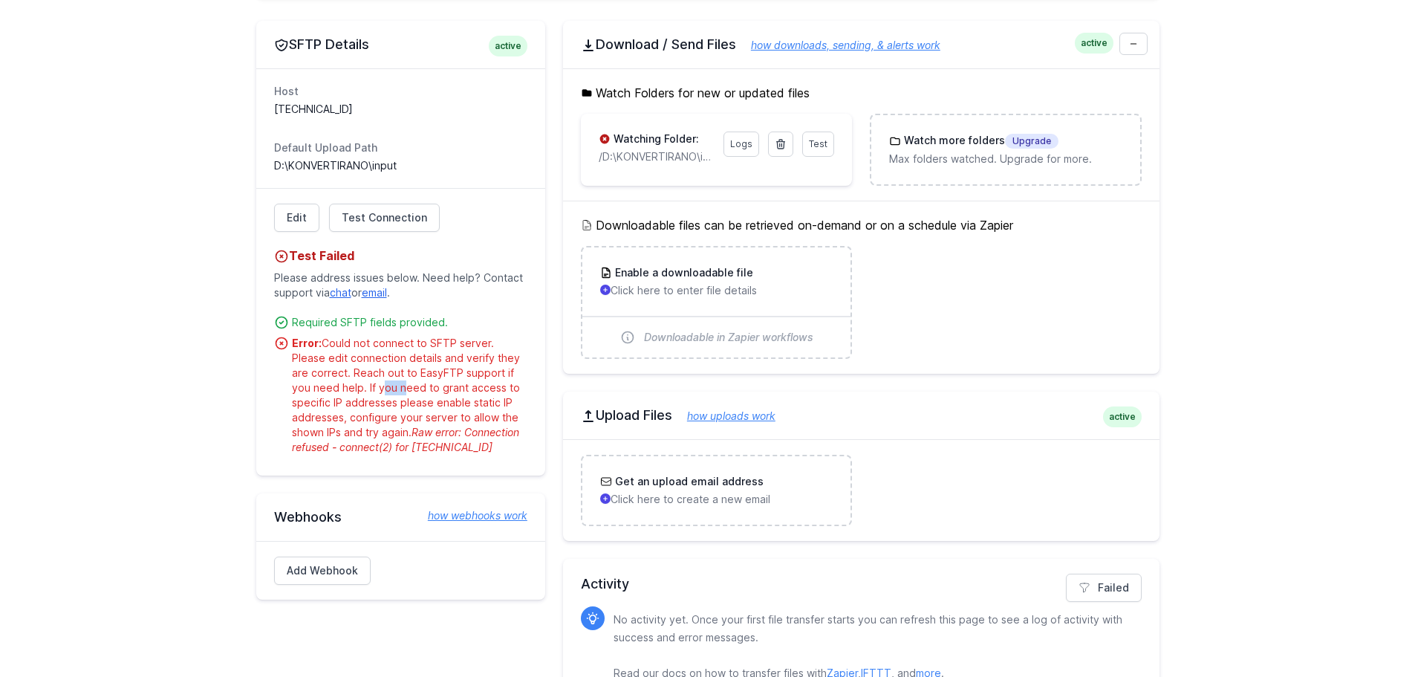
drag, startPoint x: 375, startPoint y: 391, endPoint x: 354, endPoint y: 391, distance: 20.8
click at [357, 391] on div "Error: Could not connect to SFTP server. Please edit connection details and ver…" at bounding box center [409, 395] width 235 height 119
click at [425, 390] on div "Error: Could not connect to SFTP server. Please edit connection details and ver…" at bounding box center [409, 395] width 235 height 119
drag, startPoint x: 388, startPoint y: 403, endPoint x: 458, endPoint y: 403, distance: 69.8
click at [458, 403] on div "Error: Could not connect to SFTP server. Please edit connection details and ver…" at bounding box center [409, 395] width 235 height 119
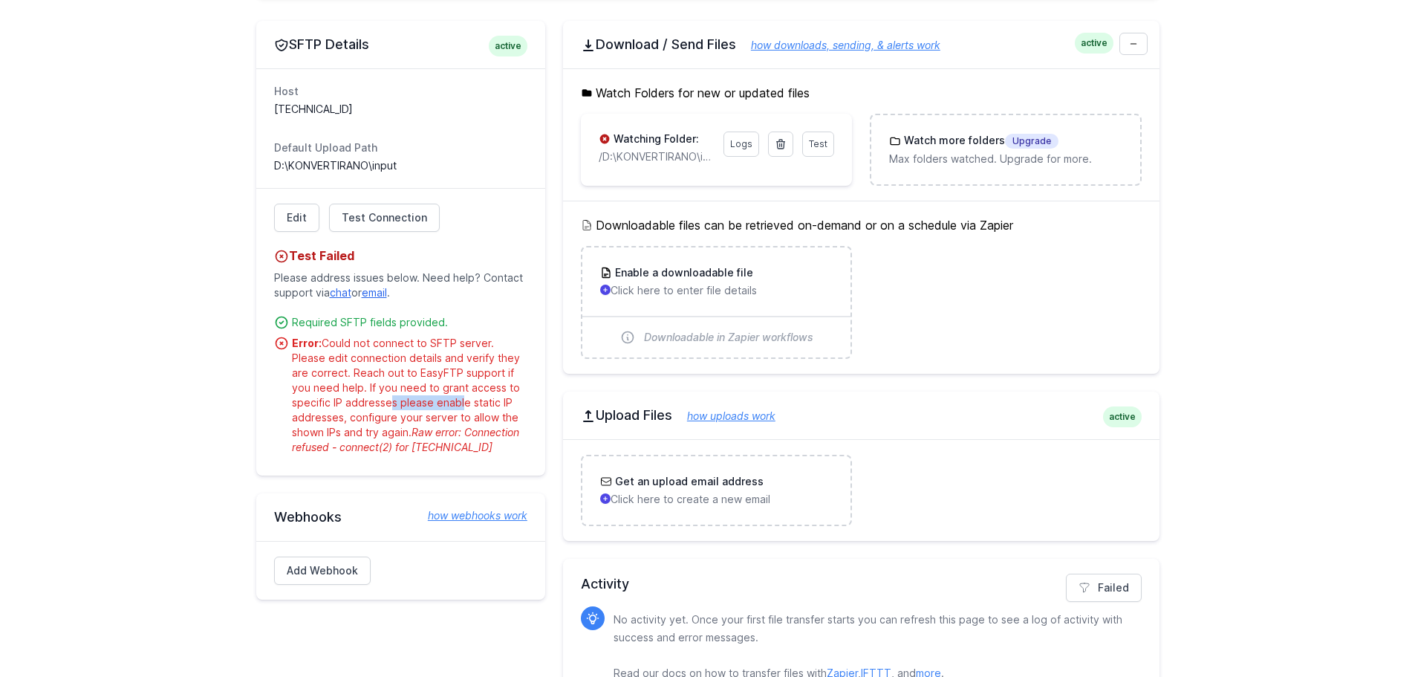
drag, startPoint x: 347, startPoint y: 113, endPoint x: 257, endPoint y: 114, distance: 89.9
click at [257, 114] on div "Host 78.1.57.195:22 Default Upload Path D:\KONVERTIRANO\input" at bounding box center [400, 128] width 289 height 120
copy dd "78.1.57.195:22"
click at [280, 221] on link "Edit" at bounding box center [296, 218] width 45 height 28
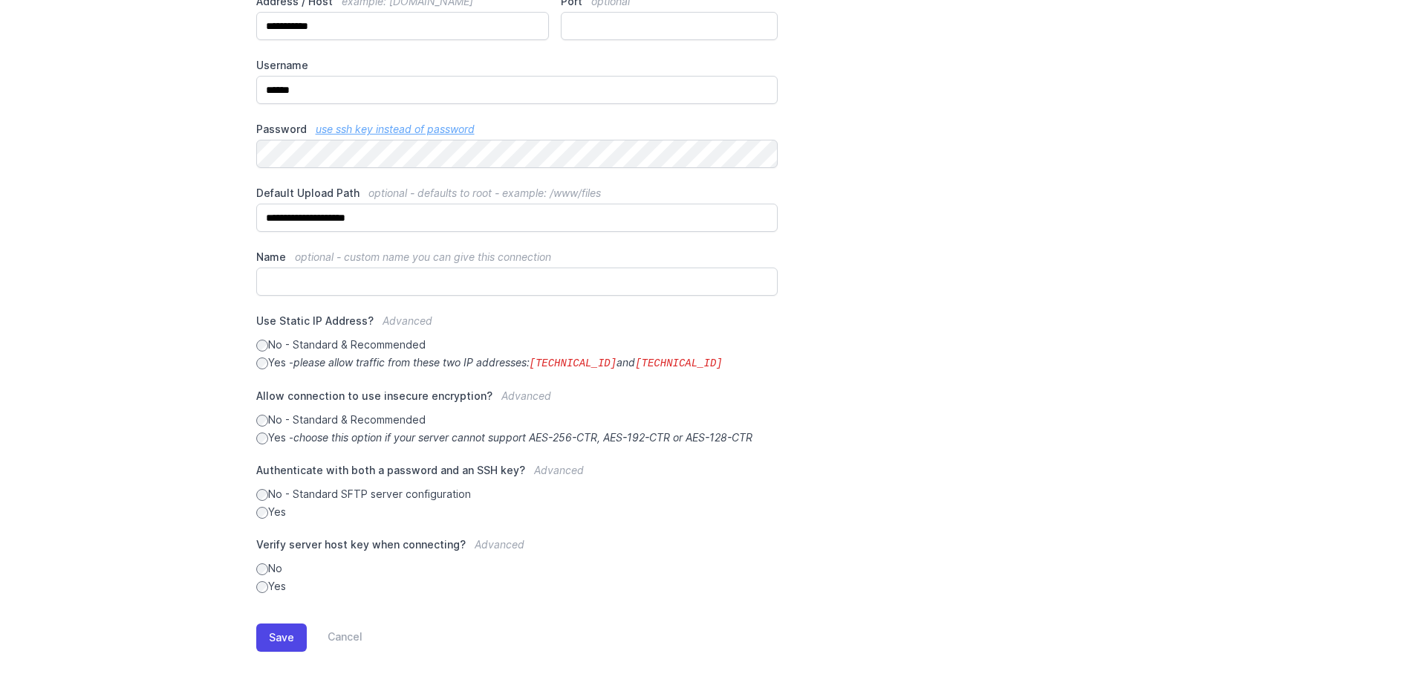
scroll to position [229, 0]
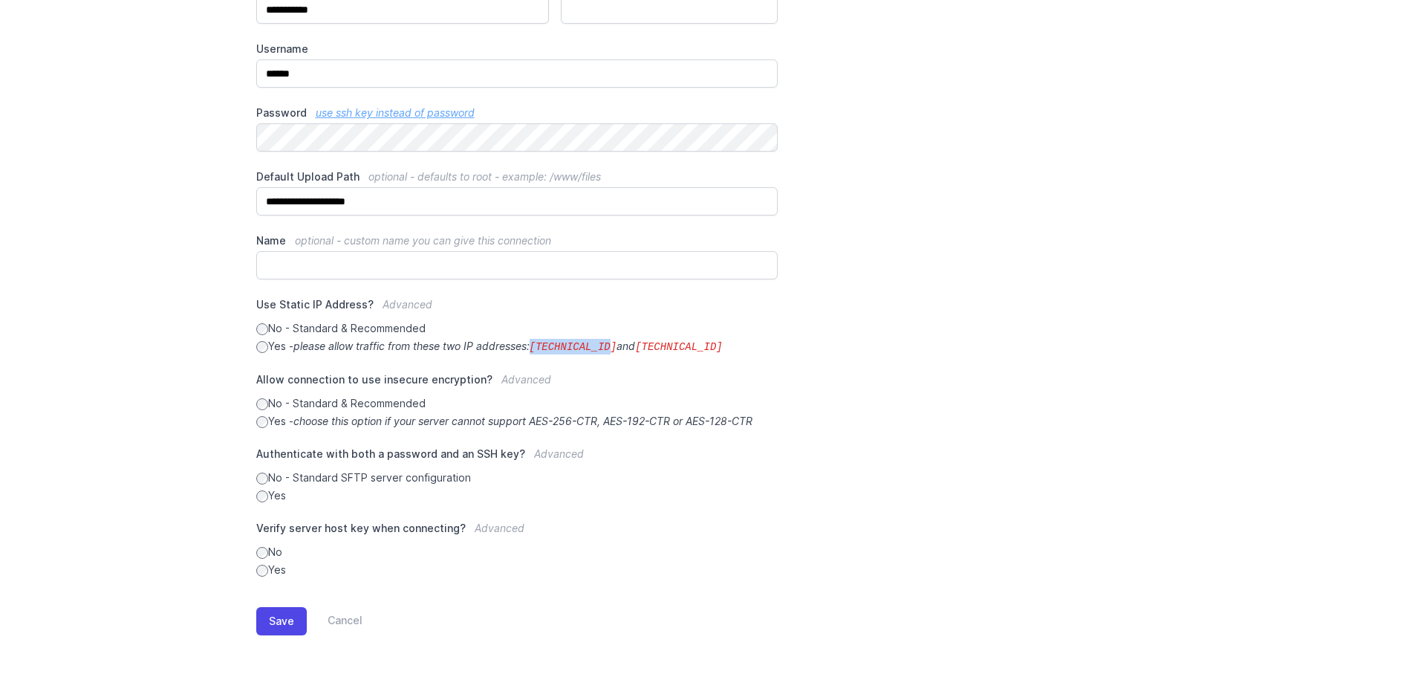
drag, startPoint x: 542, startPoint y: 350, endPoint x: 614, endPoint y: 350, distance: 72.1
click at [614, 350] on code "34.238.108.61" at bounding box center [574, 347] width 88 height 12
copy code "34.238.108.61"
drag, startPoint x: 640, startPoint y: 346, endPoint x: 710, endPoint y: 351, distance: 70.0
click at [710, 351] on label "Yes - please allow traffic from these two IP addresses: 34.238.108.61 and 34.23…" at bounding box center [517, 347] width 522 height 16
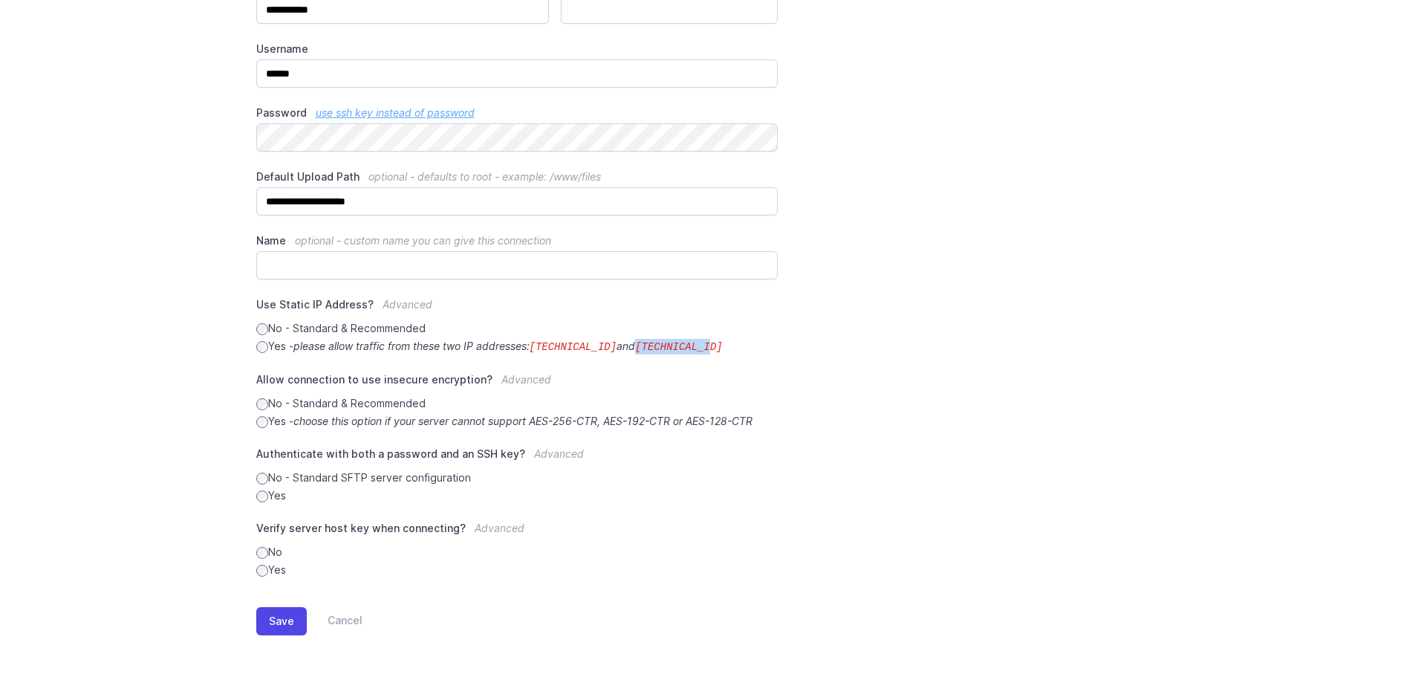
copy code "34.239.17.55"
click at [263, 625] on button "Save" at bounding box center [281, 621] width 51 height 28
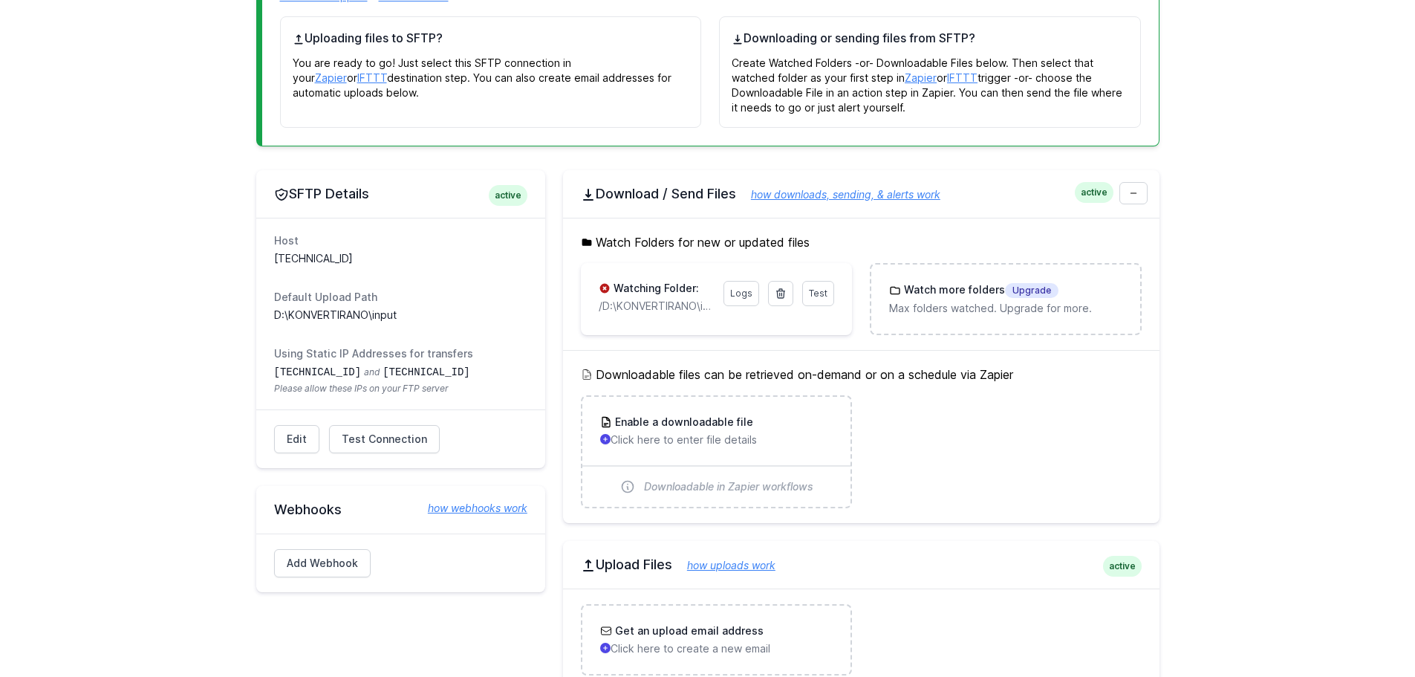
scroll to position [297, 0]
click at [391, 443] on span "Test Connection" at bounding box center [384, 438] width 85 height 15
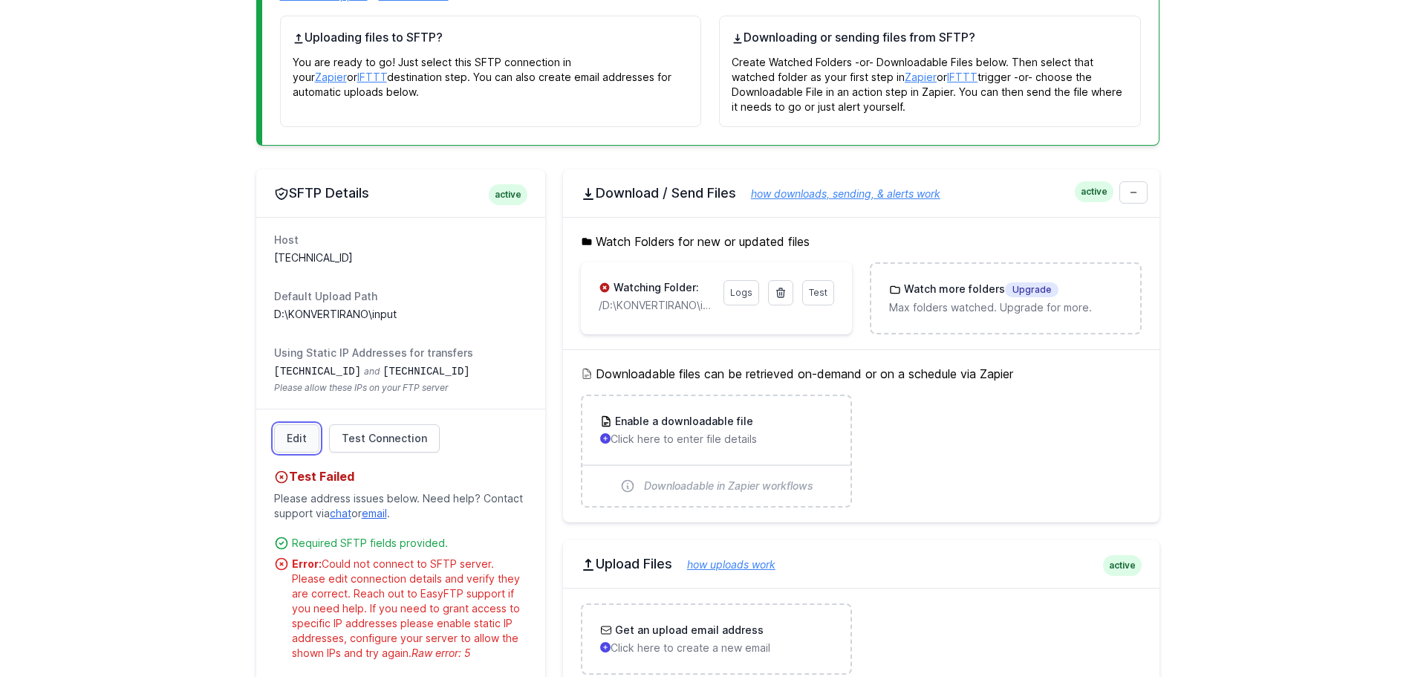
click at [299, 440] on link "Edit" at bounding box center [296, 438] width 45 height 28
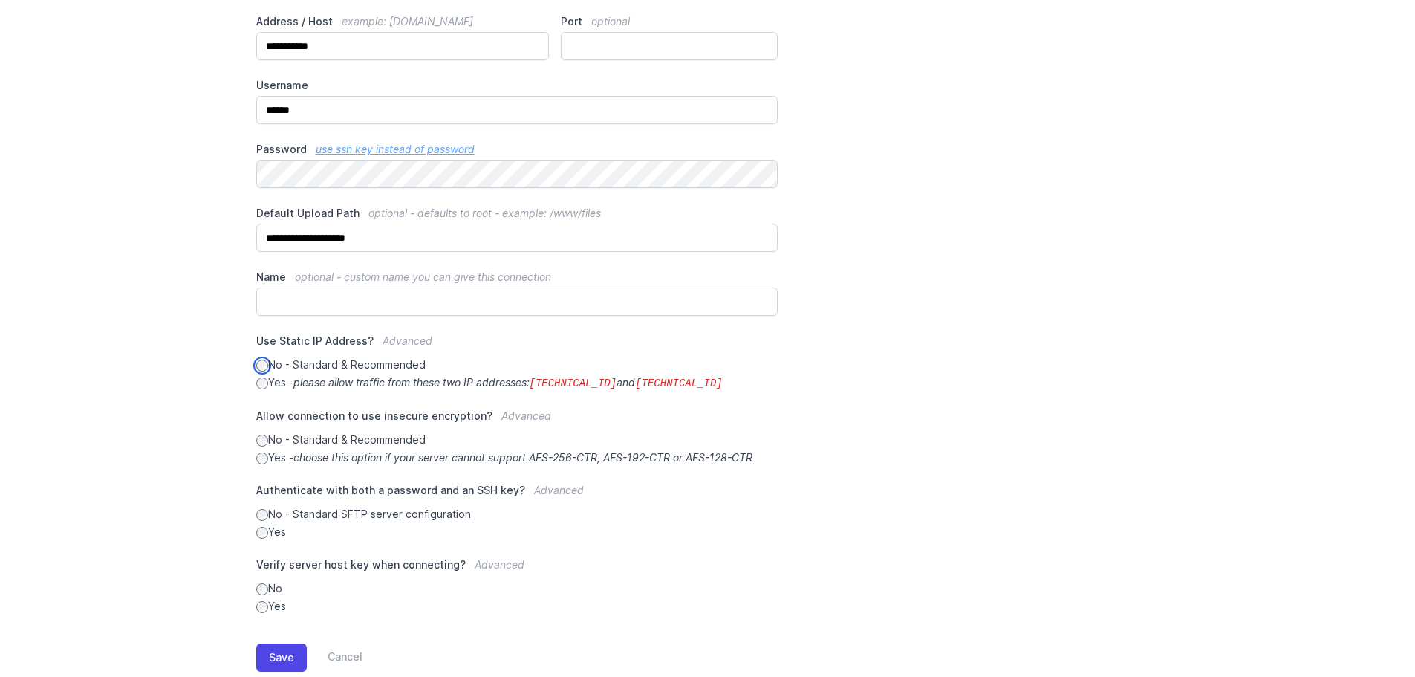
scroll to position [229, 0]
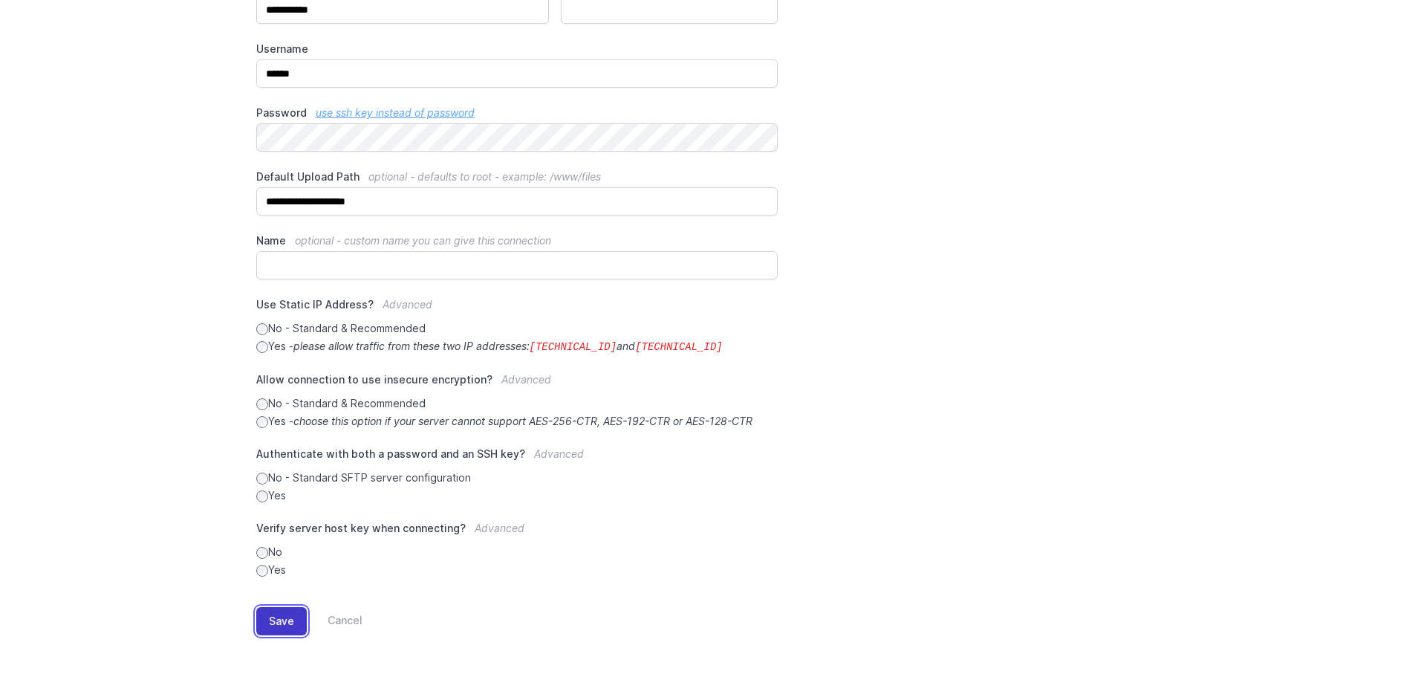
click at [274, 613] on button "Save" at bounding box center [281, 621] width 51 height 28
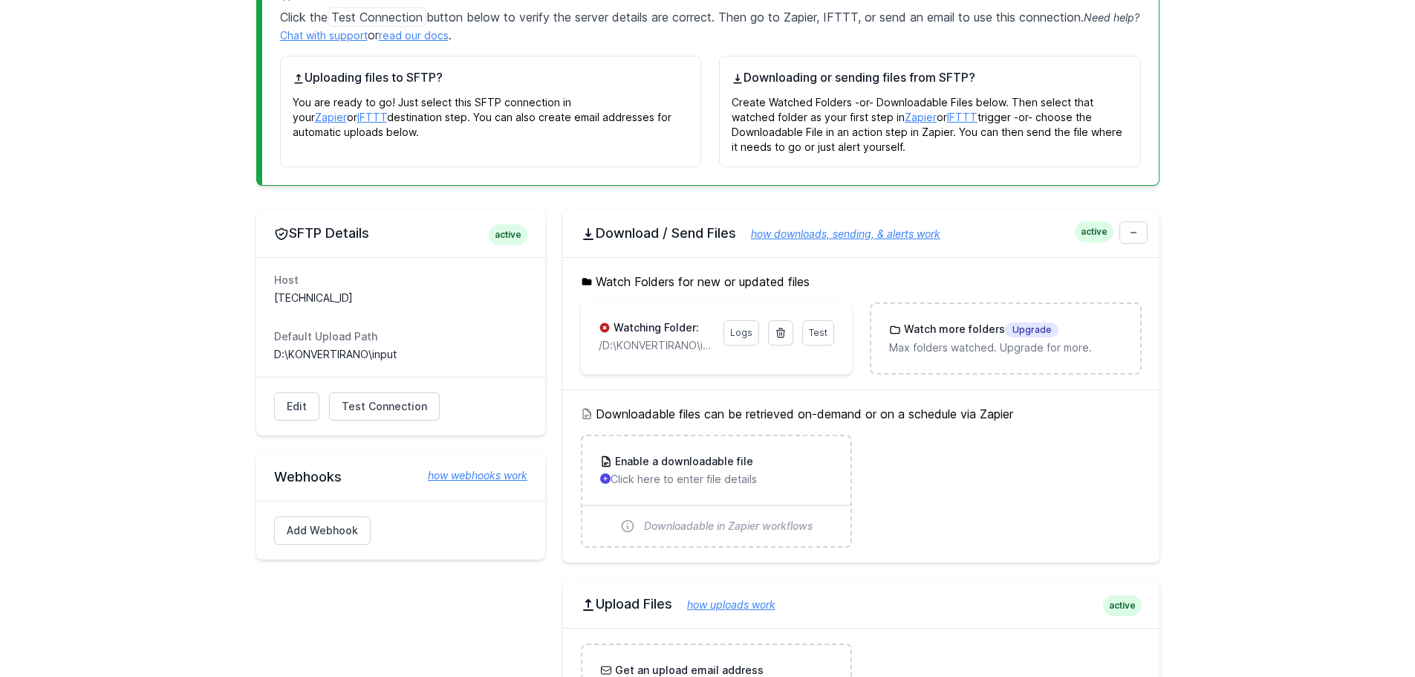
scroll to position [297, 0]
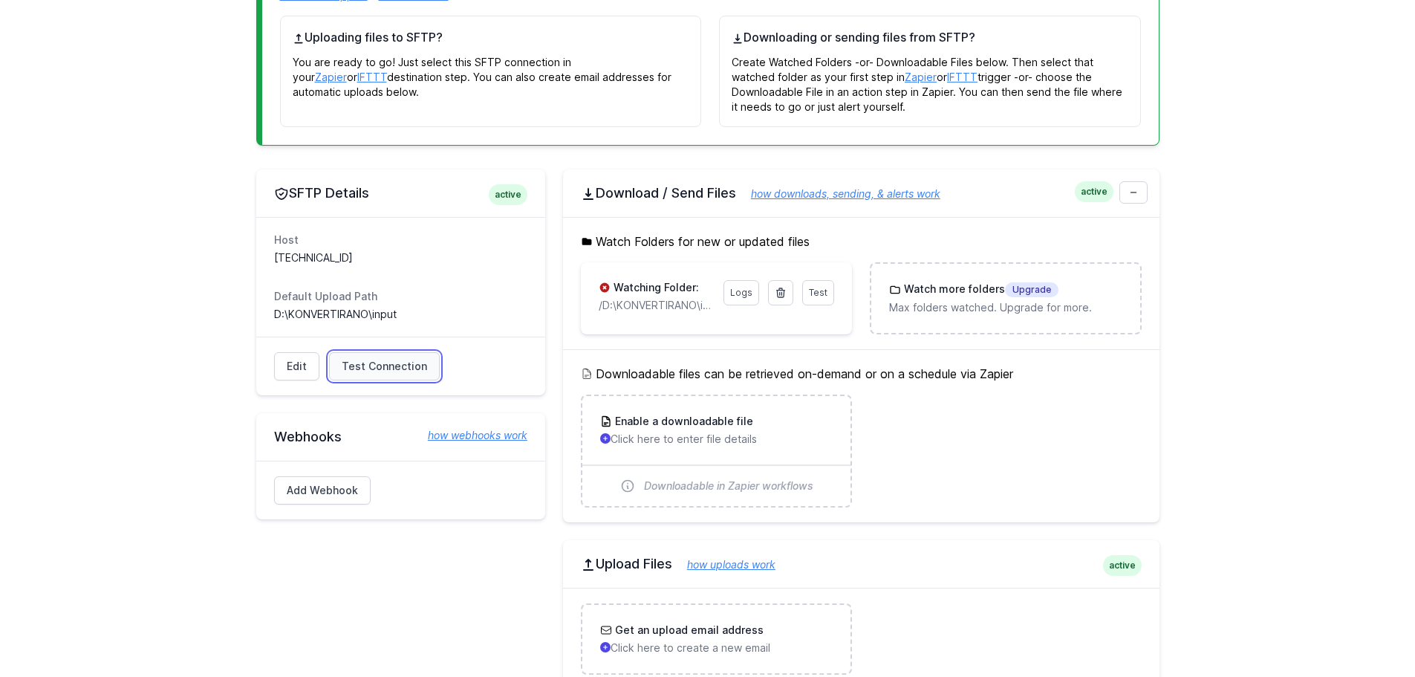
click at [374, 362] on span "Test Connection" at bounding box center [384, 366] width 85 height 15
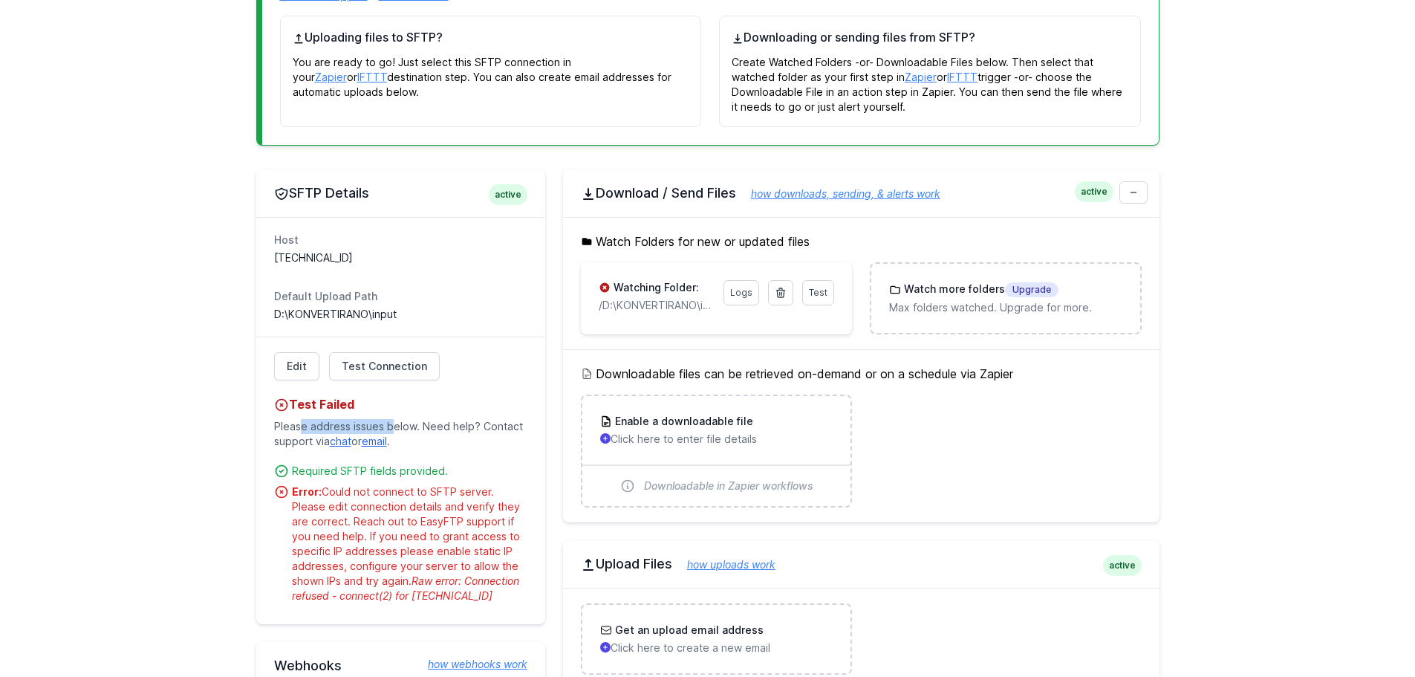
drag, startPoint x: 302, startPoint y: 418, endPoint x: 388, endPoint y: 421, distance: 86.2
click at [388, 421] on p "Please address issues below. Need help? Contact support via chat or email ." at bounding box center [400, 434] width 253 height 42
drag, startPoint x: 500, startPoint y: 435, endPoint x: 541, endPoint y: 436, distance: 40.9
click at [541, 436] on div "Edit Test Connection Test Failed Please address issues below. Need help? Contac…" at bounding box center [400, 479] width 289 height 287
drag, startPoint x: 325, startPoint y: 428, endPoint x: 411, endPoint y: 428, distance: 86.2
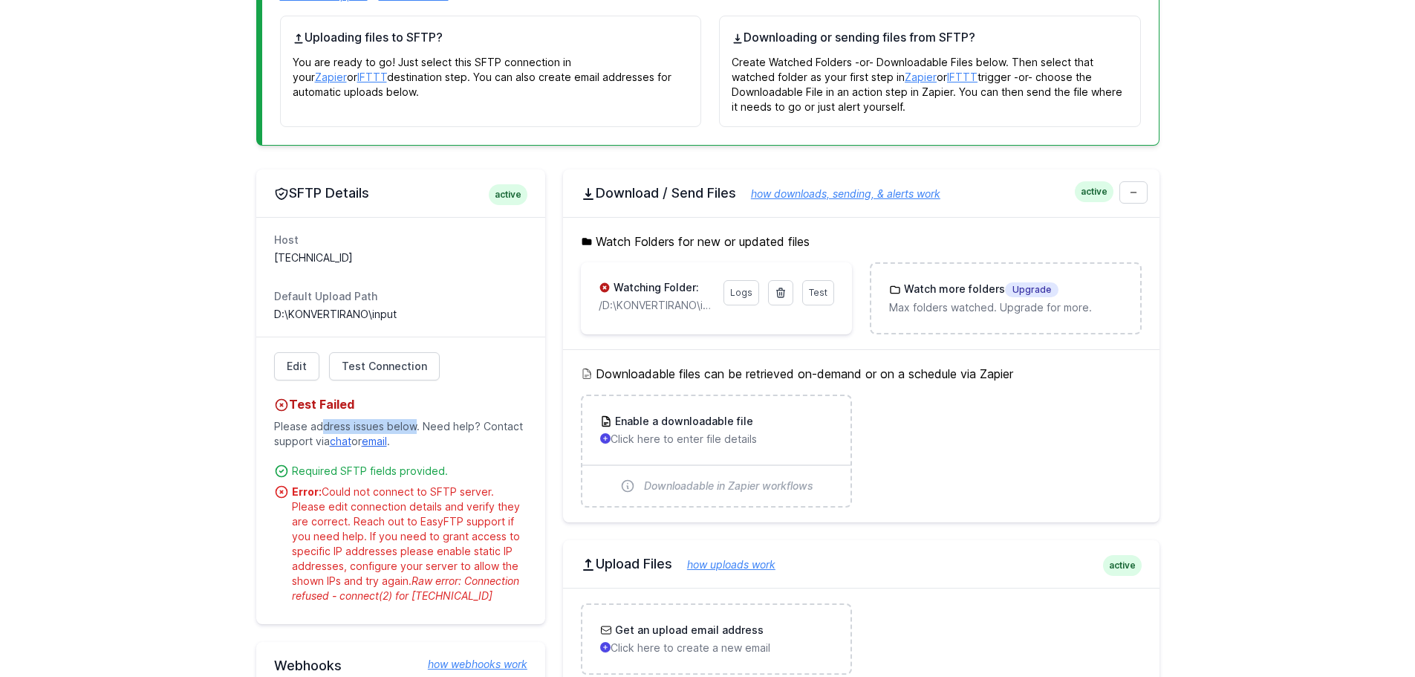
click at [411, 428] on p "Please address issues below. Need help? Contact support via chat or email ." at bounding box center [400, 434] width 253 height 42
drag, startPoint x: 328, startPoint y: 466, endPoint x: 417, endPoint y: 470, distance: 89.2
click at [417, 470] on div "Required SFTP fields provided." at bounding box center [409, 471] width 235 height 15
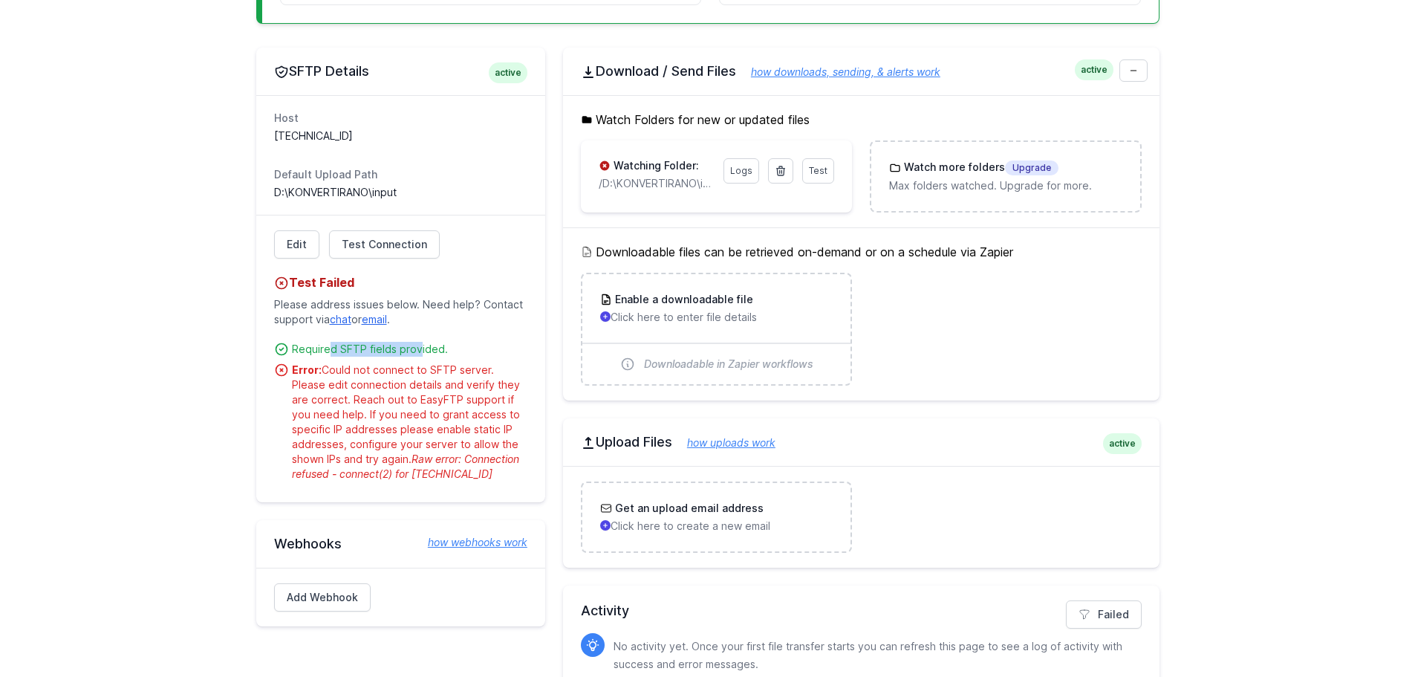
scroll to position [484, 0]
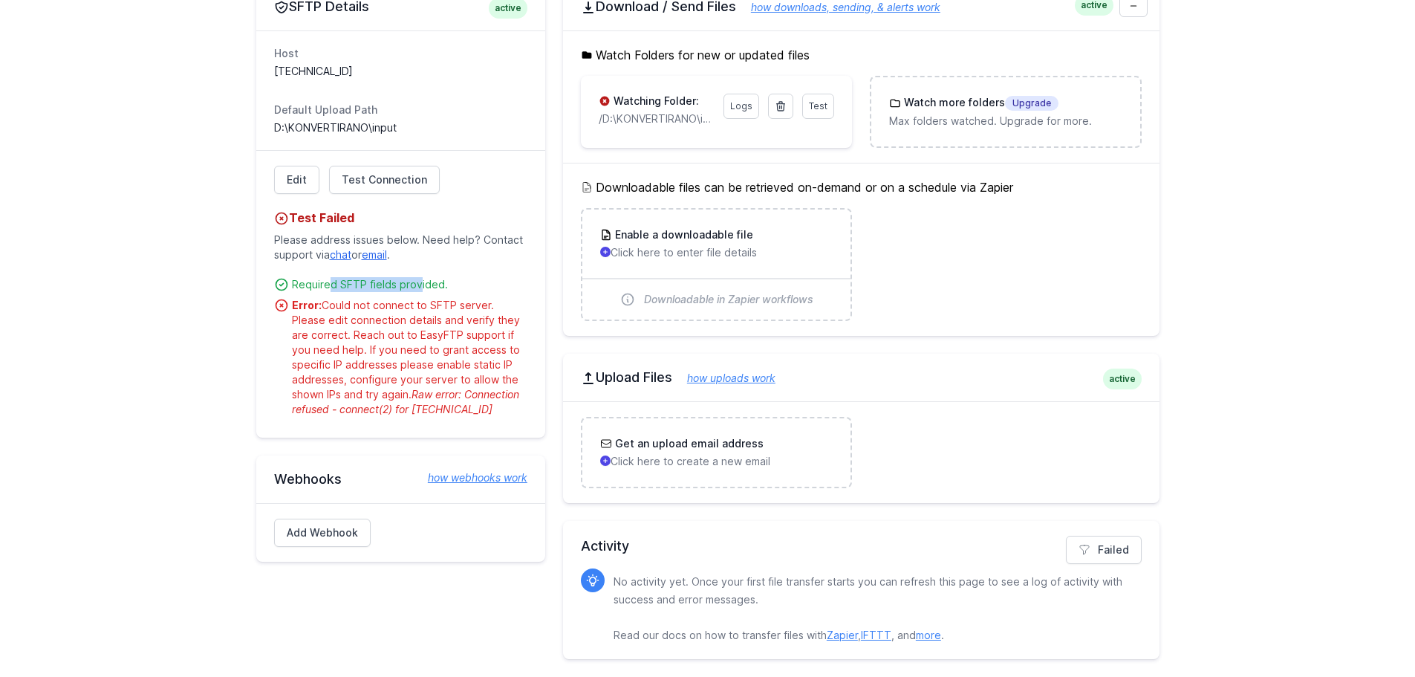
drag, startPoint x: 350, startPoint y: 410, endPoint x: 487, endPoint y: 413, distance: 137.5
click at [487, 413] on div "Error: Could not connect to SFTP server. Please edit connection details and ver…" at bounding box center [409, 357] width 235 height 119
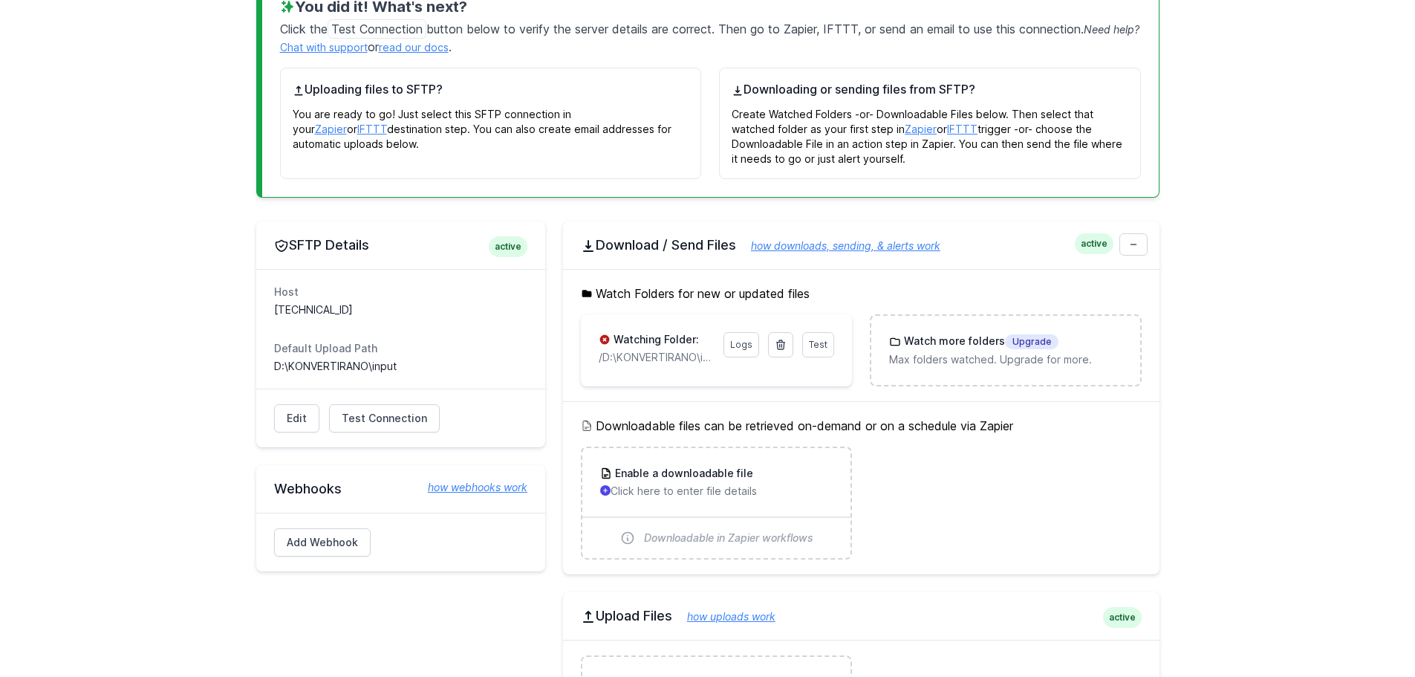
scroll to position [185, 0]
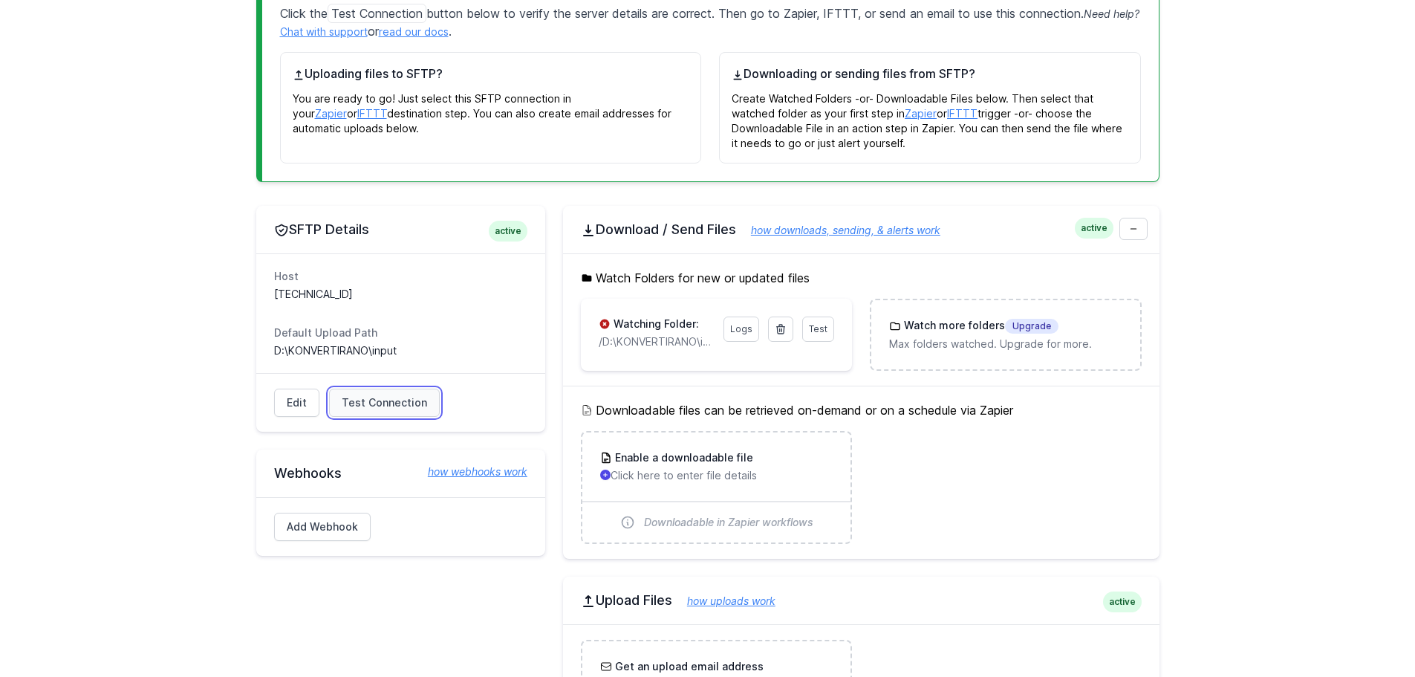
click at [403, 400] on span "Test Connection" at bounding box center [384, 402] width 85 height 15
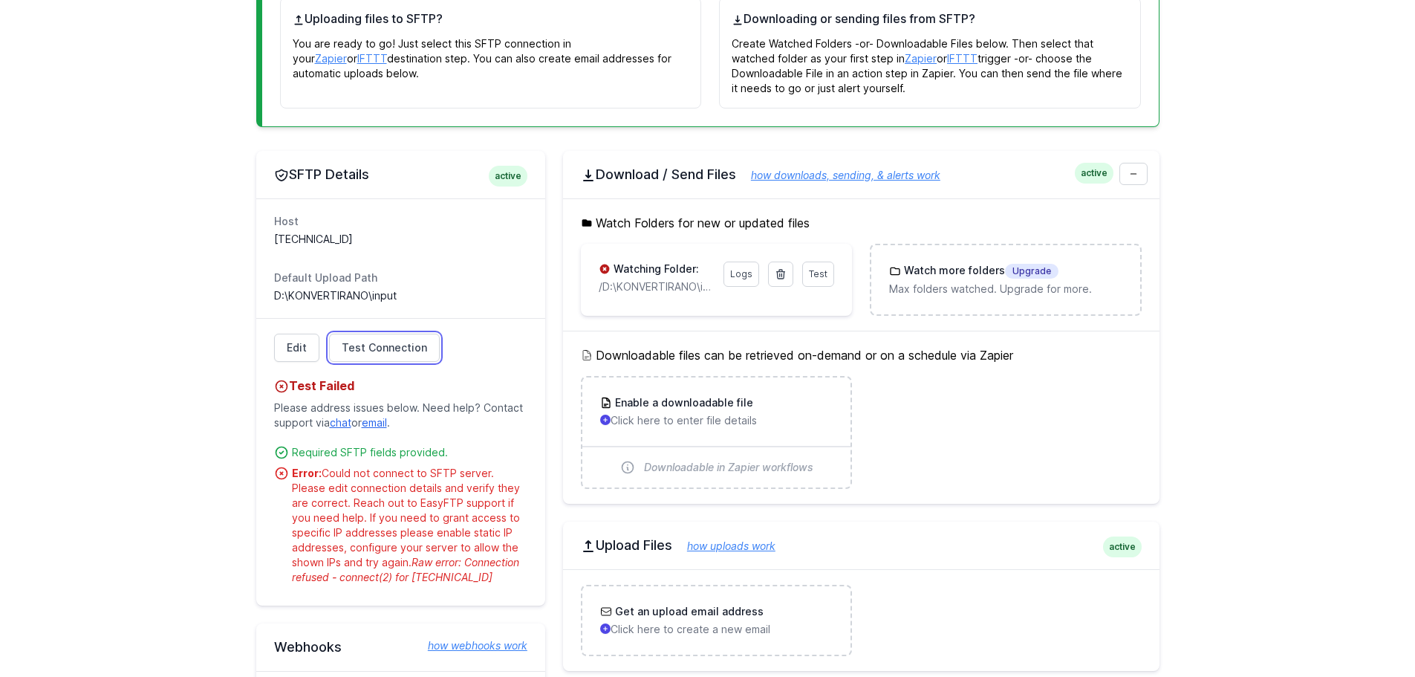
scroll to position [408, 0]
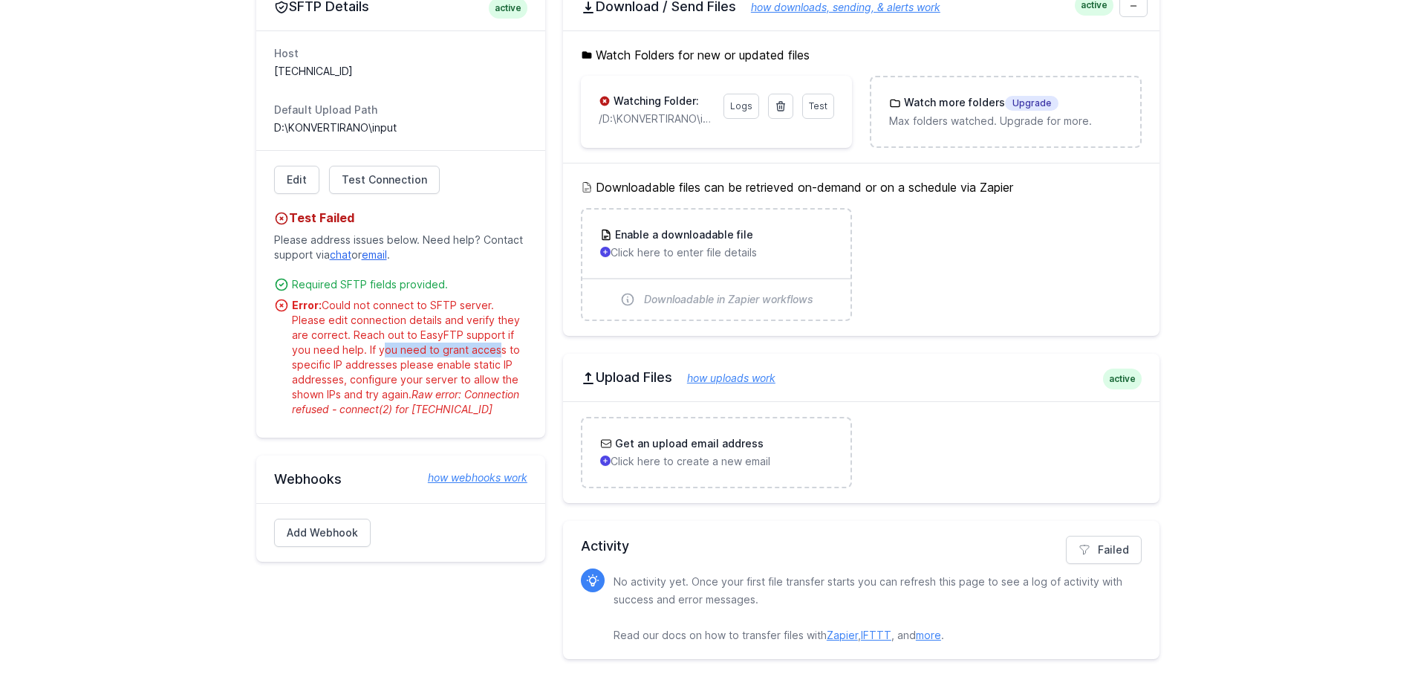
drag, startPoint x: 357, startPoint y: 349, endPoint x: 470, endPoint y: 348, distance: 113.7
click at [470, 348] on div "Error: Could not connect to SFTP server. Please edit connection details and ver…" at bounding box center [409, 357] width 235 height 119
drag, startPoint x: 343, startPoint y: 365, endPoint x: 478, endPoint y: 365, distance: 134.4
click at [478, 365] on div "Error: Could not connect to SFTP server. Please edit connection details and ver…" at bounding box center [409, 357] width 235 height 119
drag, startPoint x: 357, startPoint y: 380, endPoint x: 492, endPoint y: 381, distance: 135.9
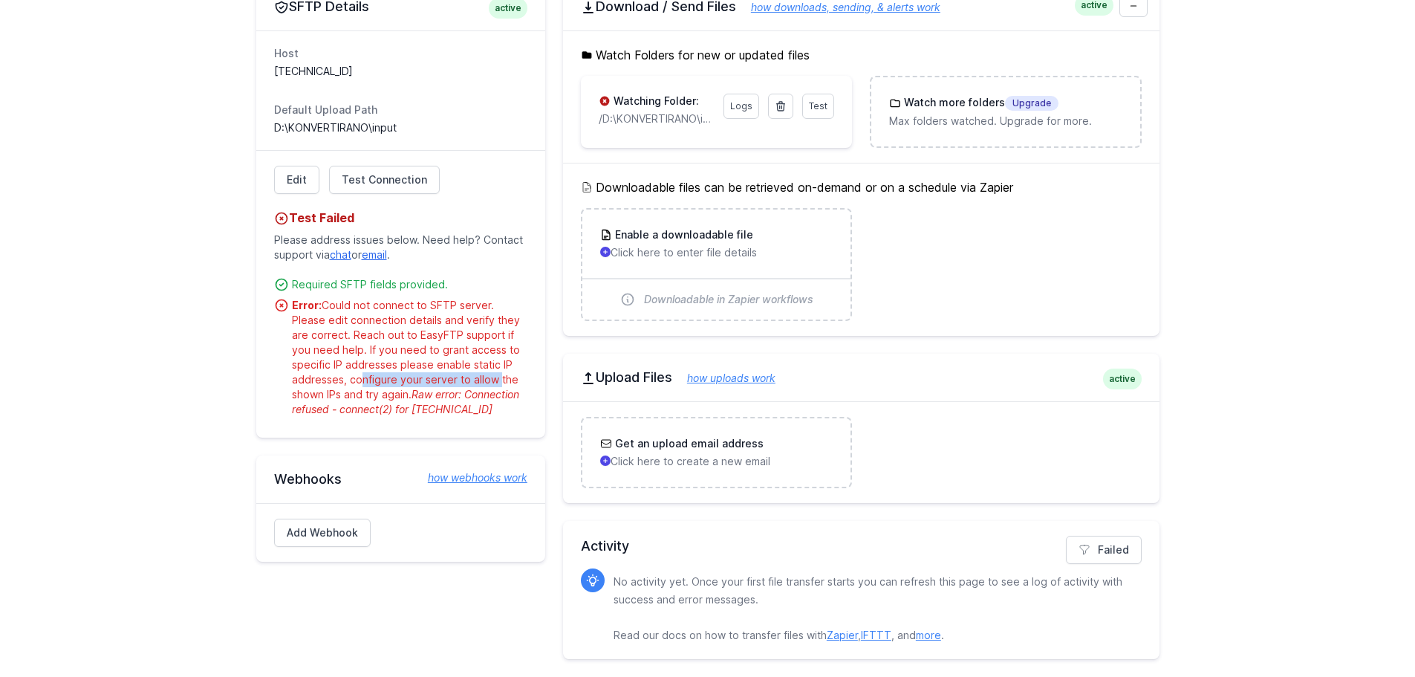
click at [492, 381] on div "Error: Could not connect to SFTP server. Please edit connection details and ver…" at bounding box center [409, 357] width 235 height 119
drag, startPoint x: 310, startPoint y: 391, endPoint x: 441, endPoint y: 388, distance: 130.8
click at [441, 388] on div "Error: Could not connect to SFTP server. Please edit connection details and ver…" at bounding box center [409, 357] width 235 height 119
drag, startPoint x: 728, startPoint y: 578, endPoint x: 951, endPoint y: 575, distance: 222.9
click at [951, 575] on p "No activity yet. Once your first file transfer starts you can refresh this page…" at bounding box center [872, 608] width 516 height 71
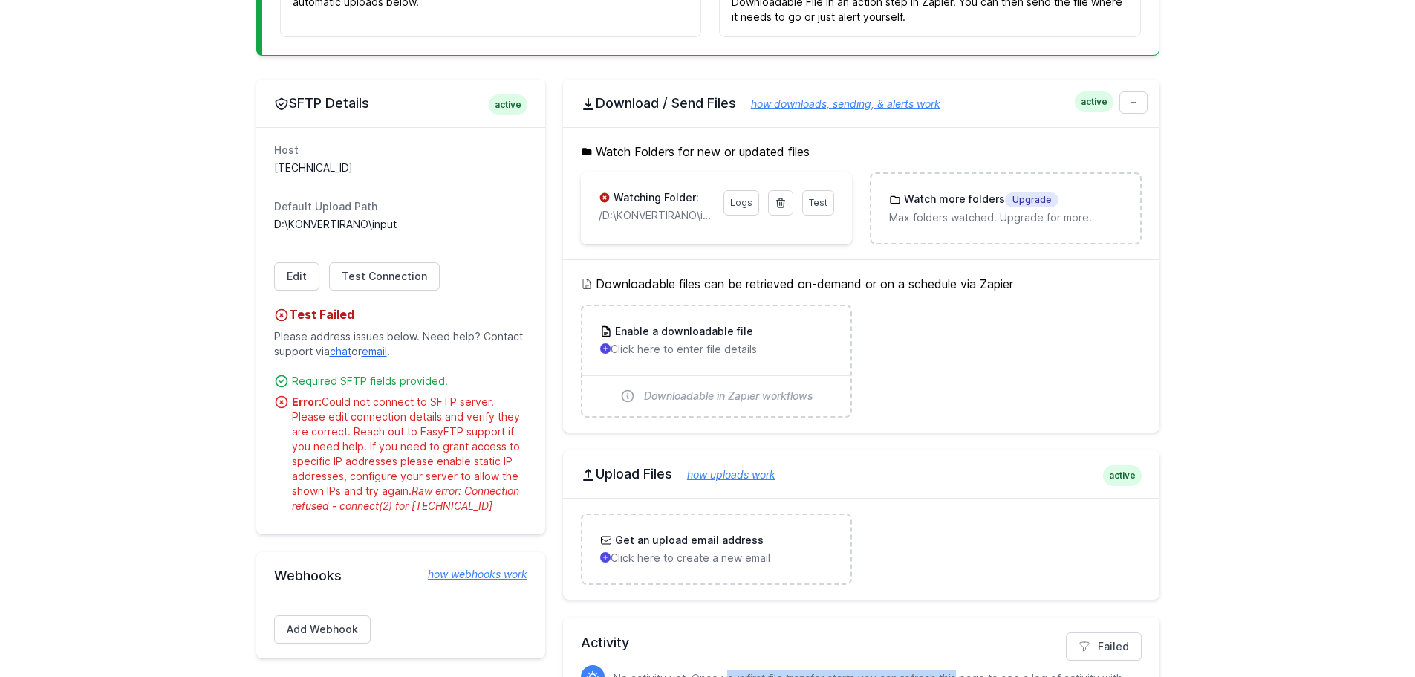
scroll to position [36, 0]
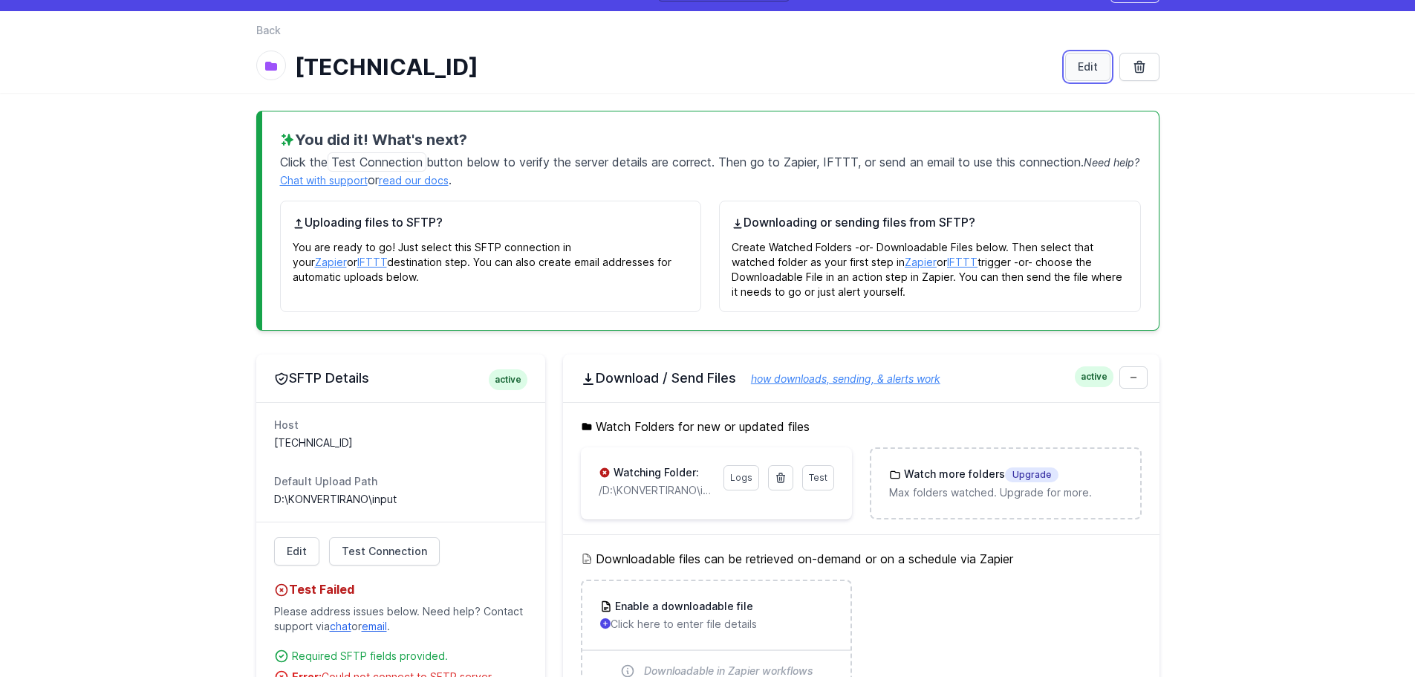
click at [1099, 69] on link "Edit" at bounding box center [1087, 67] width 45 height 28
